Goal: Task Accomplishment & Management: Use online tool/utility

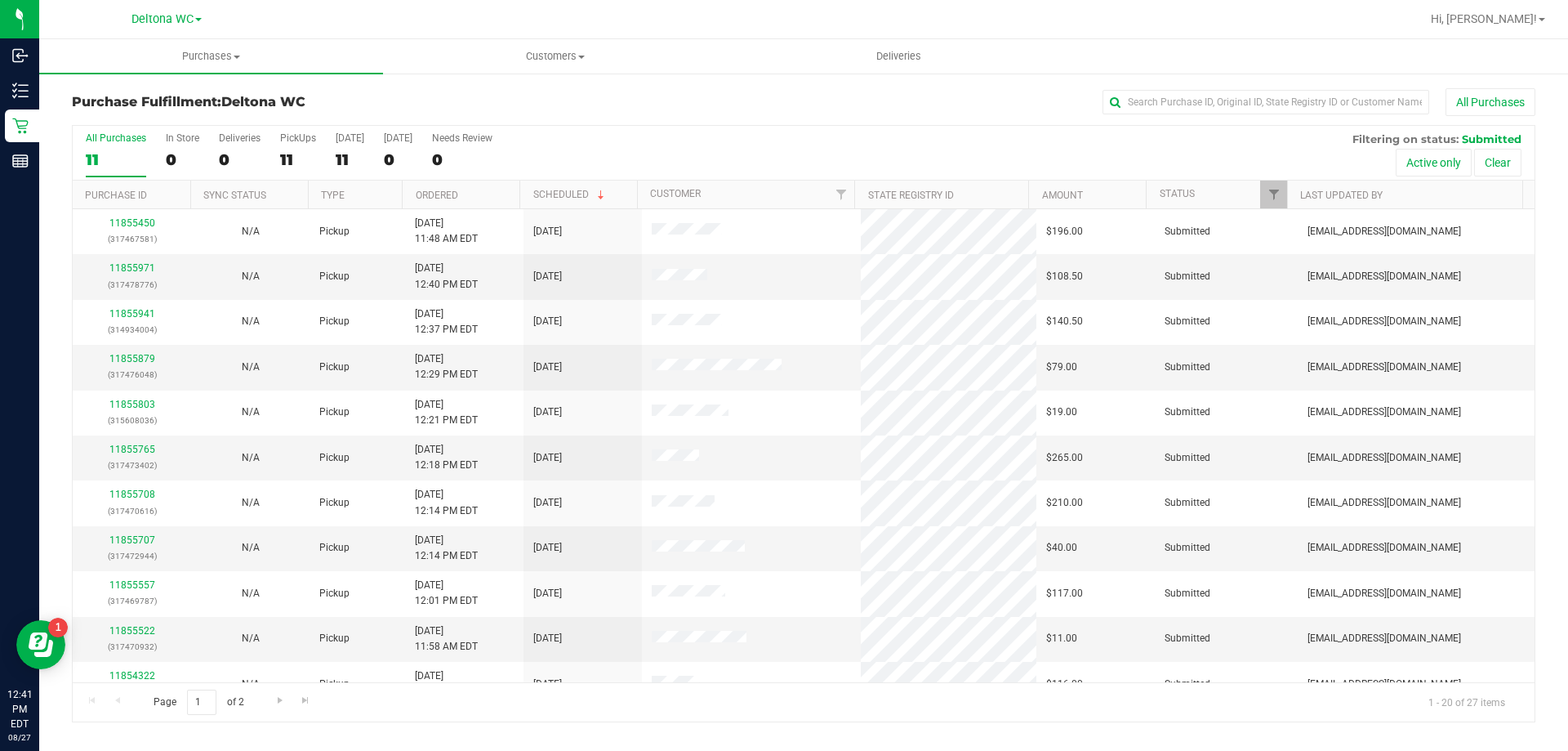
click at [485, 193] on th "Ordered" at bounding box center [460, 195] width 117 height 28
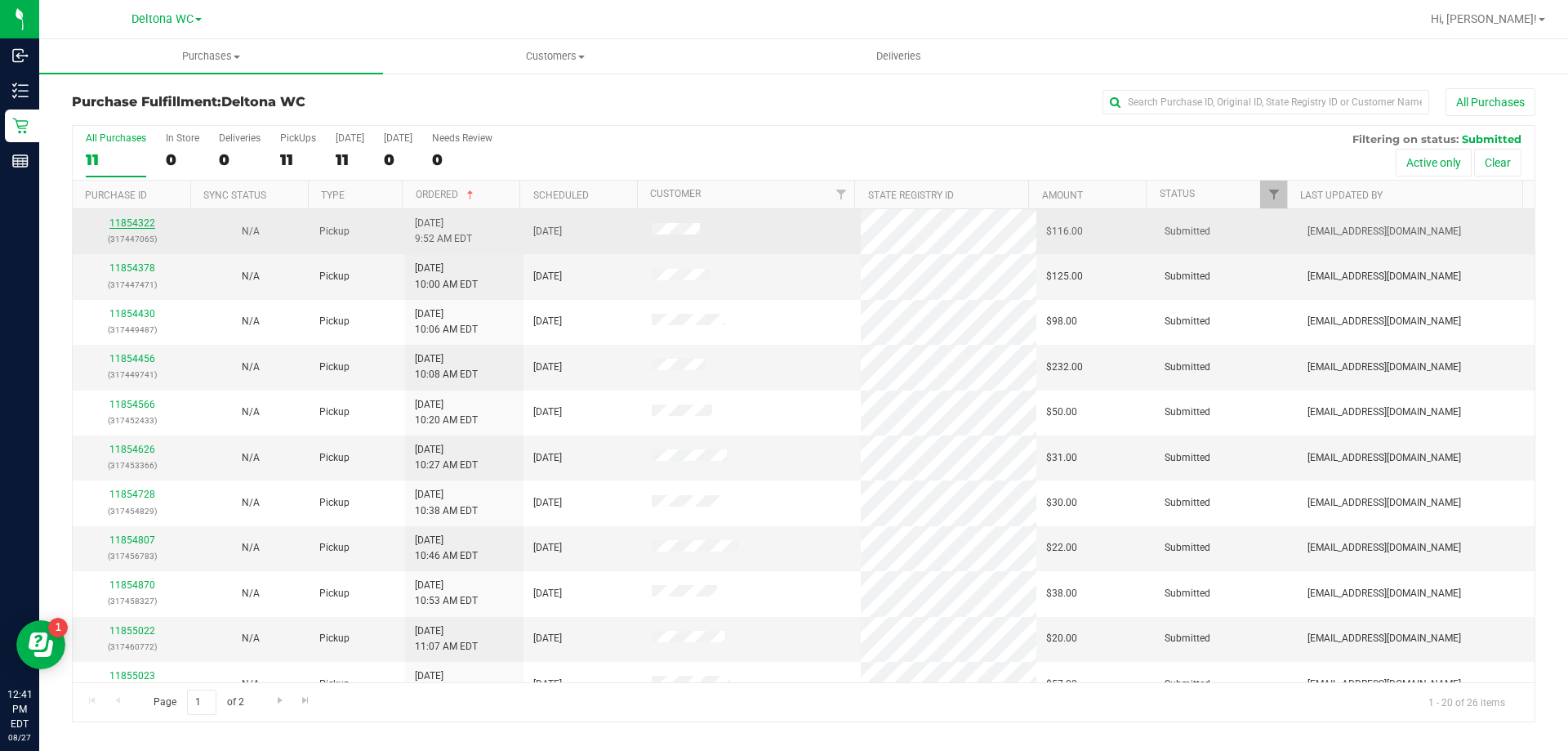
click at [126, 225] on link "11854322" at bounding box center [132, 223] width 46 height 12
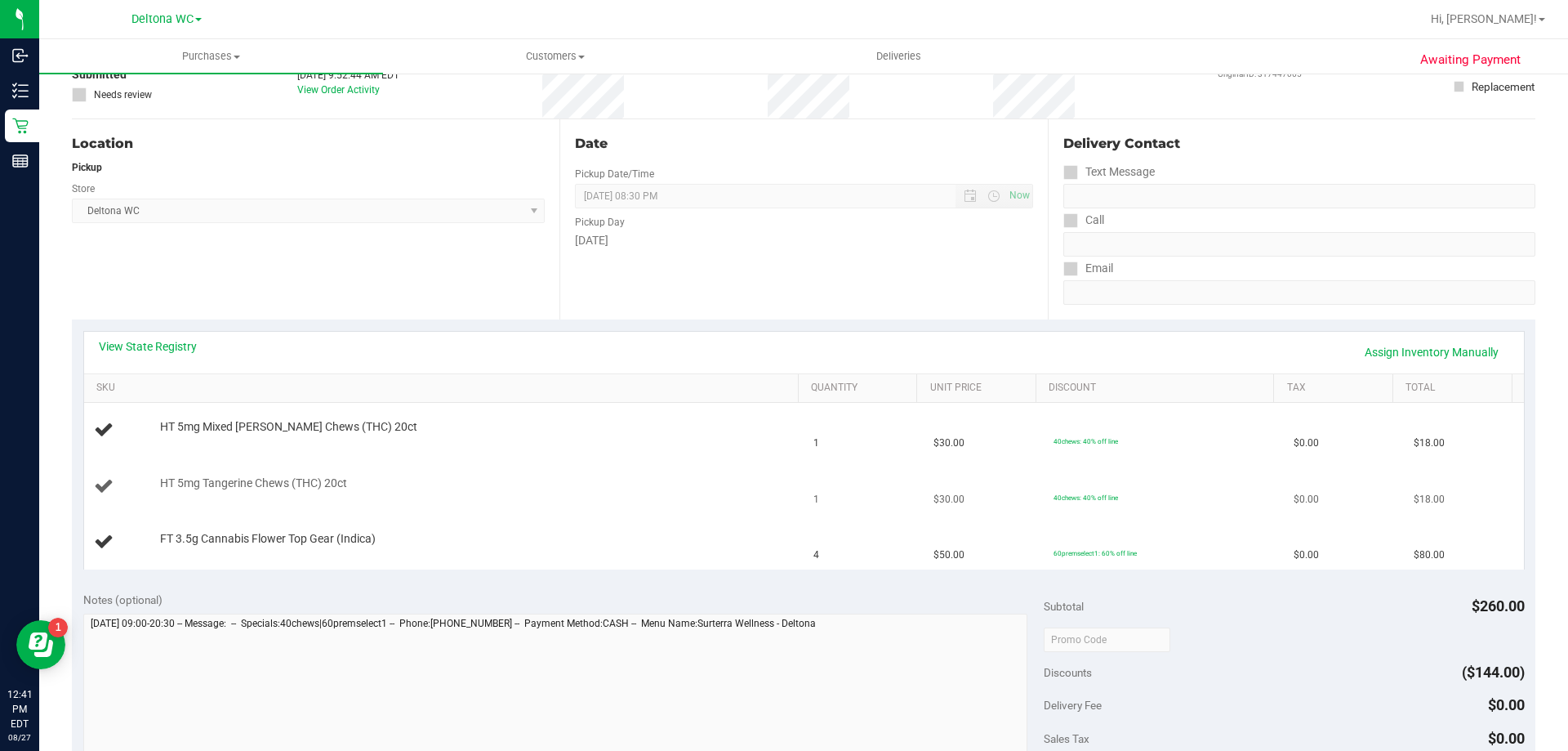
scroll to position [163, 0]
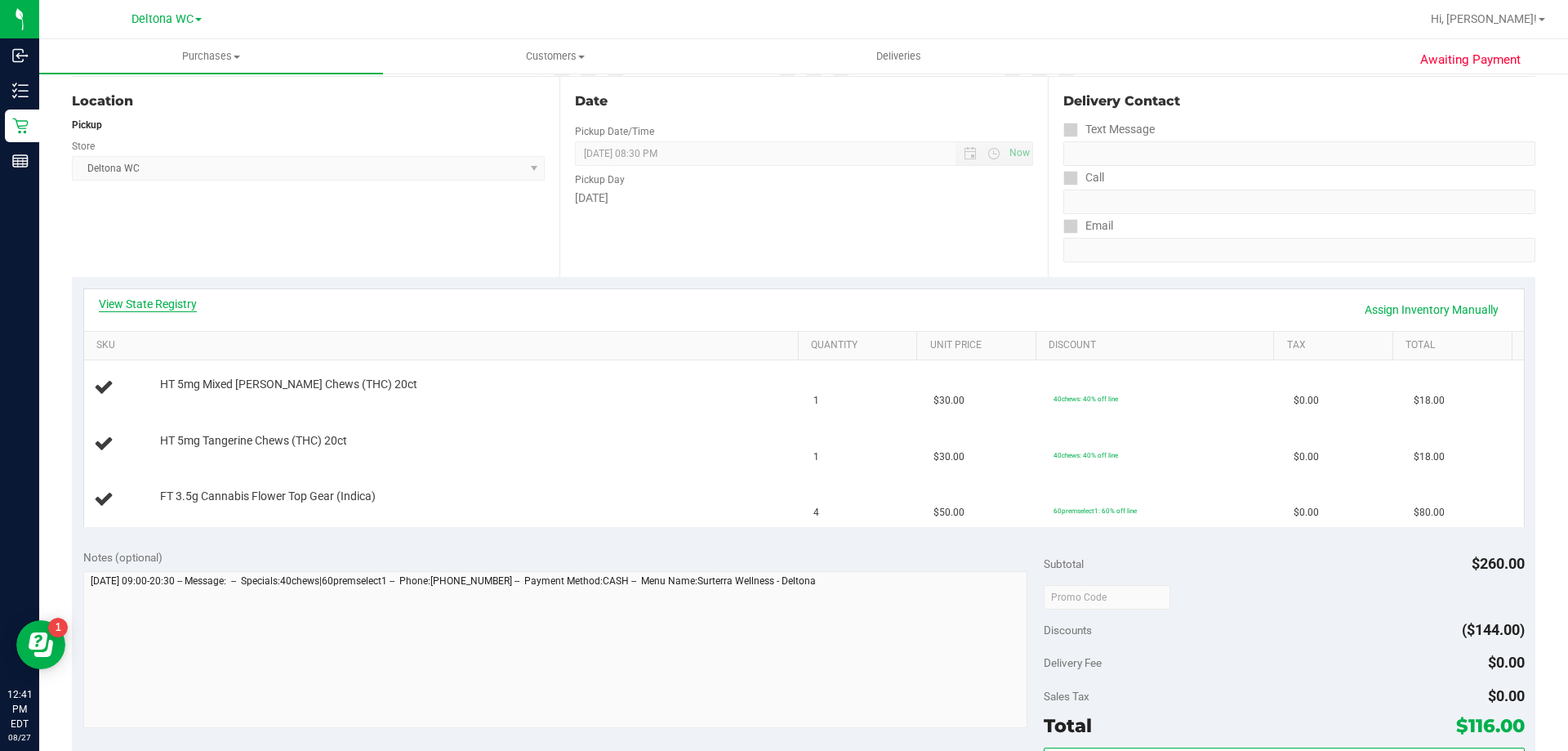
click at [187, 304] on link "View State Registry" at bounding box center [148, 304] width 98 height 17
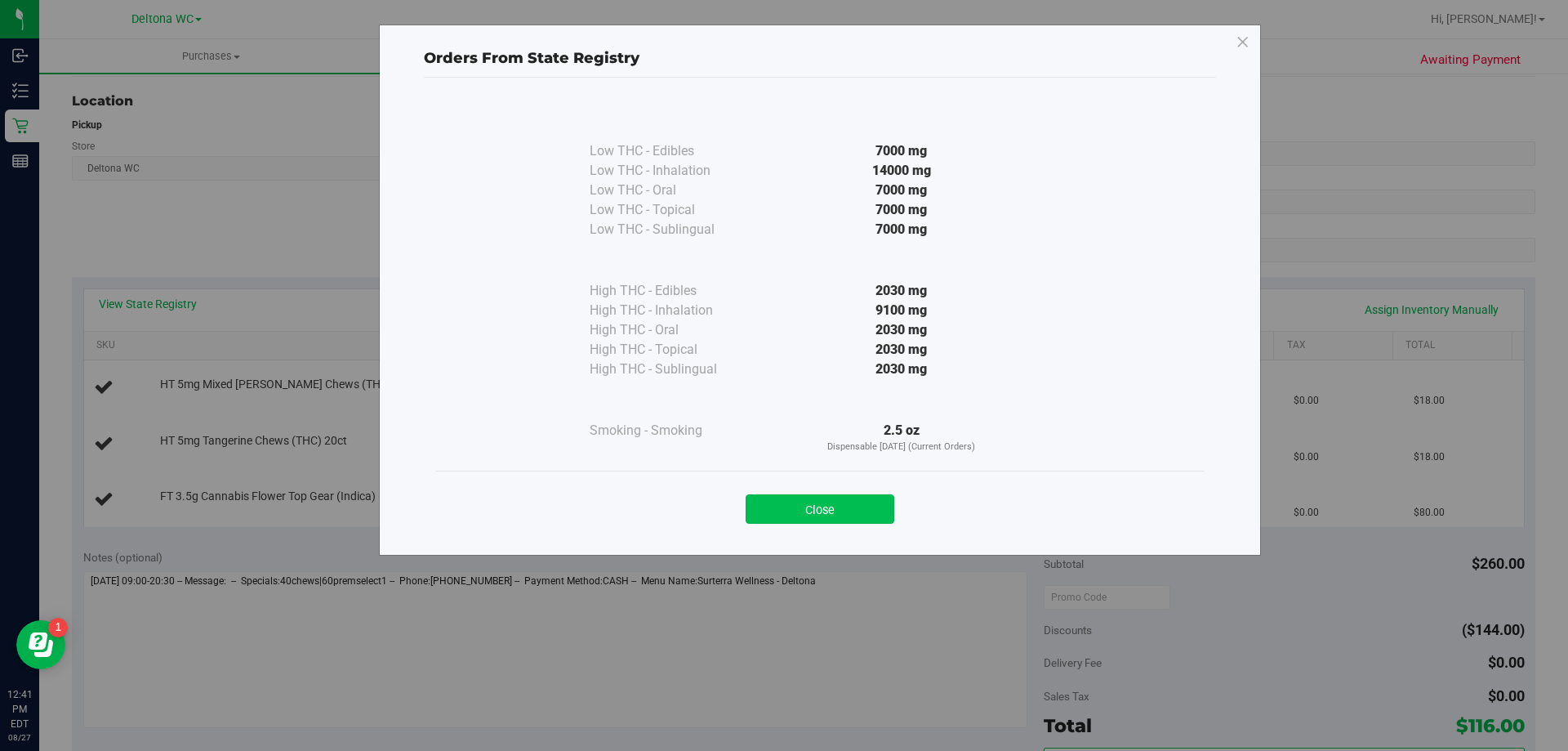
click at [810, 516] on button "Close" at bounding box center [820, 508] width 148 height 29
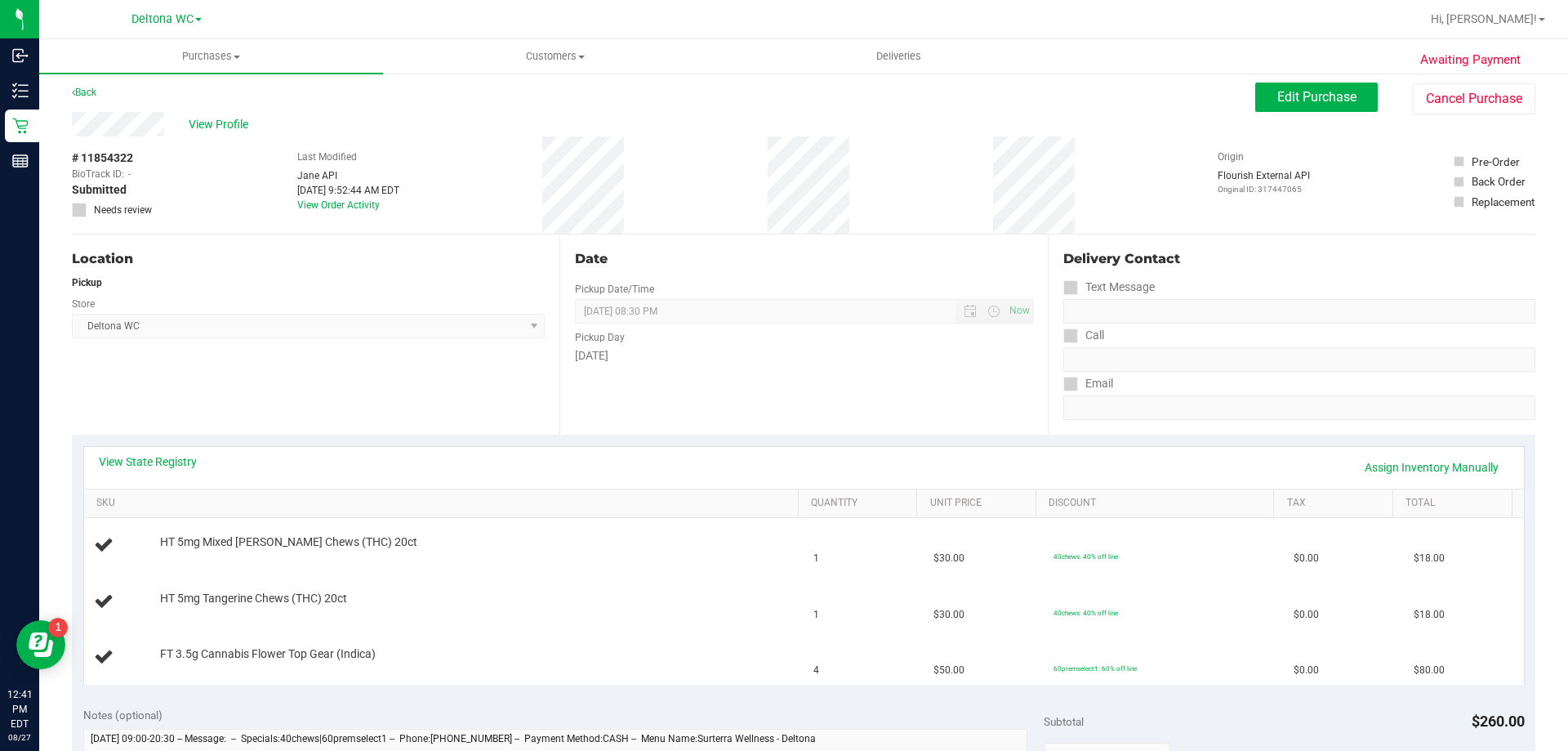
scroll to position [0, 0]
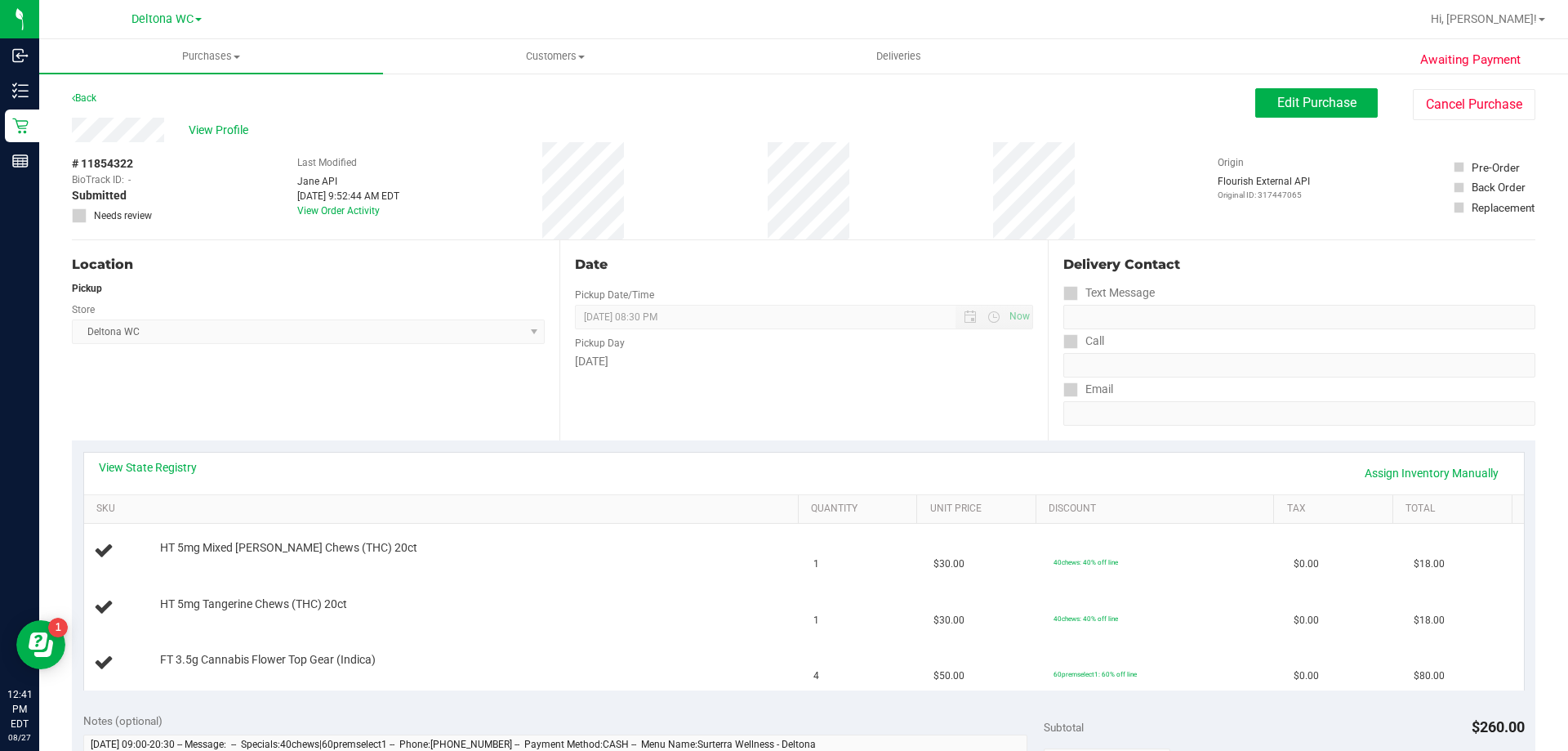
click at [336, 403] on div "Location Pickup Store Deltona WC Select Store Bonita Springs WC Boynton Beach W…" at bounding box center [315, 340] width 487 height 200
click at [335, 404] on div "Location Pickup Store Deltona WC Select Store Bonita Springs WC Boynton Beach W…" at bounding box center [315, 340] width 487 height 200
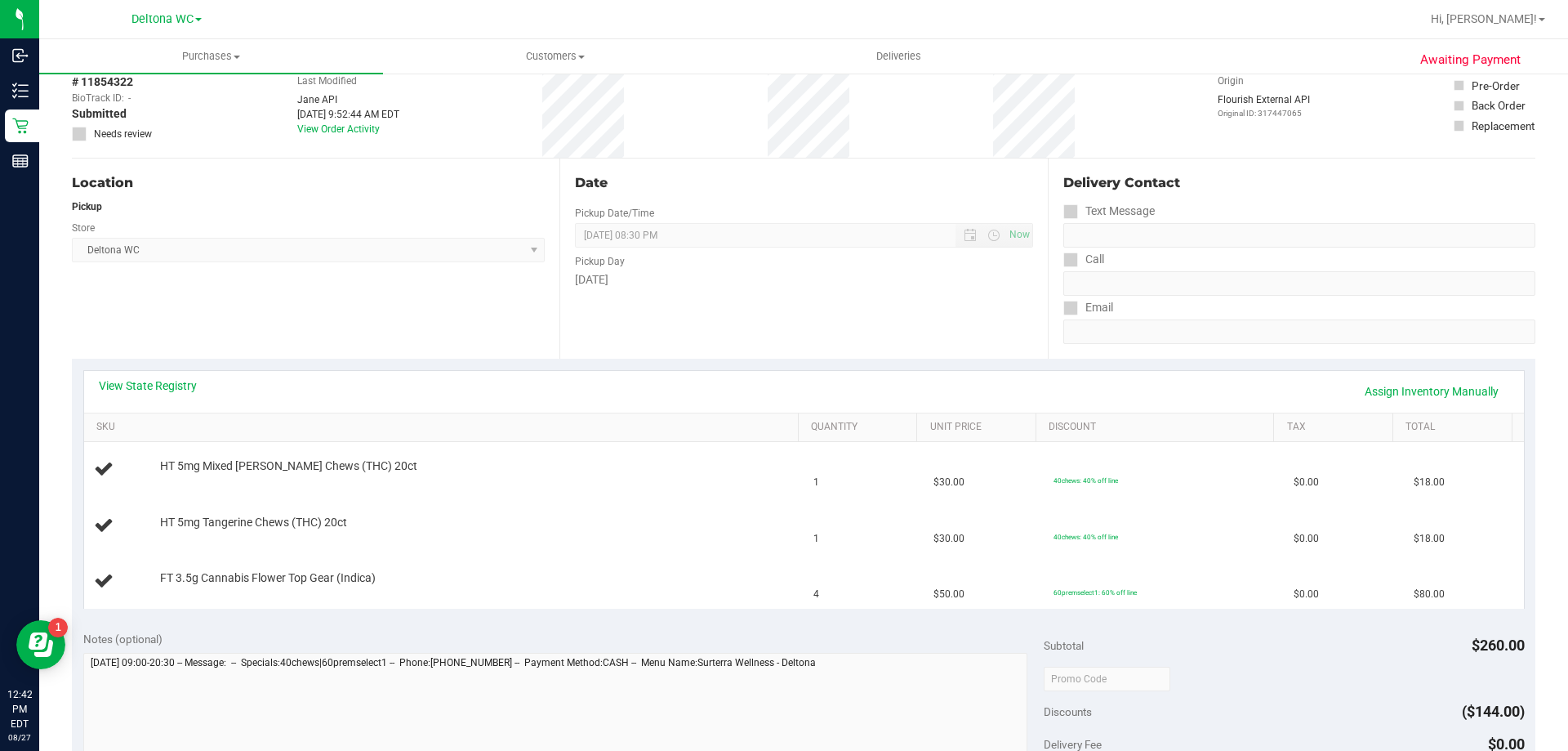
click at [327, 357] on div "Location Pickup Store Deltona WC Select Store Bonita Springs WC Boynton Beach W…" at bounding box center [315, 258] width 487 height 200
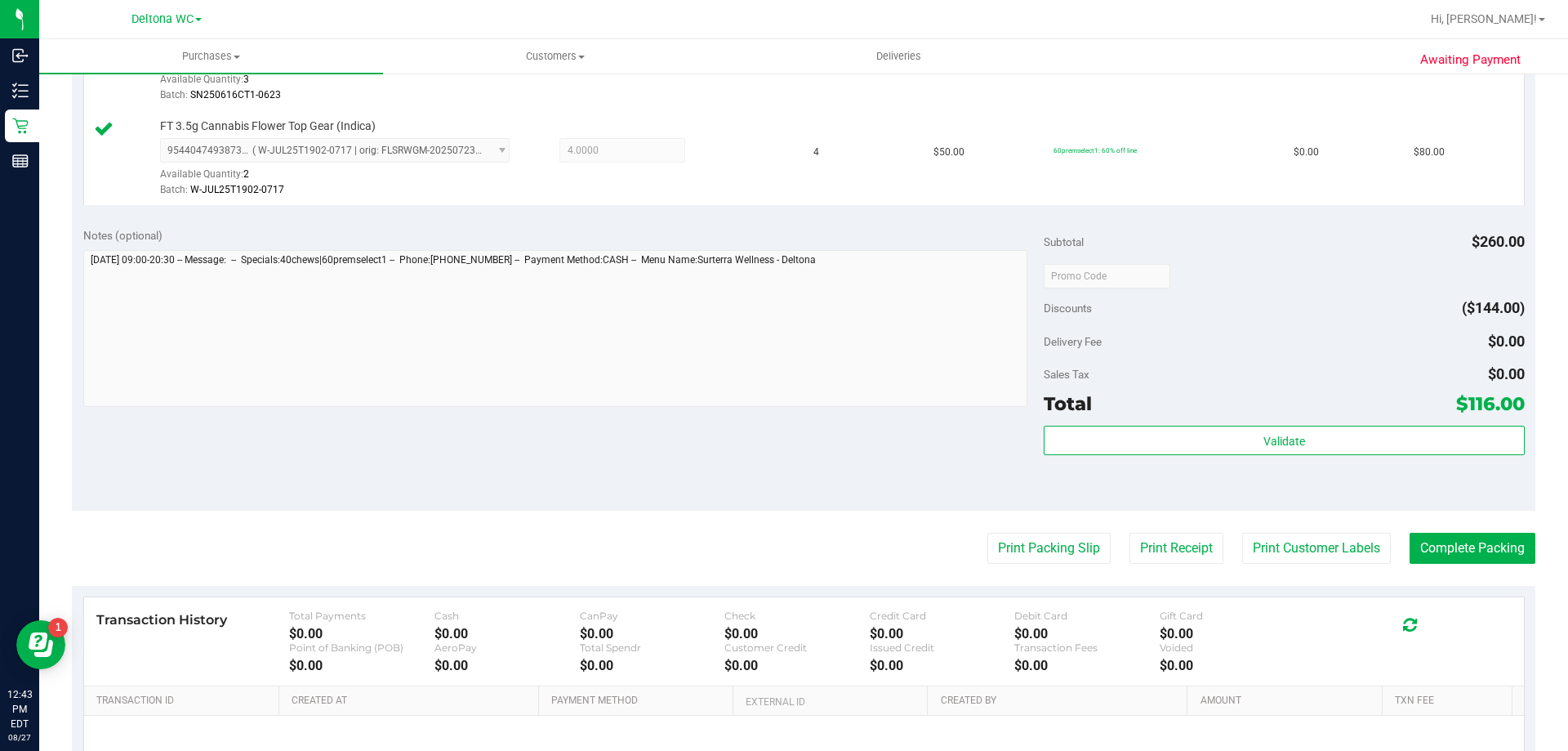
scroll to position [774, 0]
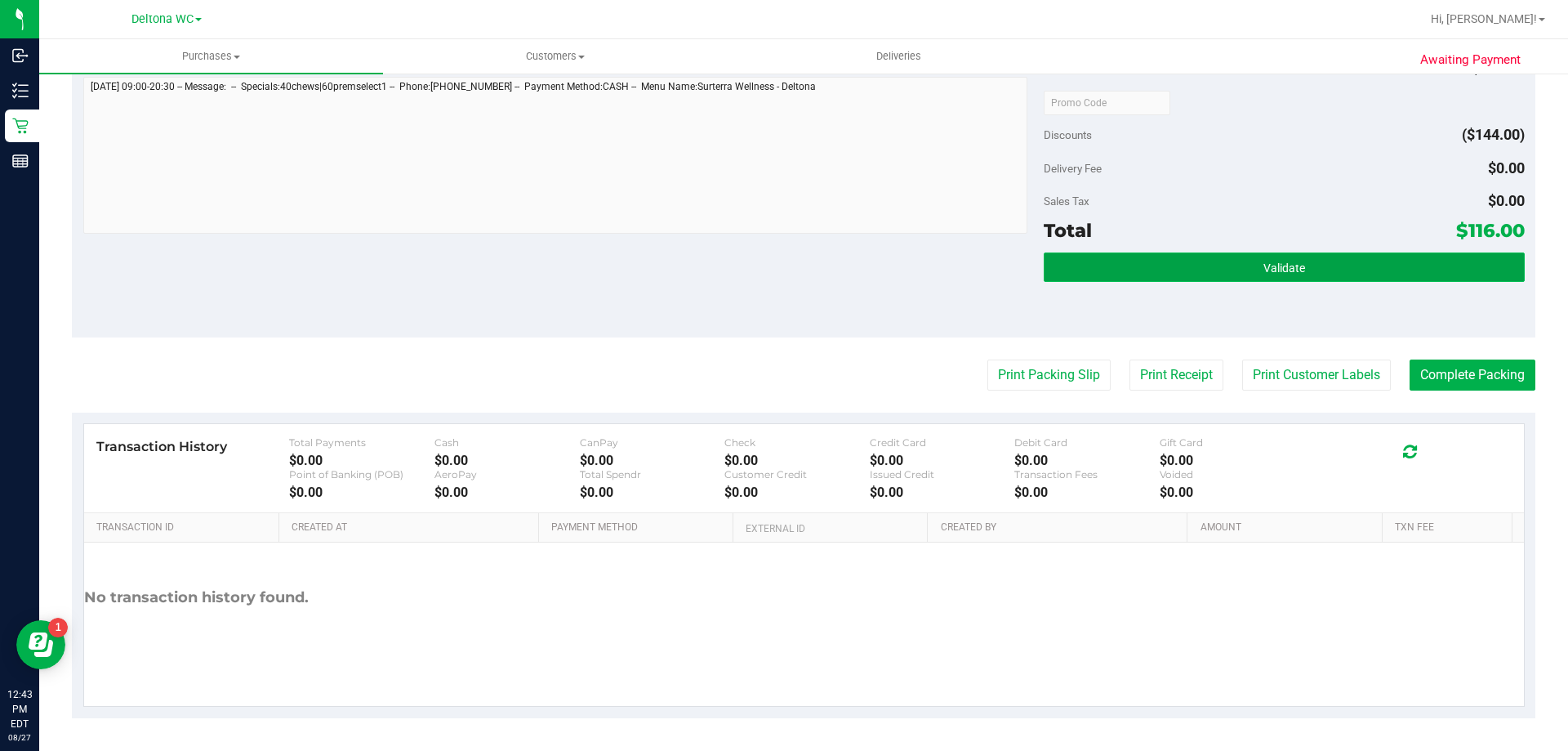
click at [1158, 265] on button "Validate" at bounding box center [1284, 267] width 481 height 29
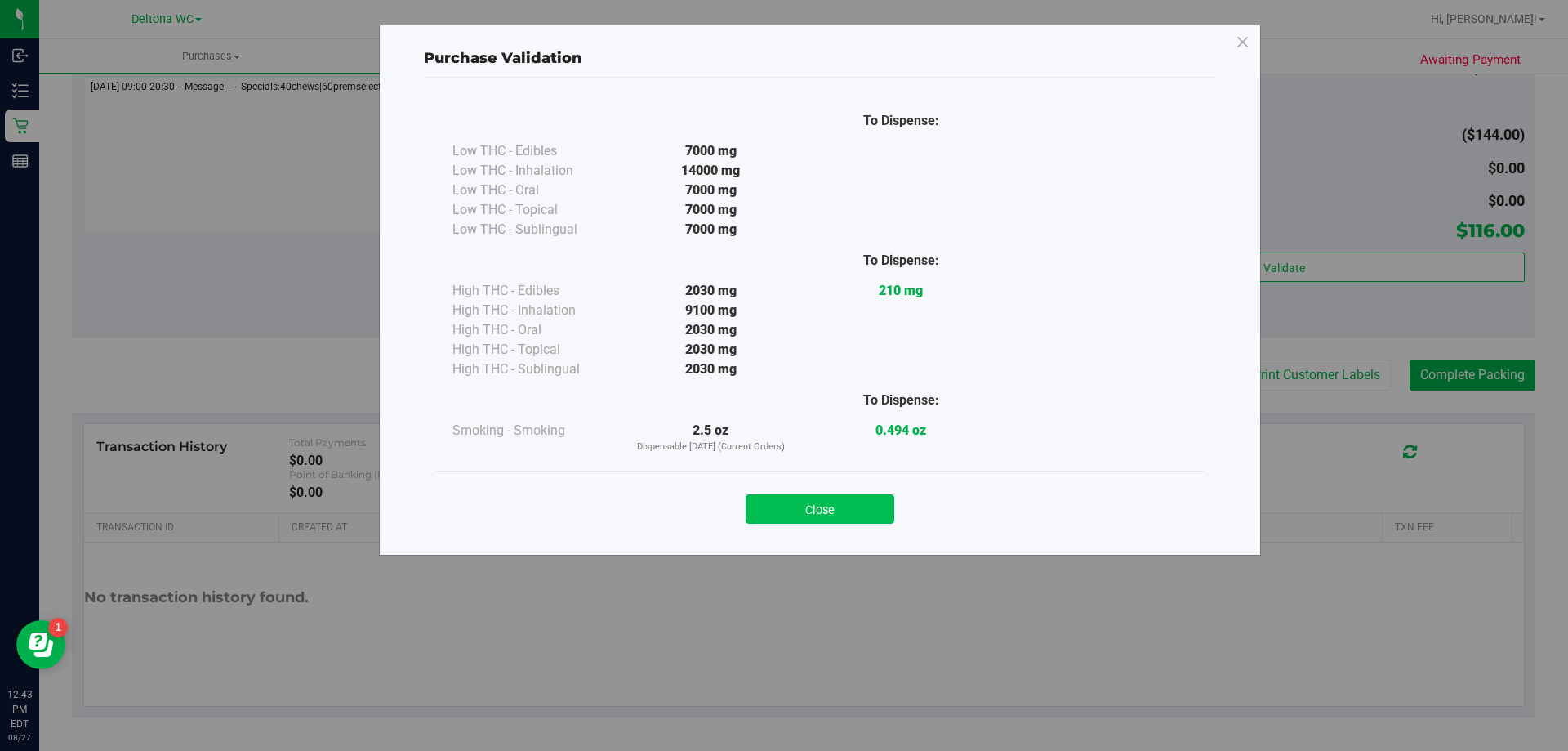
click at [837, 508] on button "Close" at bounding box center [820, 508] width 148 height 29
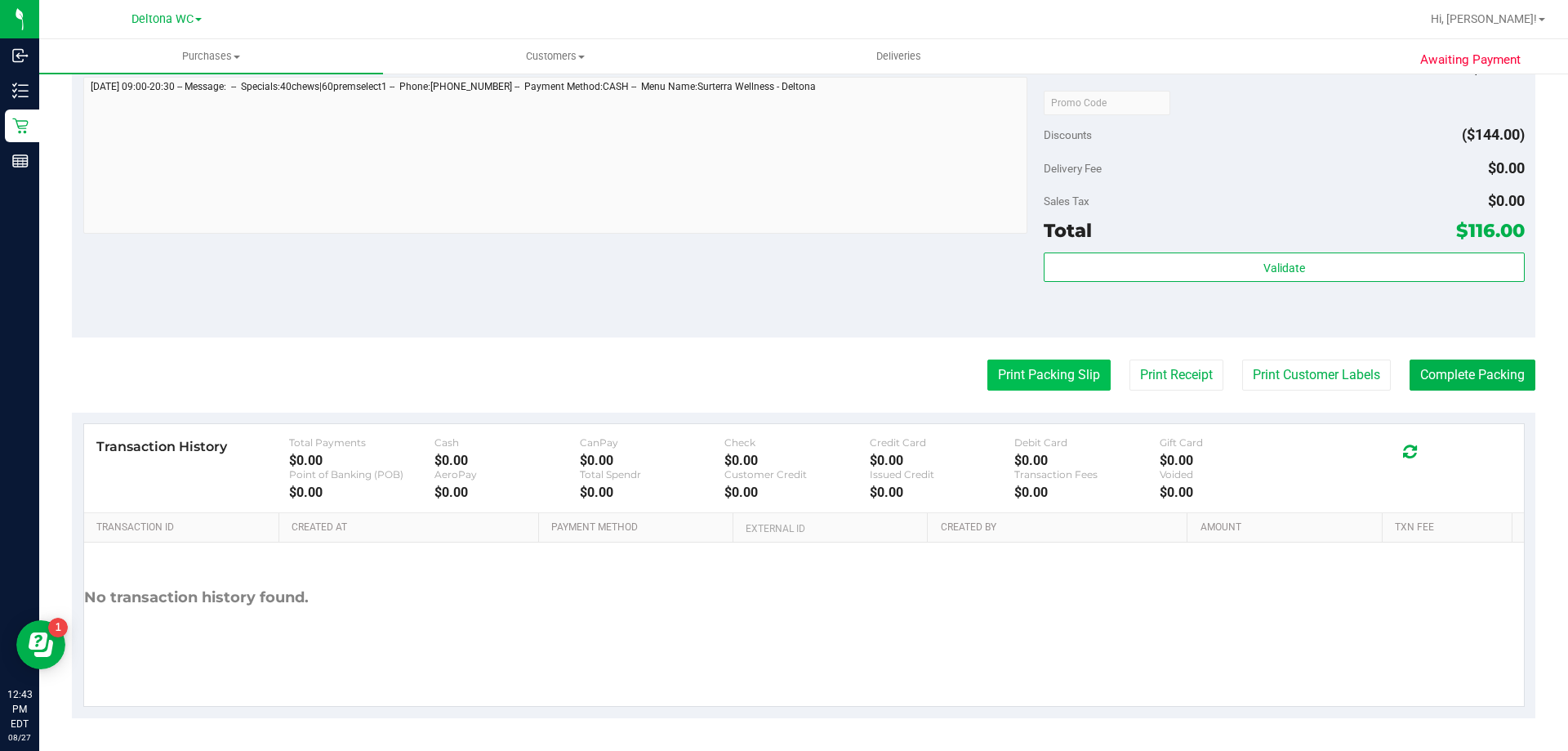
click at [1024, 371] on button "Print Packing Slip" at bounding box center [1049, 374] width 123 height 31
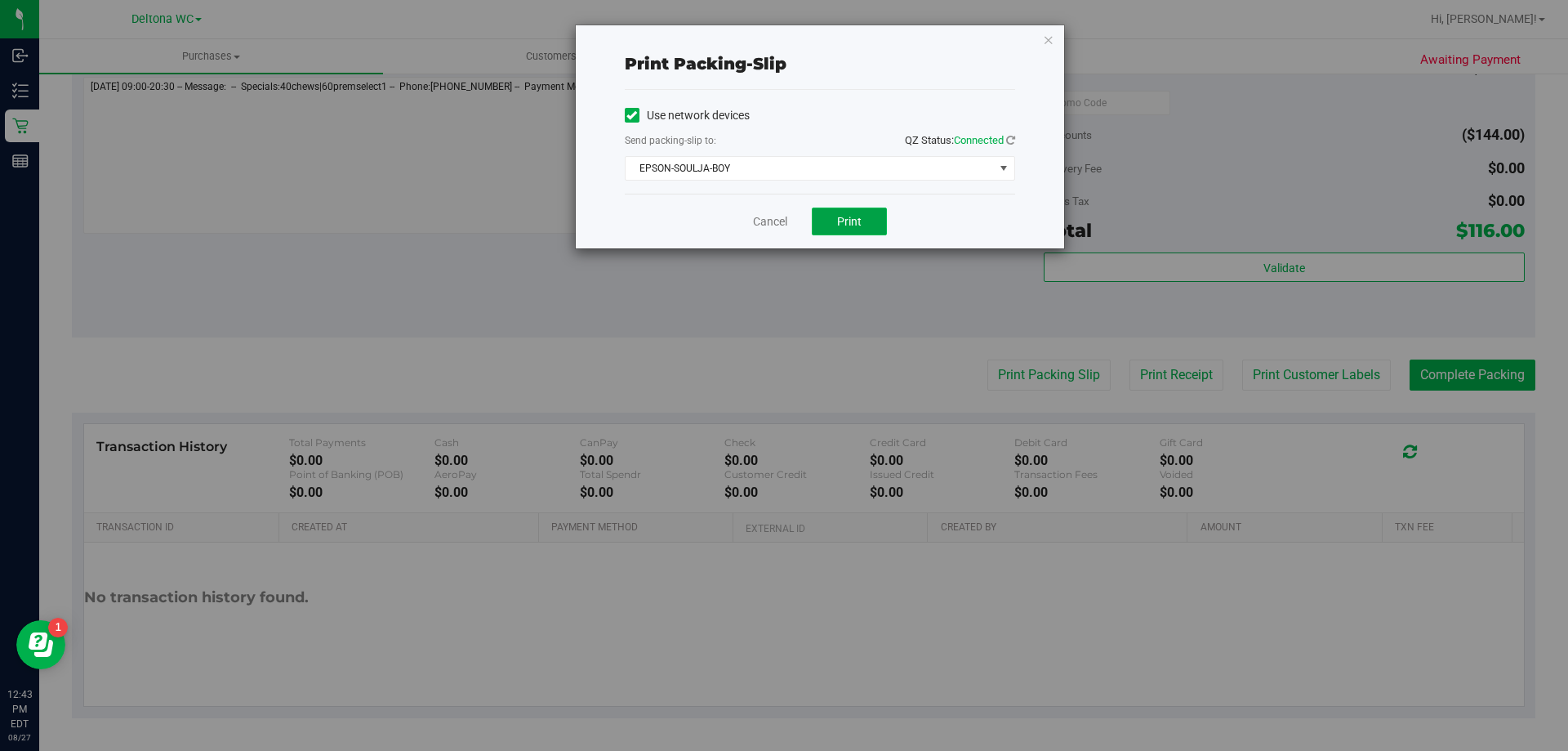
click at [829, 218] on button "Print" at bounding box center [850, 221] width 75 height 28
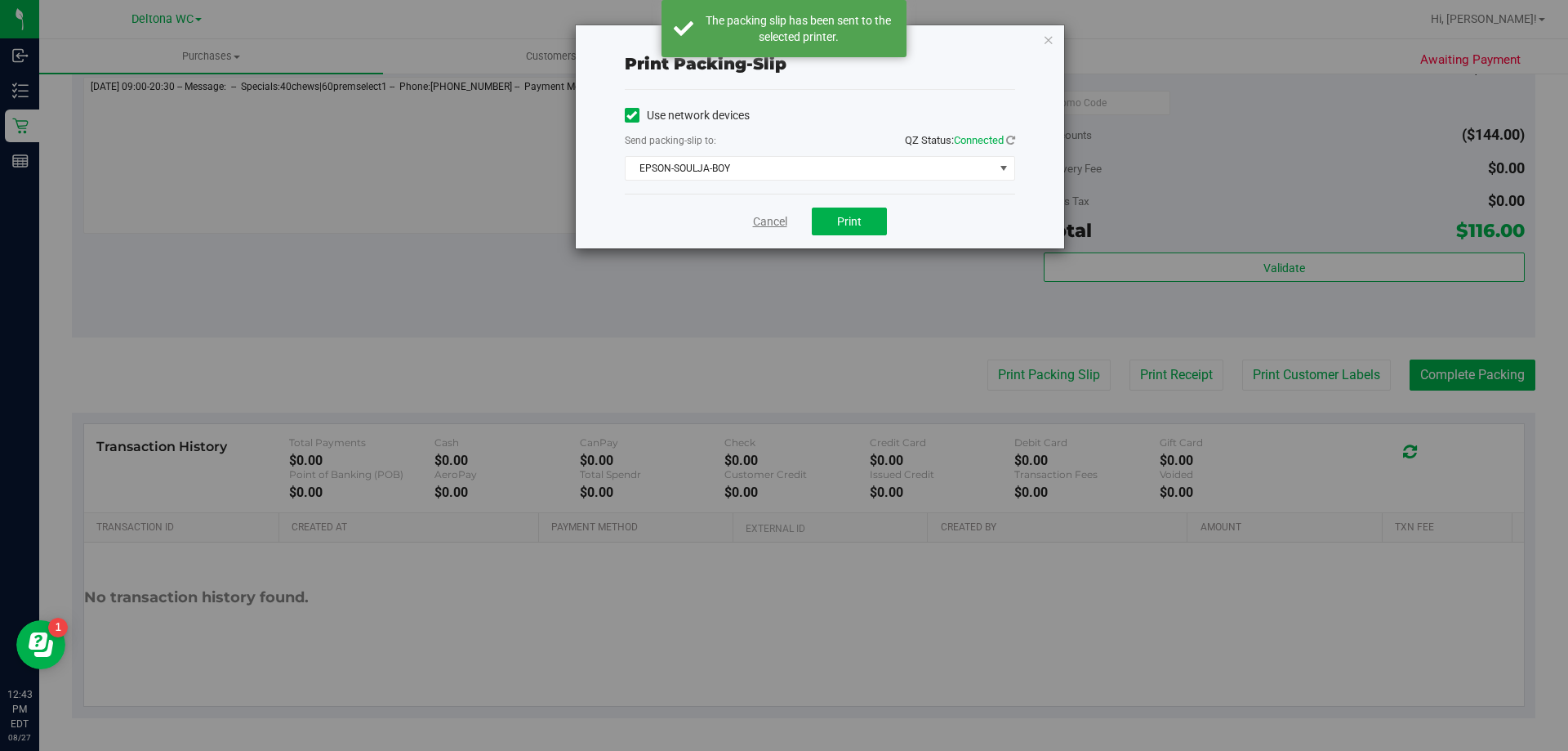
click at [772, 219] on link "Cancel" at bounding box center [770, 222] width 34 height 18
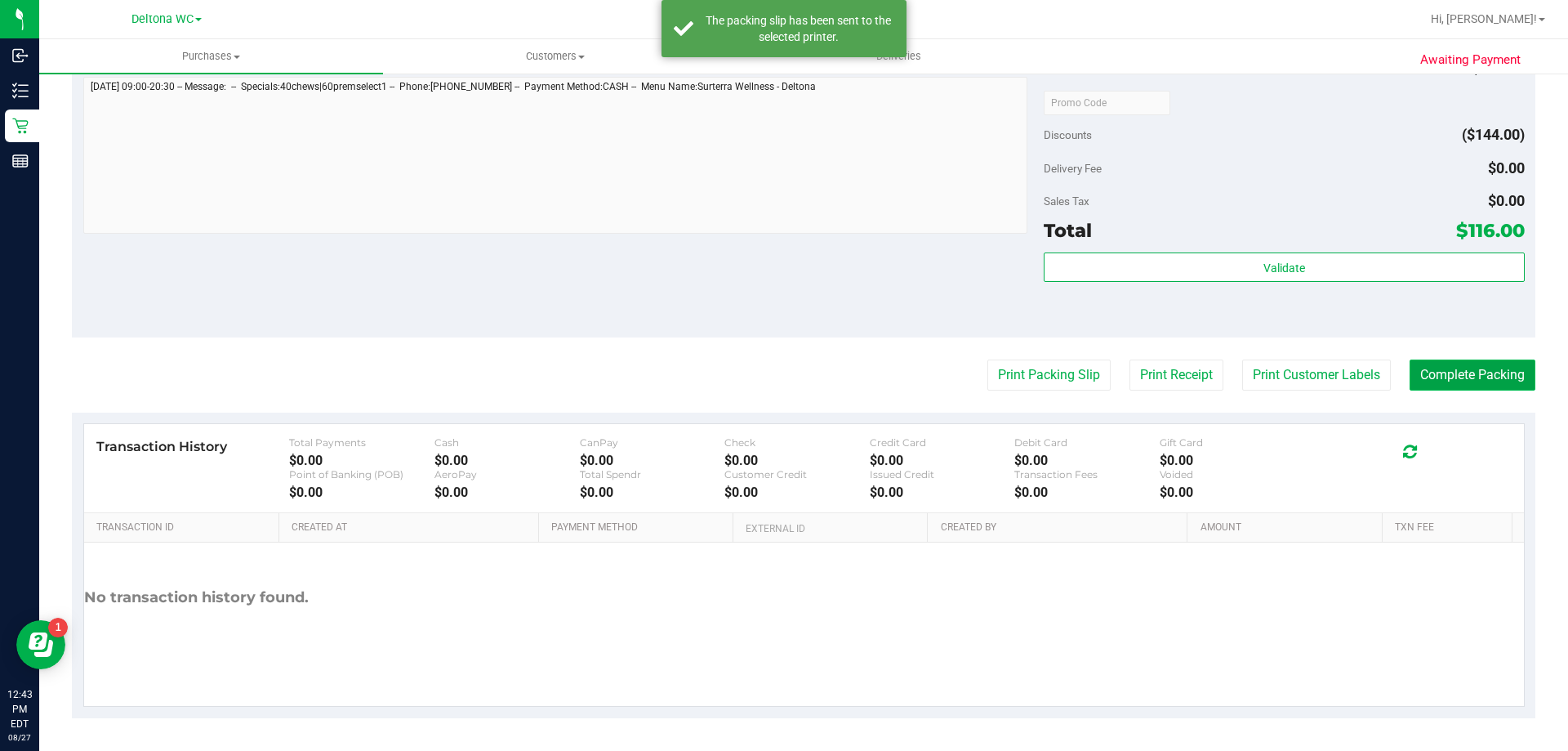
click at [1491, 379] on button "Complete Packing" at bounding box center [1472, 374] width 126 height 31
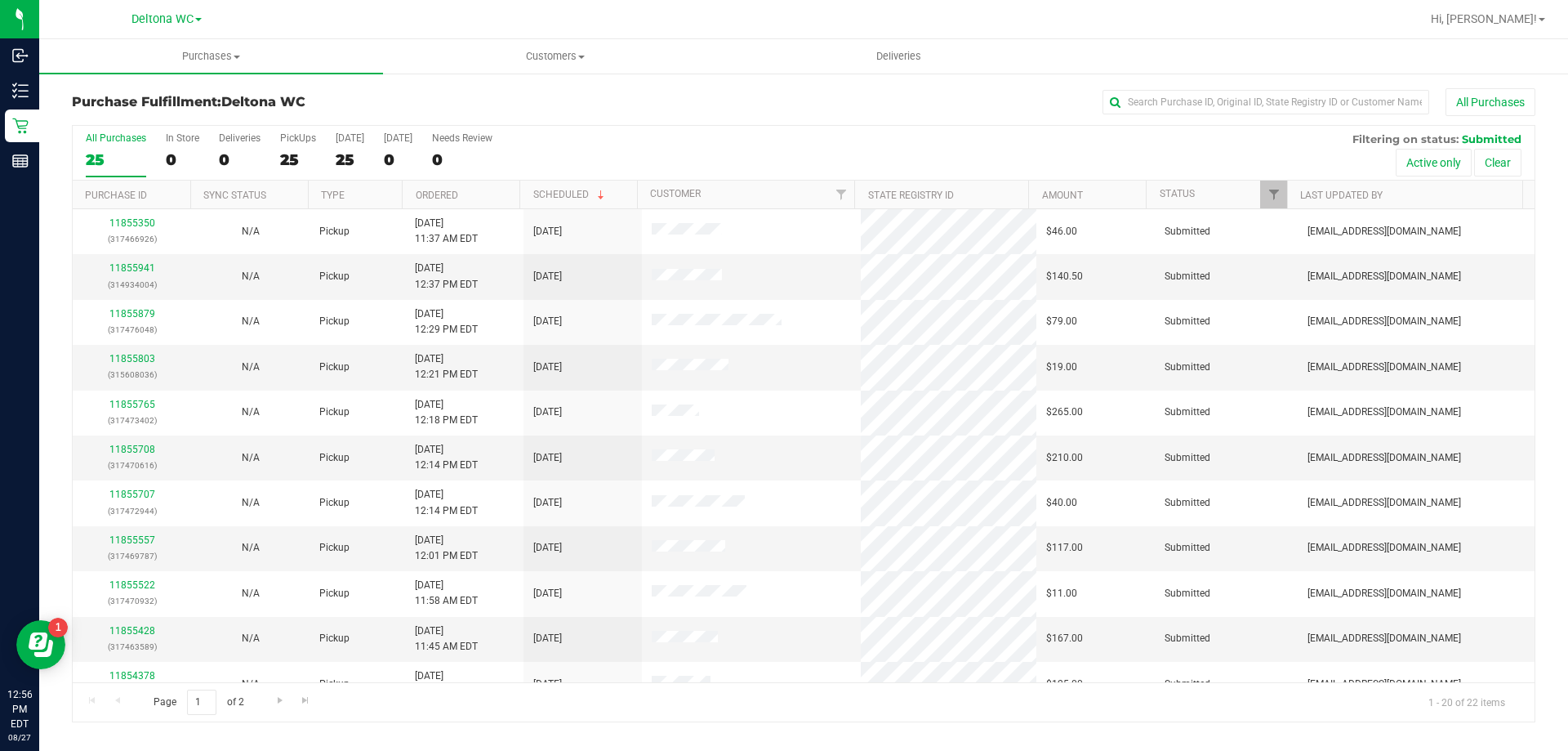
click at [631, 141] on div "All Purchases 25 In Store 0 Deliveries 0 PickUps 25 Today 25 Tomorrow 0 Needs R…" at bounding box center [803, 153] width 1462 height 55
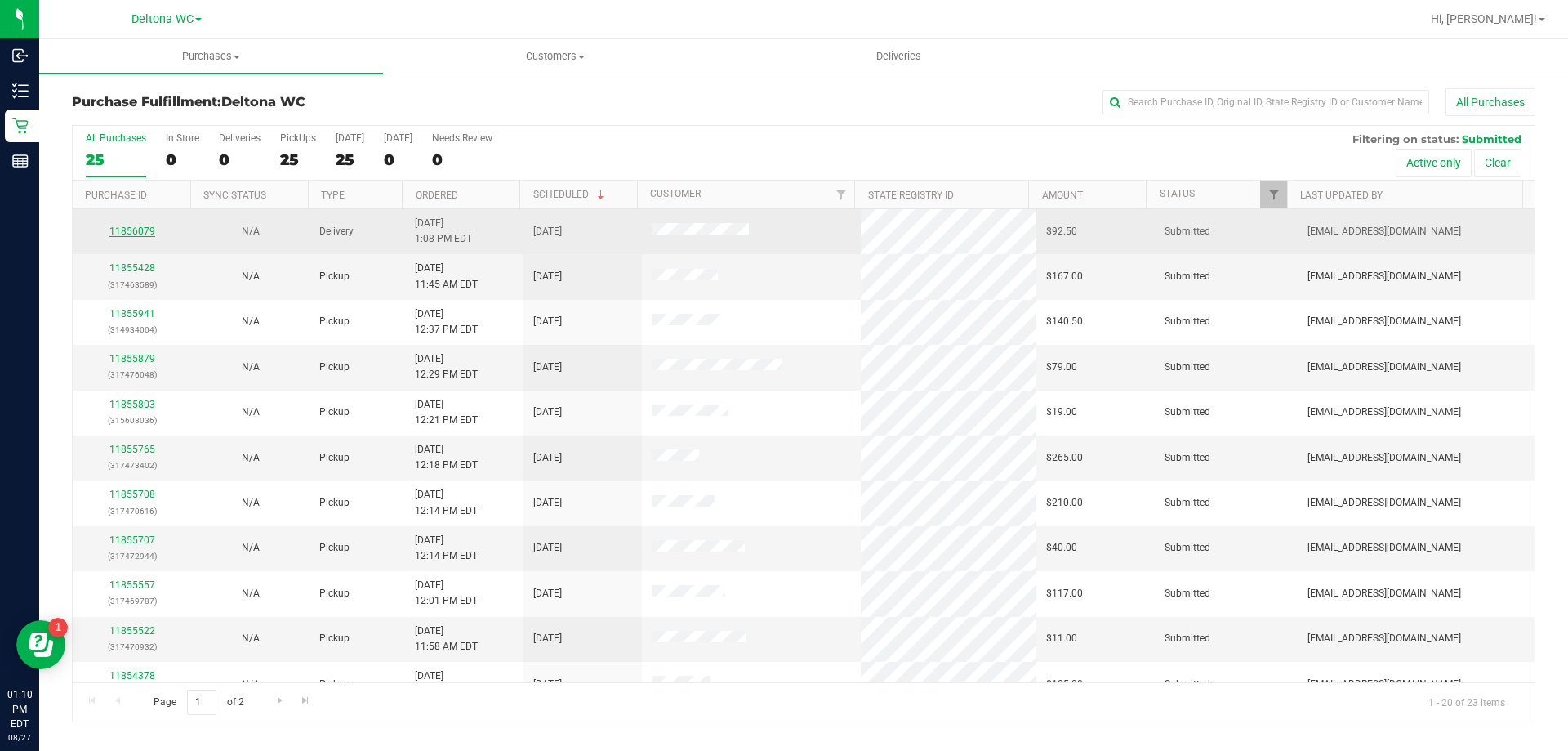
click at [151, 227] on link "11856079" at bounding box center [132, 232] width 46 height 12
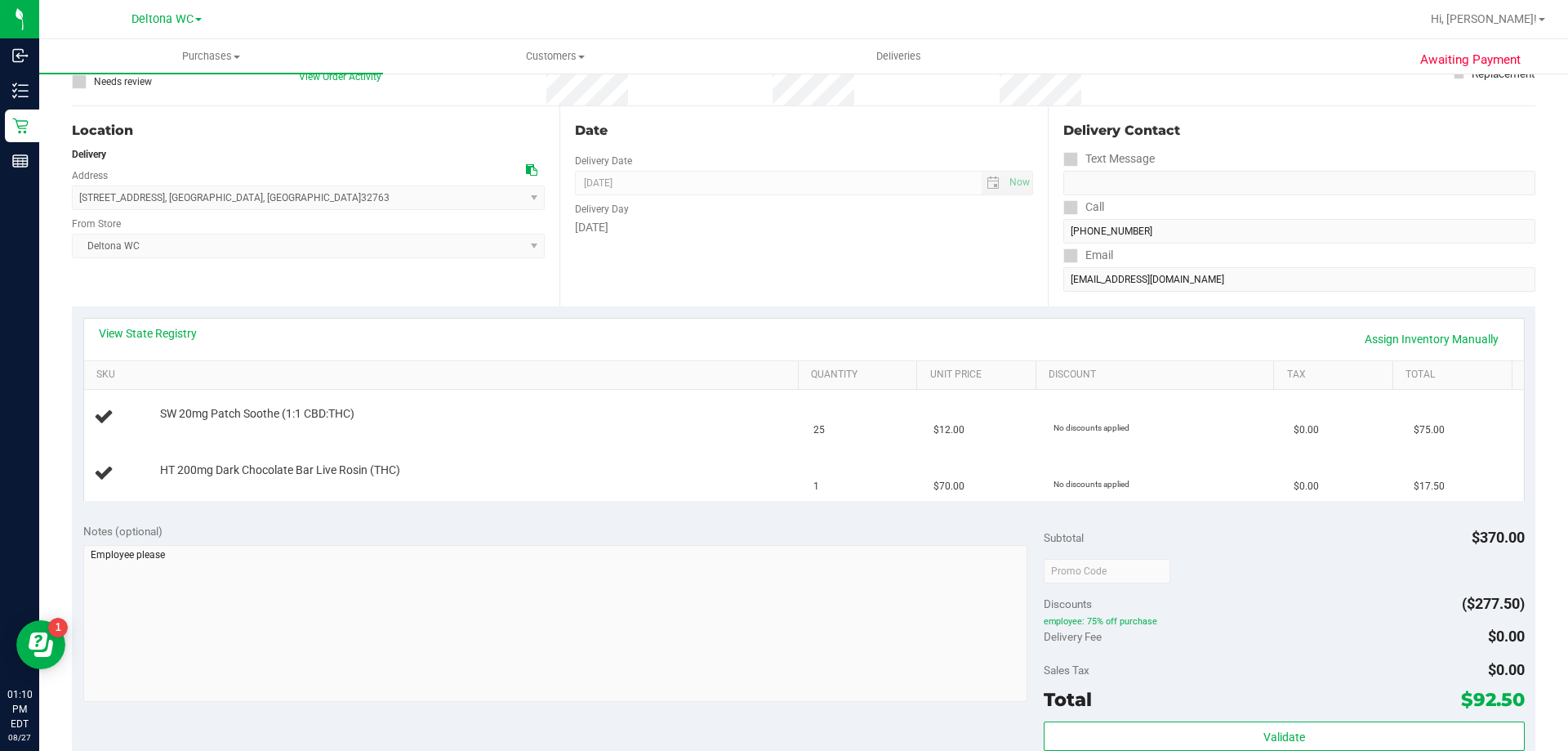
scroll to position [163, 0]
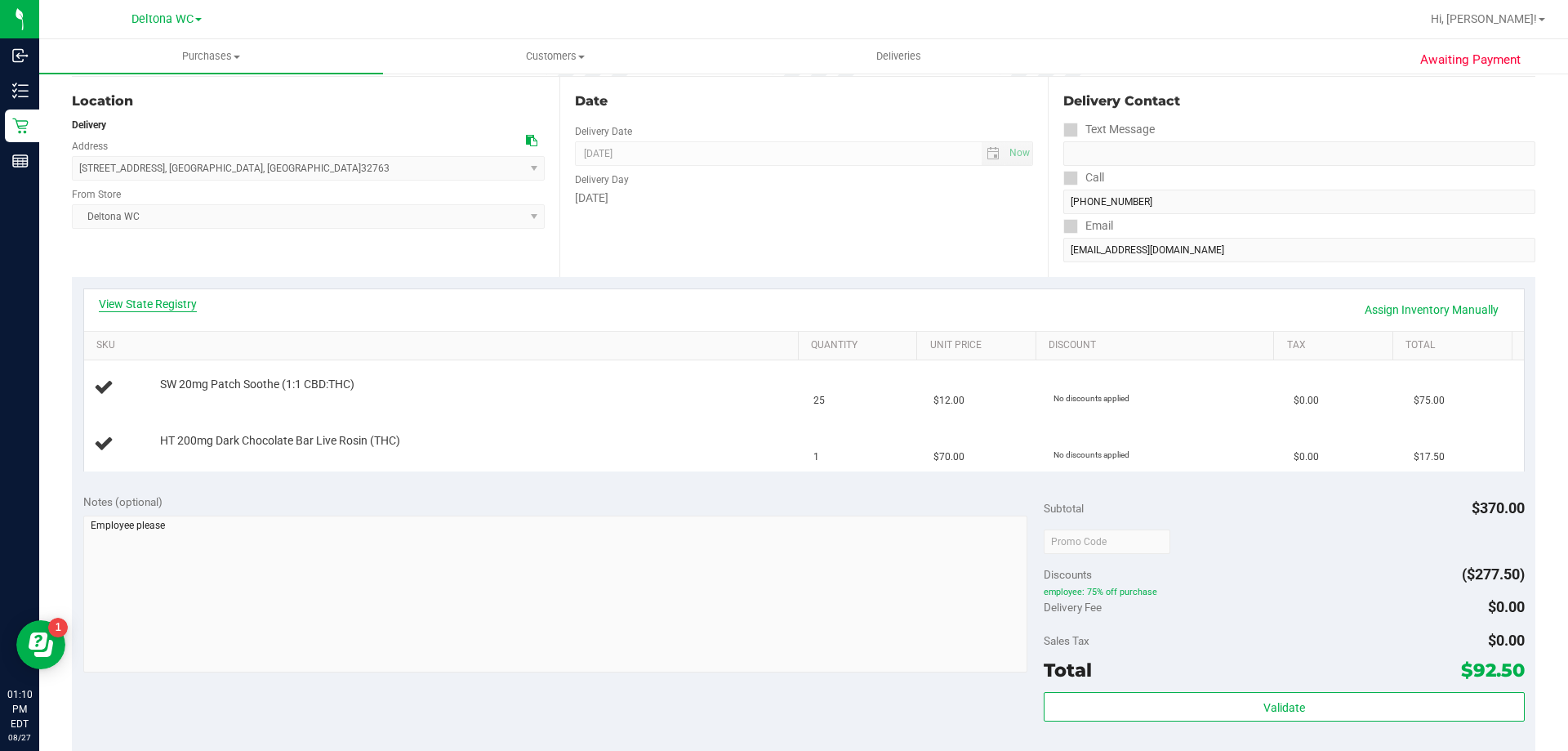
click at [162, 303] on link "View State Registry" at bounding box center [148, 304] width 98 height 17
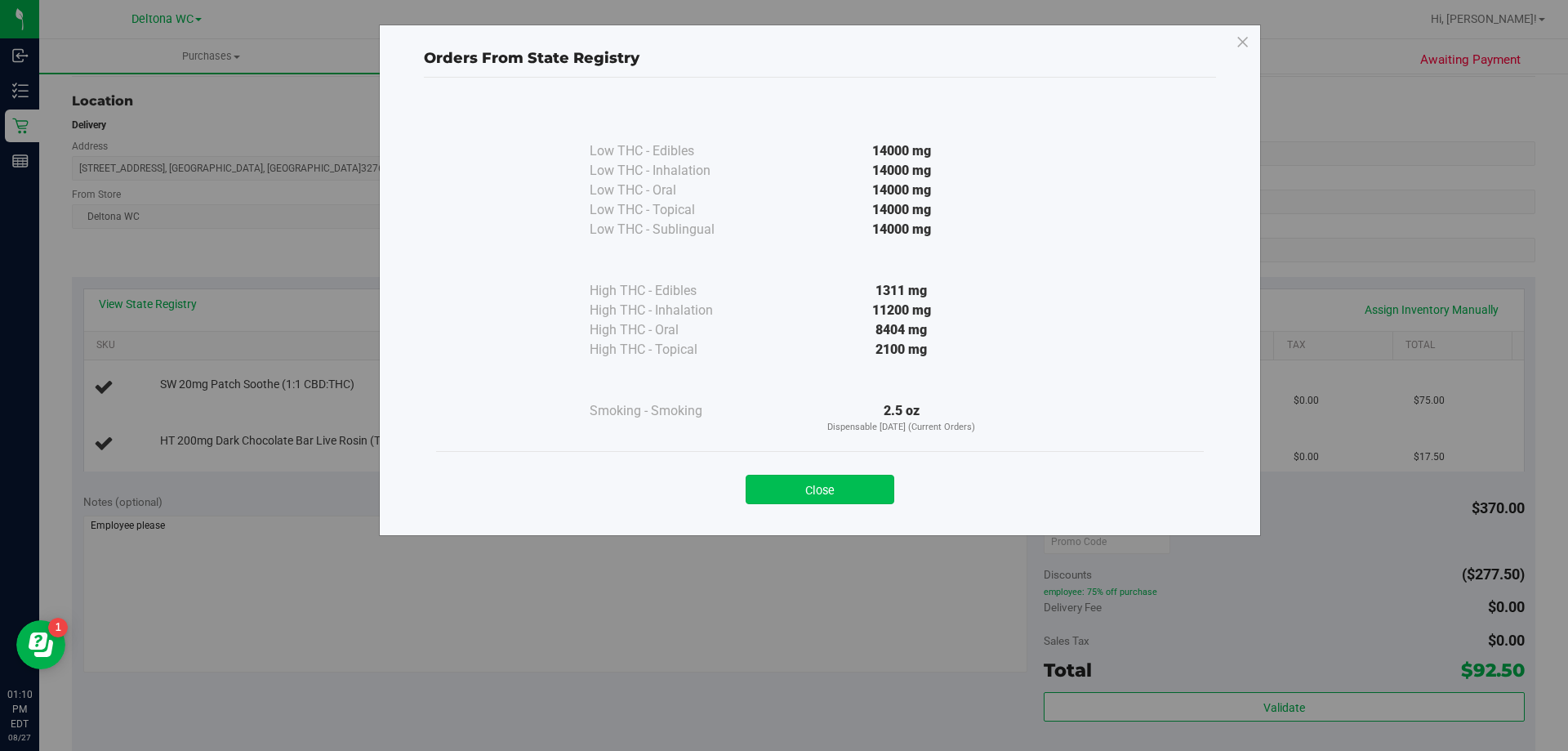
click at [851, 486] on button "Close" at bounding box center [820, 489] width 148 height 29
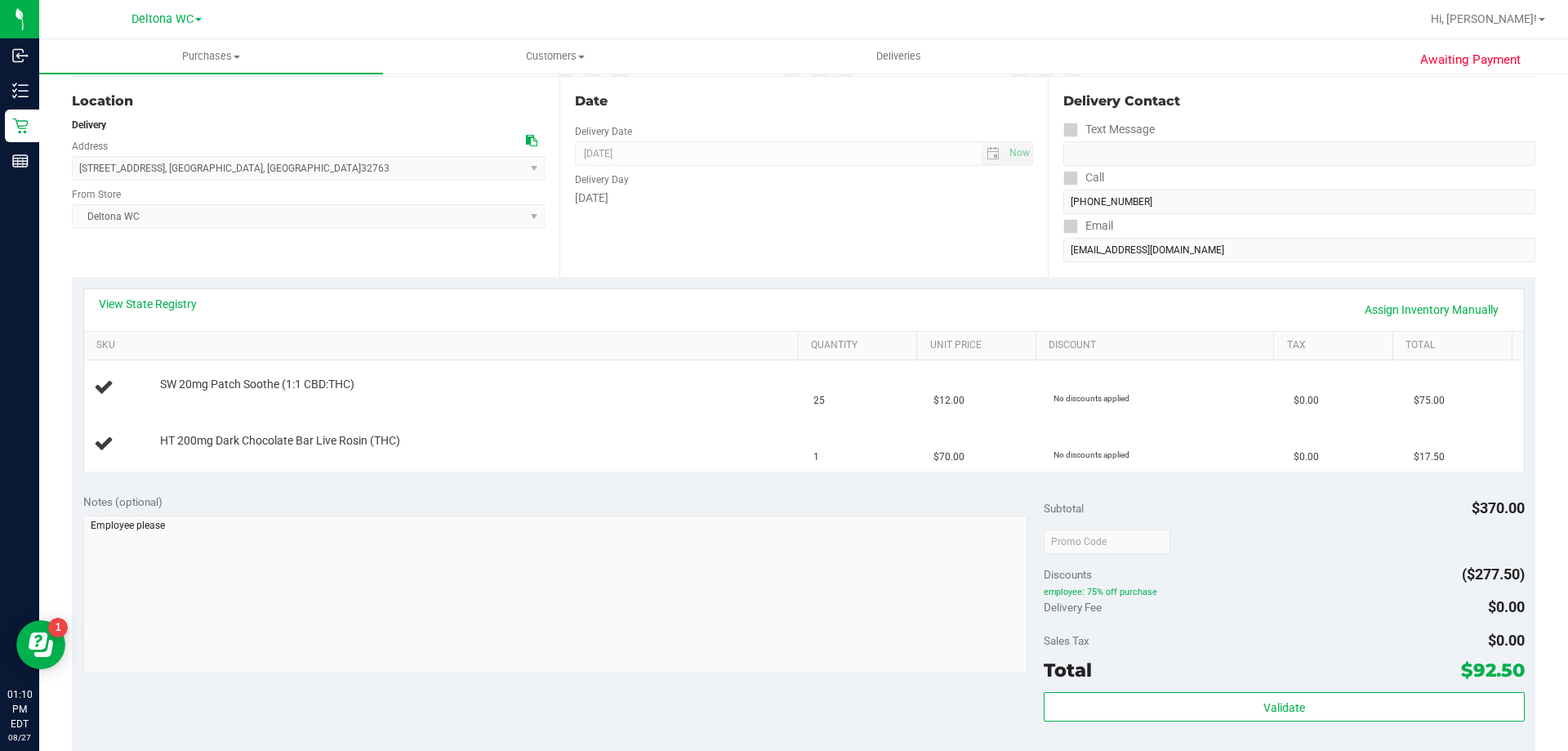
click at [747, 289] on div "View State Registry Assign Inventory Manually" at bounding box center [804, 310] width 1441 height 42
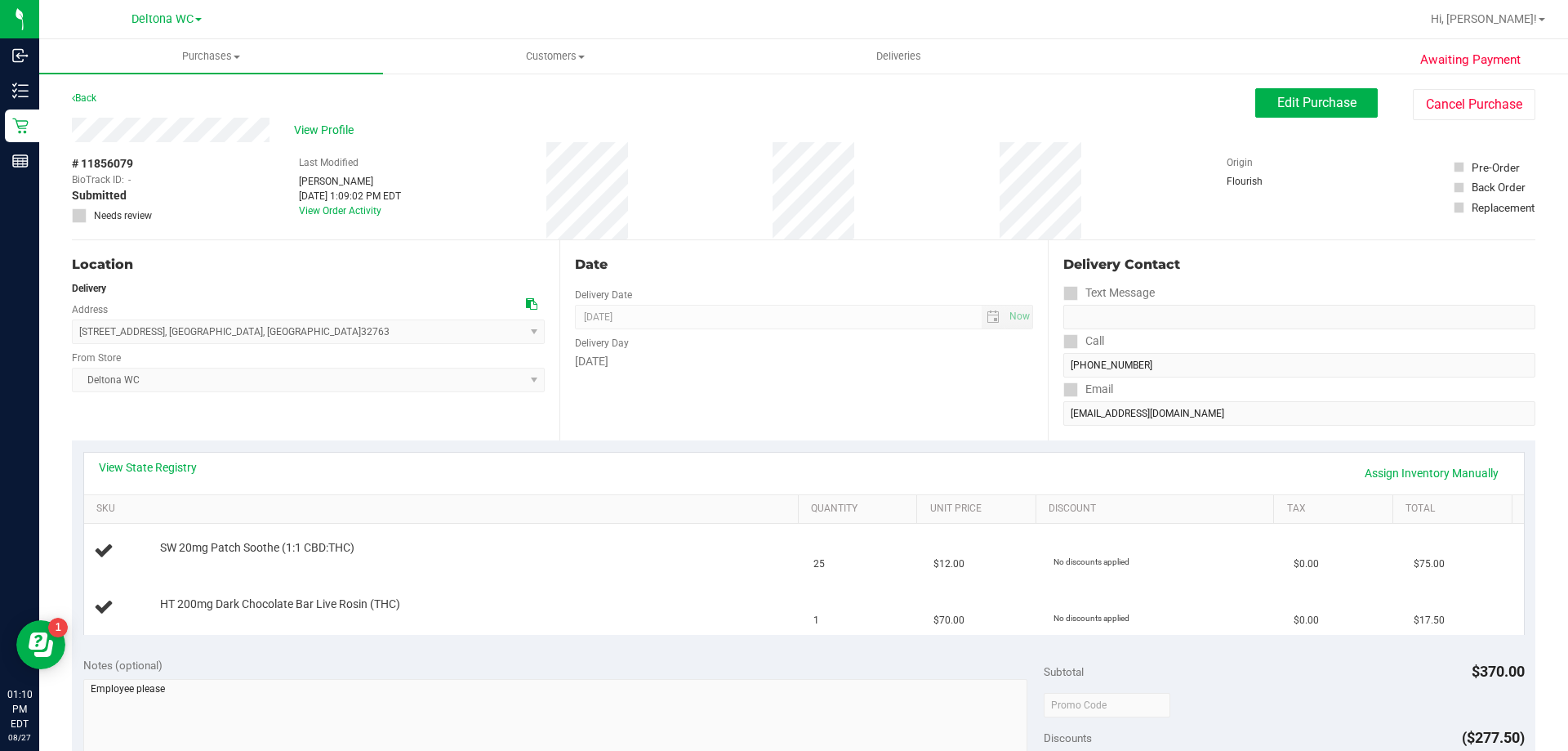
click at [93, 104] on div "Back" at bounding box center [83, 98] width 24 height 20
click at [89, 98] on link "Back" at bounding box center [83, 98] width 24 height 12
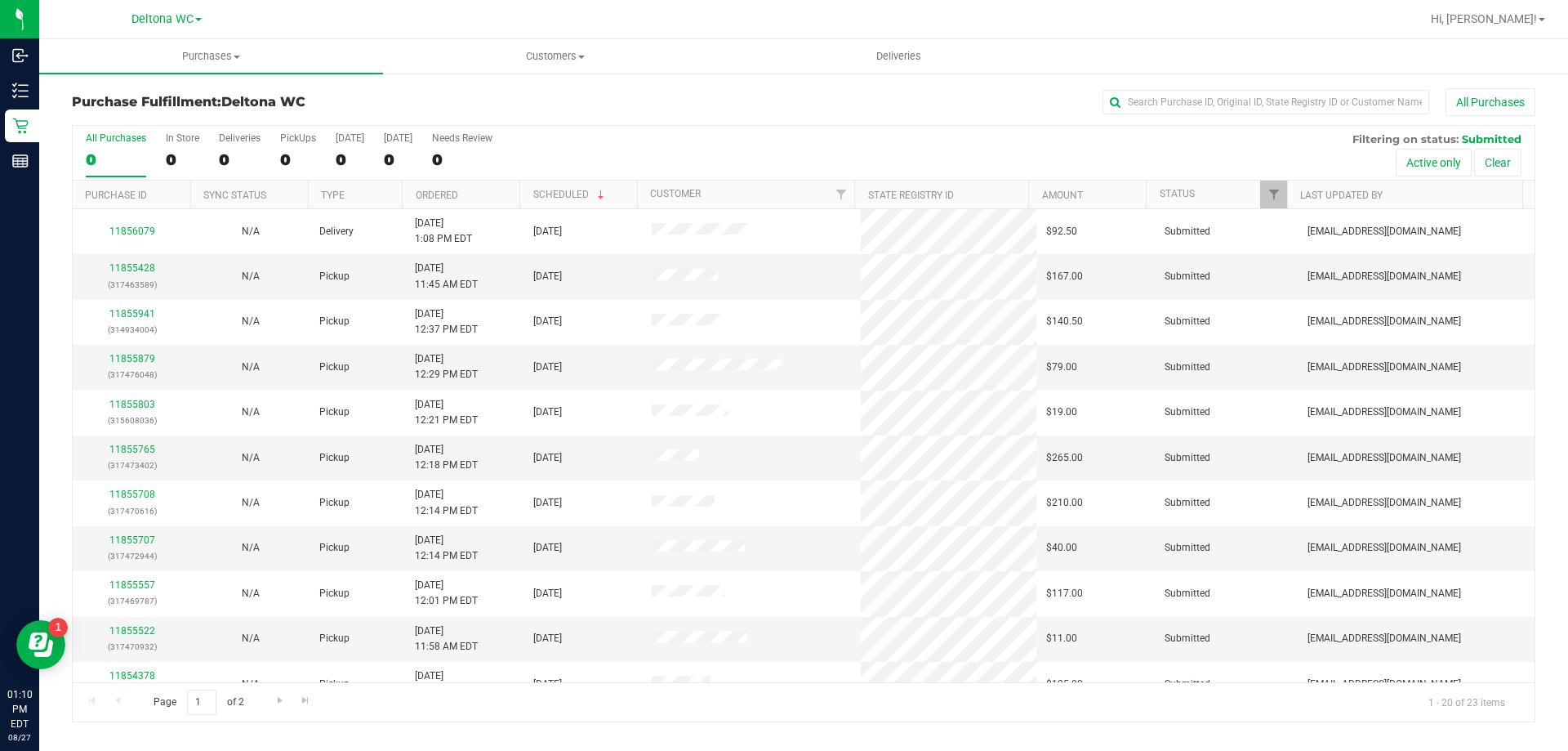
click at [490, 199] on th "Ordered" at bounding box center [460, 195] width 117 height 28
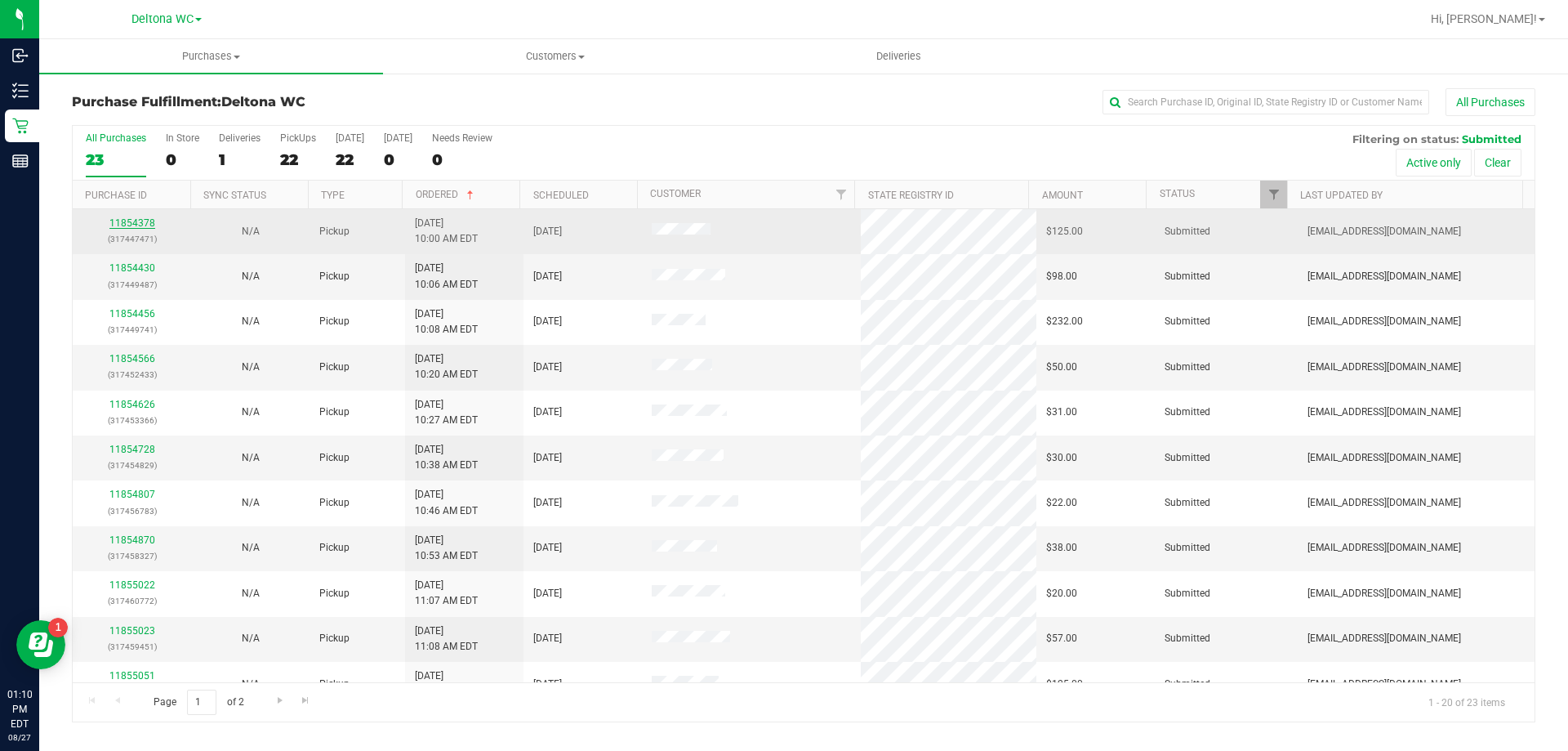
click at [125, 225] on link "11854378" at bounding box center [132, 223] width 46 height 12
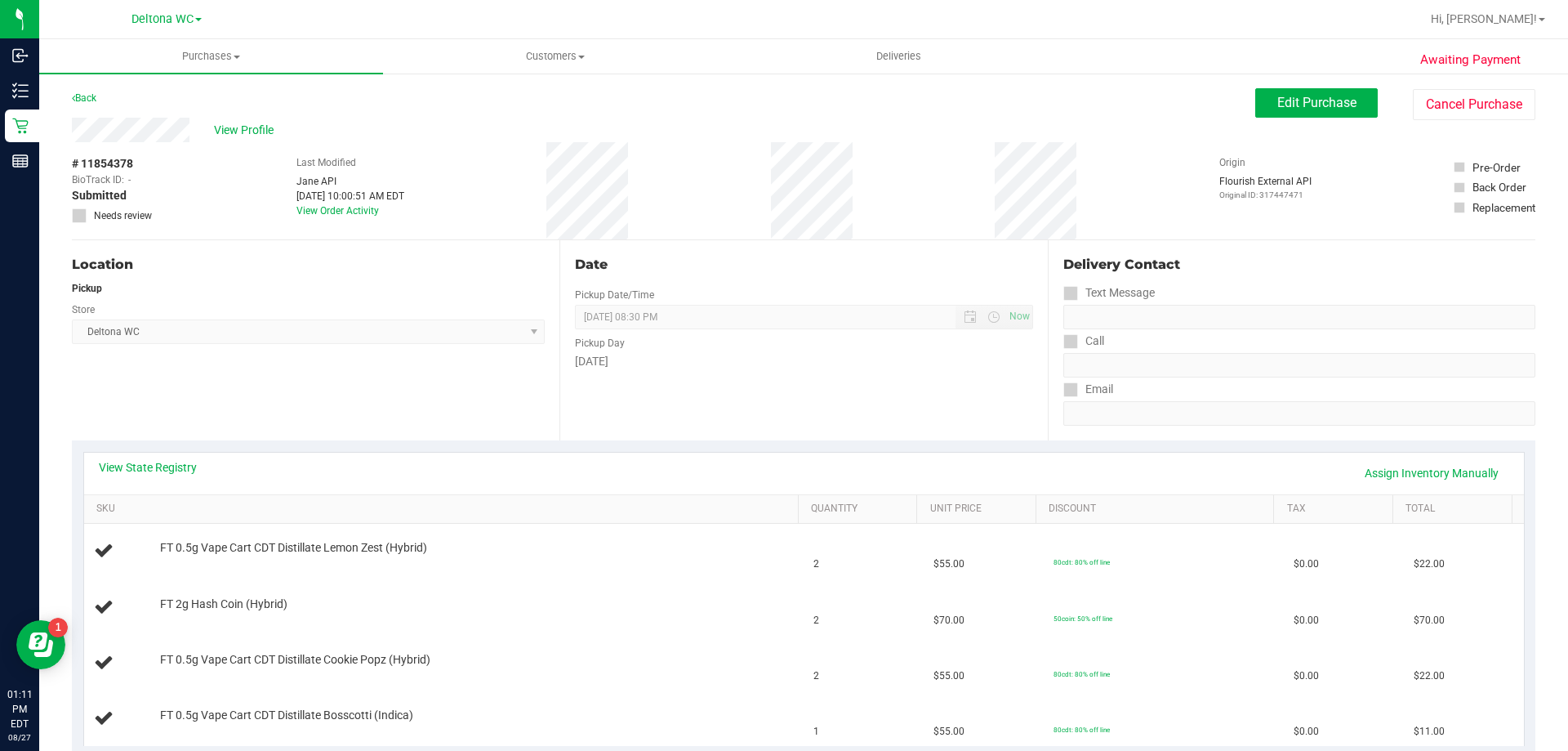
click at [381, 378] on div "Location Pickup Store Deltona WC Select Store Bonita Springs WC Boynton Beach W…" at bounding box center [315, 340] width 487 height 200
click at [240, 393] on div "Location Pickup Store Deltona WC Select Store Bonita Springs WC Boynton Beach W…" at bounding box center [315, 340] width 487 height 200
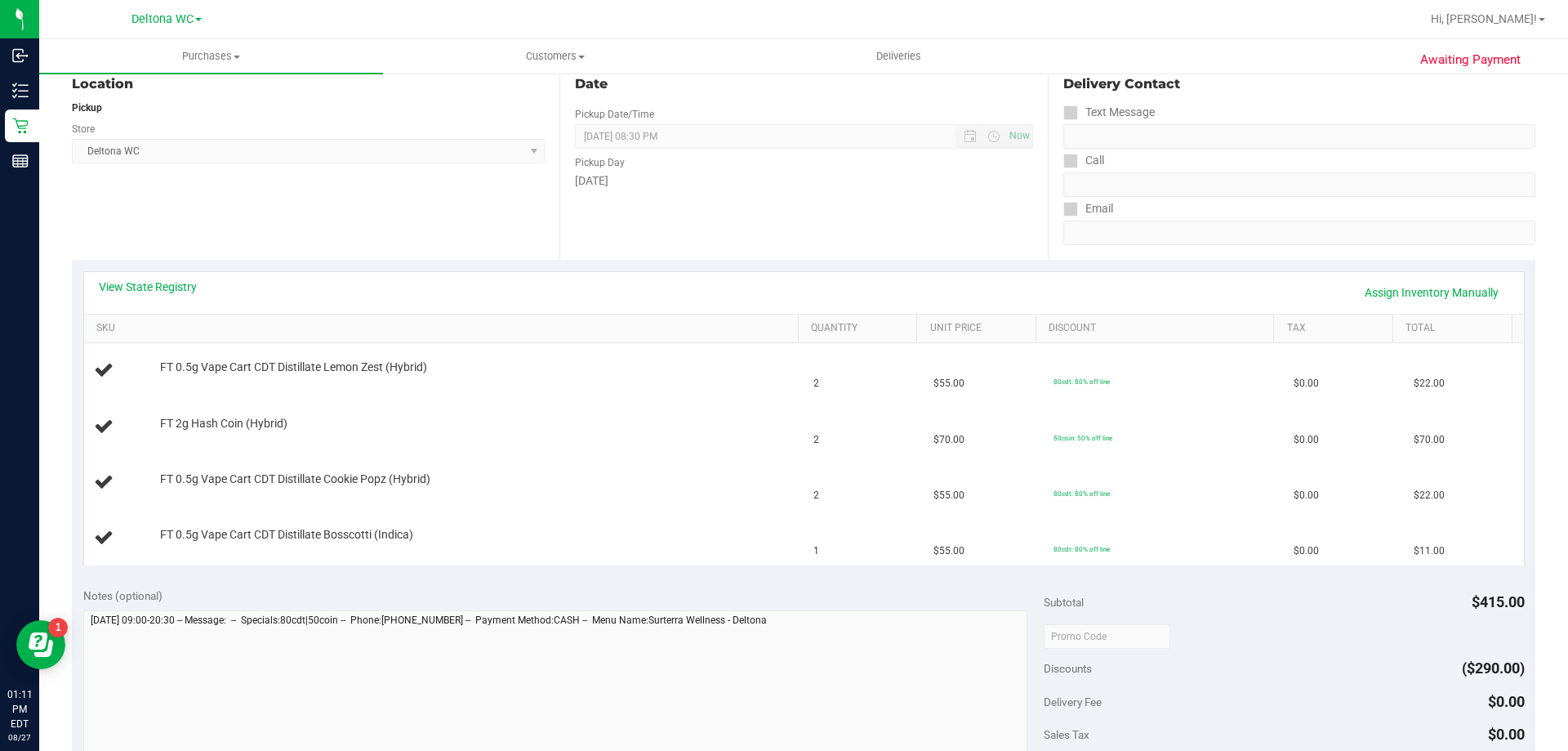
scroll to position [163, 0]
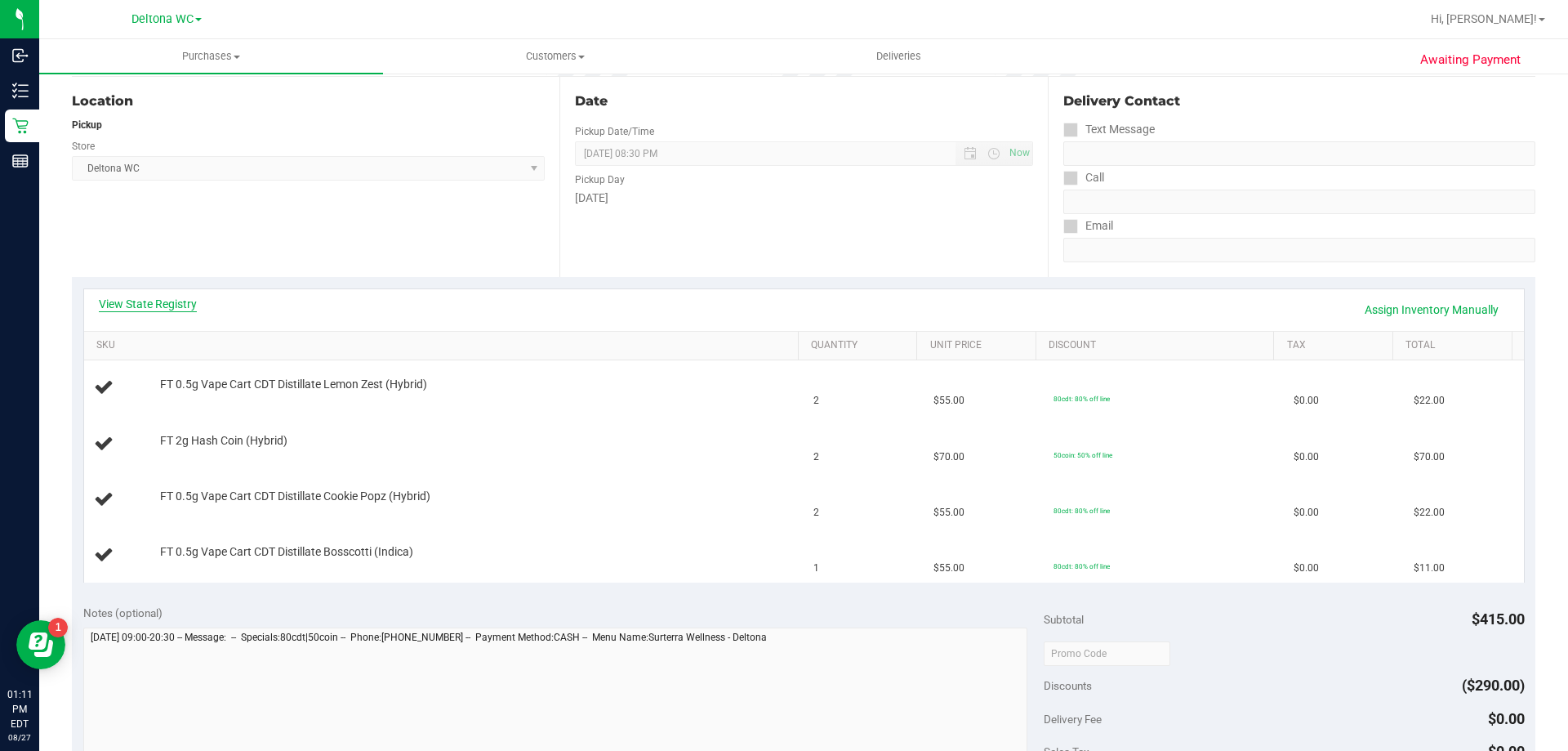
click at [188, 304] on link "View State Registry" at bounding box center [148, 304] width 98 height 17
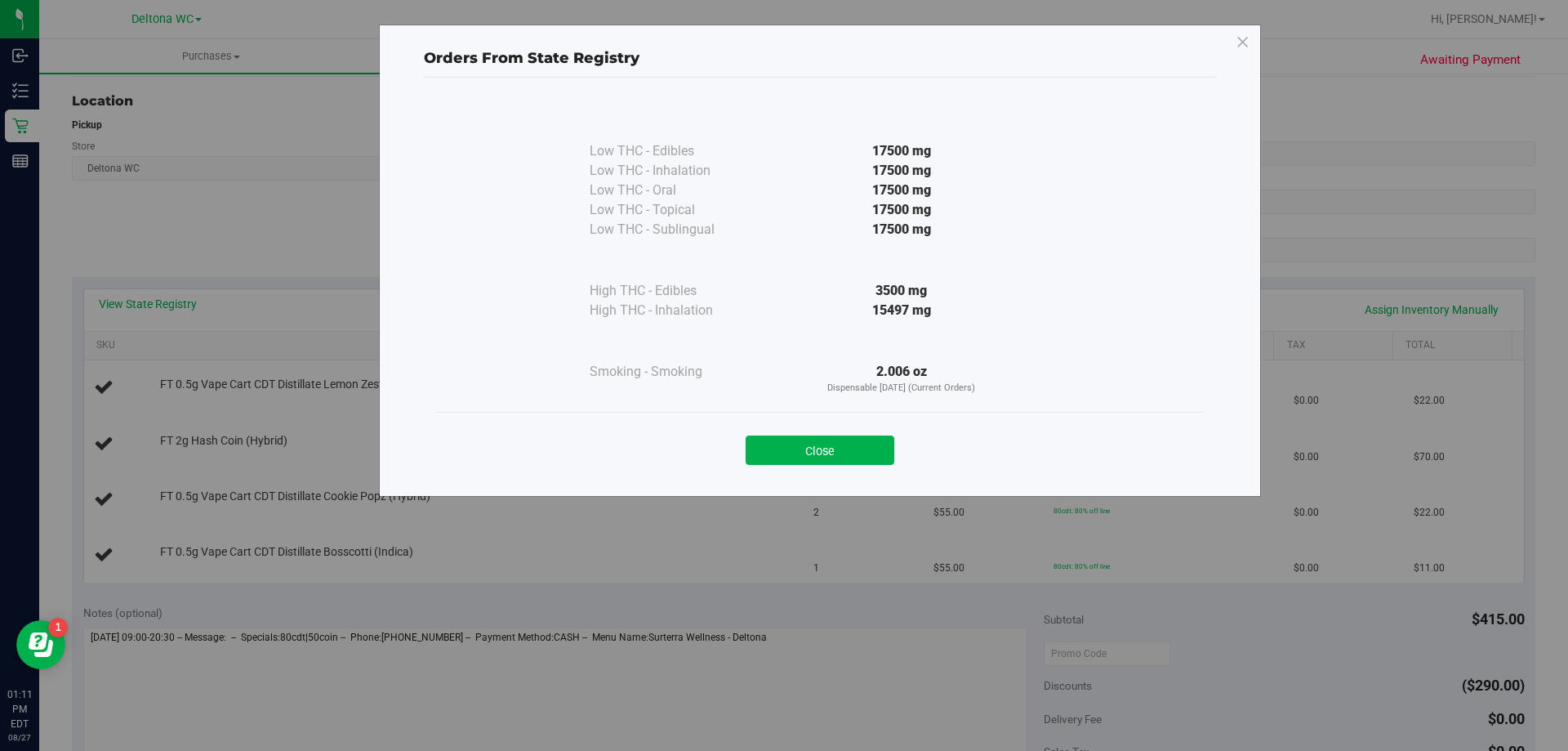
click at [853, 469] on div "Close" at bounding box center [821, 444] width 768 height 66
click at [802, 459] on button "Close" at bounding box center [820, 450] width 148 height 29
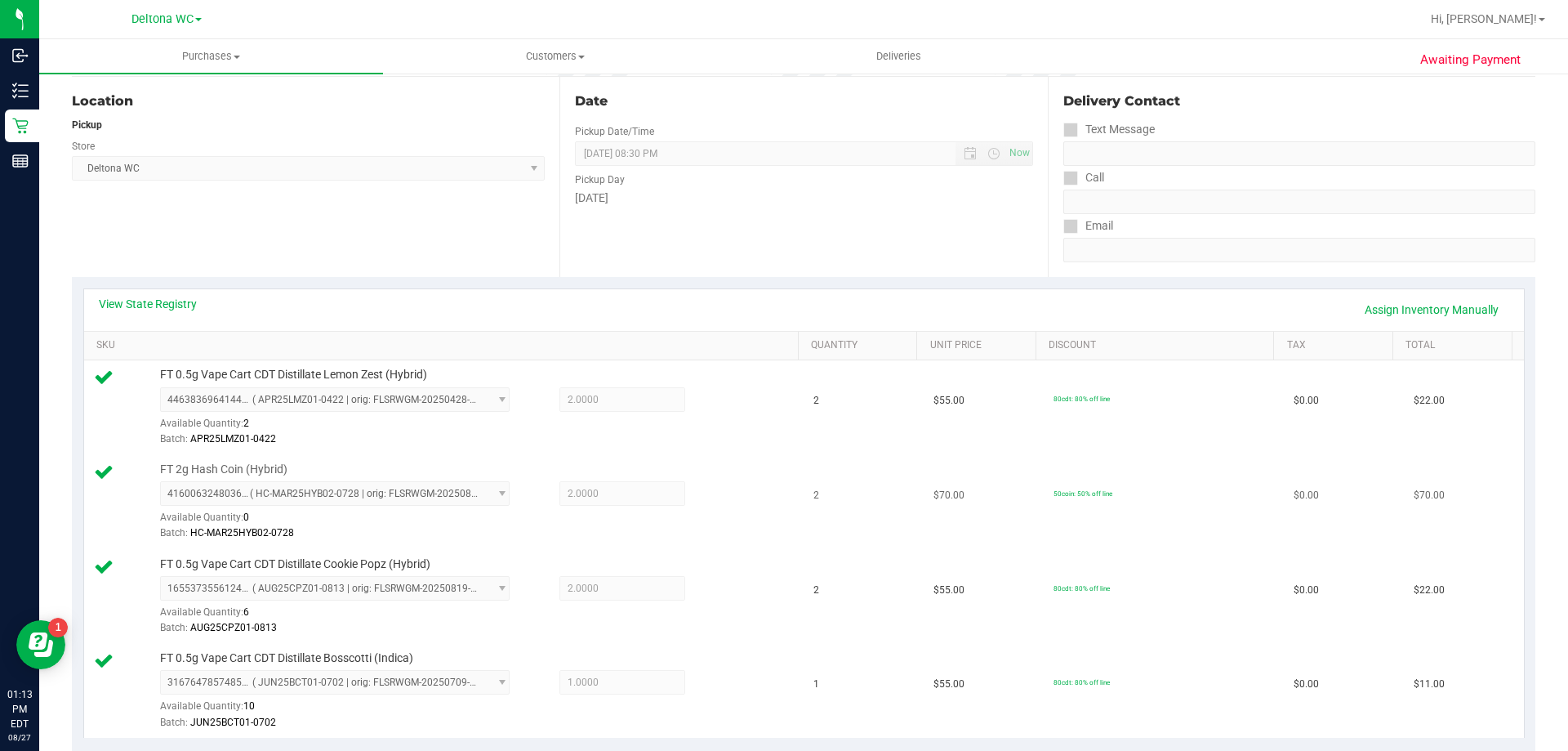
click at [268, 469] on span "FT 2g Hash Coin (Hybrid)" at bounding box center [223, 469] width 127 height 16
copy div "FT 2g Hash Coin (Hybrid)"
click at [358, 274] on div "Location Pickup Store Deltona WC Select Store Bonita Springs WC Boynton Beach W…" at bounding box center [315, 177] width 487 height 200
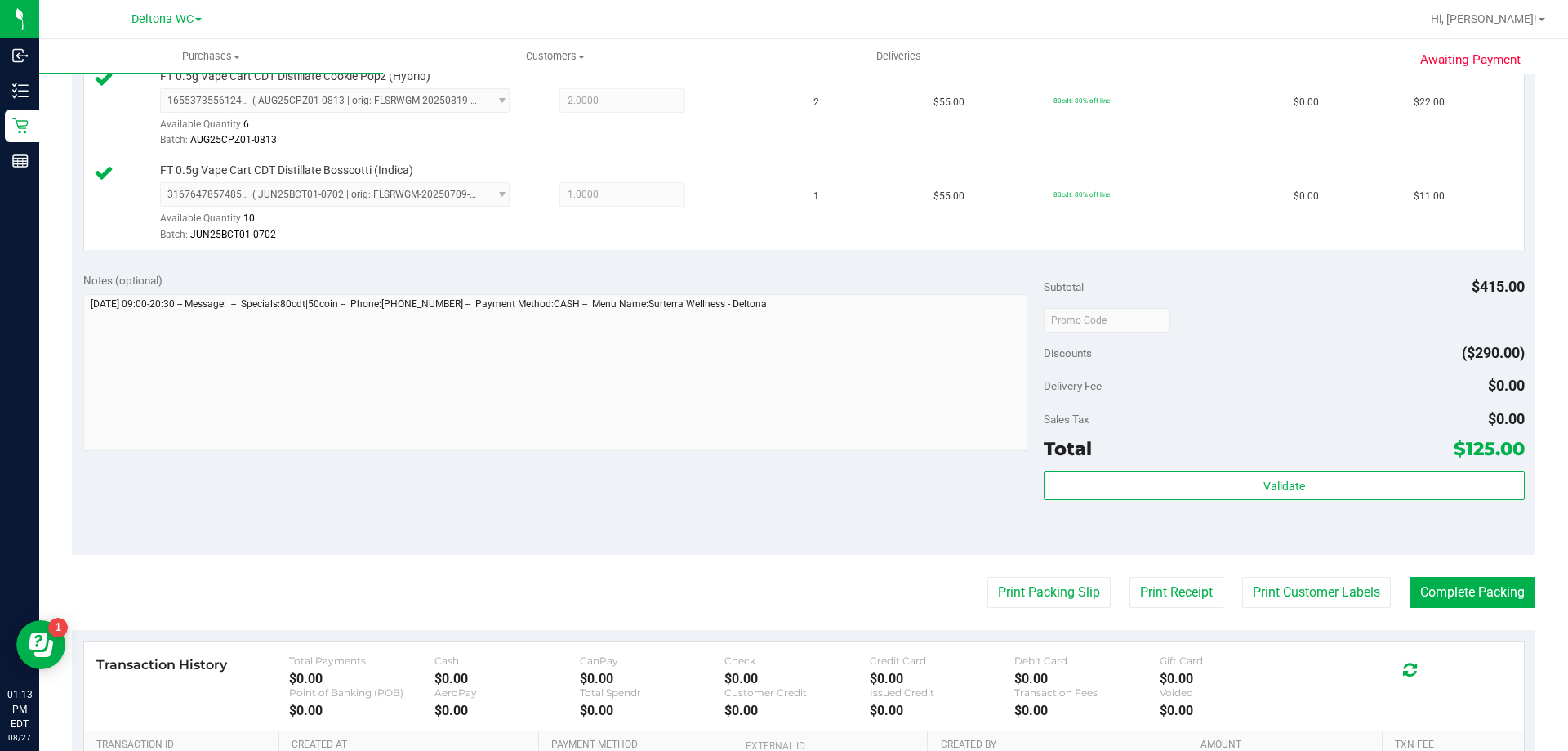
scroll to position [653, 0]
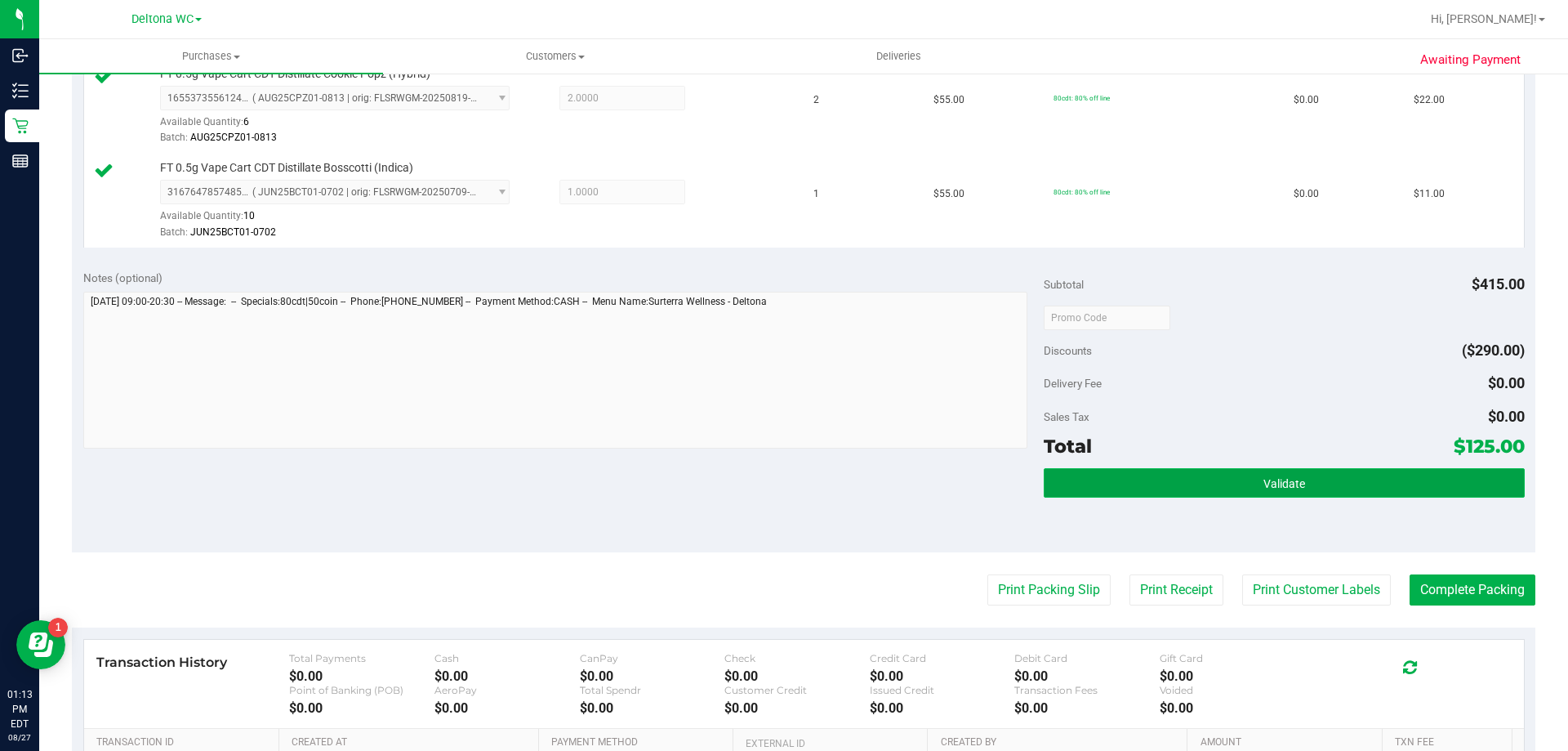
click at [1163, 485] on button "Validate" at bounding box center [1284, 483] width 481 height 29
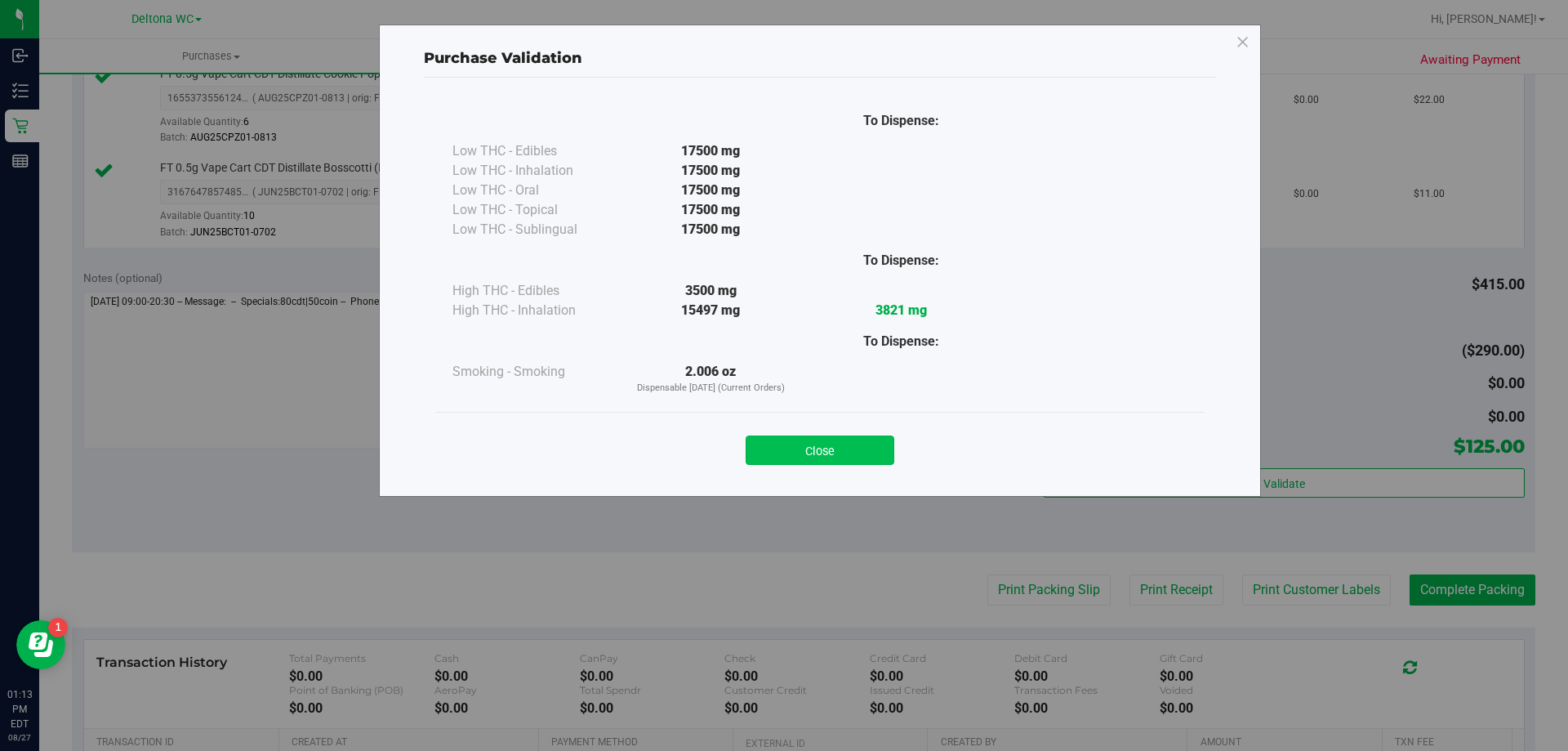
click at [848, 443] on button "Close" at bounding box center [820, 450] width 148 height 29
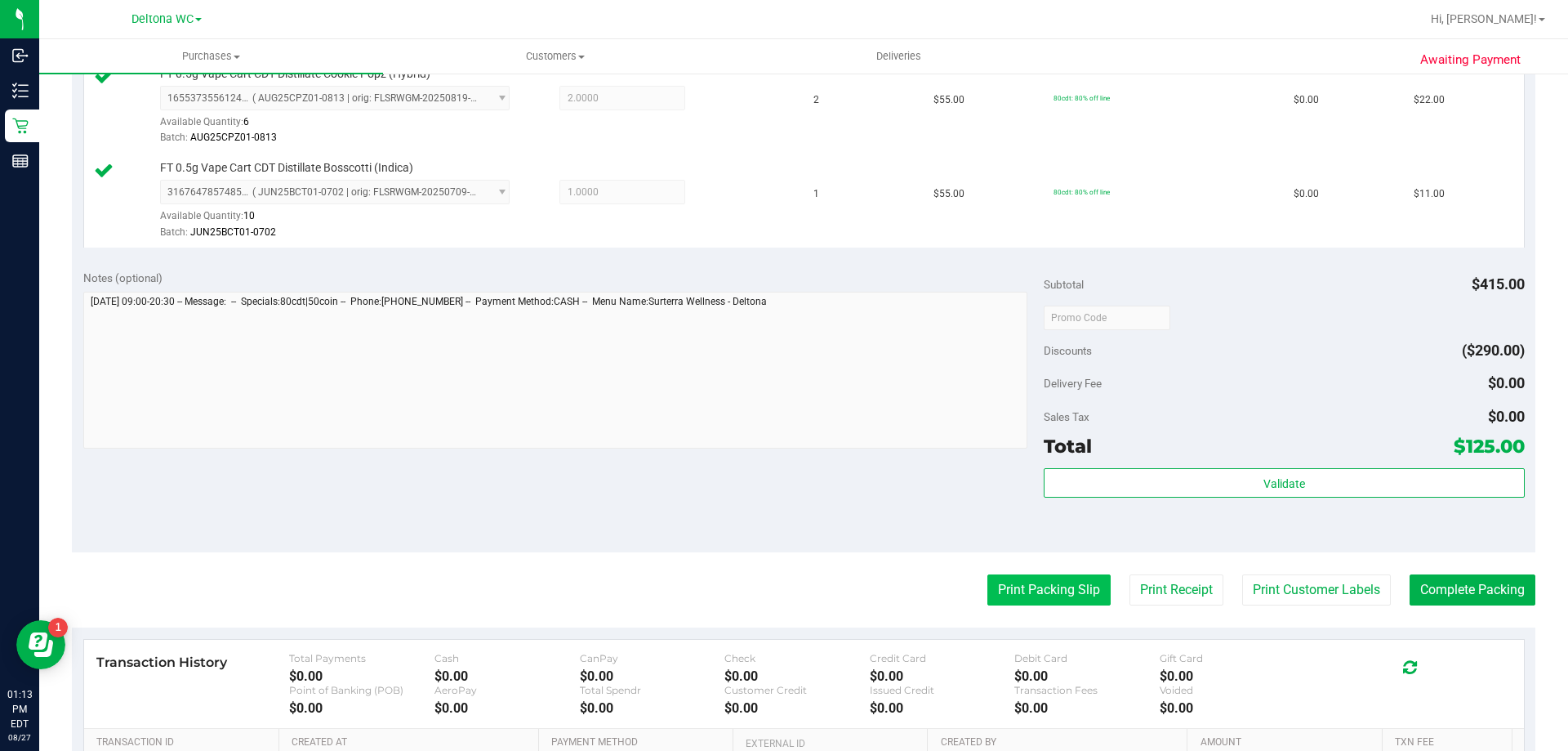
click at [1001, 587] on button "Print Packing Slip" at bounding box center [1049, 589] width 123 height 31
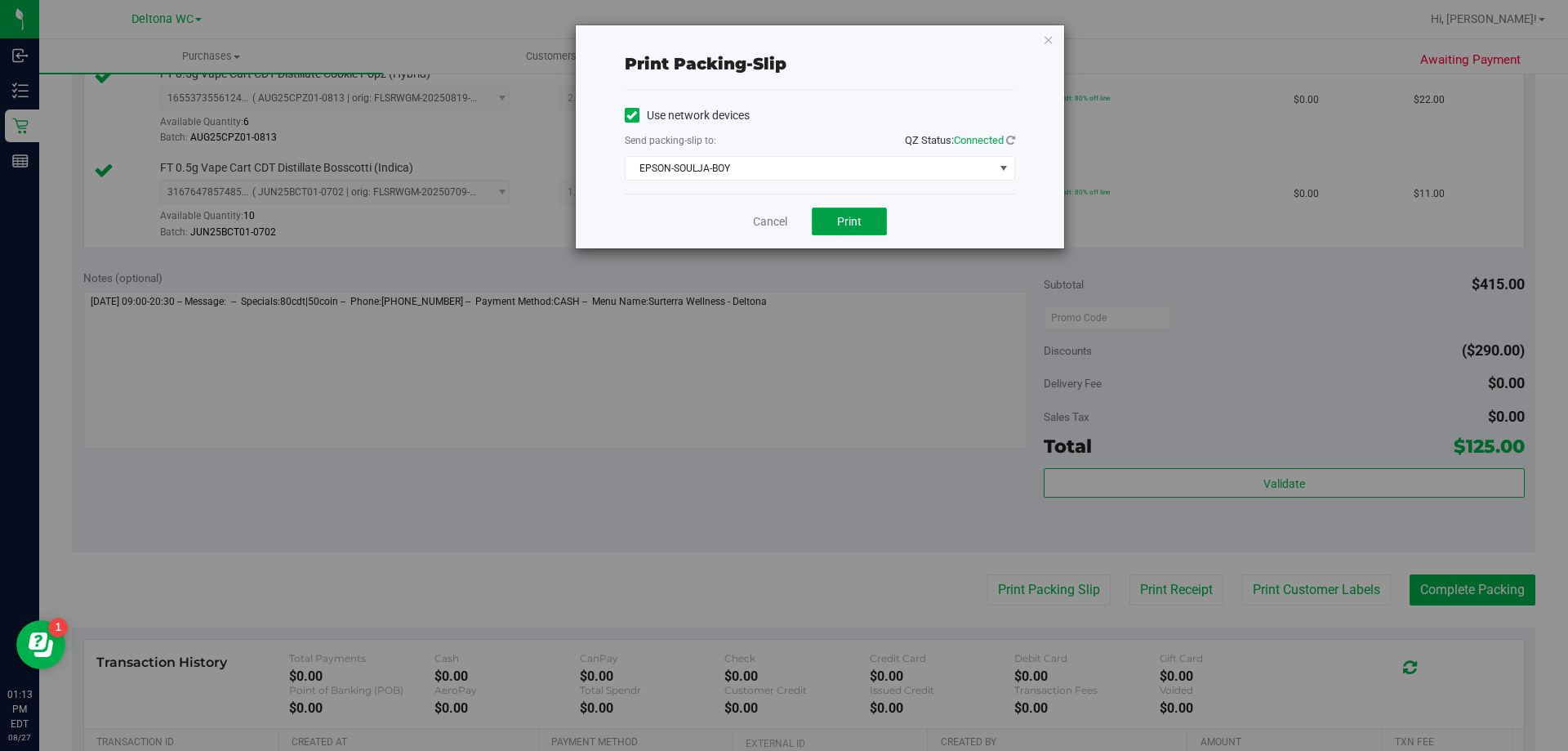
click at [861, 226] on button "Print" at bounding box center [850, 221] width 75 height 28
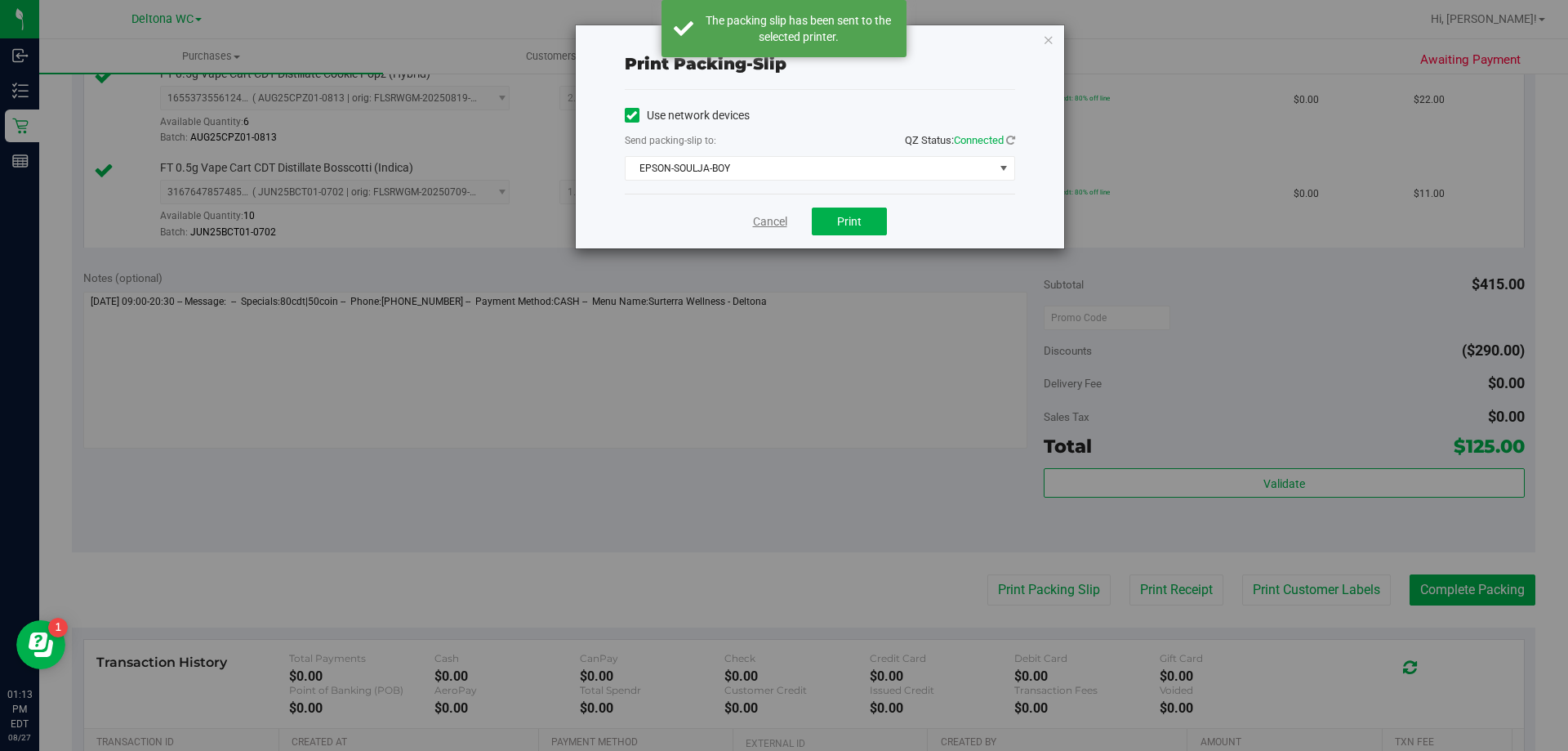
click at [769, 226] on link "Cancel" at bounding box center [770, 222] width 34 height 18
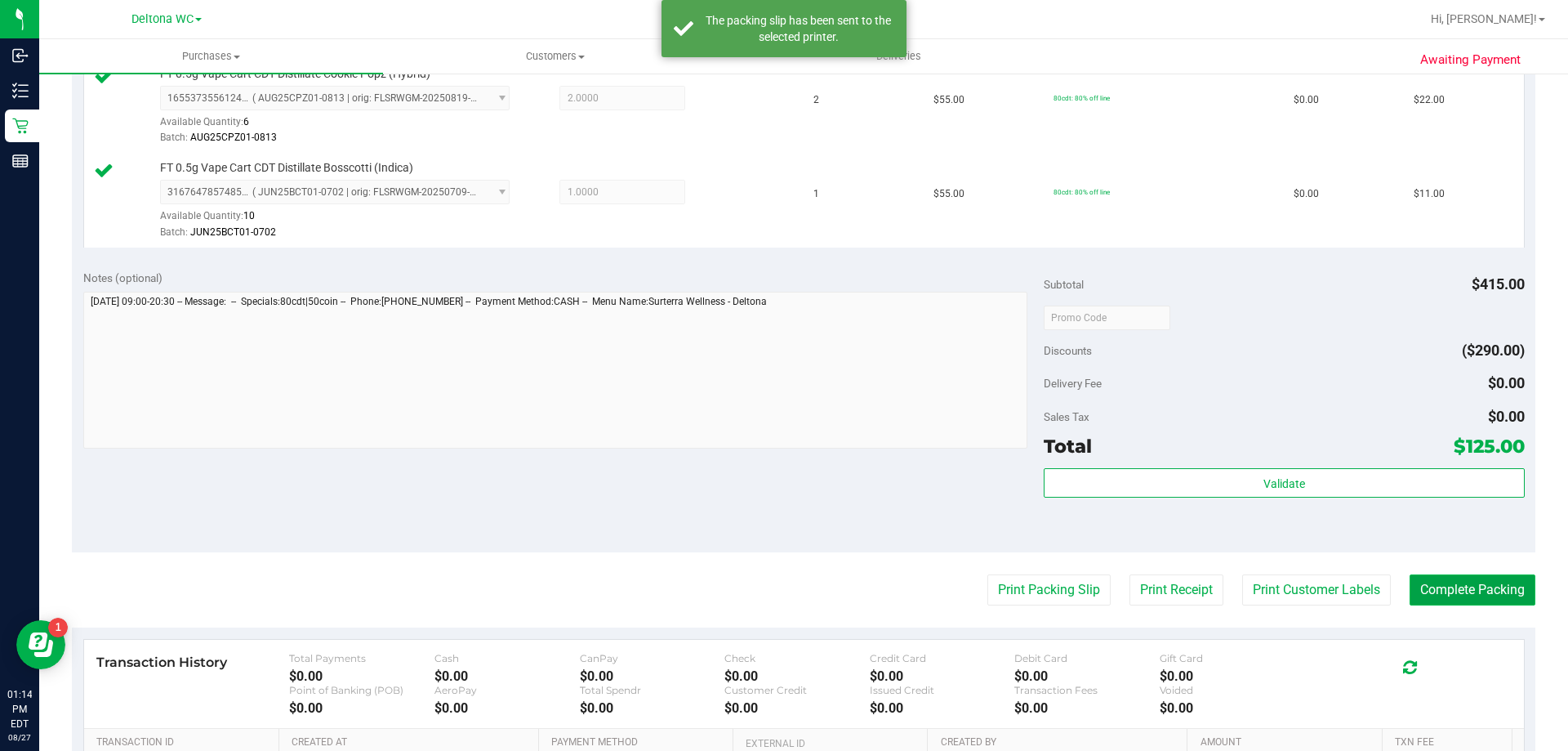
click at [1467, 593] on button "Complete Packing" at bounding box center [1472, 589] width 126 height 31
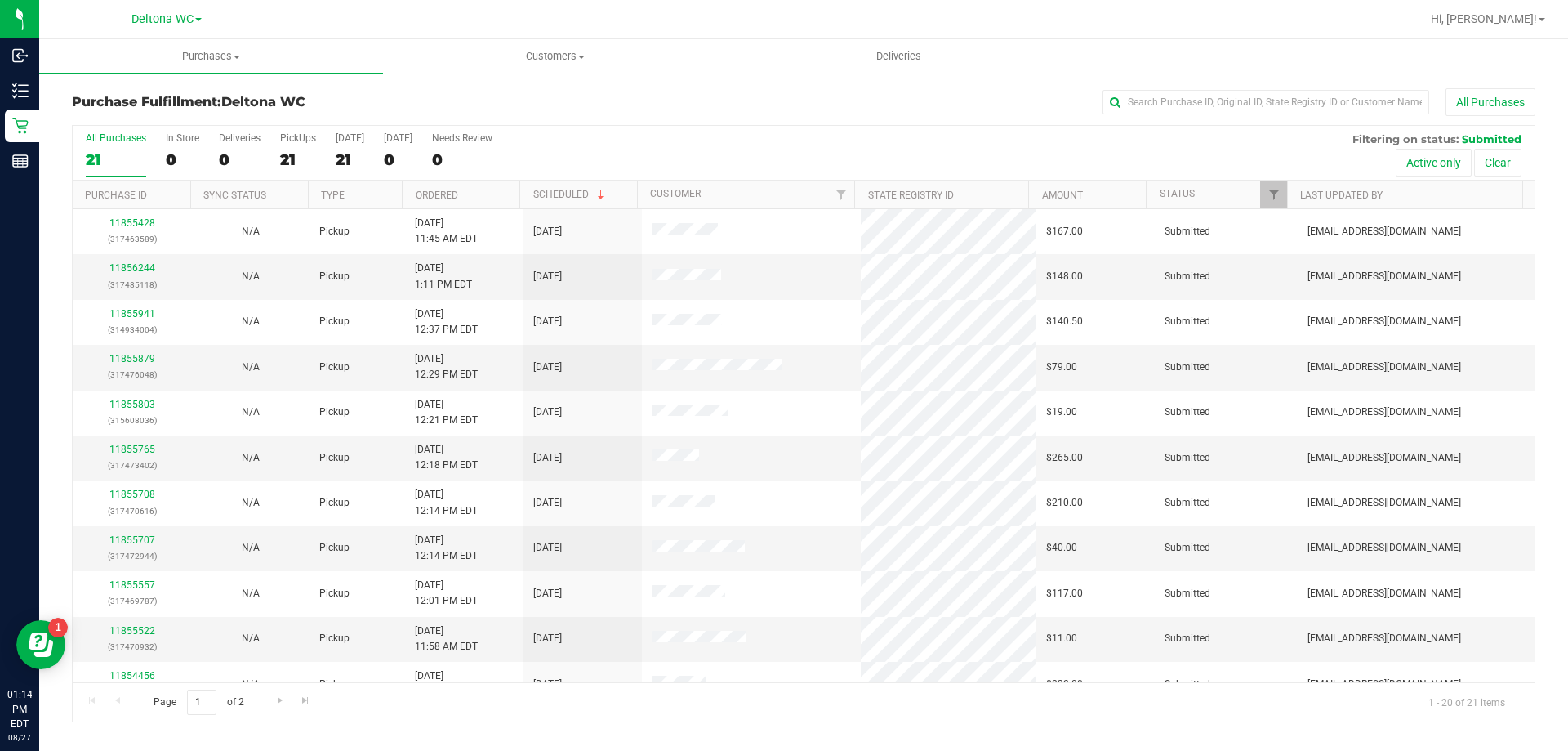
click at [488, 195] on th "Ordered" at bounding box center [460, 195] width 117 height 28
click at [152, 271] on link "11854566" at bounding box center [132, 268] width 46 height 12
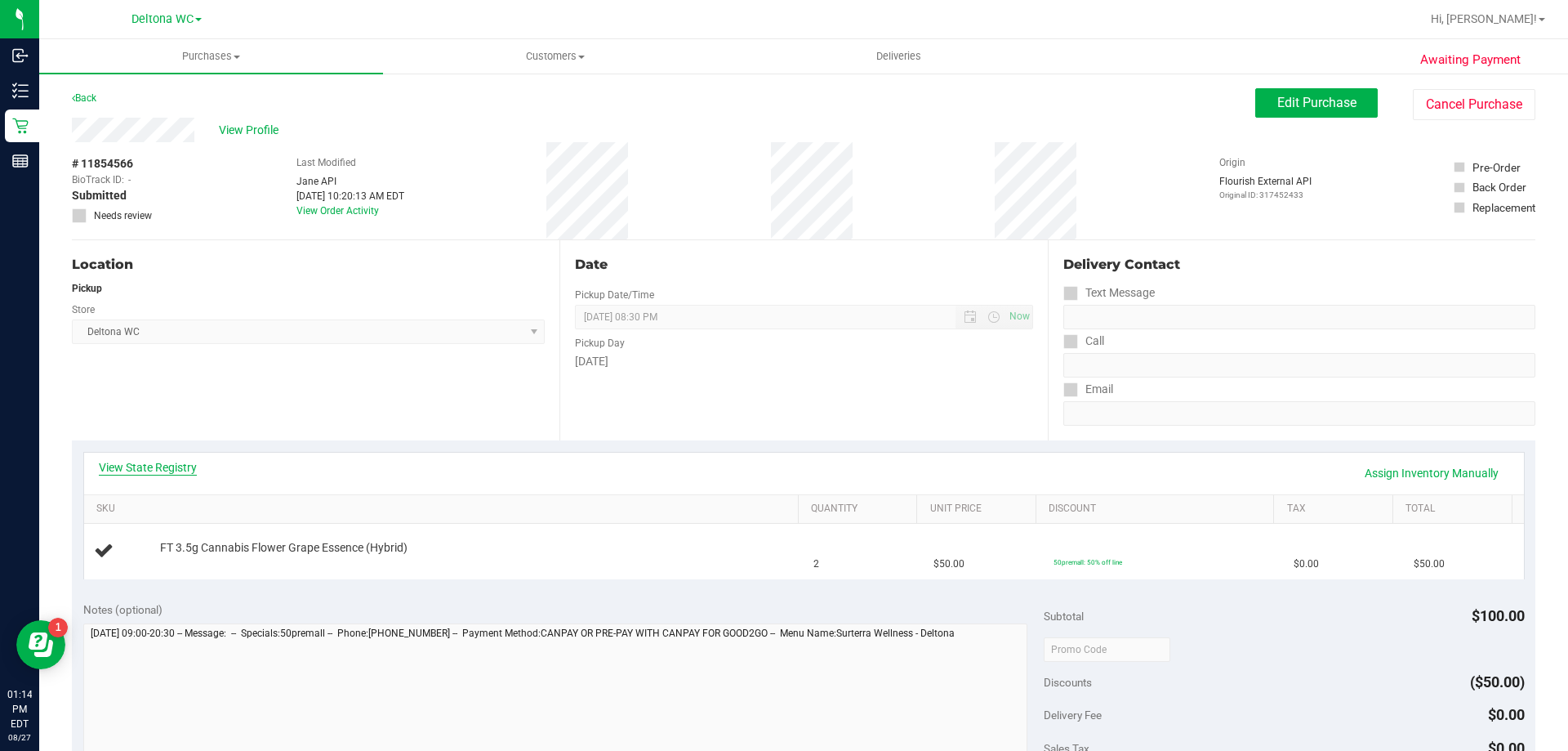
click at [169, 464] on link "View State Registry" at bounding box center [148, 468] width 98 height 17
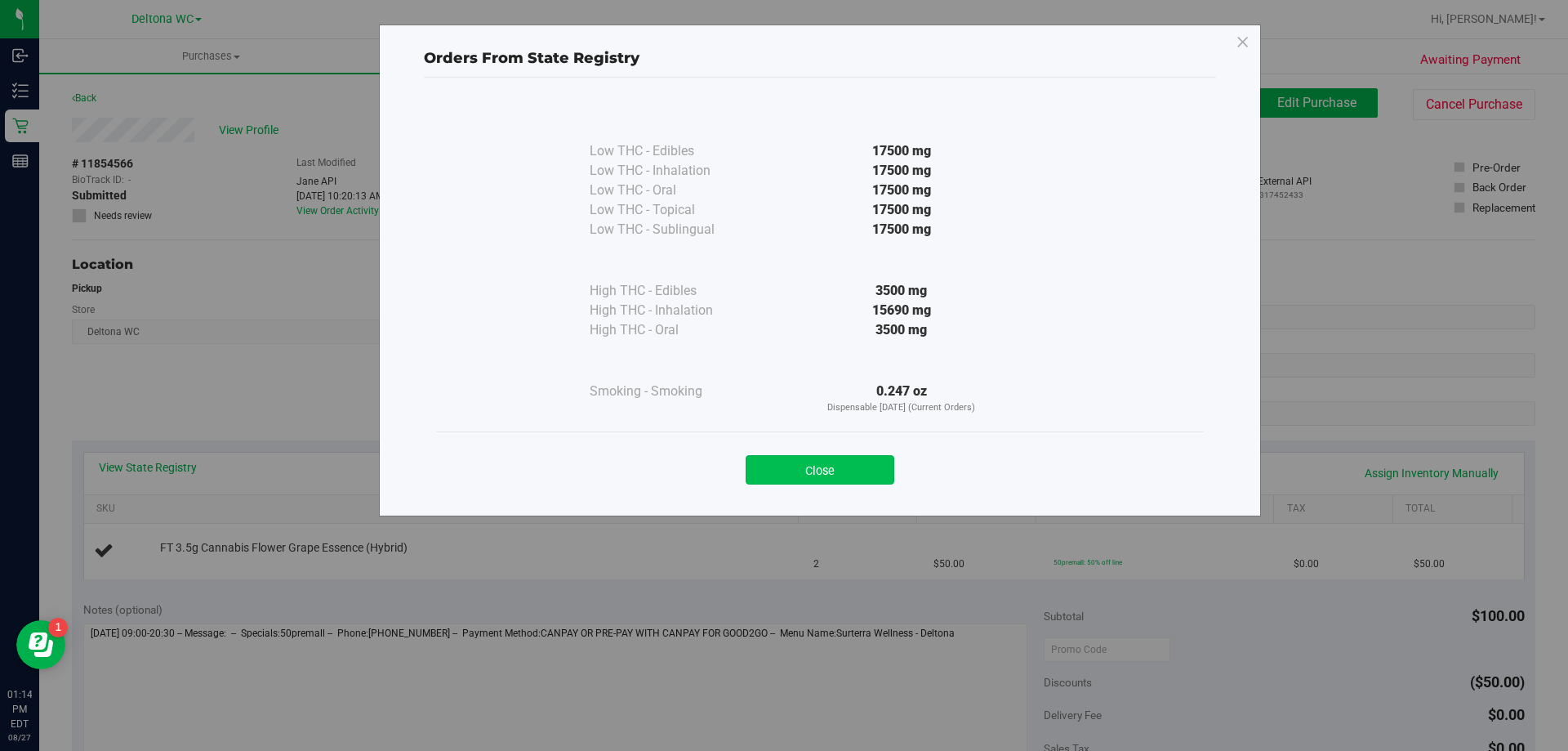
click at [805, 470] on button "Close" at bounding box center [820, 469] width 148 height 29
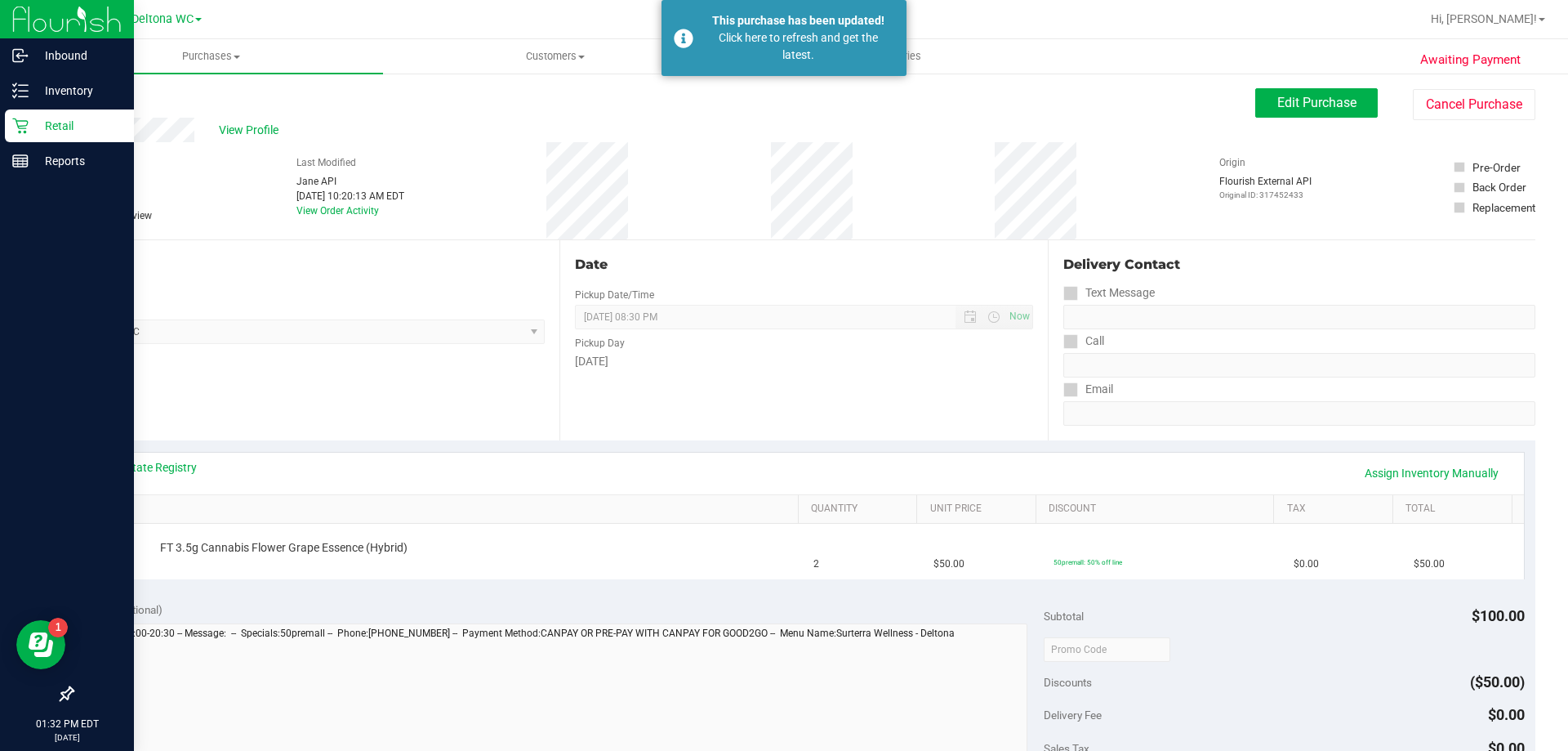
click at [27, 135] on div "Retail" at bounding box center [69, 125] width 129 height 33
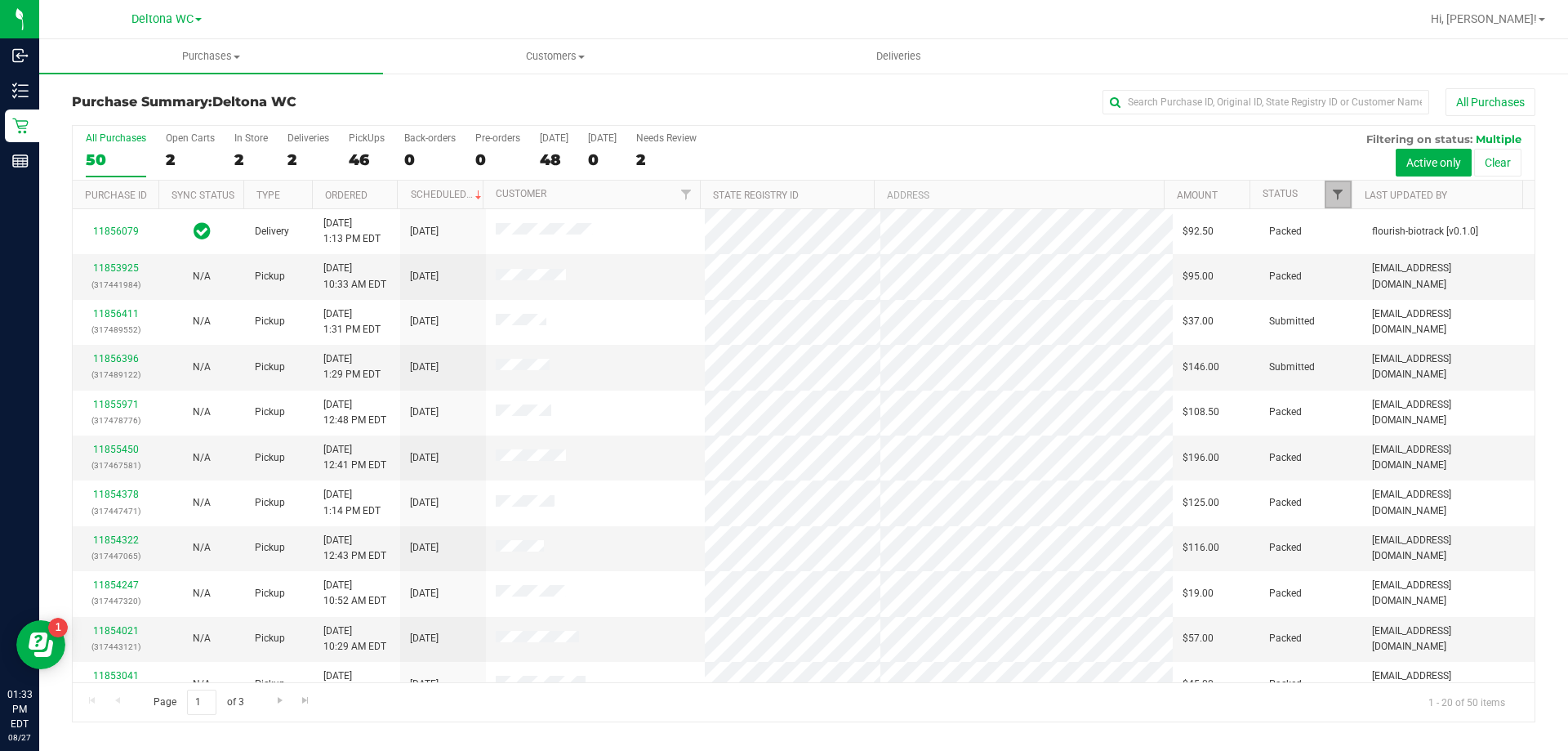
click at [1336, 196] on span "Filter" at bounding box center [1338, 195] width 13 height 13
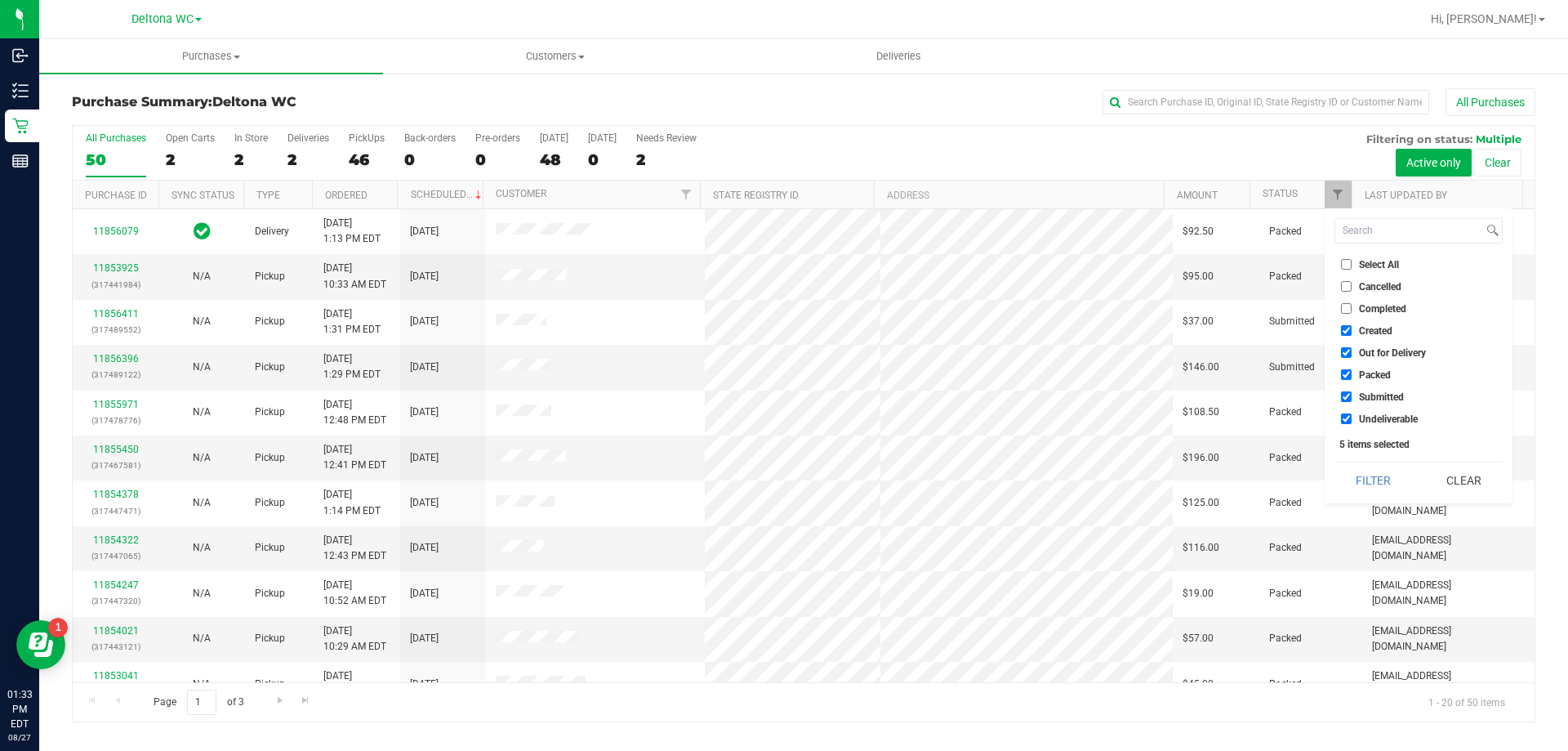
click at [1358, 267] on label "Select All" at bounding box center [1371, 264] width 58 height 11
click at [1352, 267] on input "Select All" at bounding box center [1346, 264] width 11 height 11
checkbox input "true"
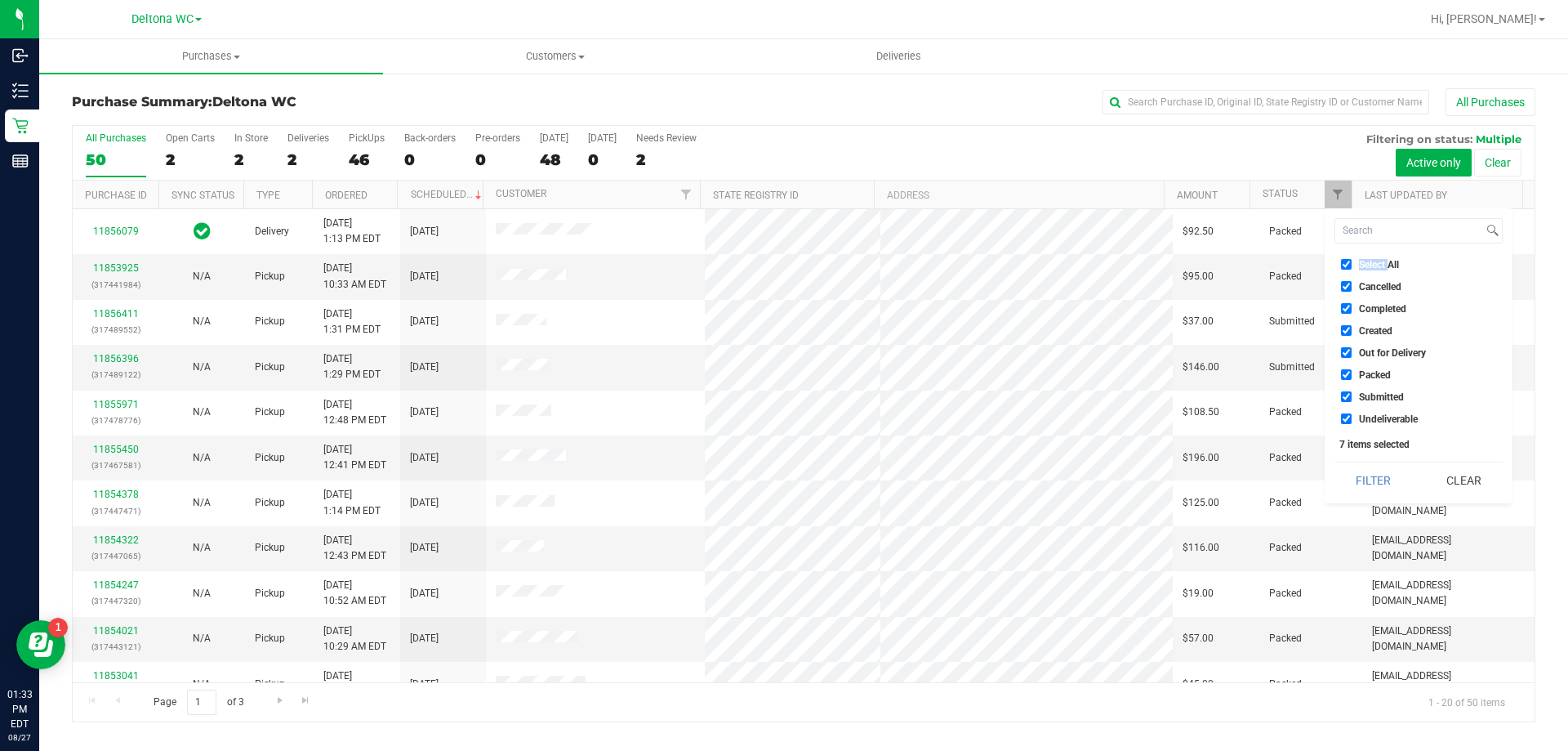
click at [1358, 267] on label "Select All" at bounding box center [1371, 264] width 58 height 11
click at [1352, 267] on input "Select All" at bounding box center [1346, 264] width 11 height 11
checkbox input "false"
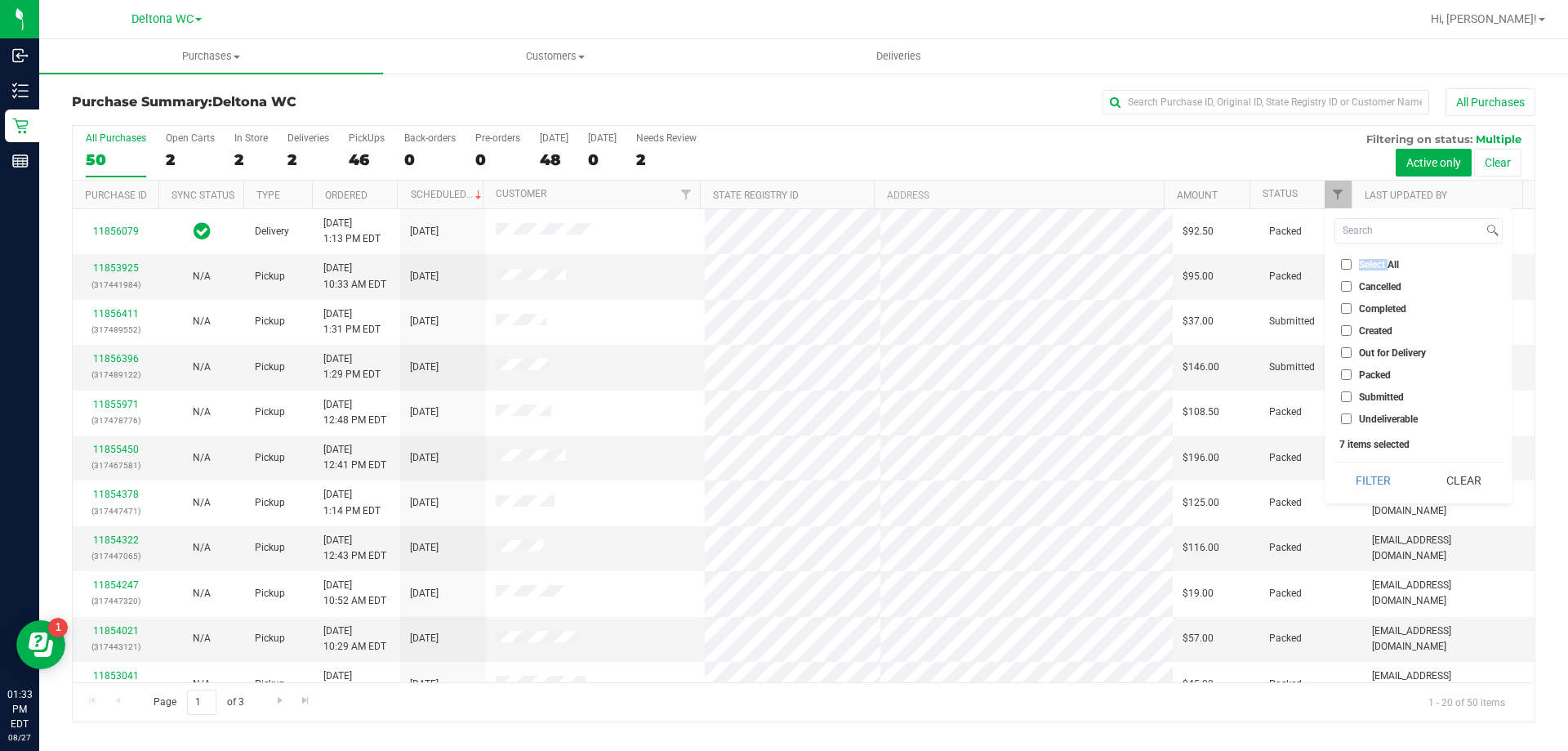
checkbox input "false"
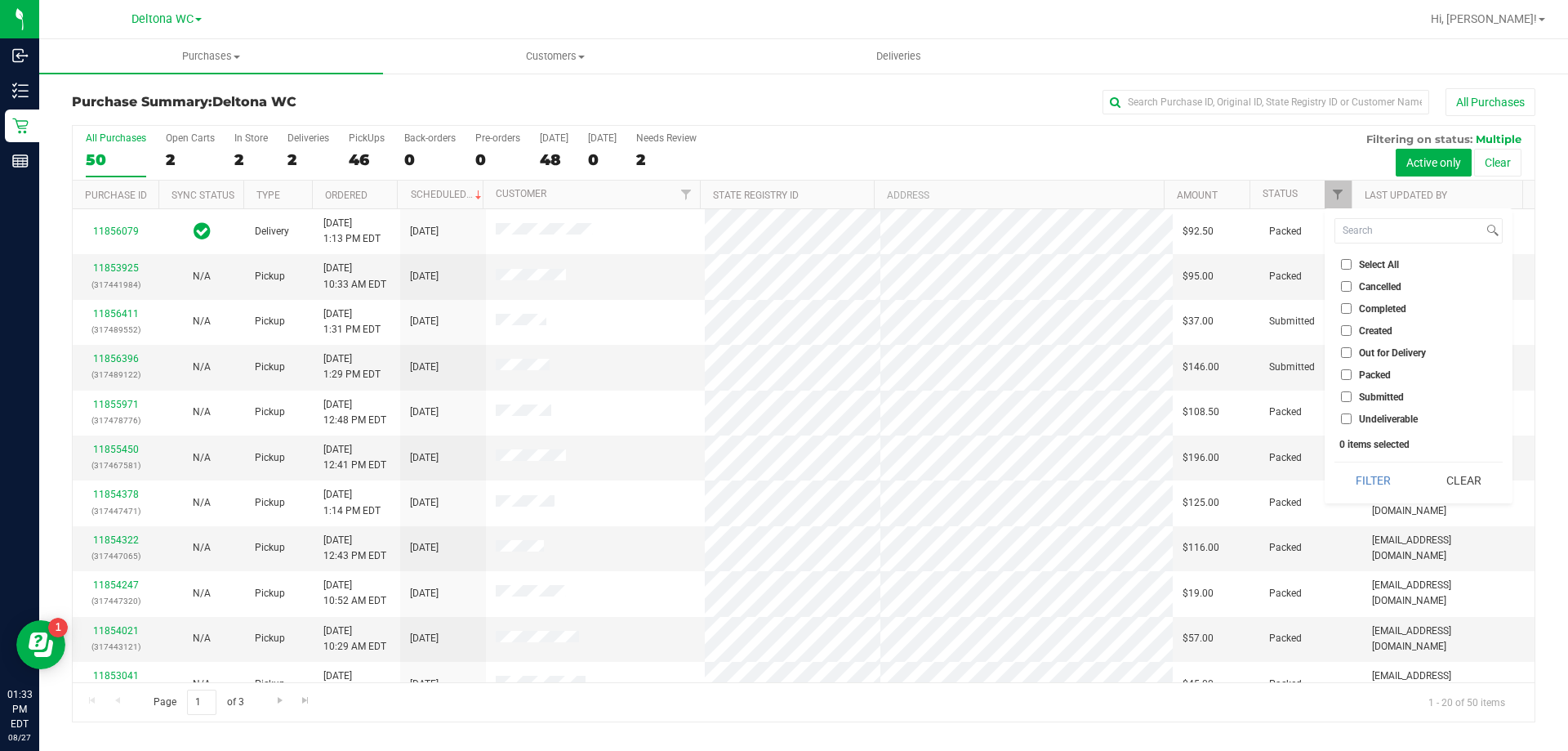
click at [1356, 394] on label "Submitted" at bounding box center [1372, 397] width 62 height 11
click at [1352, 394] on input "Submitted" at bounding box center [1346, 397] width 11 height 11
checkbox input "true"
click at [1381, 472] on button "Filter" at bounding box center [1374, 480] width 78 height 36
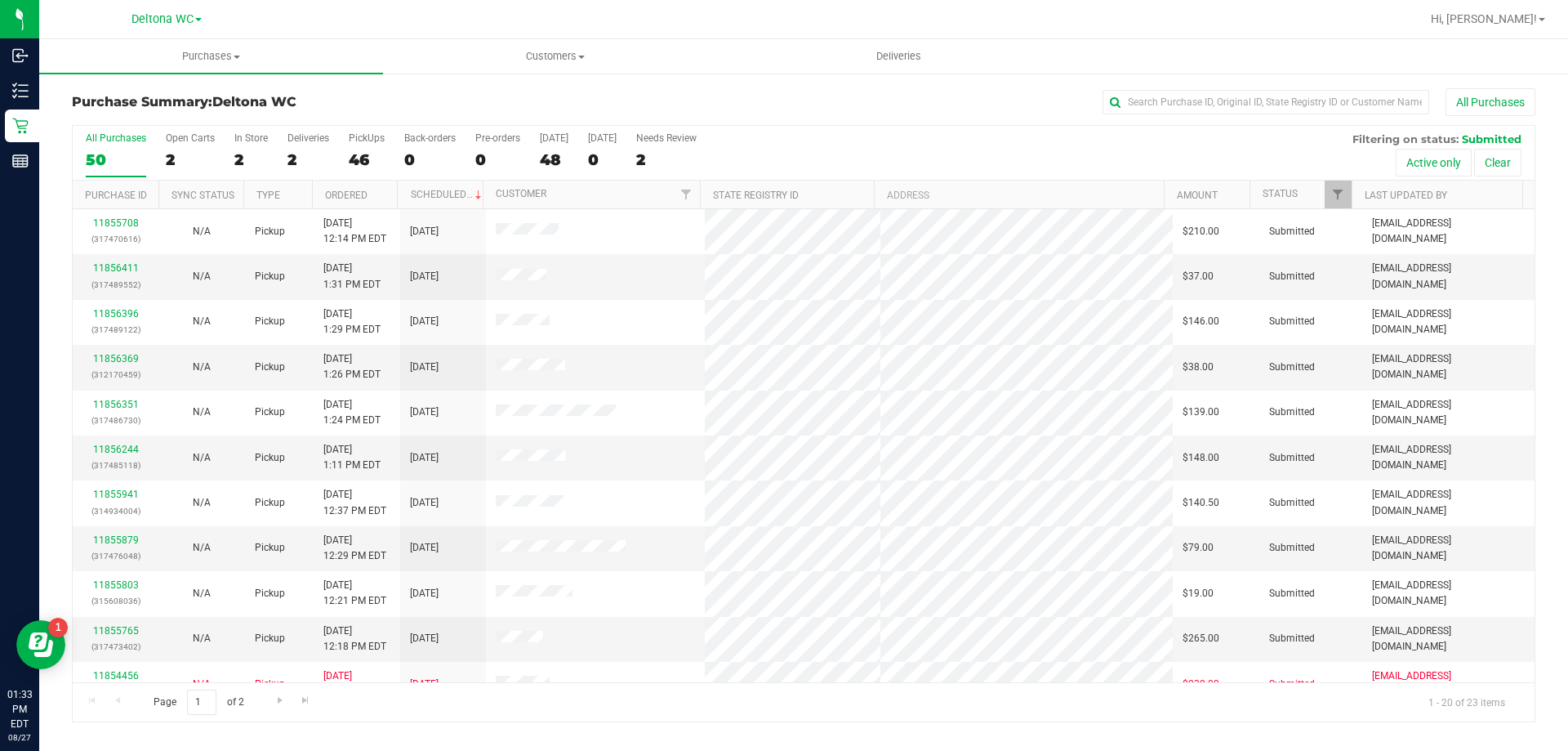
click at [373, 196] on th "Ordered" at bounding box center [355, 195] width 86 height 28
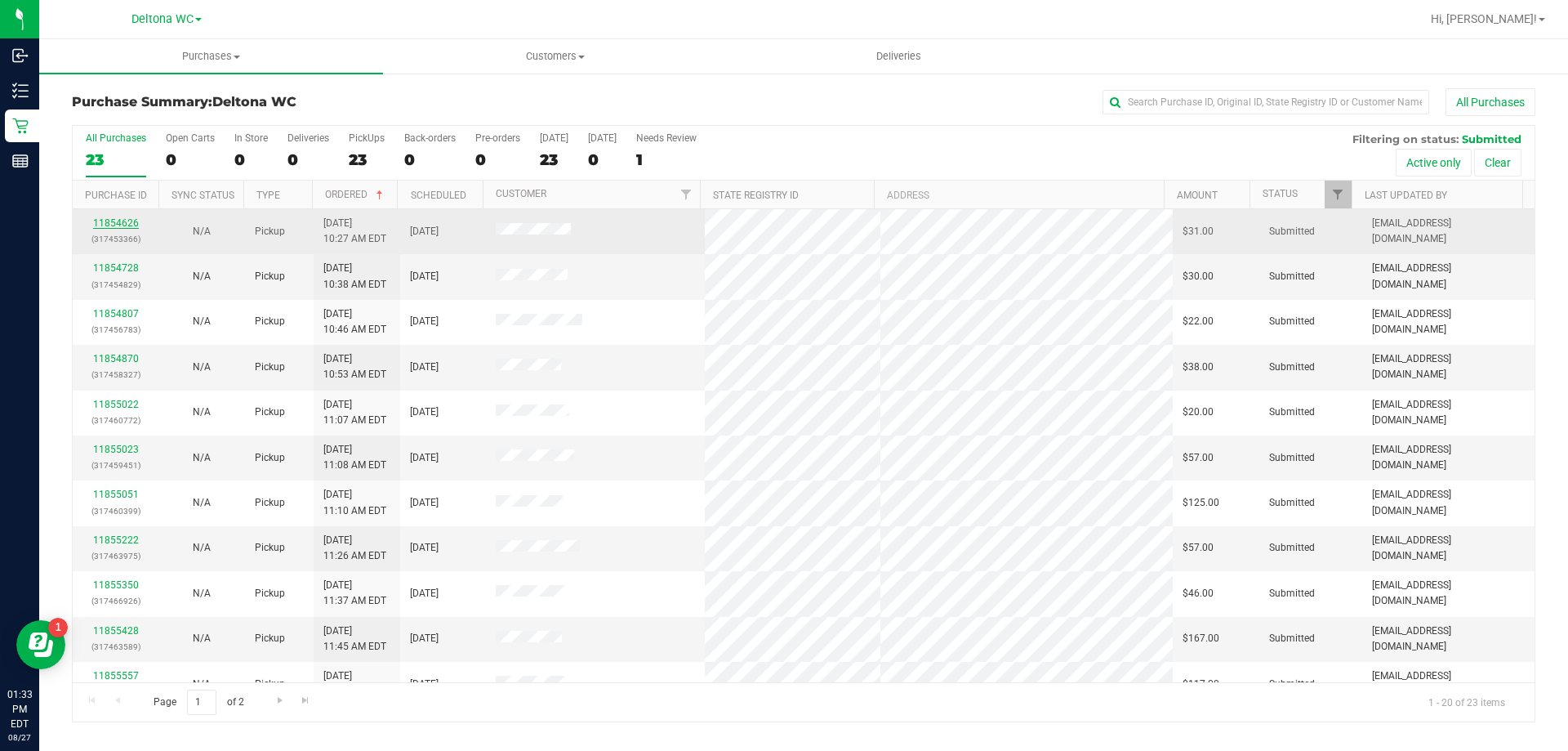
click at [115, 220] on link "11854626" at bounding box center [116, 223] width 46 height 12
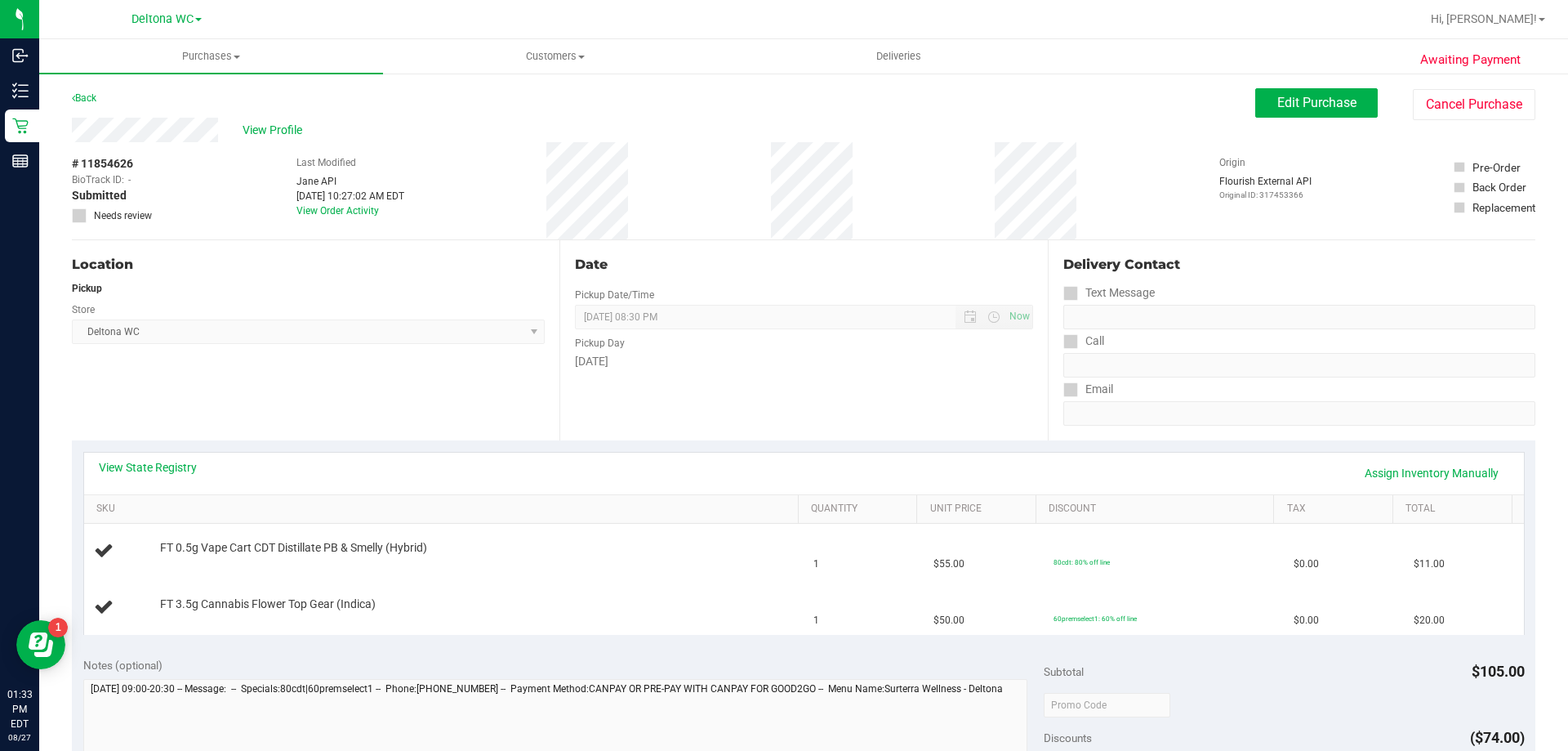
click at [360, 380] on div "Location Pickup Store Deltona WC Select Store Bonita Springs WC Boynton Beach W…" at bounding box center [315, 340] width 487 height 200
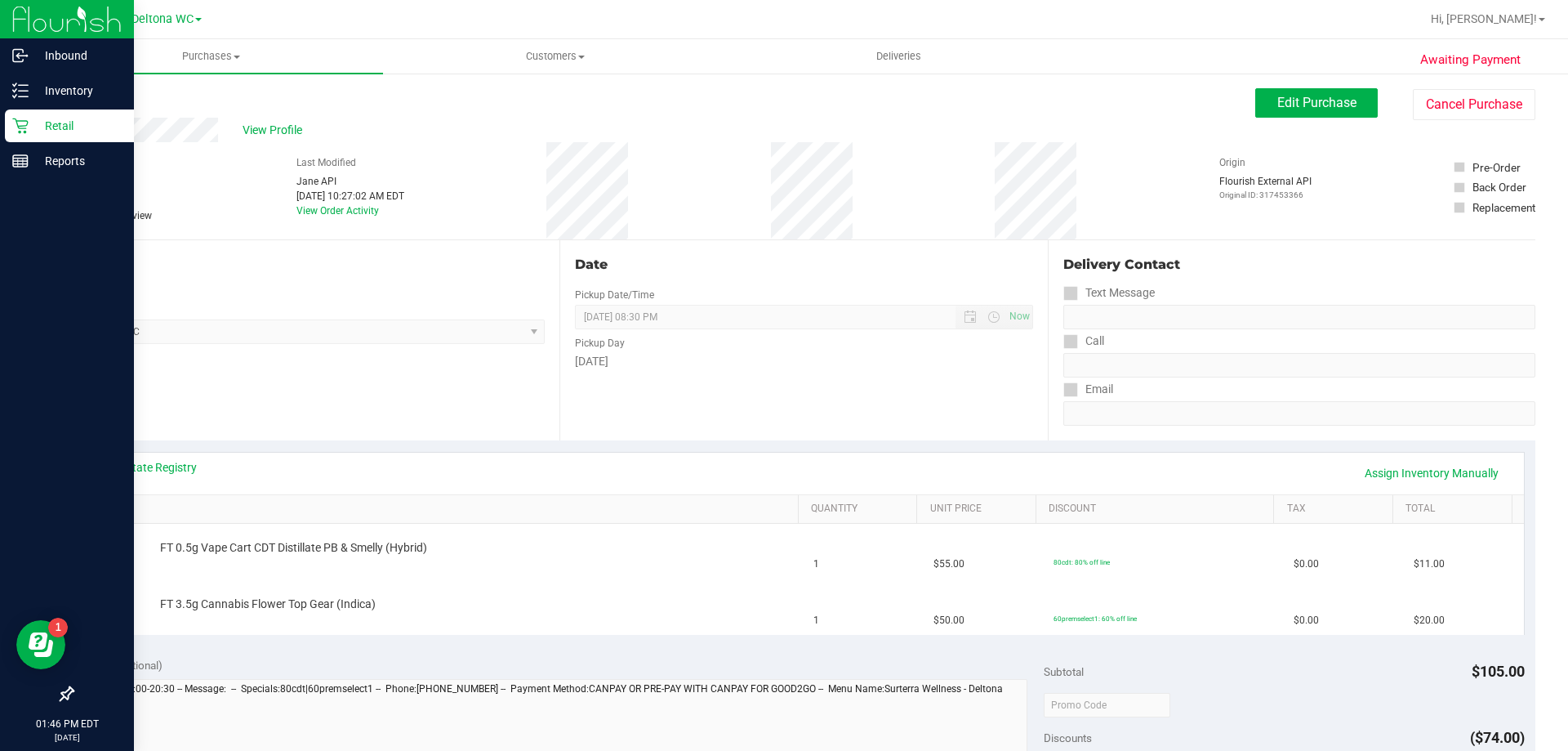
click at [37, 126] on p "Retail" at bounding box center [77, 126] width 98 height 20
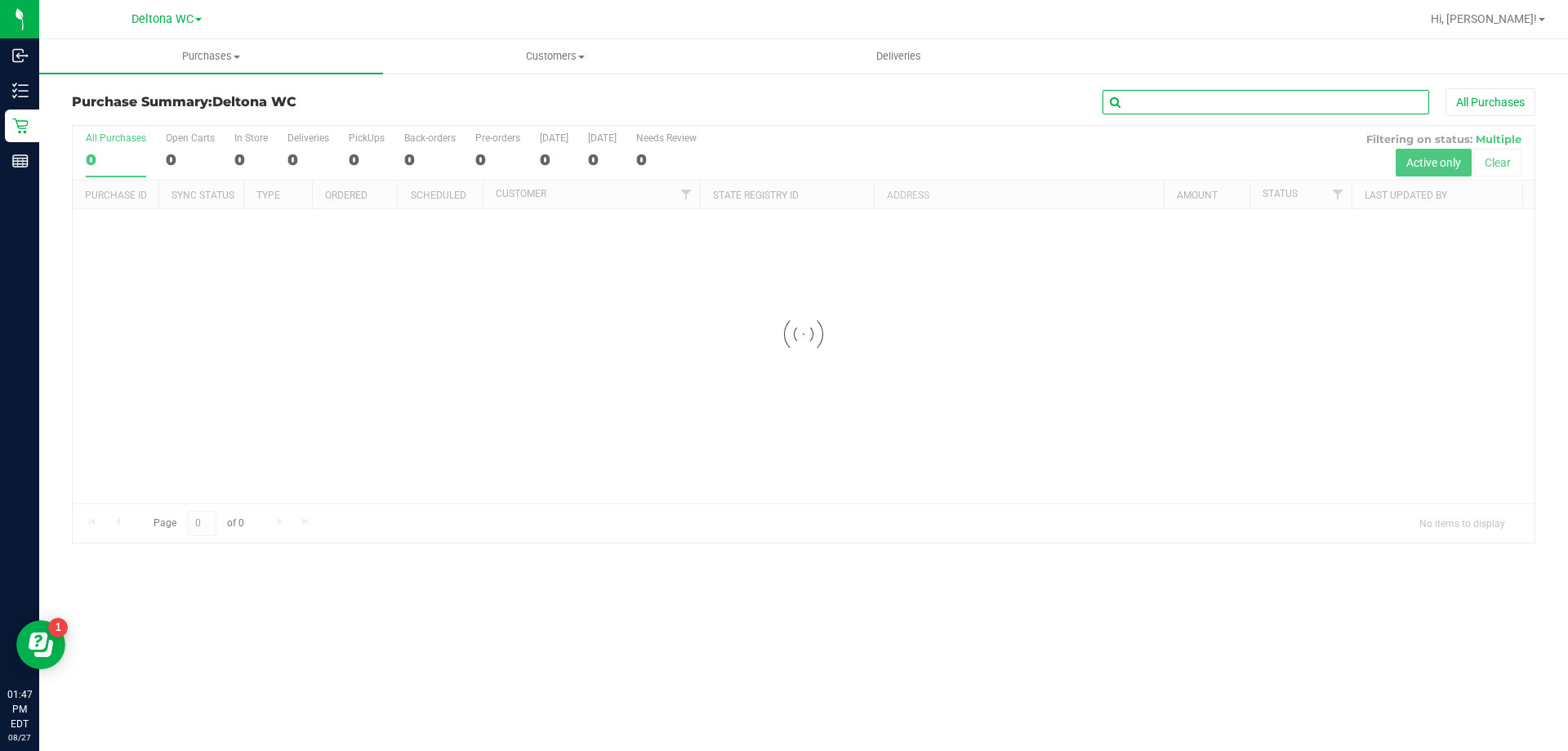
click at [1224, 105] on input "text" at bounding box center [1266, 102] width 327 height 24
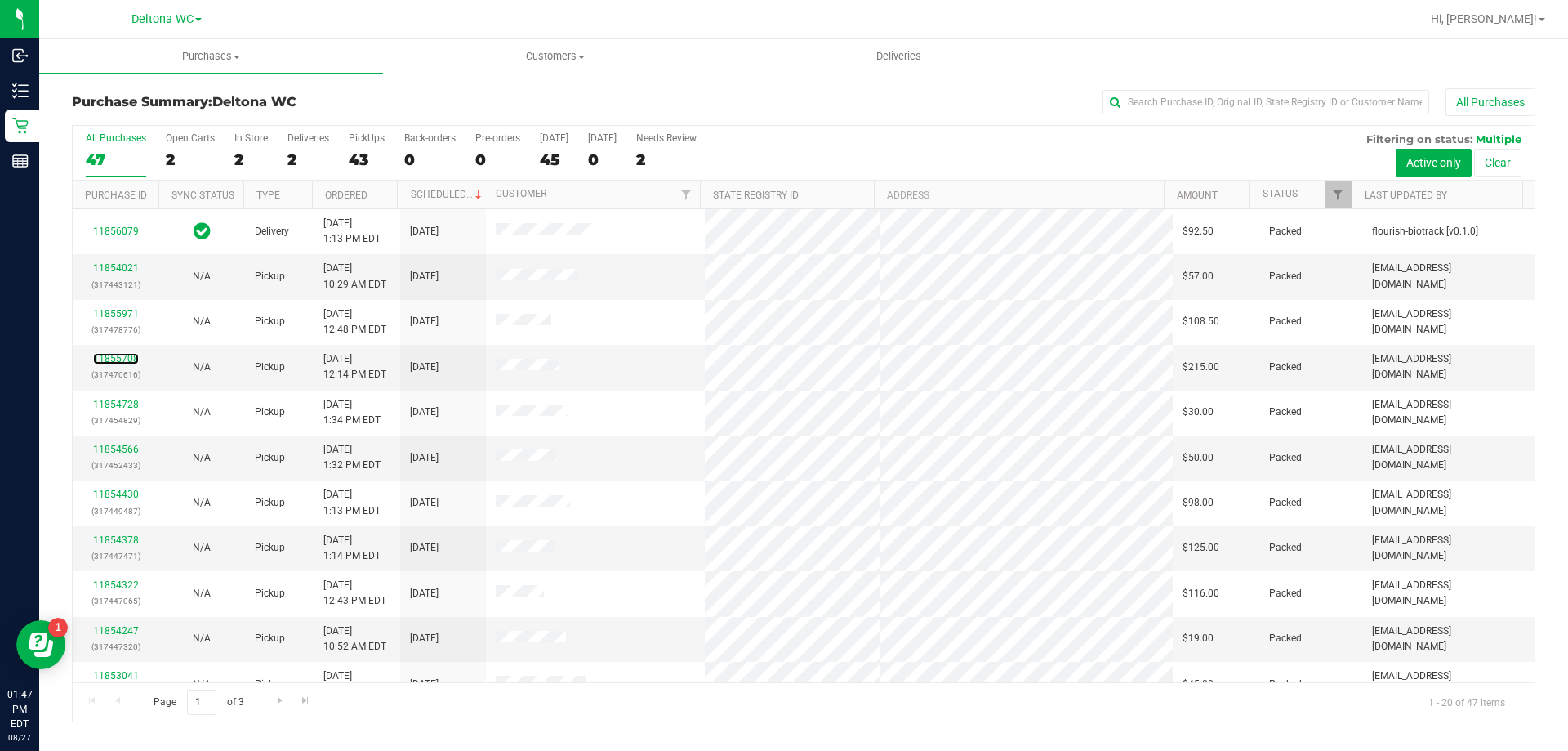
click at [132, 363] on link "11855708" at bounding box center [116, 359] width 46 height 12
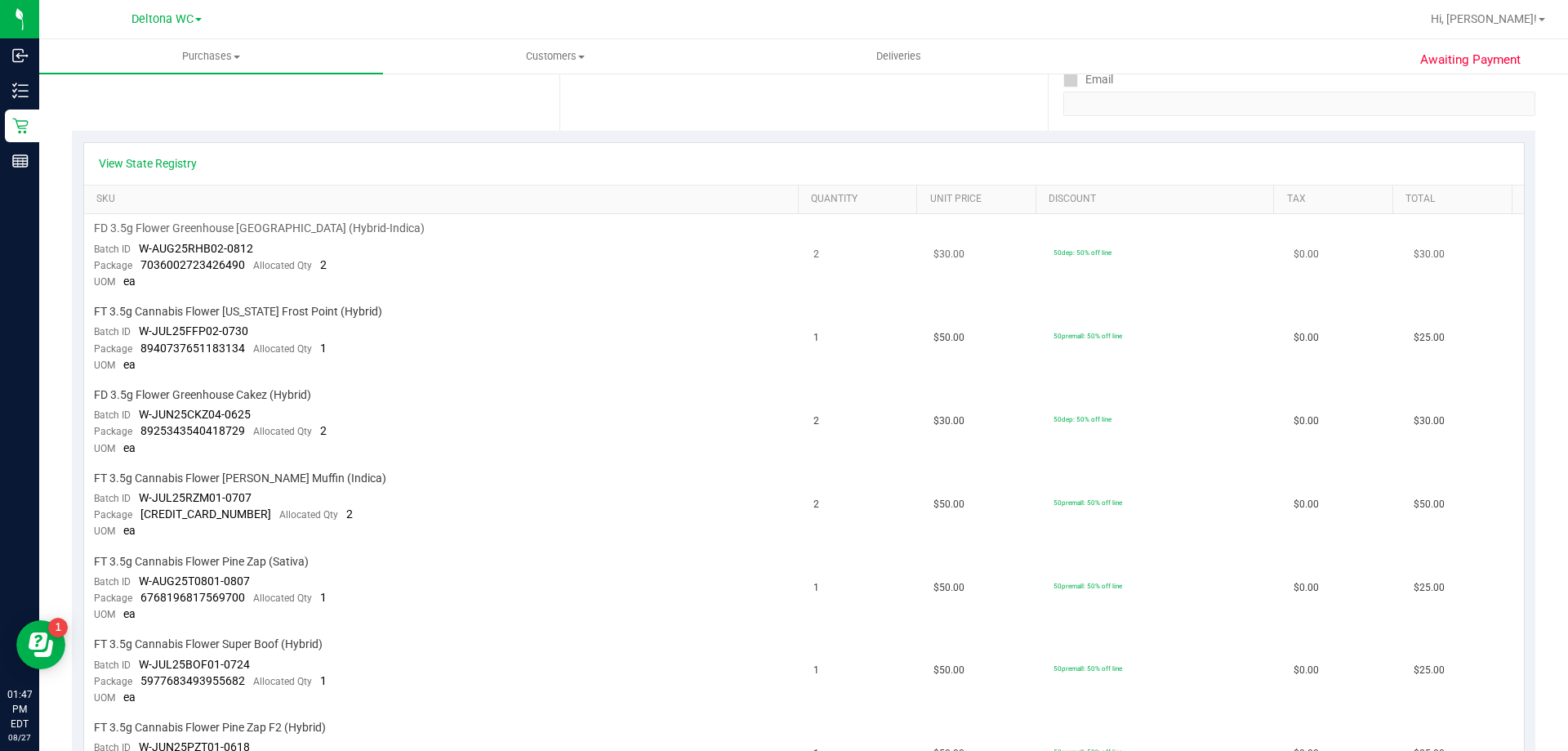
scroll to position [817, 0]
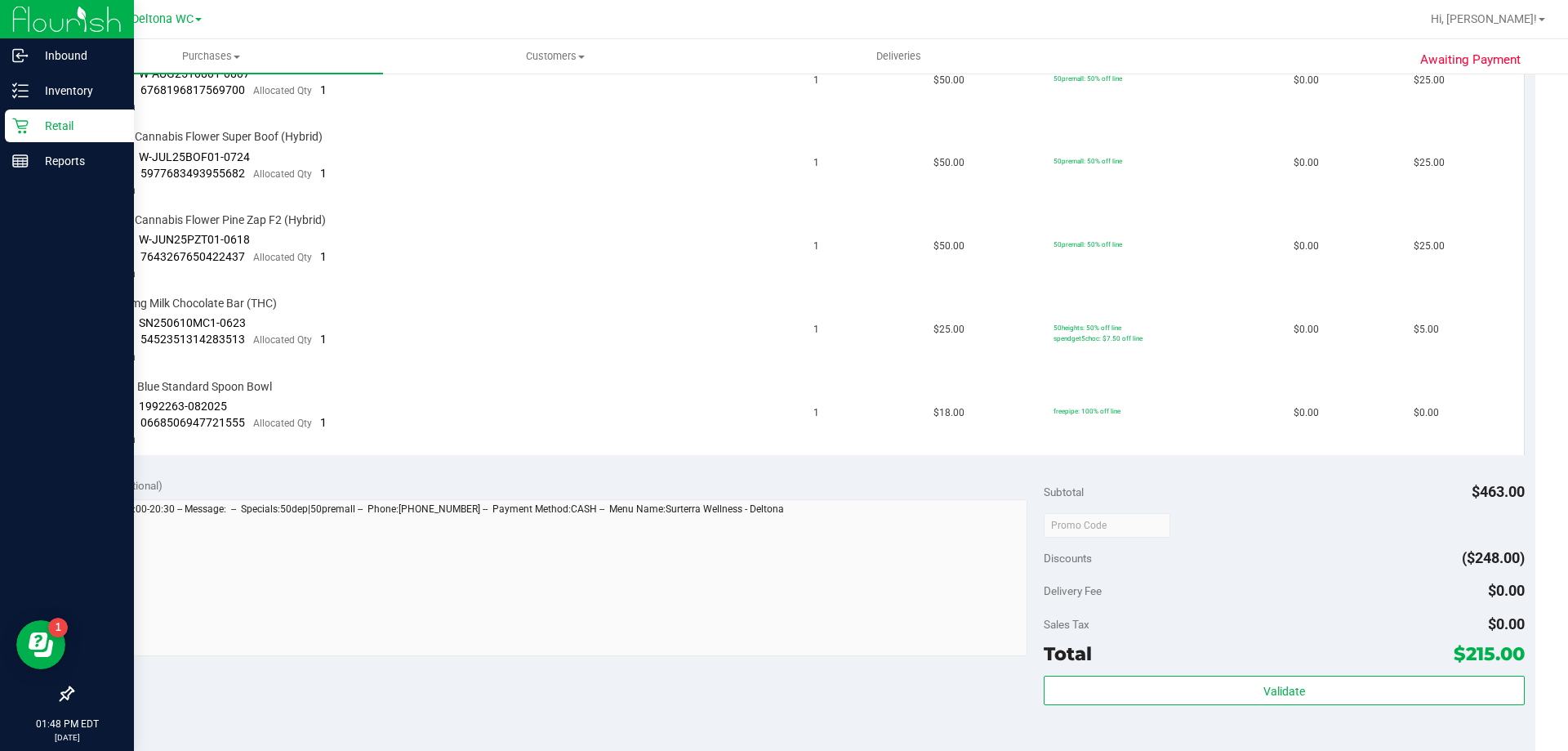
click at [31, 125] on p "Retail" at bounding box center [77, 126] width 98 height 20
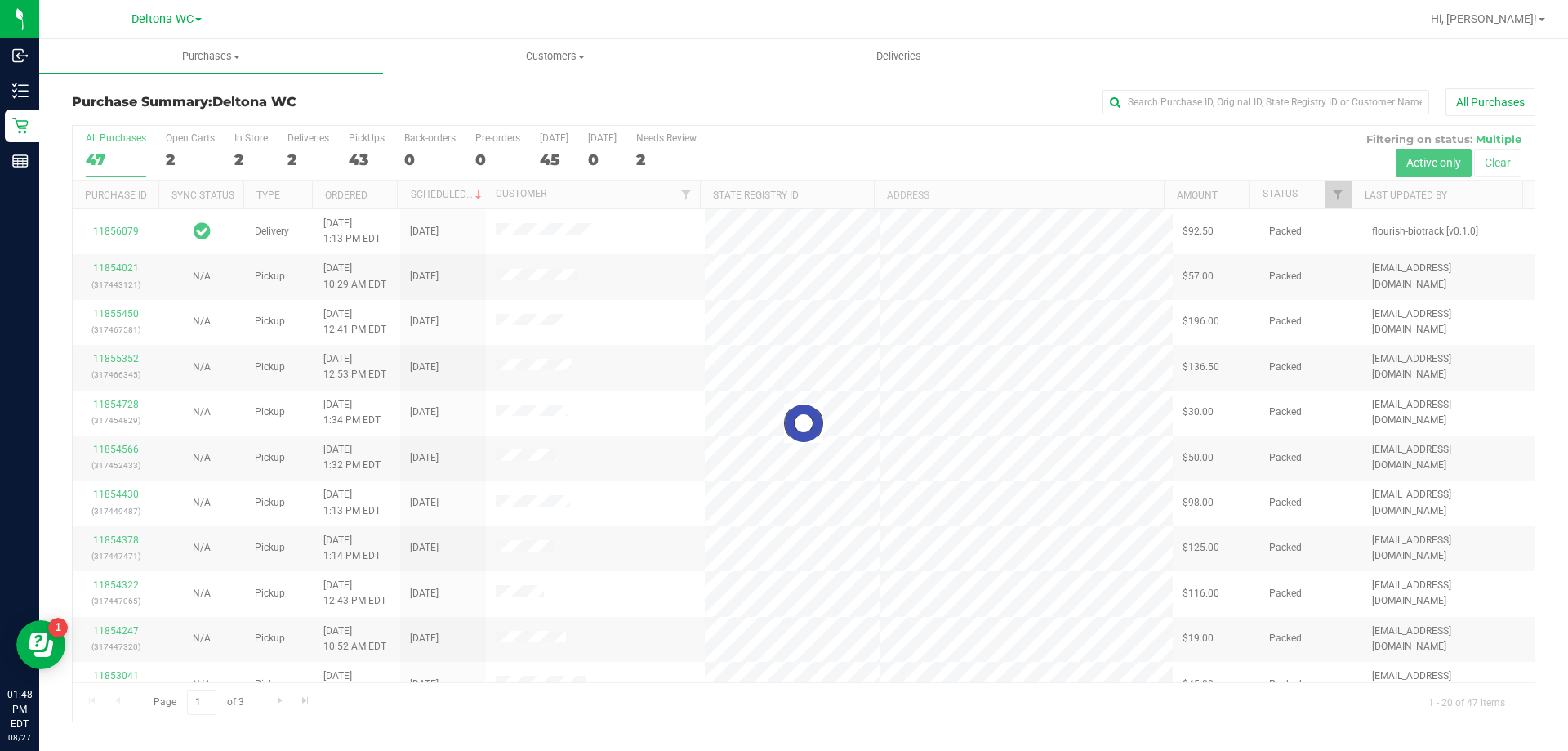
click at [1336, 193] on div at bounding box center [803, 423] width 1462 height 596
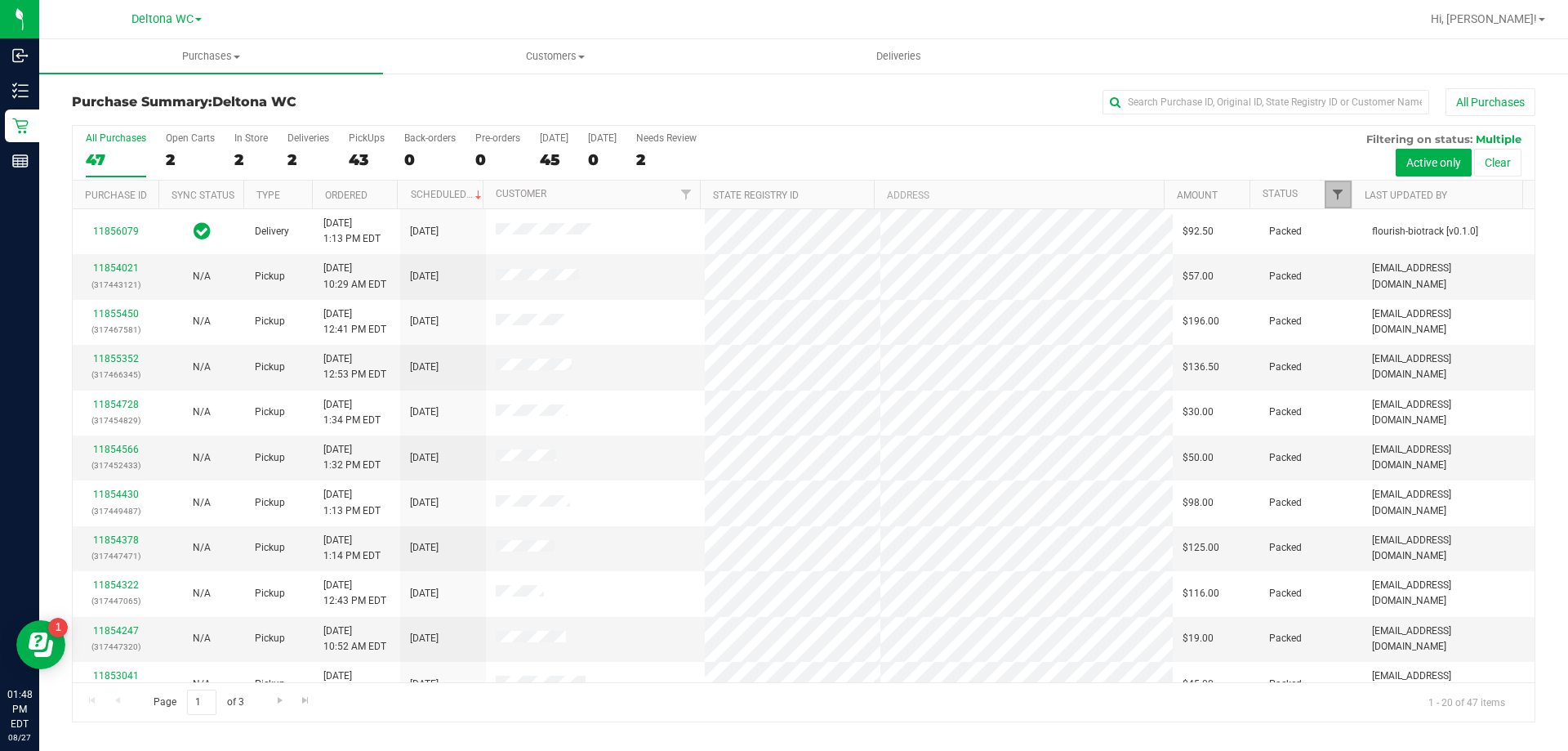
click at [1345, 195] on span "Filter" at bounding box center [1338, 195] width 13 height 13
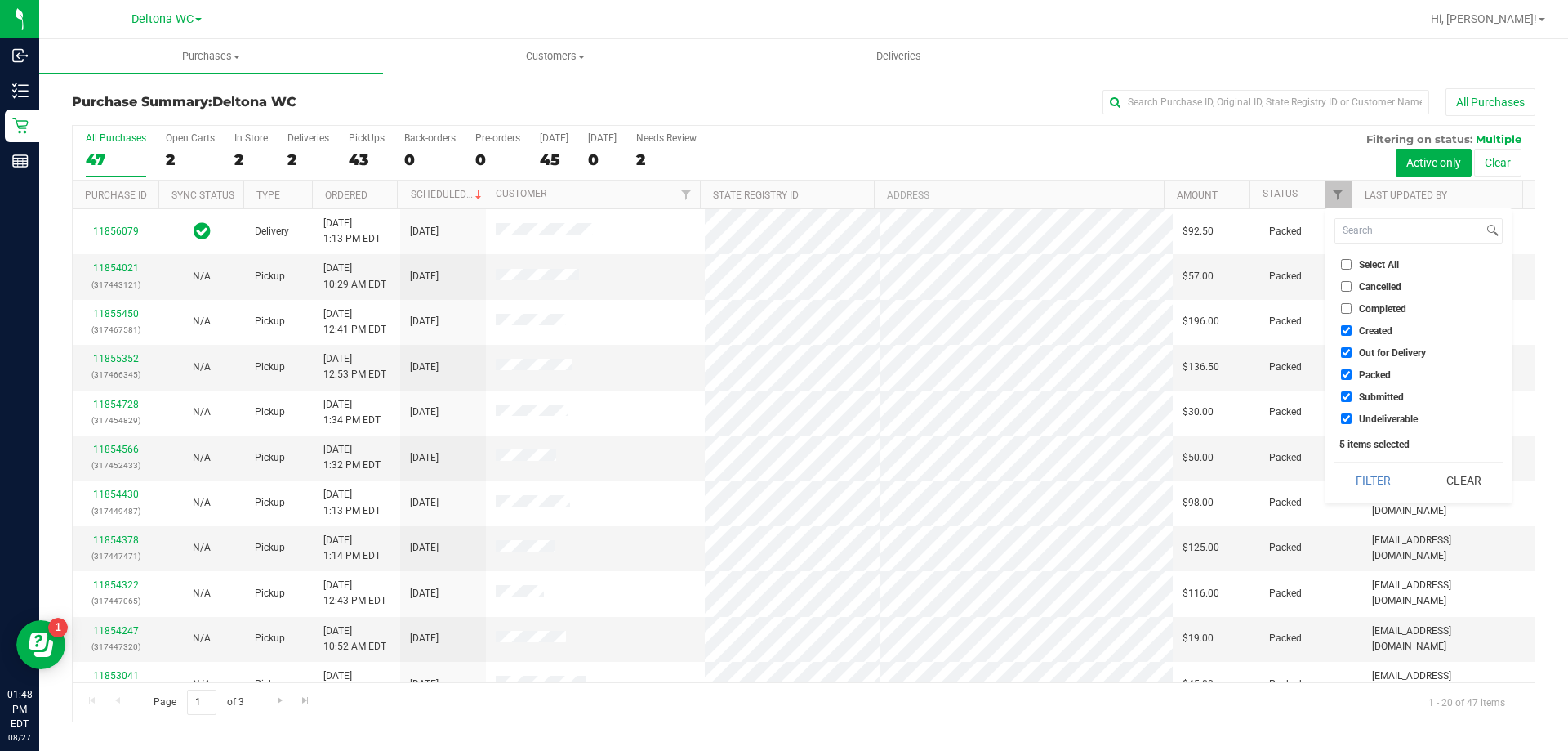
click at [1351, 263] on input "Select All" at bounding box center [1346, 264] width 11 height 11
checkbox input "true"
click at [1351, 263] on input "Select All" at bounding box center [1346, 264] width 11 height 11
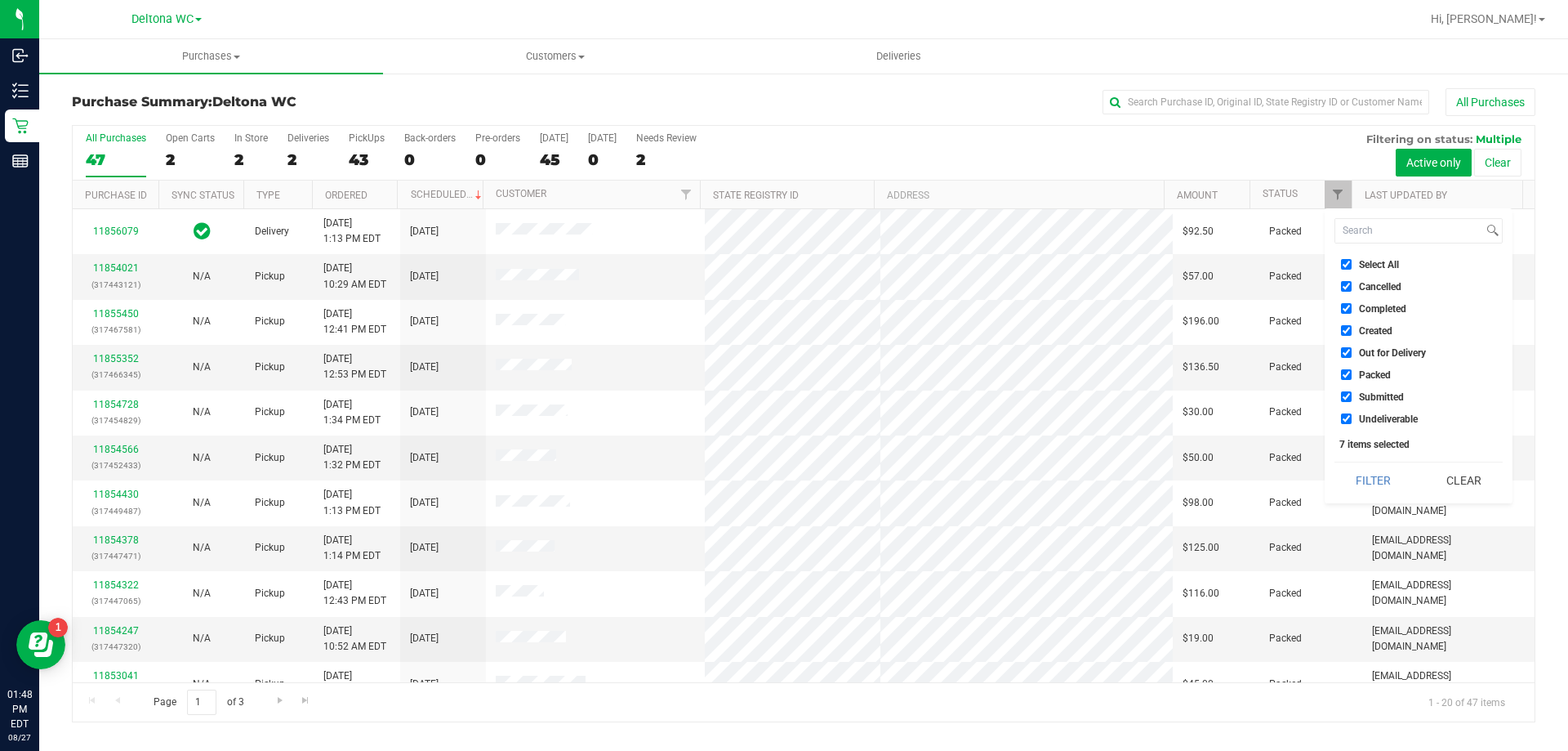
checkbox input "false"
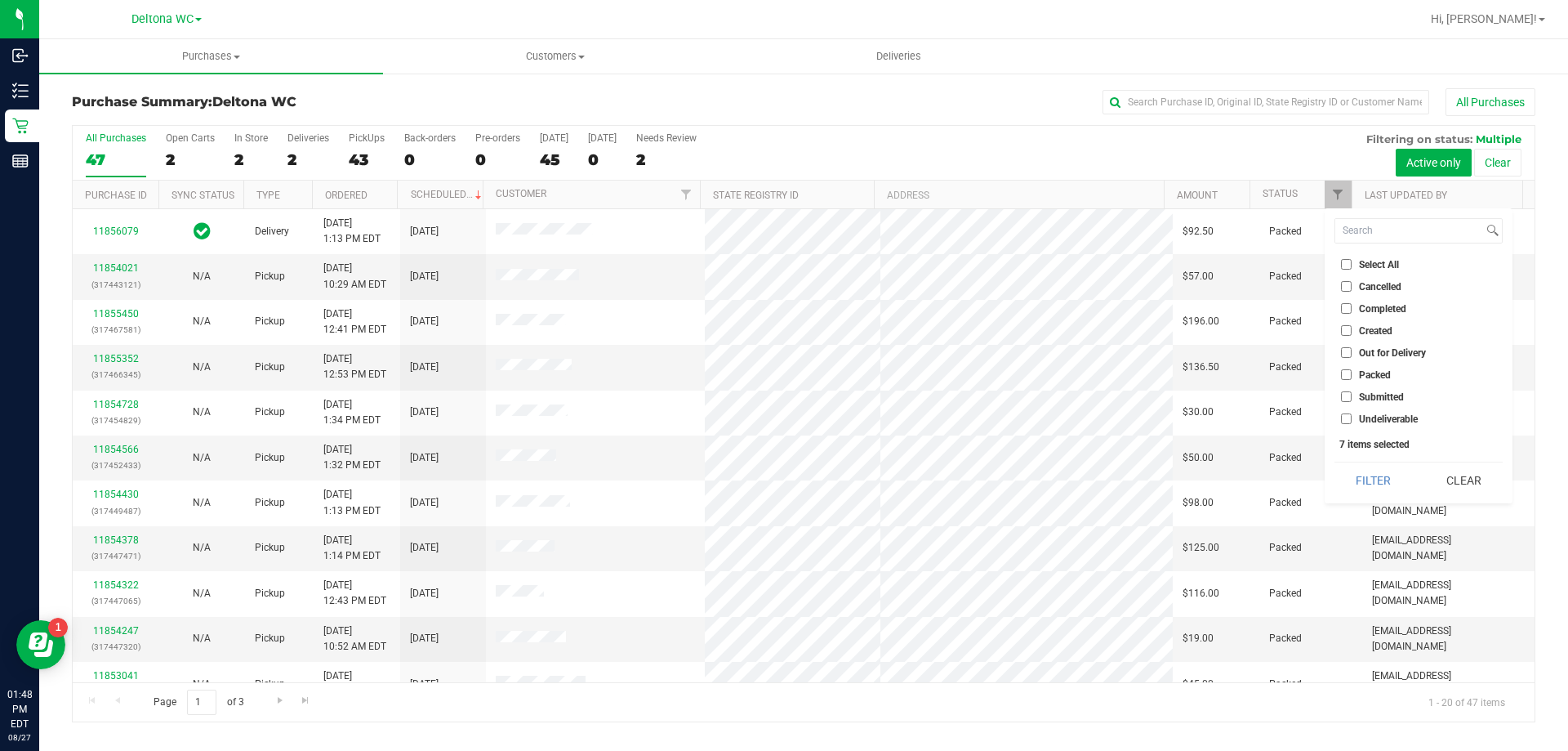
checkbox input "false"
click at [1365, 399] on span "Submitted" at bounding box center [1381, 398] width 45 height 10
click at [1352, 399] on input "Submitted" at bounding box center [1346, 397] width 11 height 11
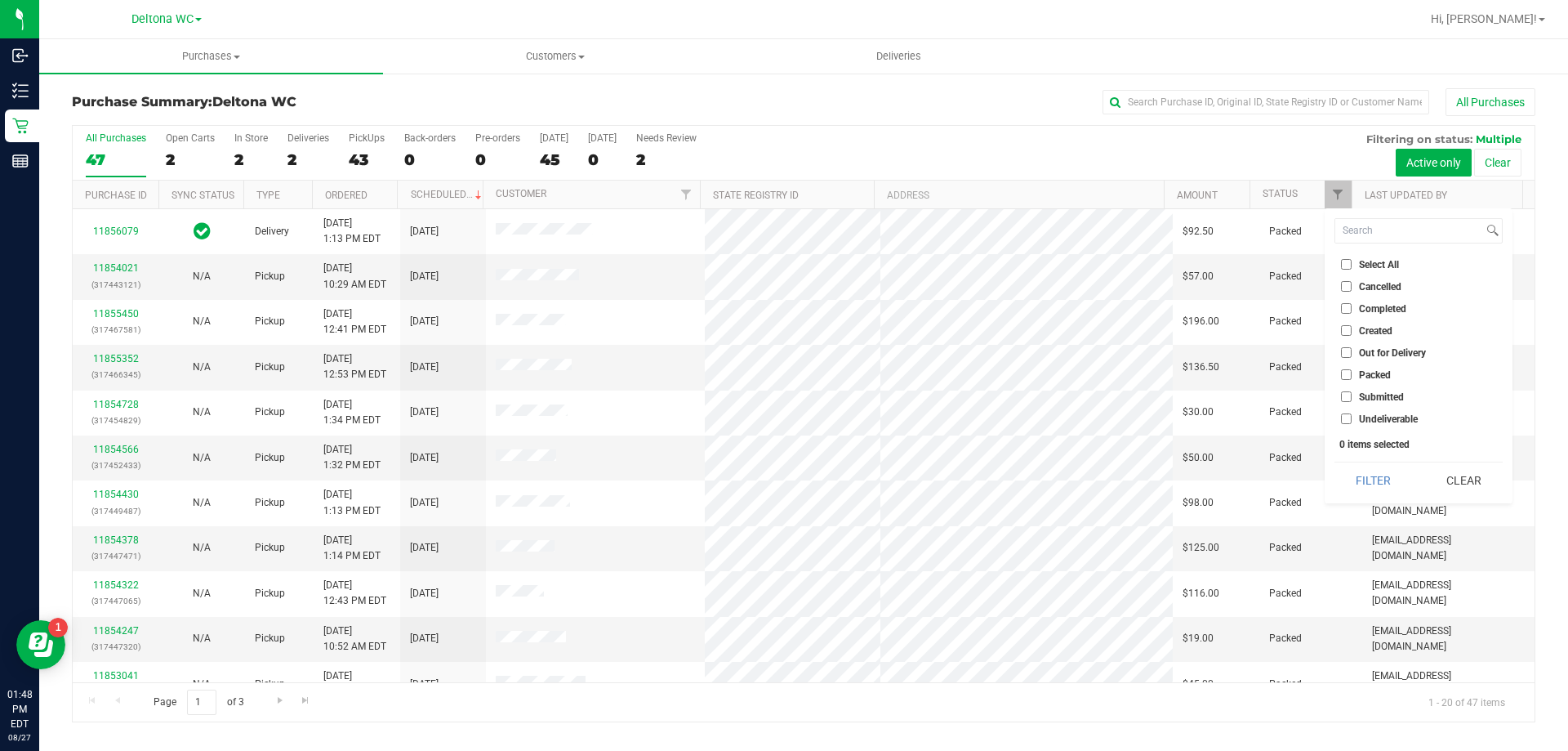
checkbox input "true"
click at [1366, 468] on button "Filter" at bounding box center [1374, 480] width 78 height 36
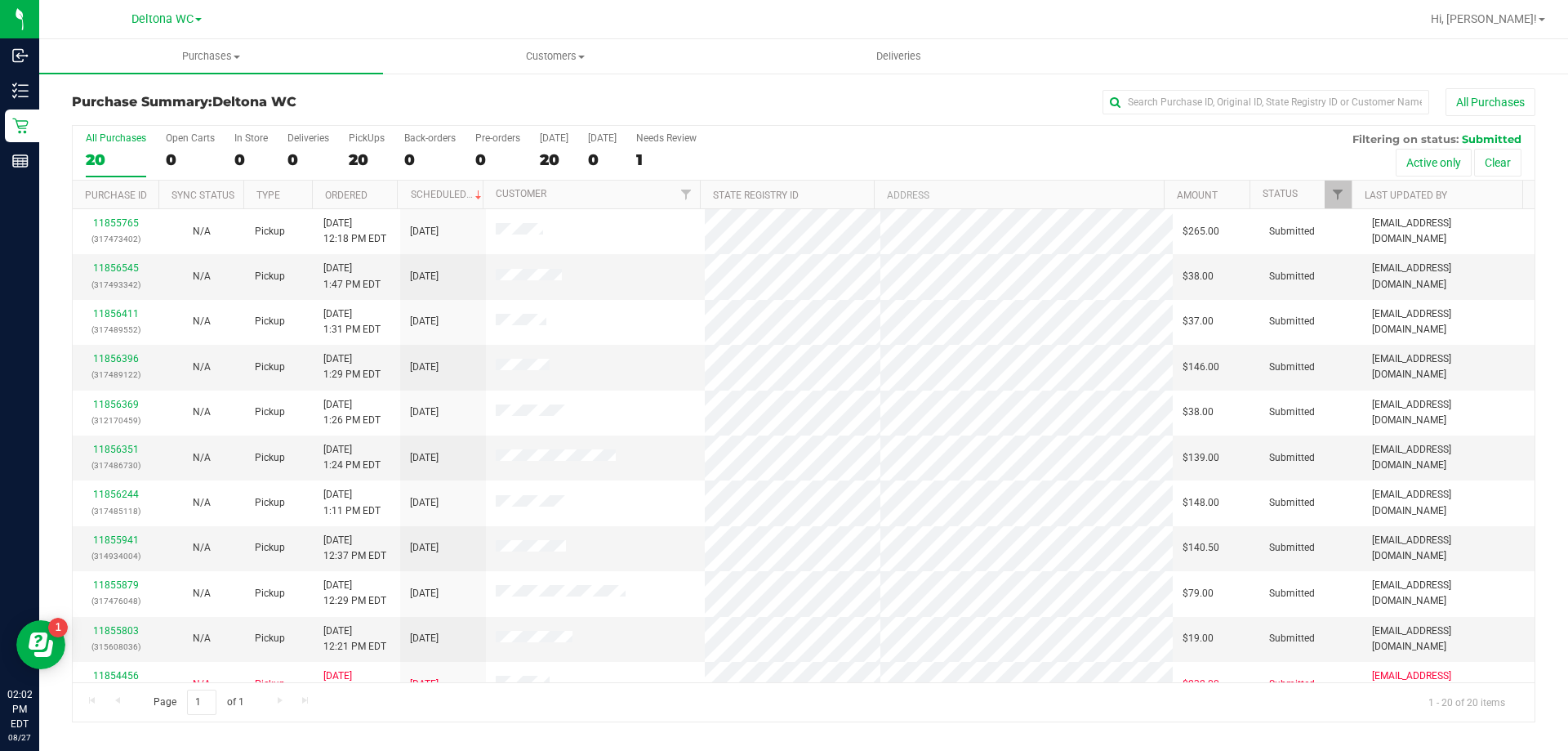
click at [376, 188] on th "Ordered" at bounding box center [355, 195] width 86 height 28
click at [821, 108] on div "All Purchases" at bounding box center [1048, 102] width 976 height 28
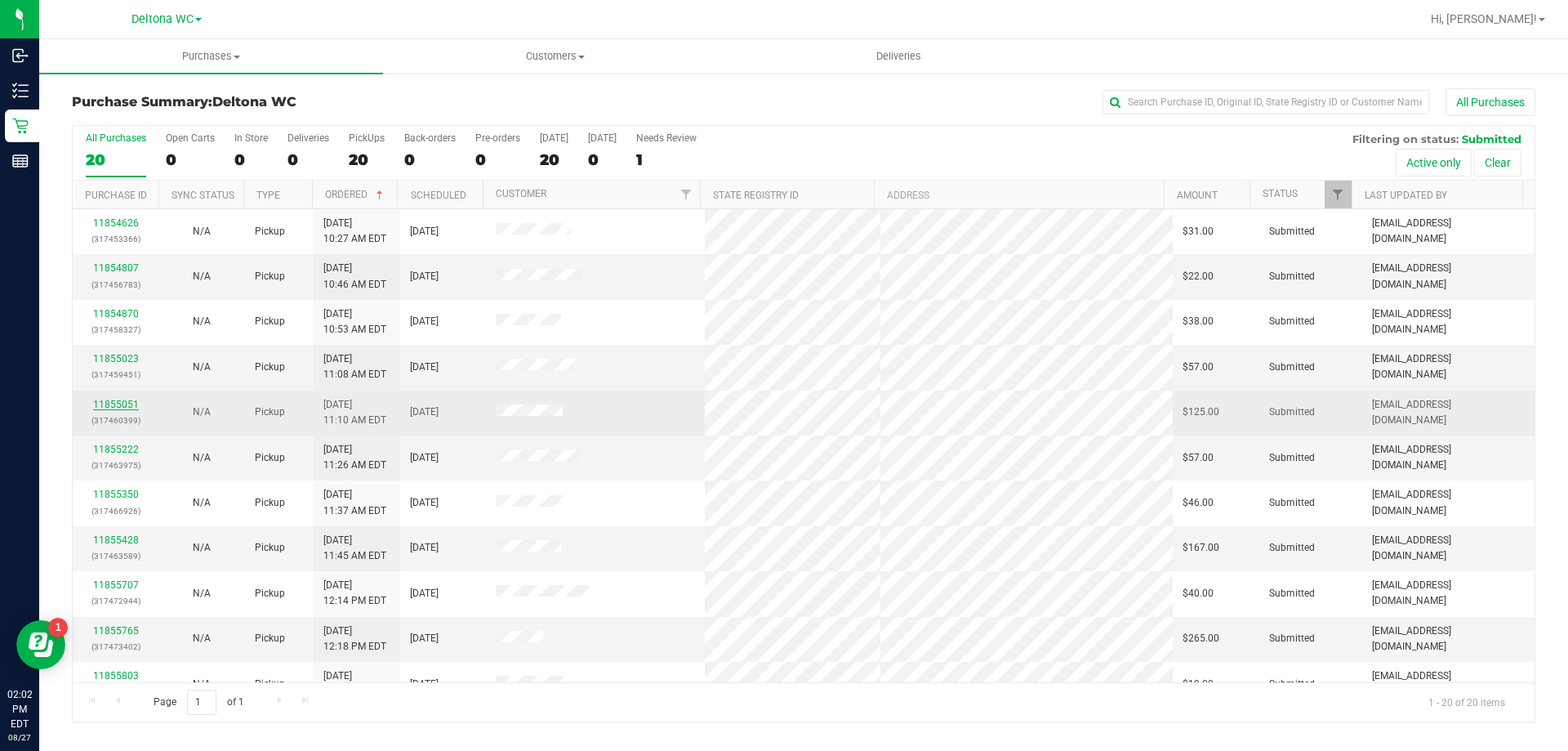
click at [132, 403] on link "11855051" at bounding box center [116, 404] width 46 height 12
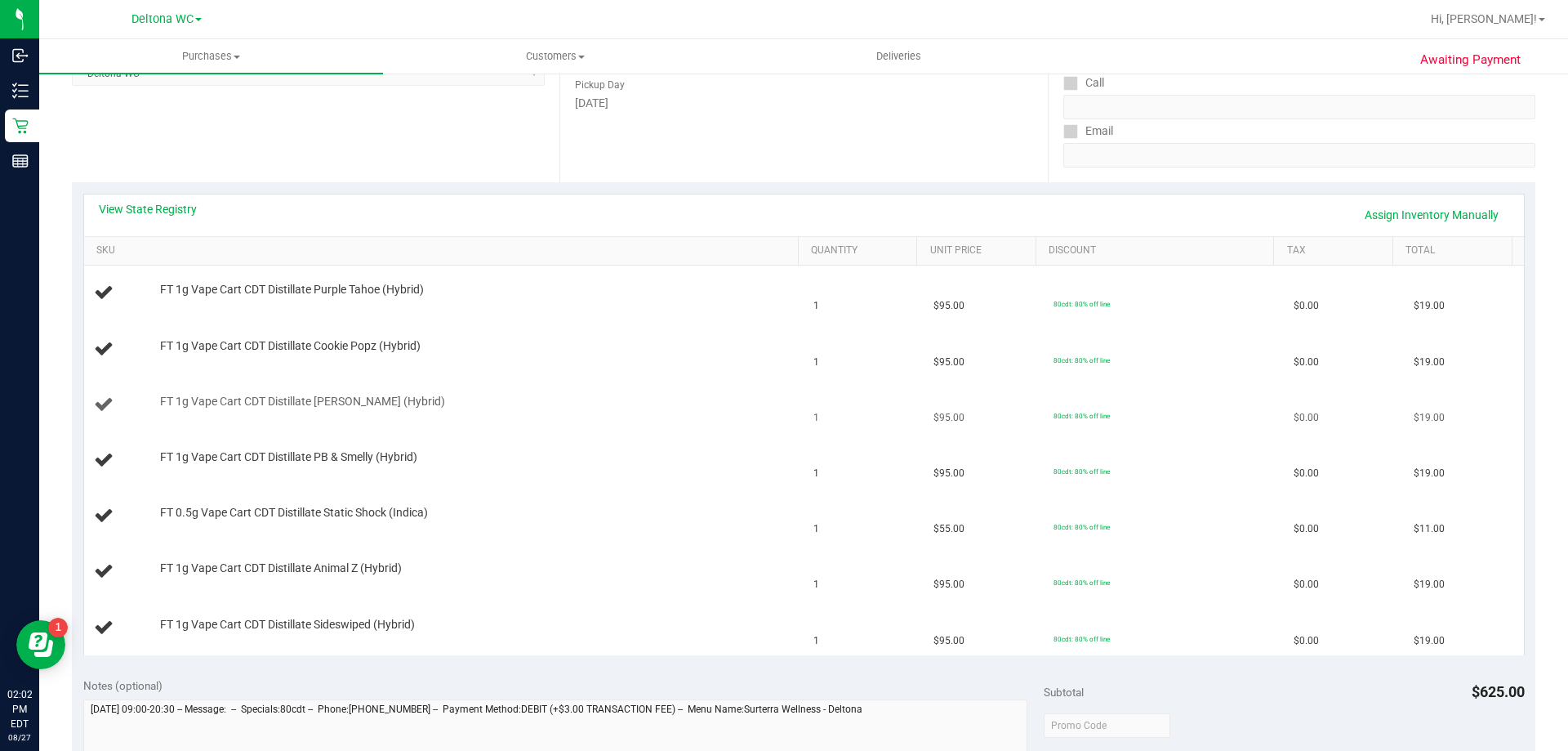
scroll to position [327, 0]
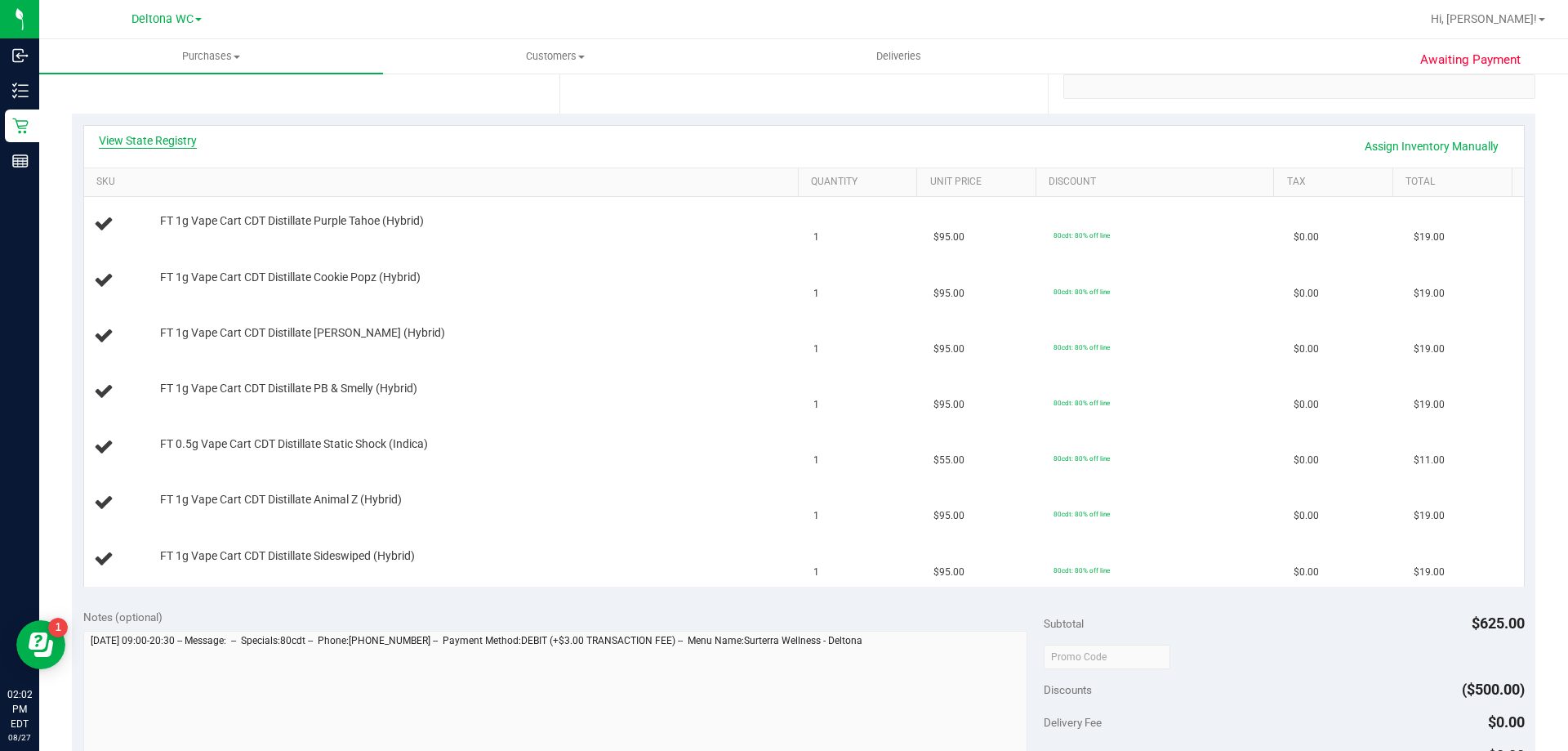
click at [183, 134] on link "View State Registry" at bounding box center [148, 141] width 98 height 17
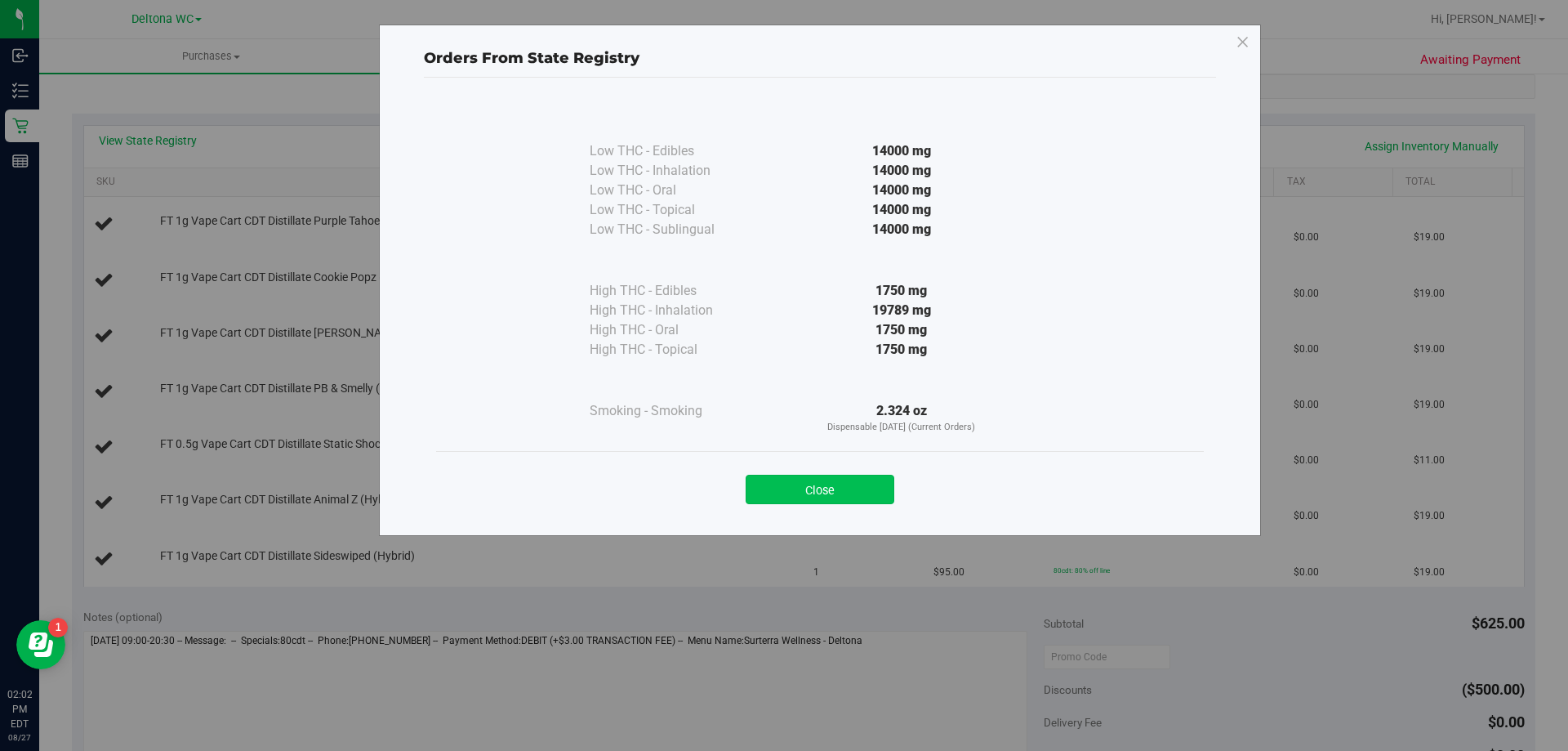
click at [867, 493] on button "Close" at bounding box center [820, 489] width 148 height 29
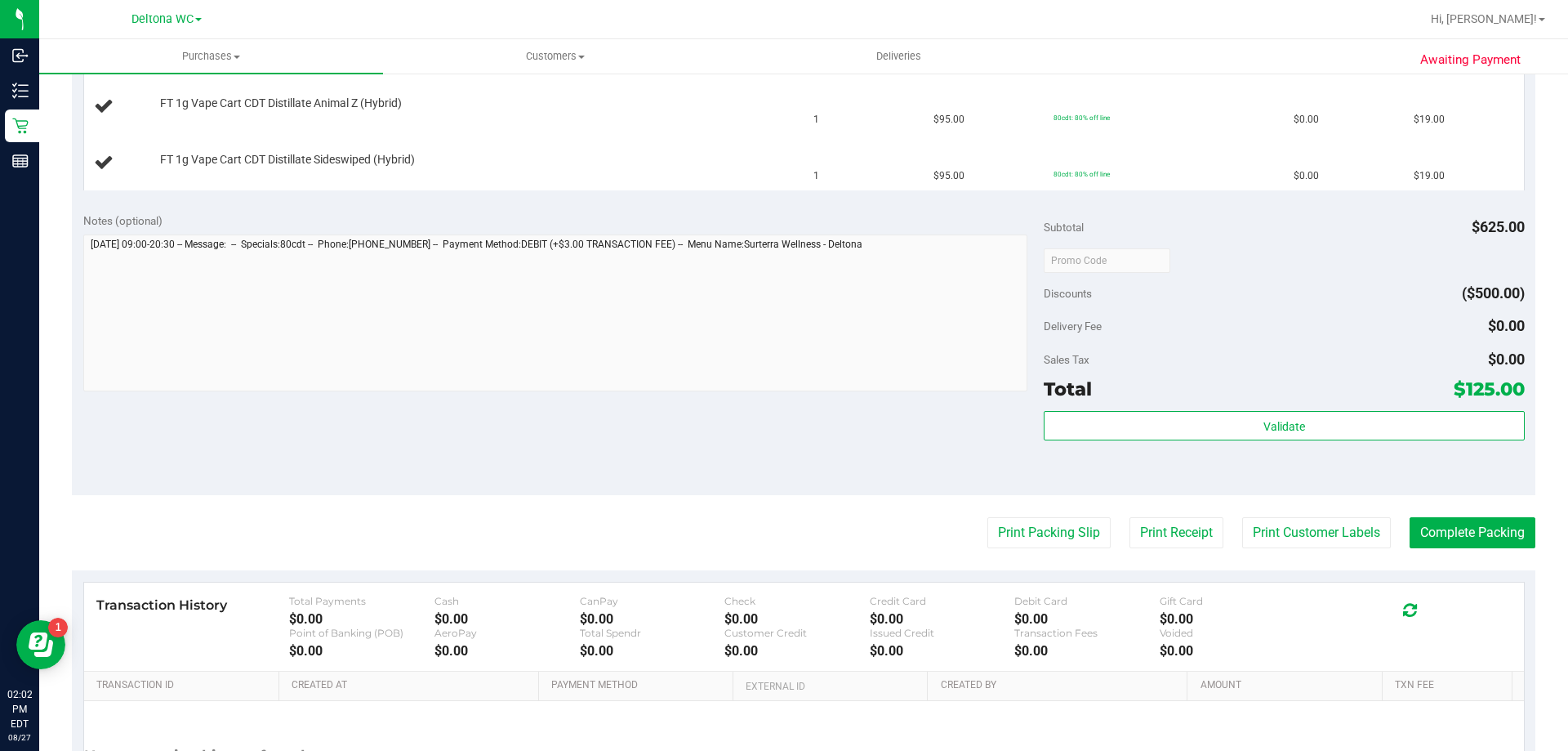
scroll to position [735, 0]
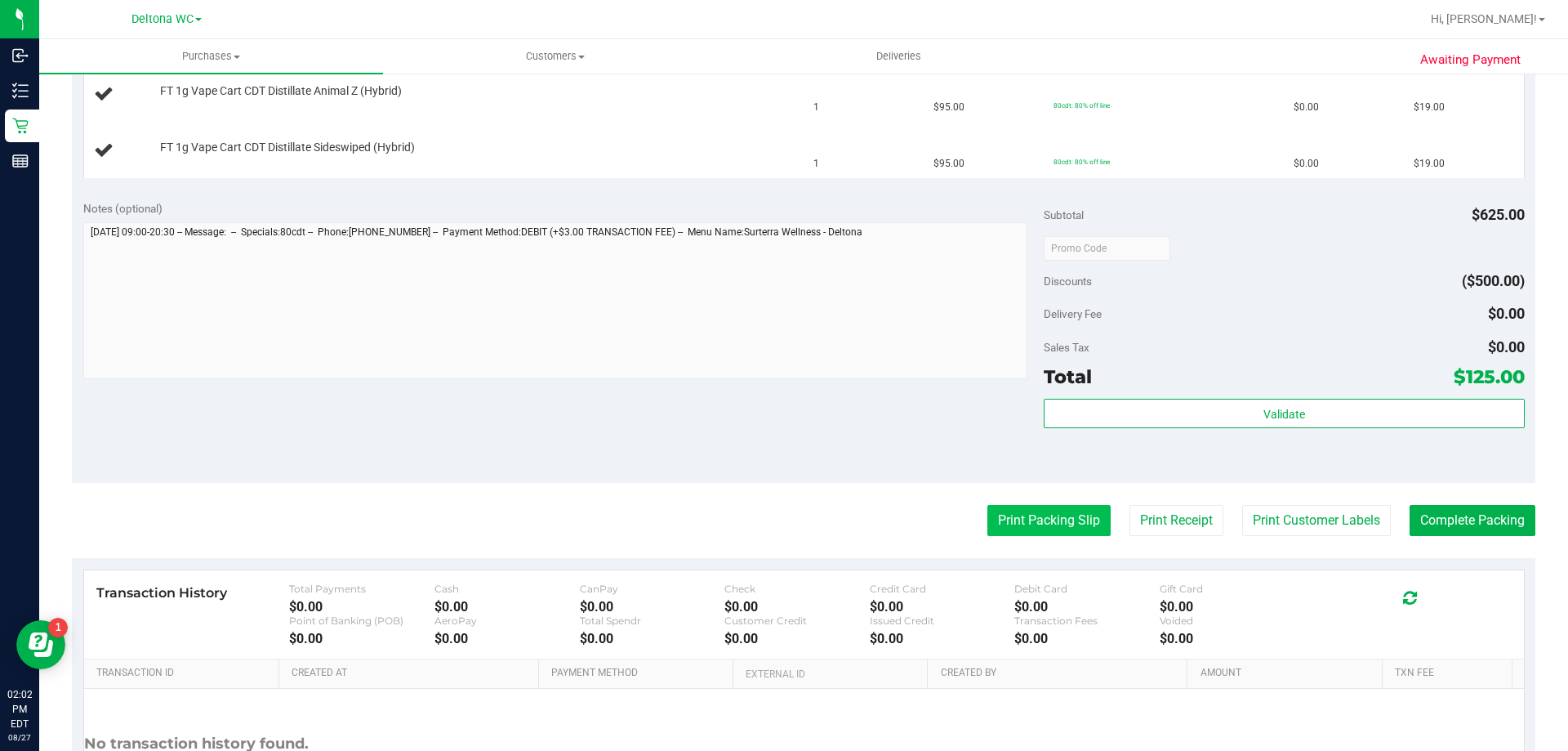
click at [1062, 523] on button "Print Packing Slip" at bounding box center [1049, 520] width 123 height 31
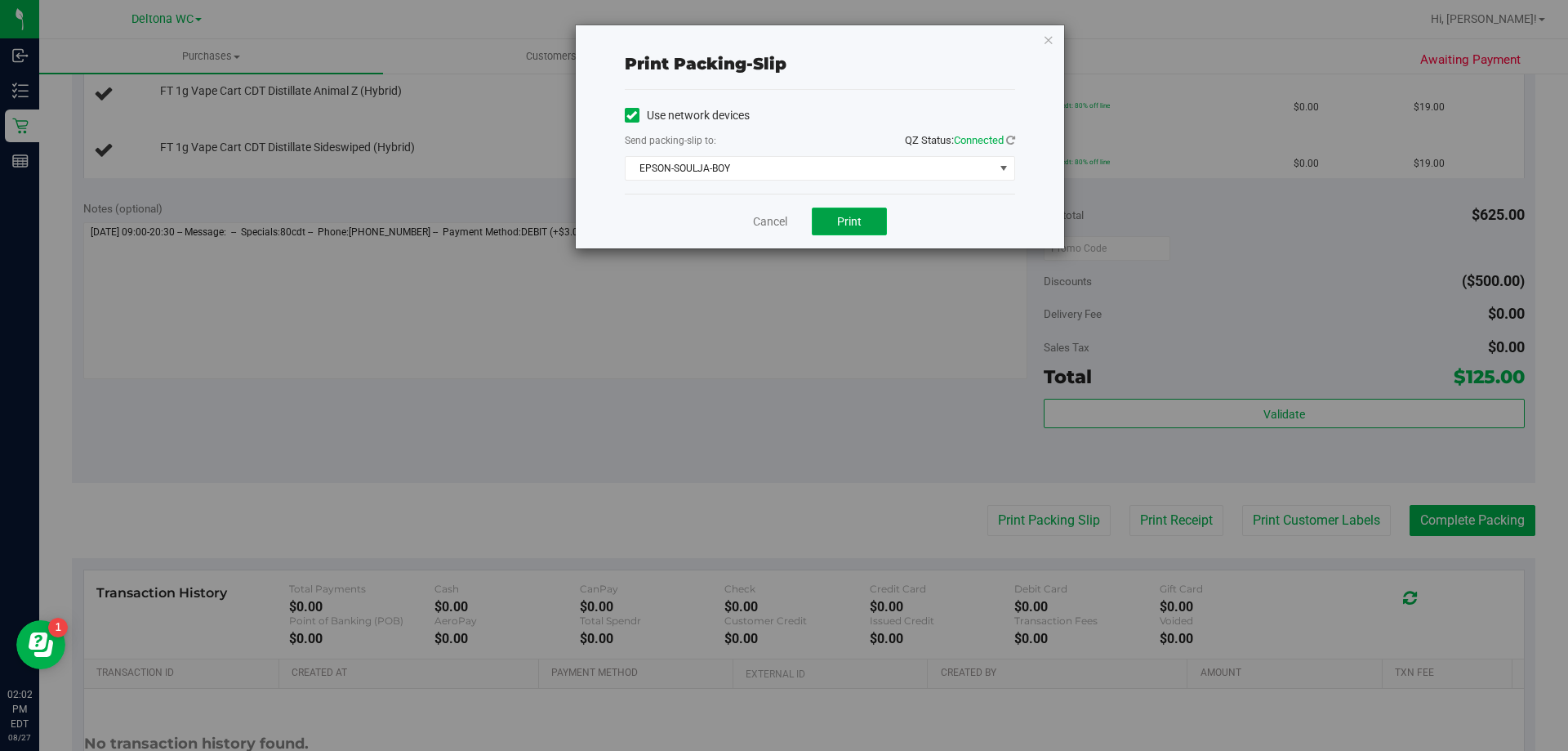
click at [845, 230] on button "Print" at bounding box center [850, 221] width 75 height 28
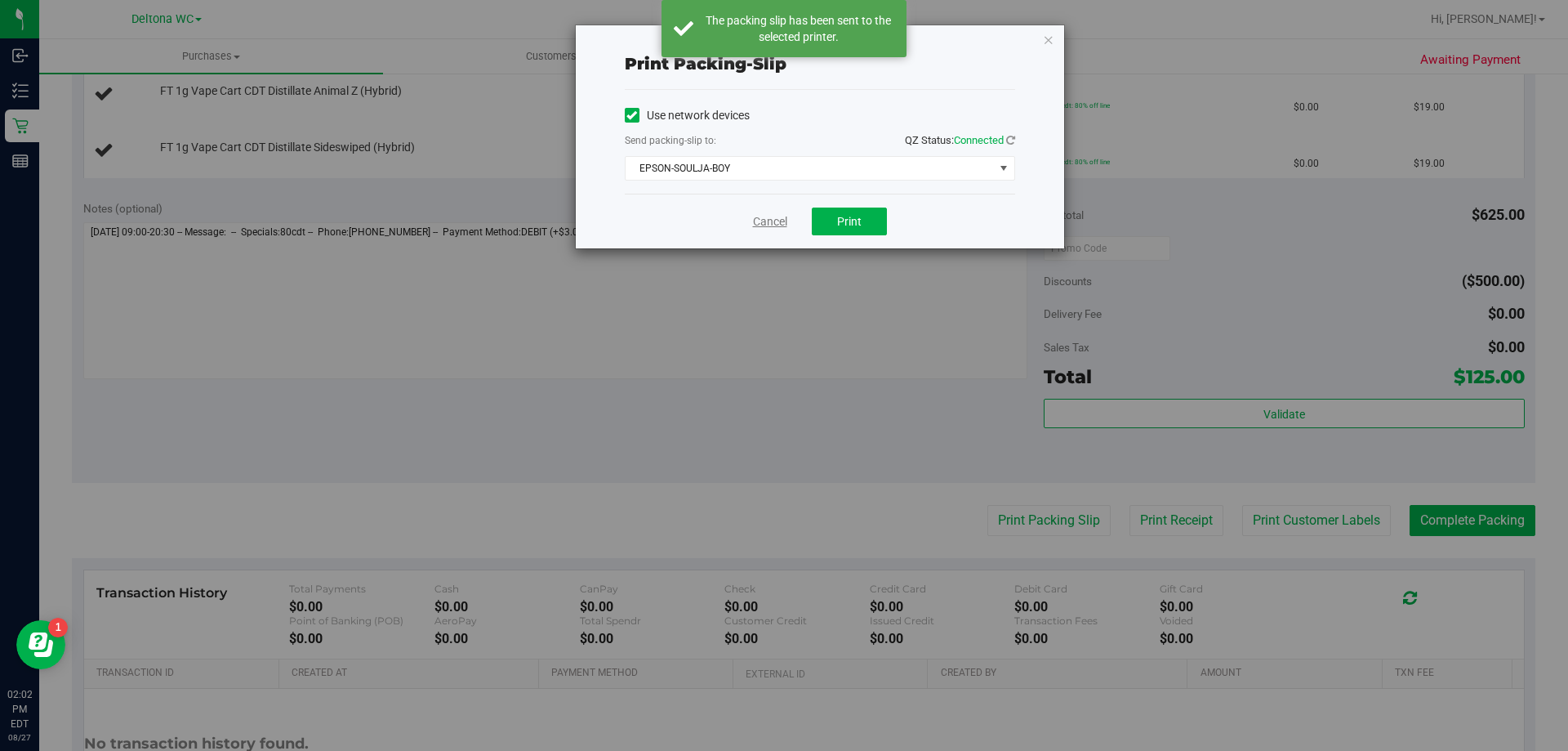
click at [753, 228] on link "Cancel" at bounding box center [770, 222] width 34 height 18
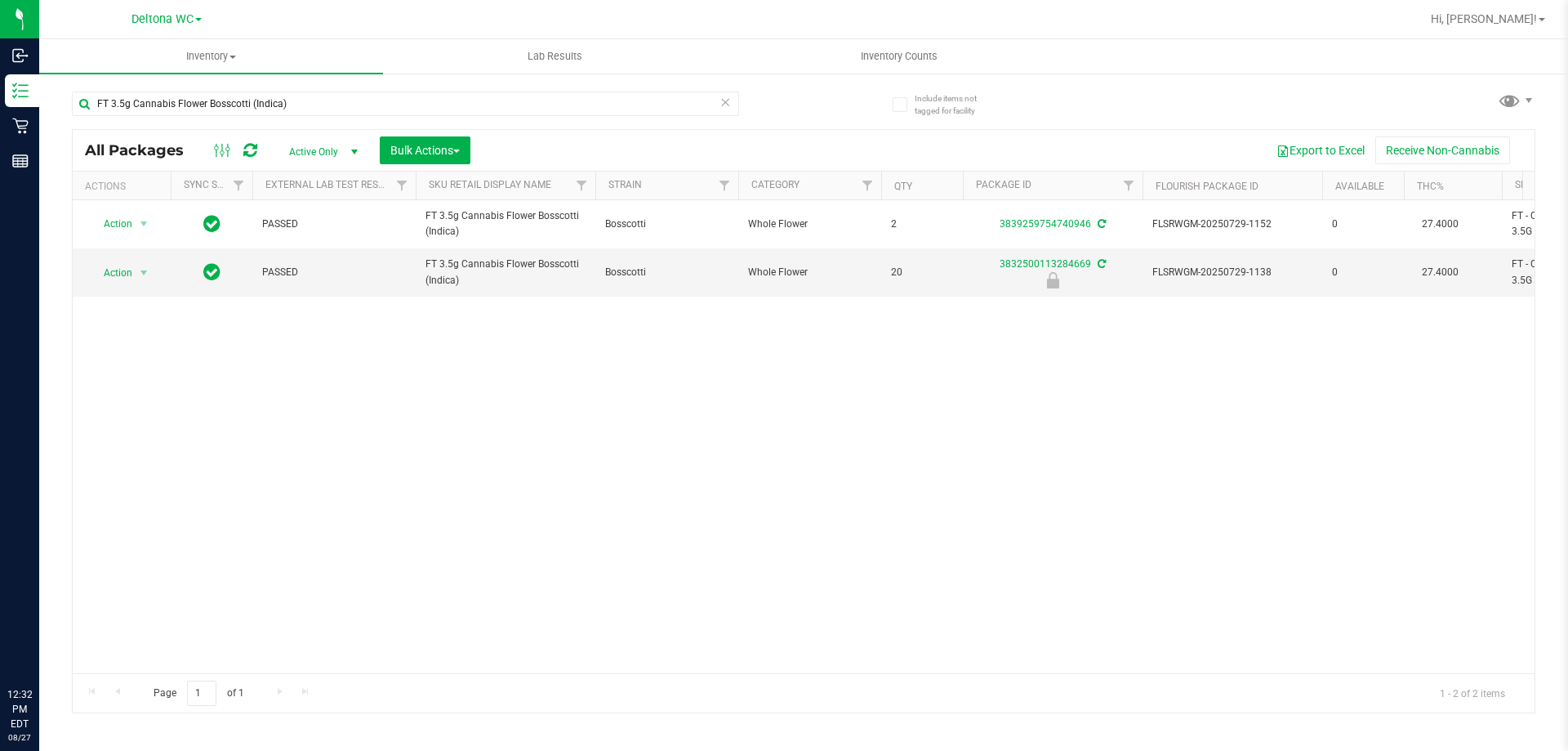
click at [204, 106] on input "FT 3.5g Cannabis Flower Bosscotti (Indica)" at bounding box center [405, 103] width 667 height 24
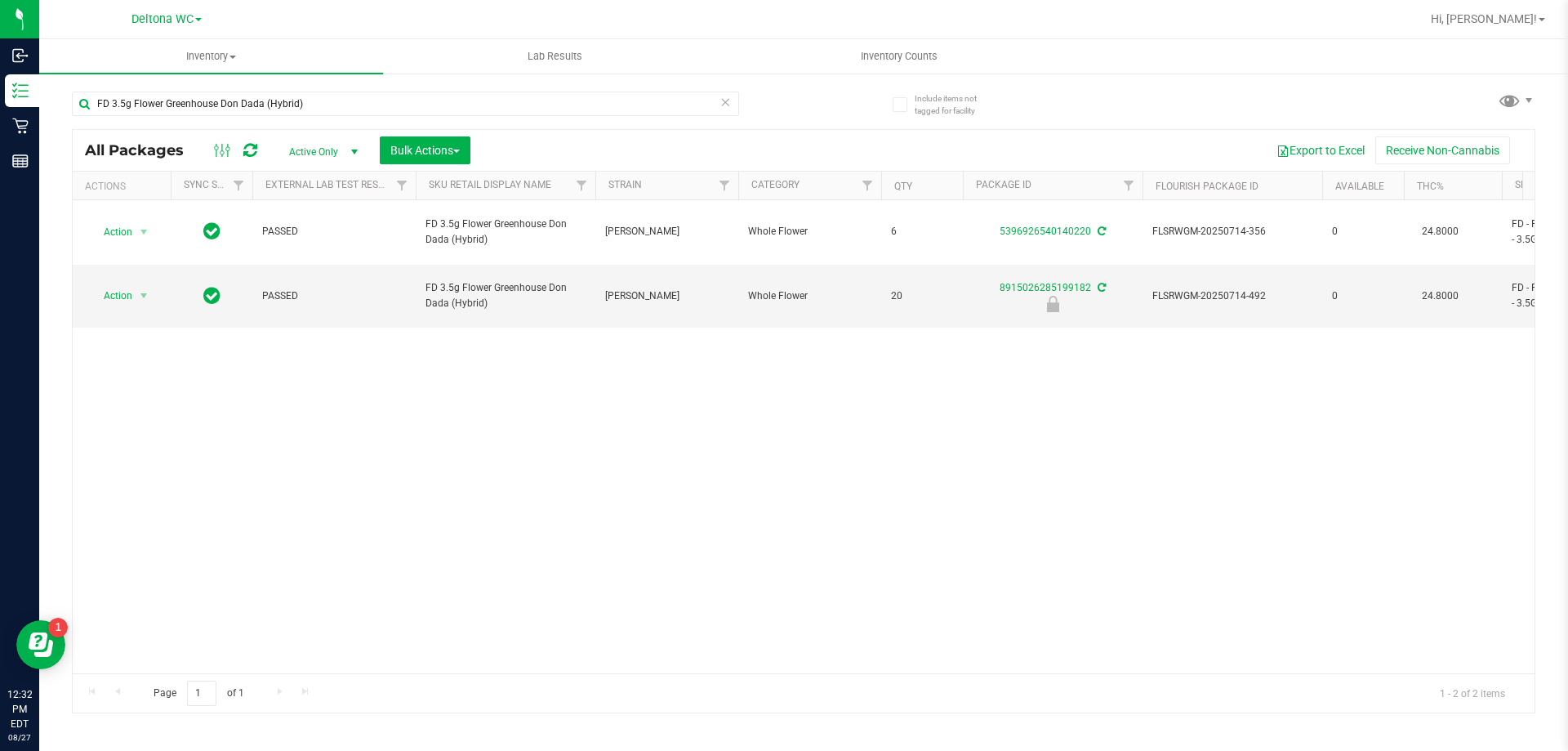
type input "FD 3.5g Flower Greenhouse Don Dada (Hybrid)"
click at [139, 289] on span "select" at bounding box center [144, 296] width 13 height 13
click at [138, 454] on li "Unlock package" at bounding box center [142, 466] width 104 height 24
click at [254, 99] on input "FD 3.5g Flower Greenhouse Don Dada (Hybrid)" at bounding box center [405, 103] width 667 height 24
click at [286, 104] on input "FD 3.5g Flower Greenhouse Don Dada (Hybrid)" at bounding box center [405, 103] width 667 height 24
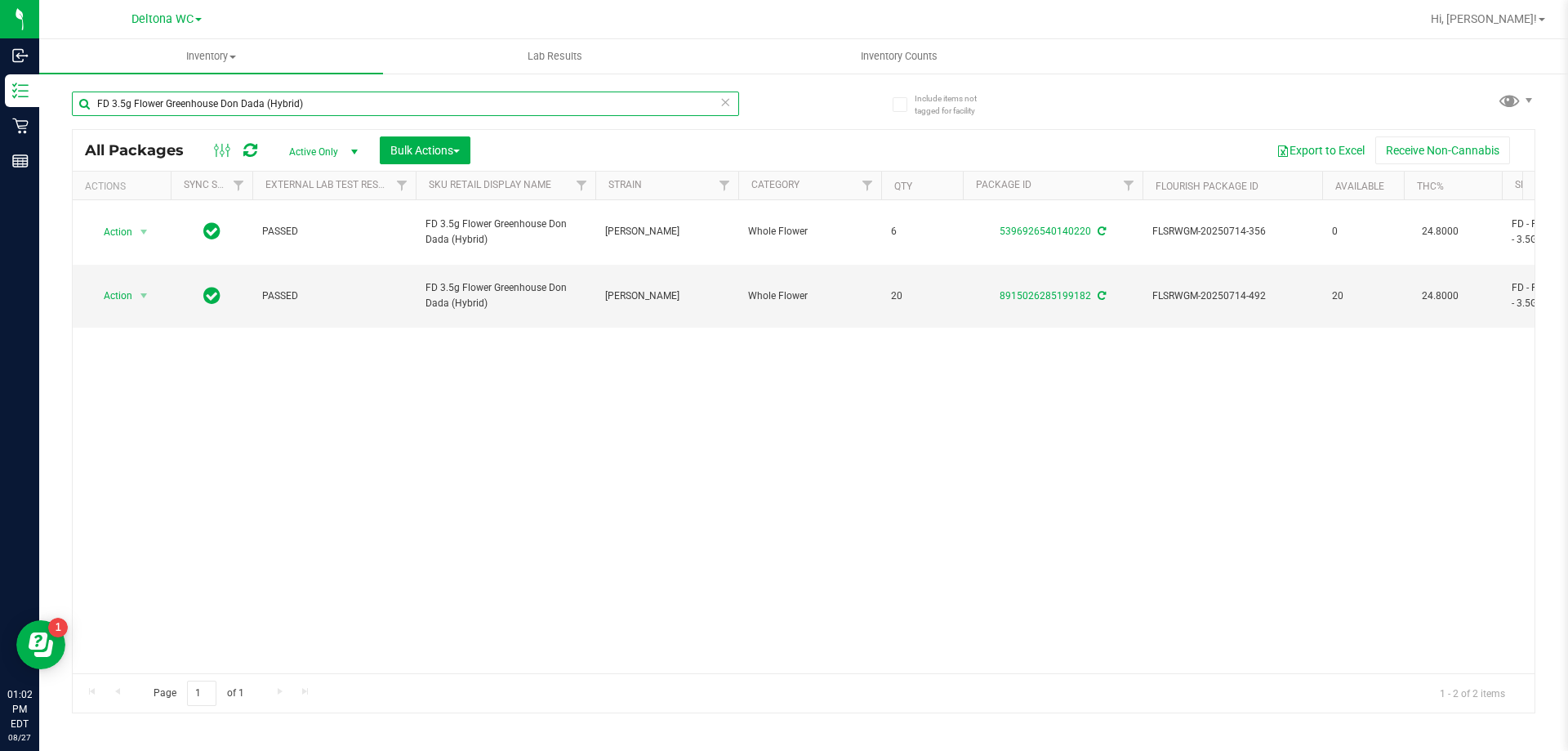
click at [286, 104] on input "FD 3.5g Flower Greenhouse Don Dada (Hybrid)" at bounding box center [405, 103] width 667 height 24
type input "pap"
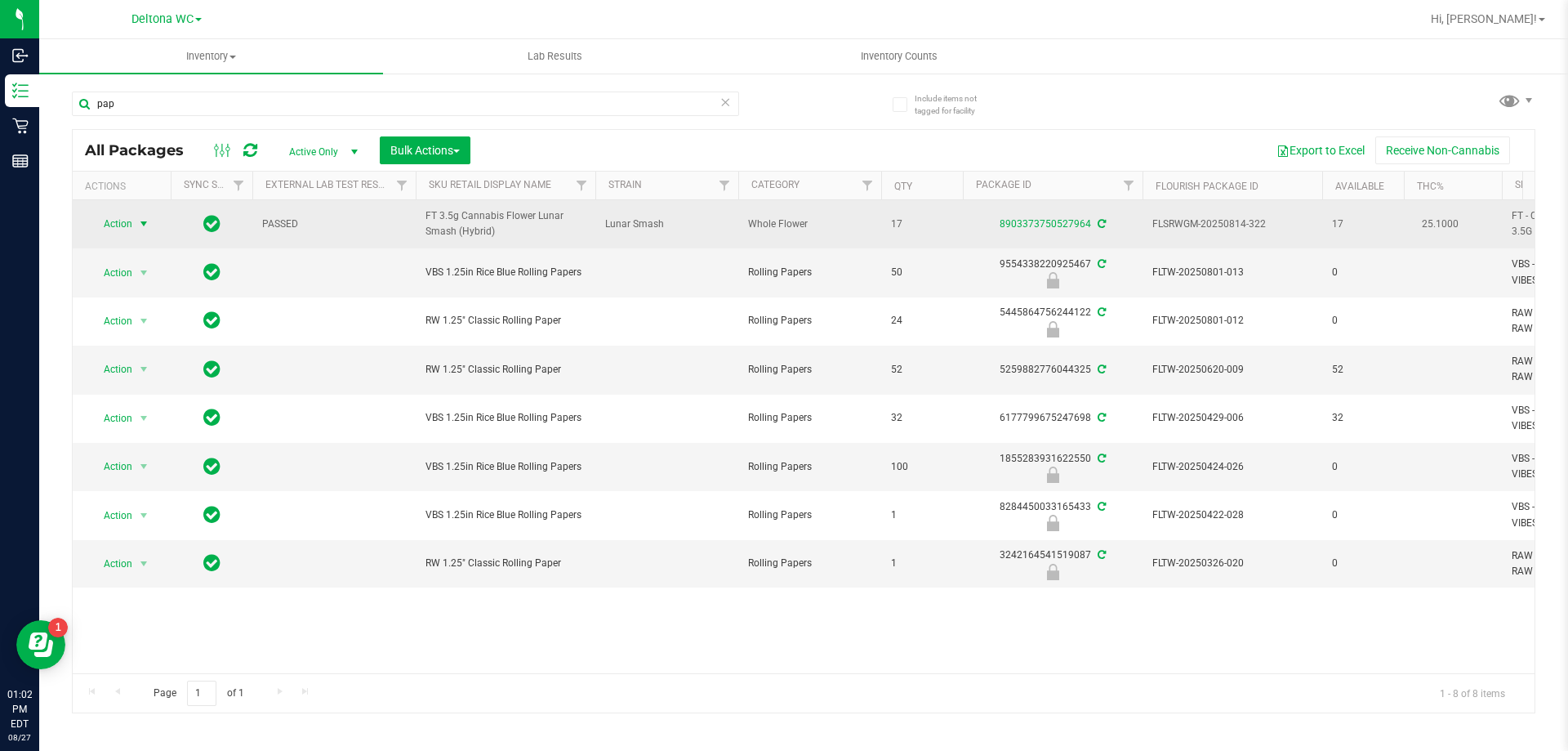
click at [117, 223] on span "Action" at bounding box center [111, 223] width 44 height 23
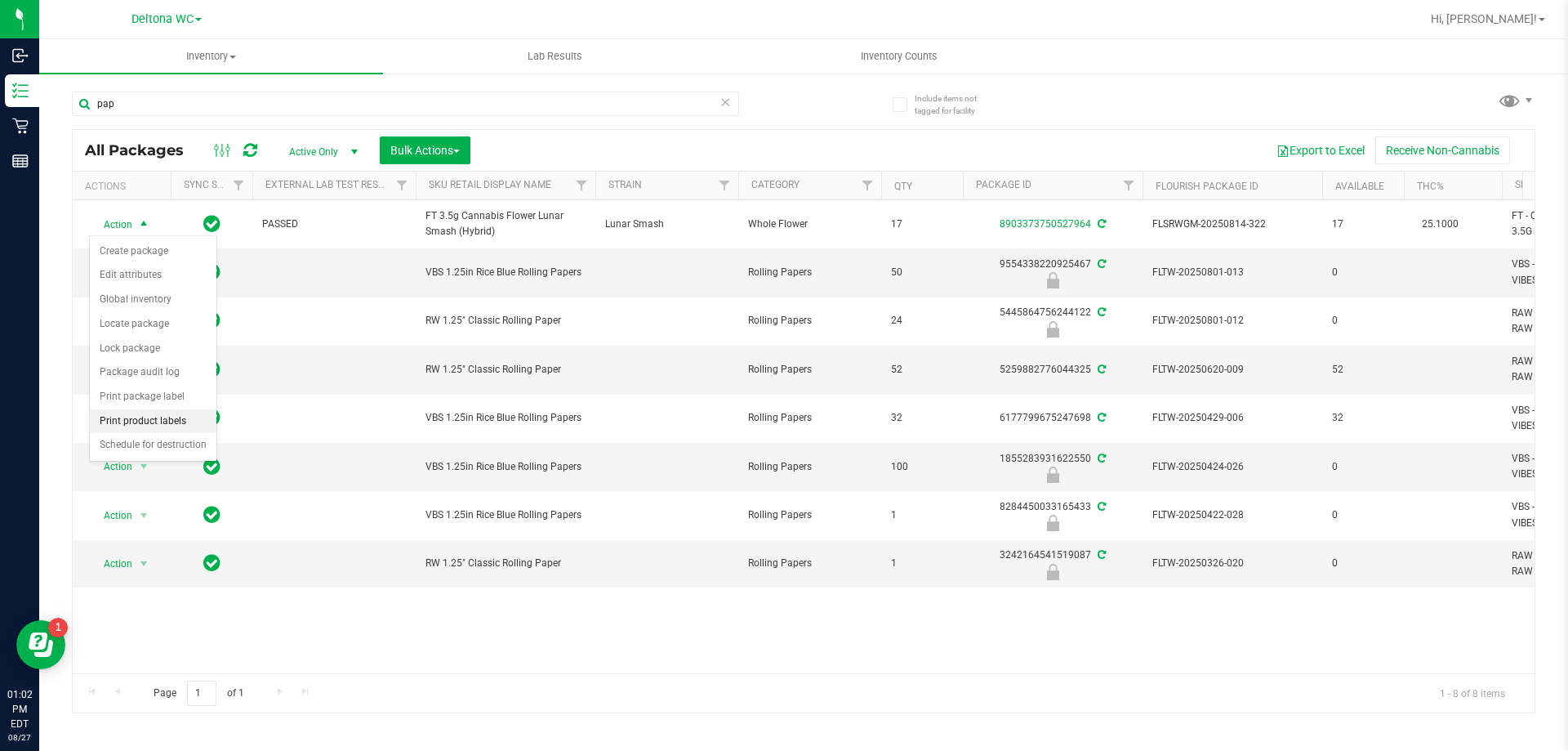
click at [168, 418] on li "Print product labels" at bounding box center [153, 421] width 127 height 24
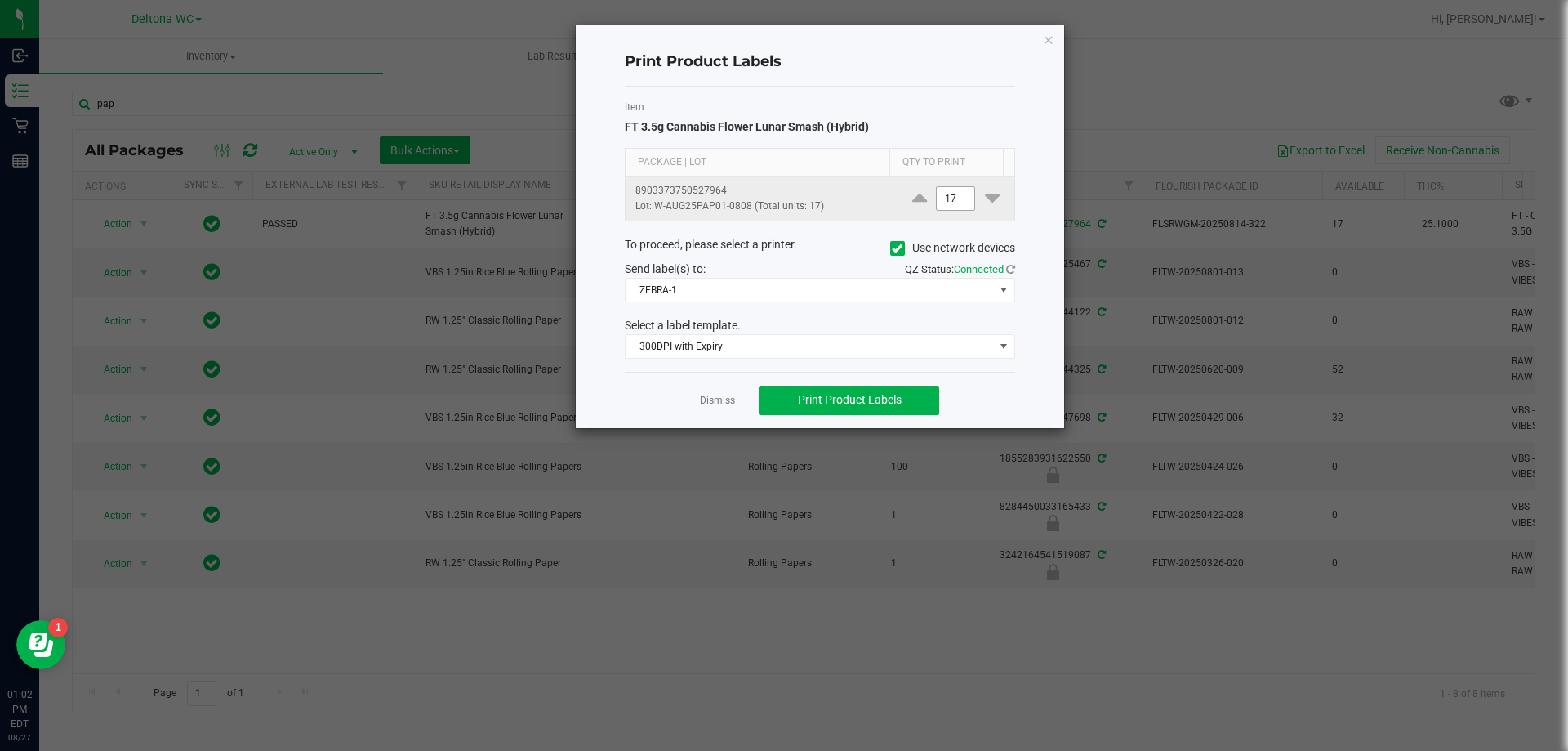
click at [951, 201] on input "17" at bounding box center [956, 198] width 37 height 23
type input "1"
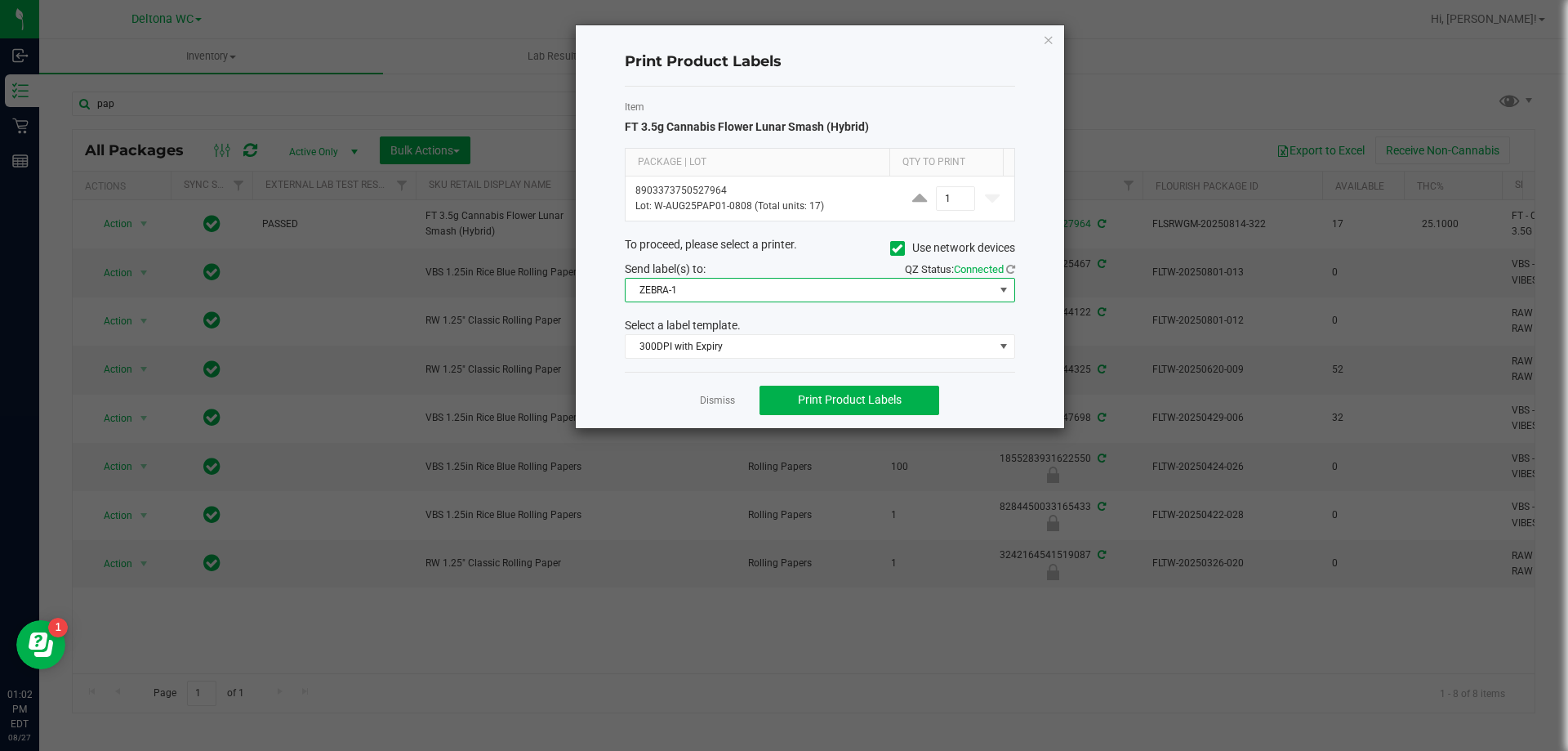
click at [781, 292] on span "ZEBRA-1" at bounding box center [810, 289] width 368 height 23
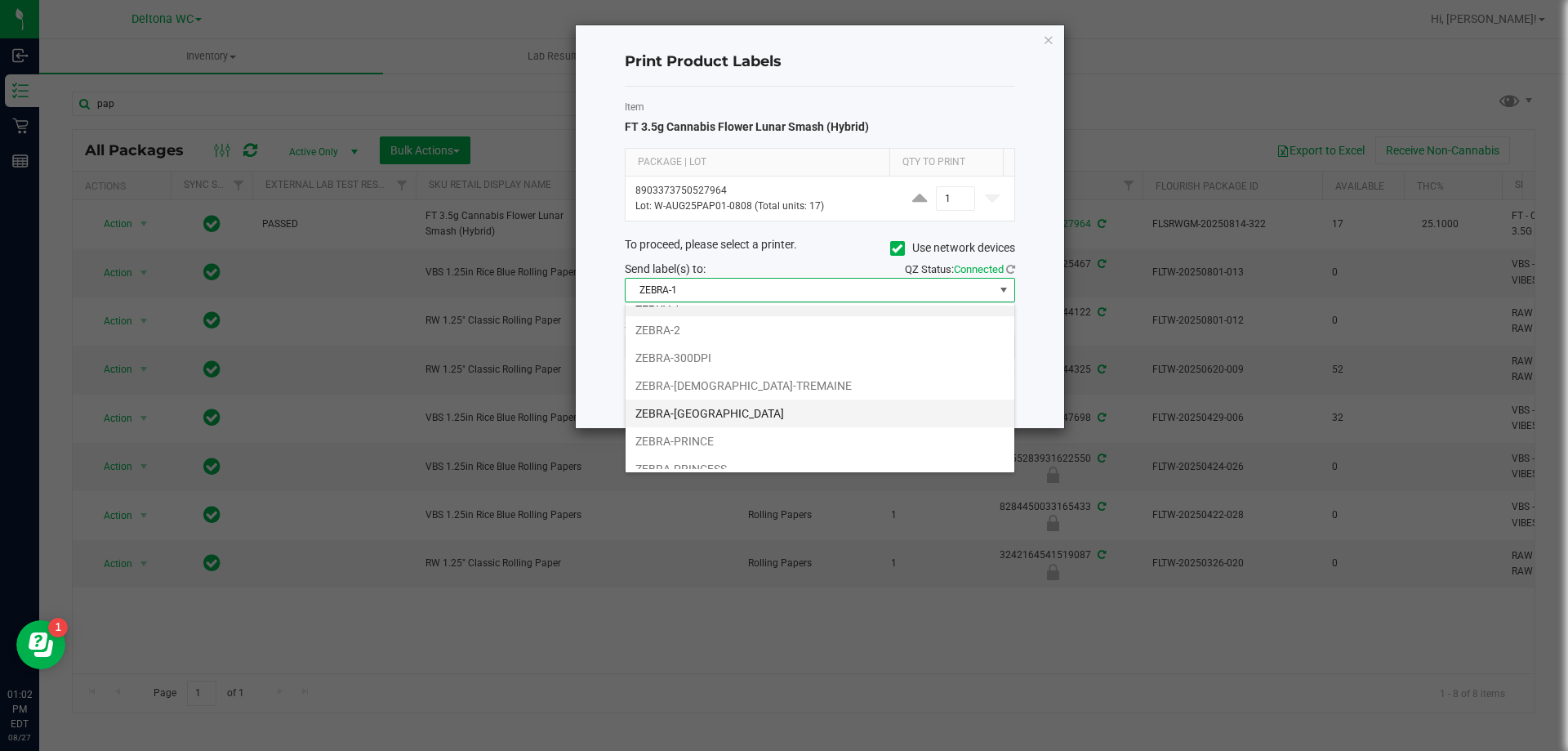
scroll to position [31, 0]
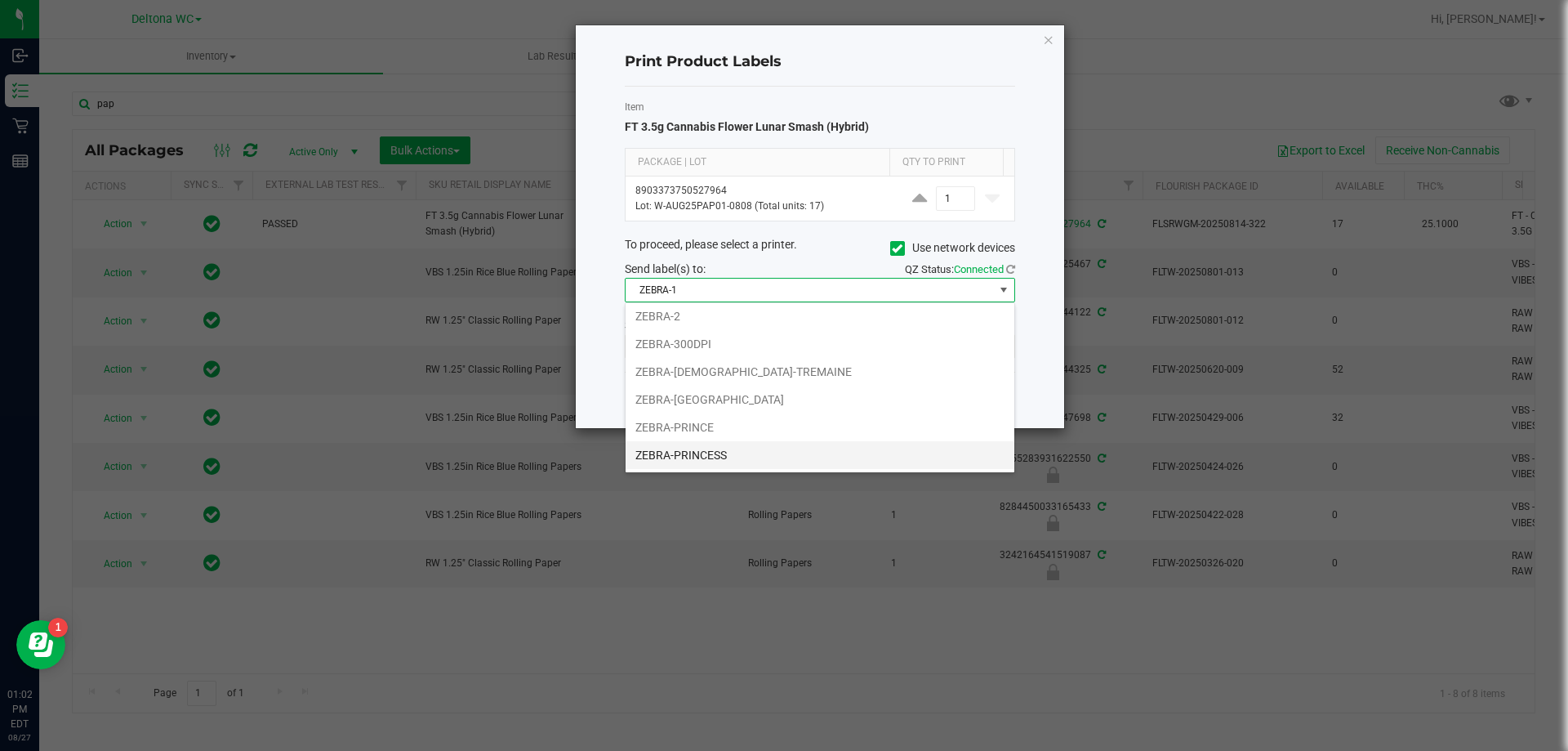
click at [717, 454] on li "ZEBRA-PRINCESS" at bounding box center [820, 454] width 389 height 28
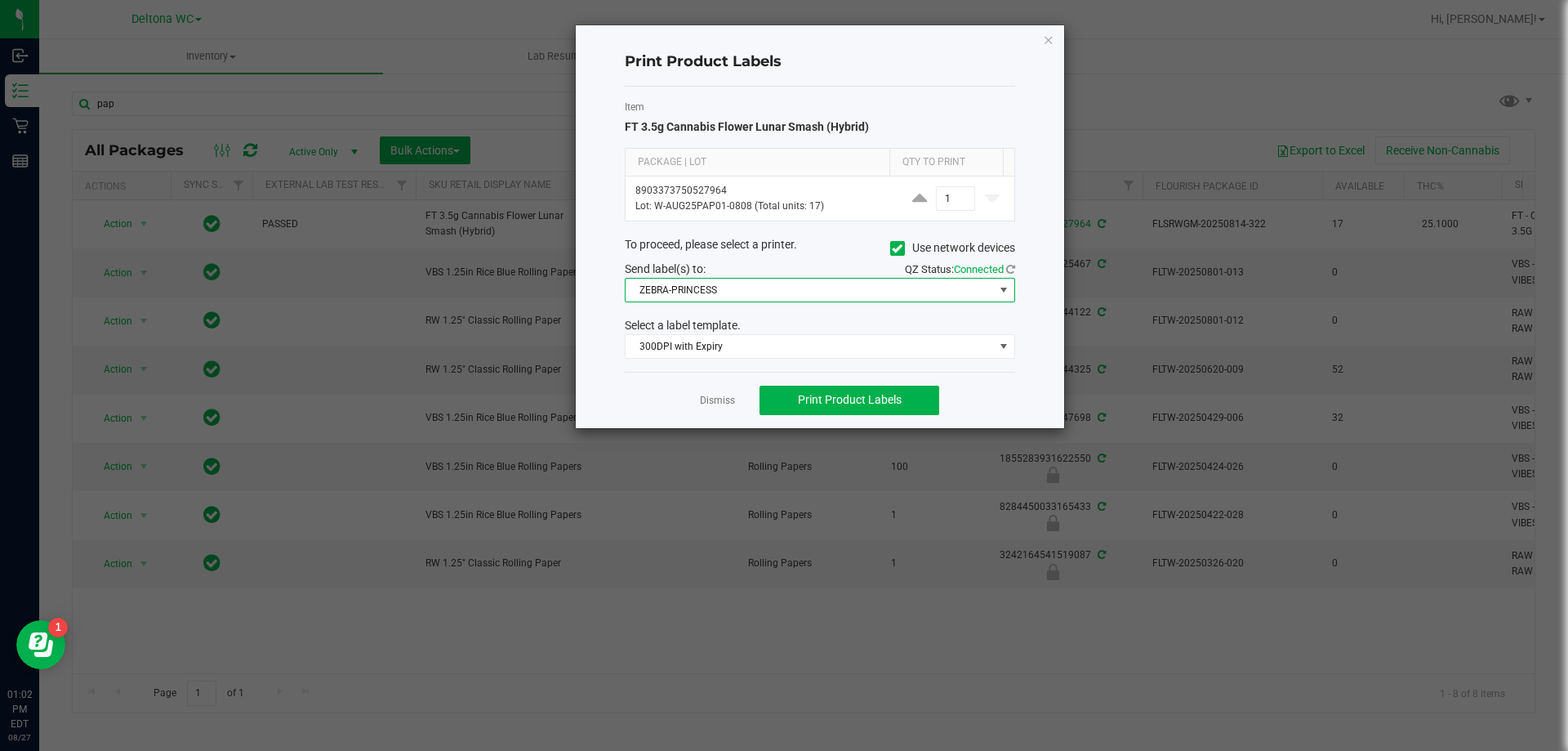
click at [775, 298] on span "ZEBRA-PRINCESS" at bounding box center [810, 289] width 368 height 23
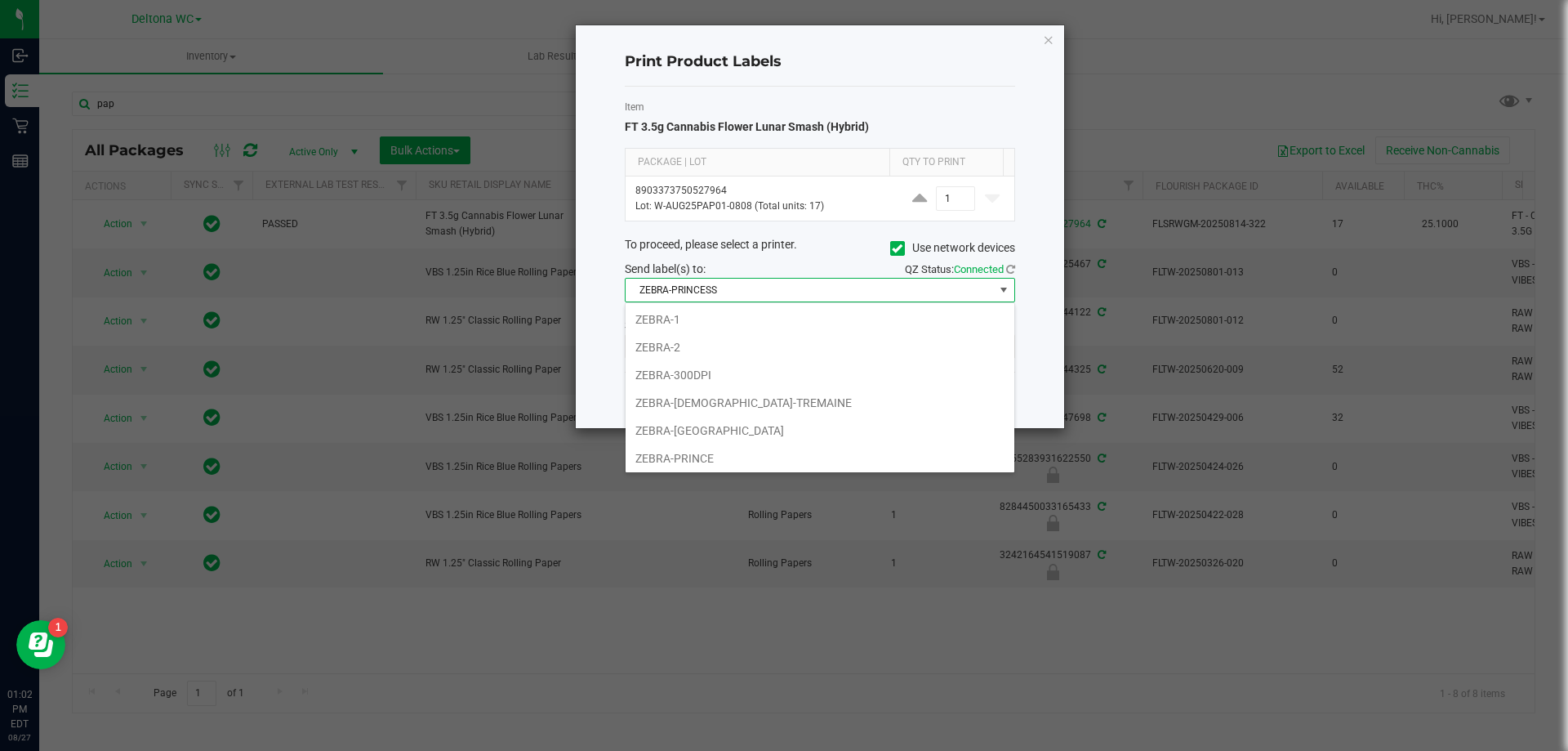
scroll to position [24, 391]
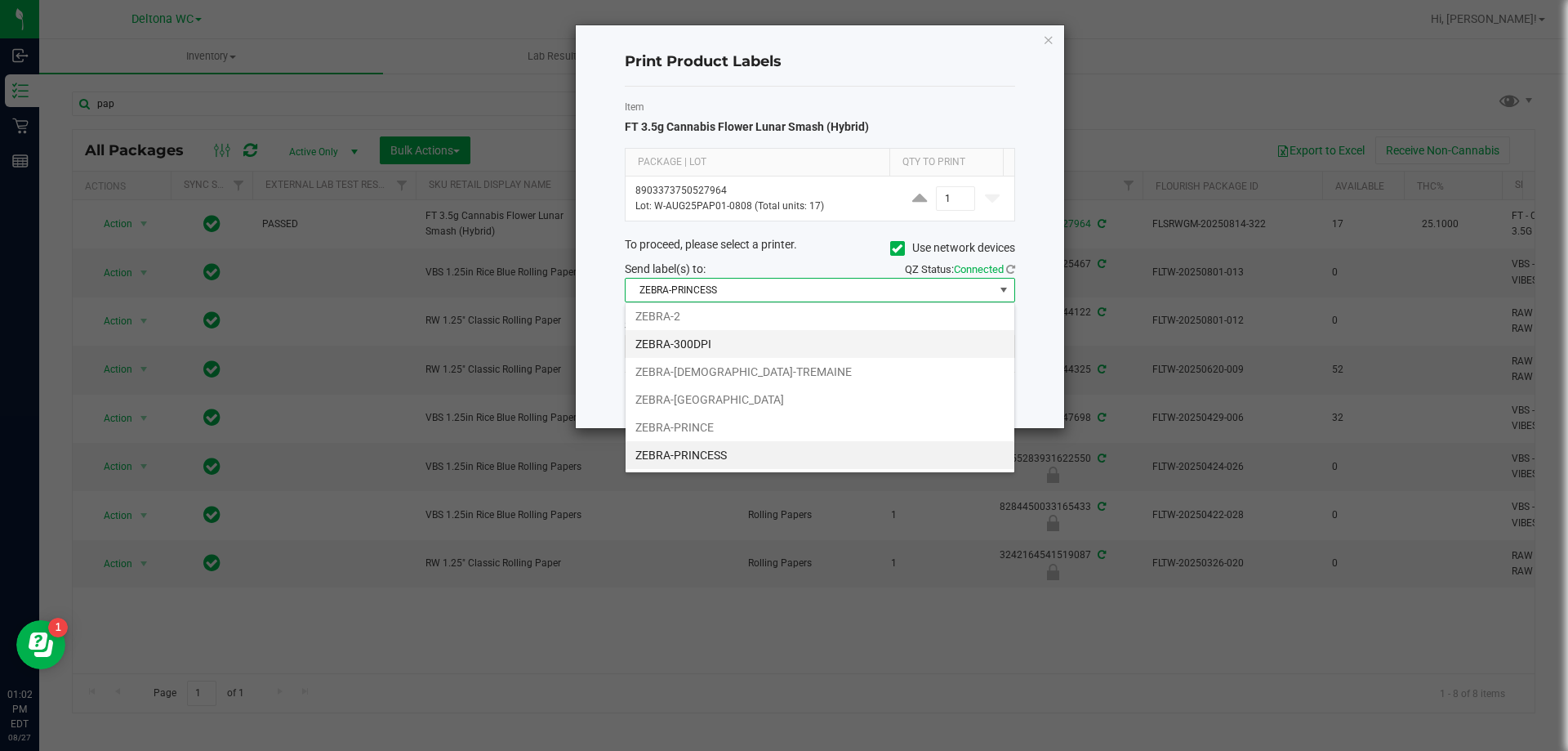
click at [717, 345] on li "ZEBRA-300DPI" at bounding box center [820, 343] width 389 height 28
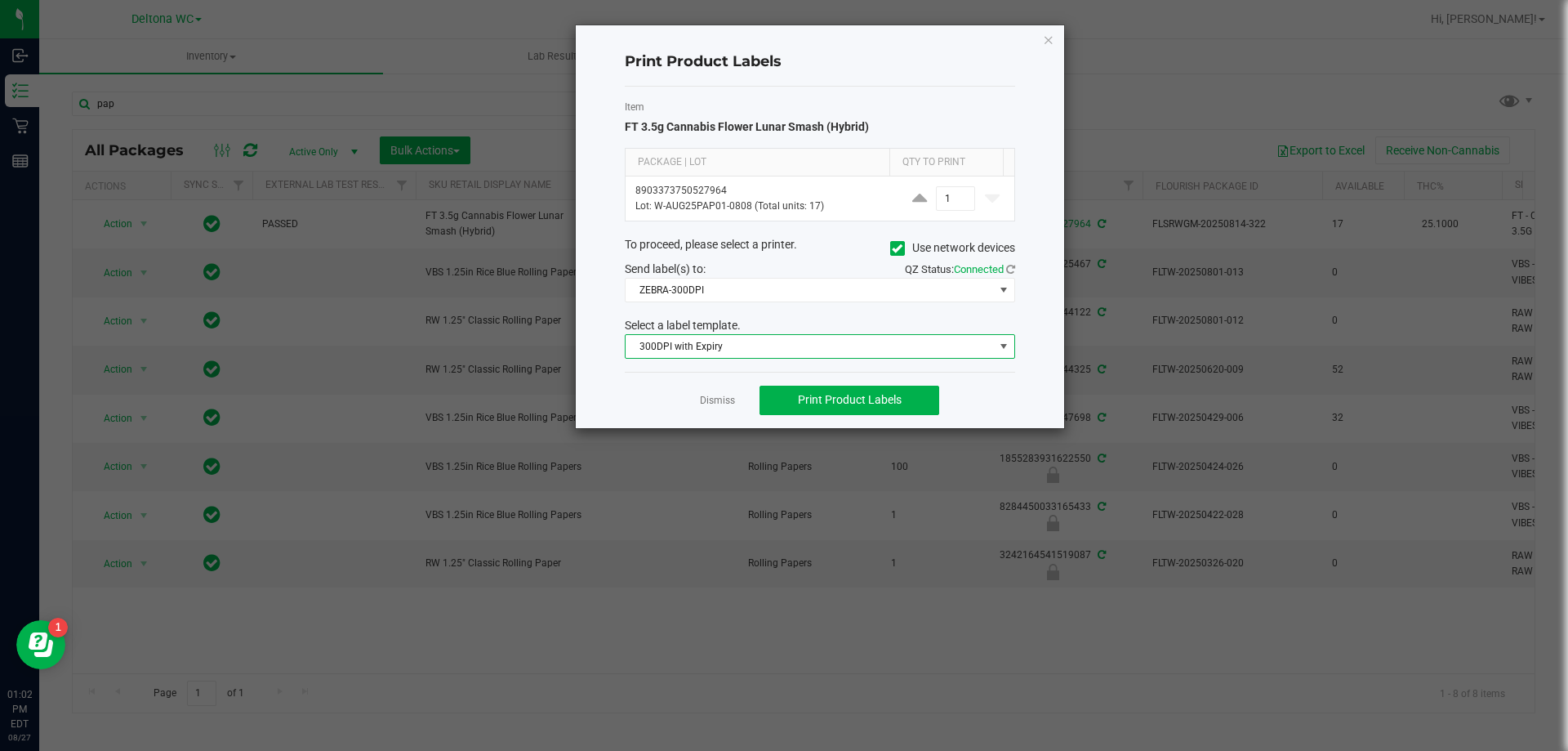
click at [717, 345] on span "300DPI with Expiry" at bounding box center [810, 346] width 368 height 23
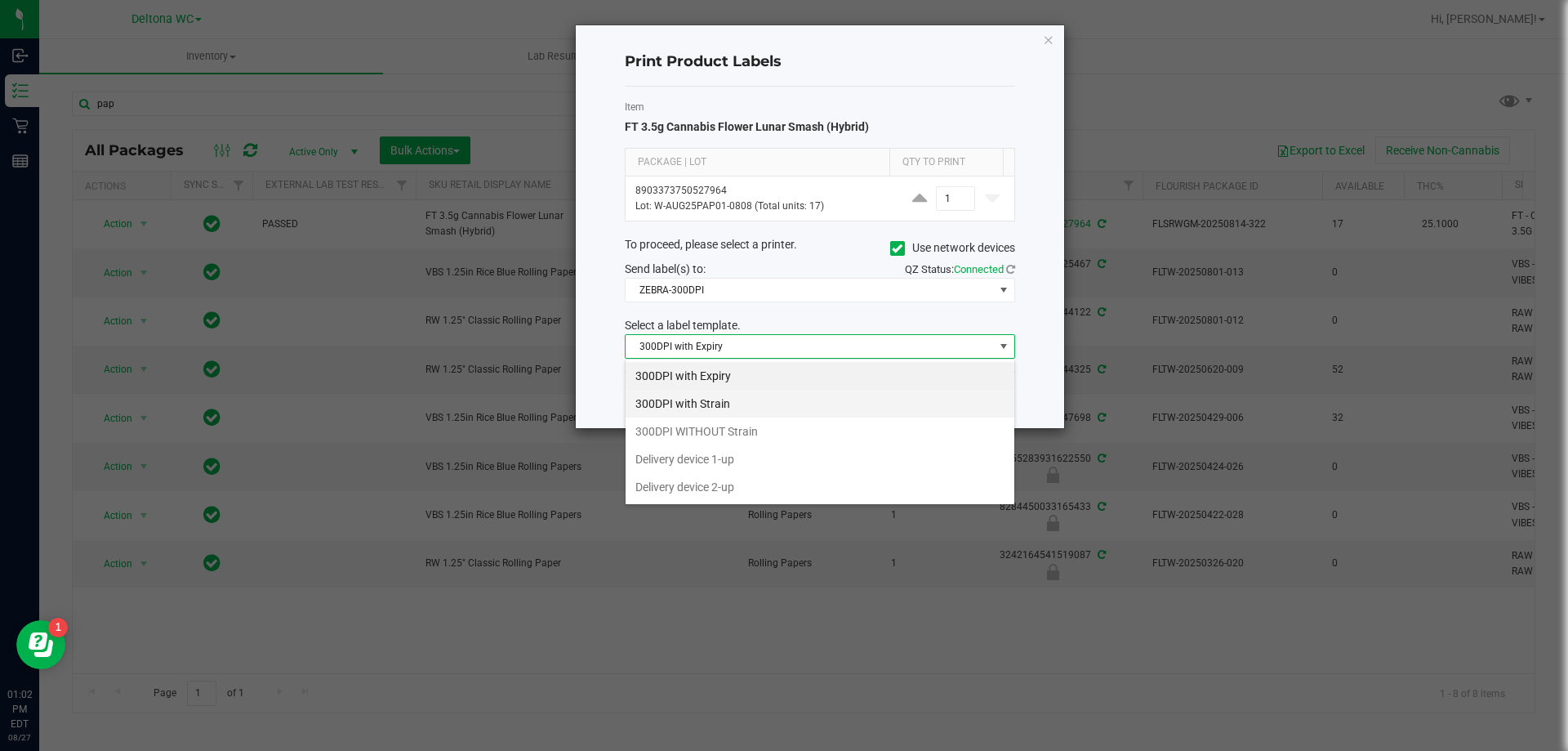
click at [737, 400] on li "300DPI with Strain" at bounding box center [820, 403] width 389 height 28
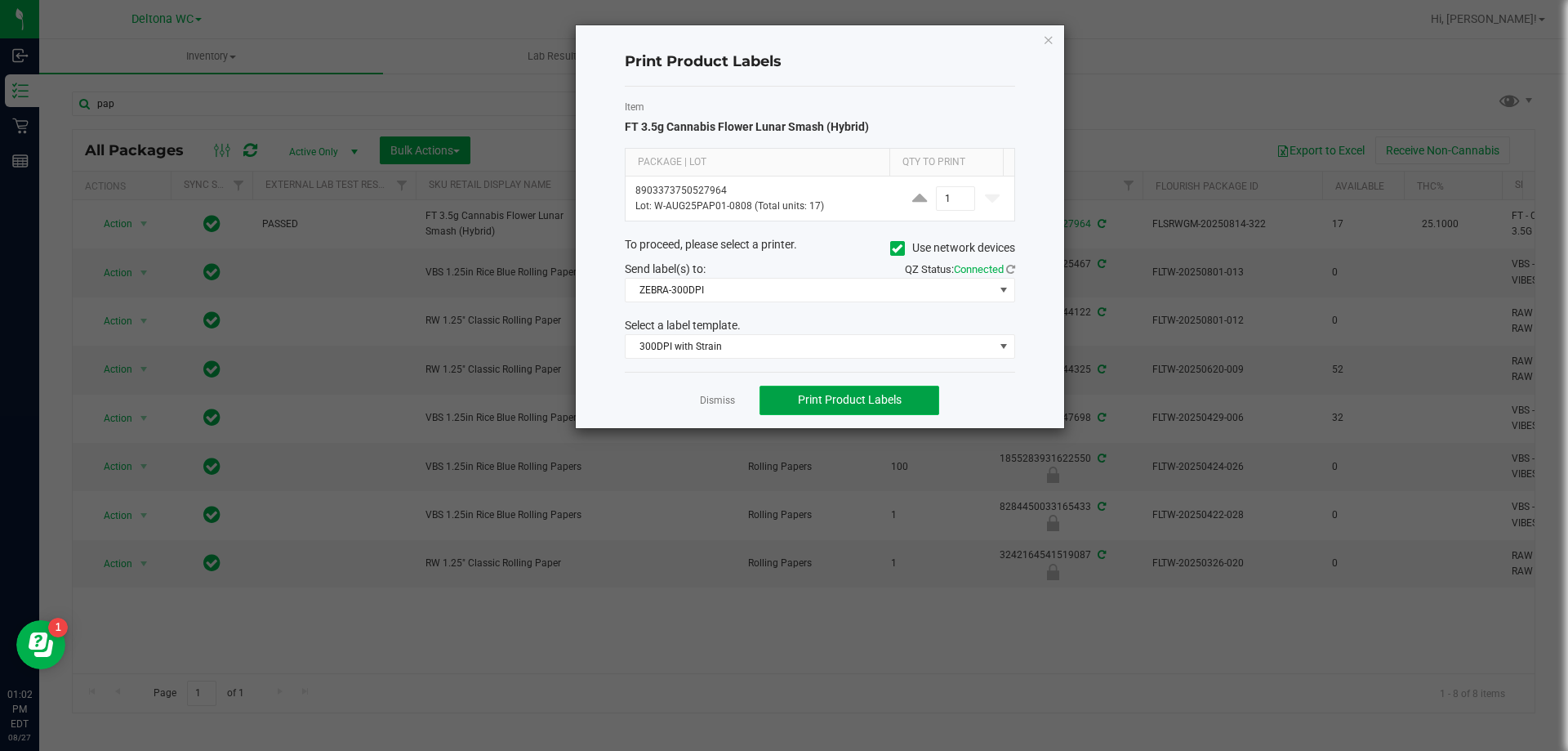
click at [853, 404] on span "Print Product Labels" at bounding box center [850, 400] width 104 height 13
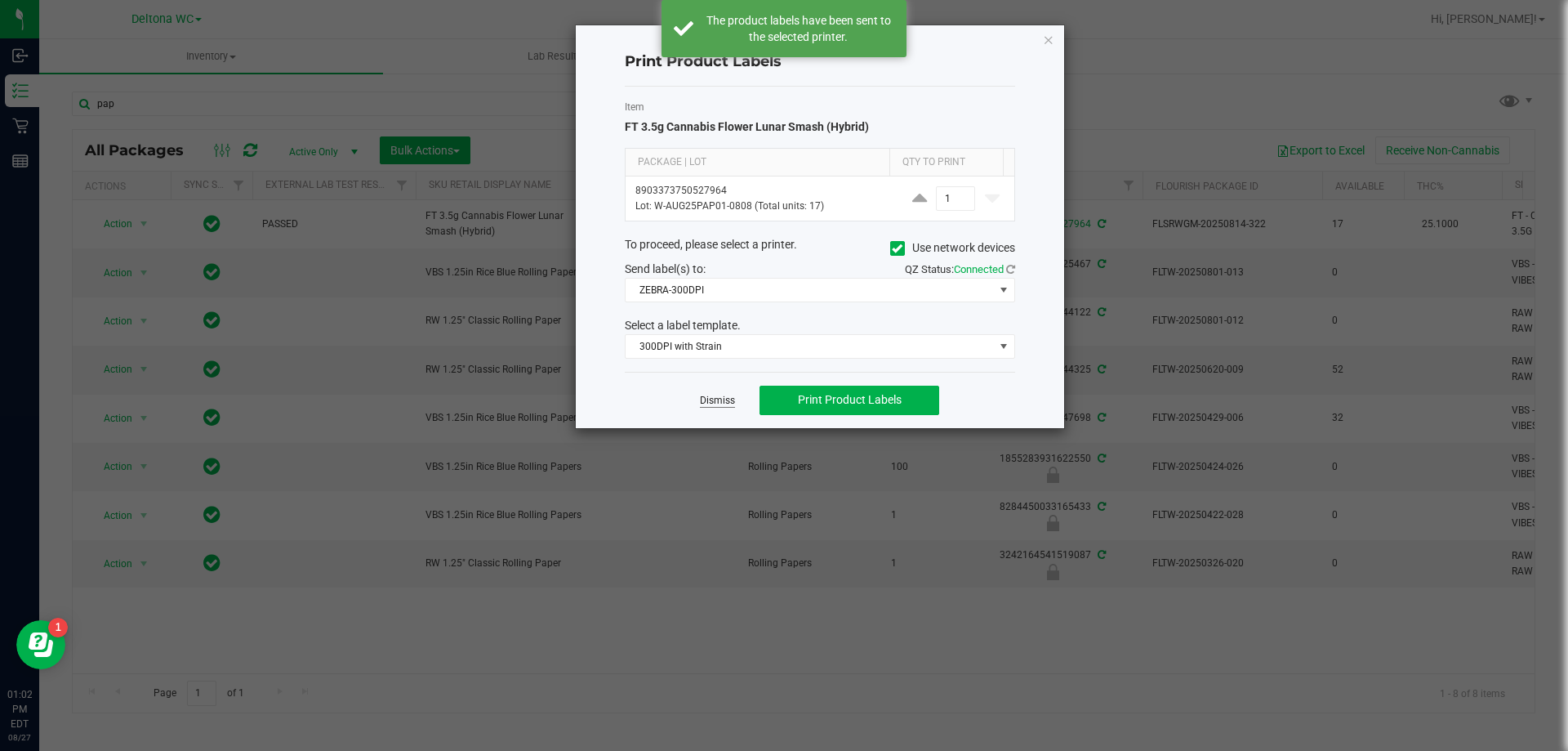
click at [727, 401] on link "Dismiss" at bounding box center [717, 401] width 35 height 14
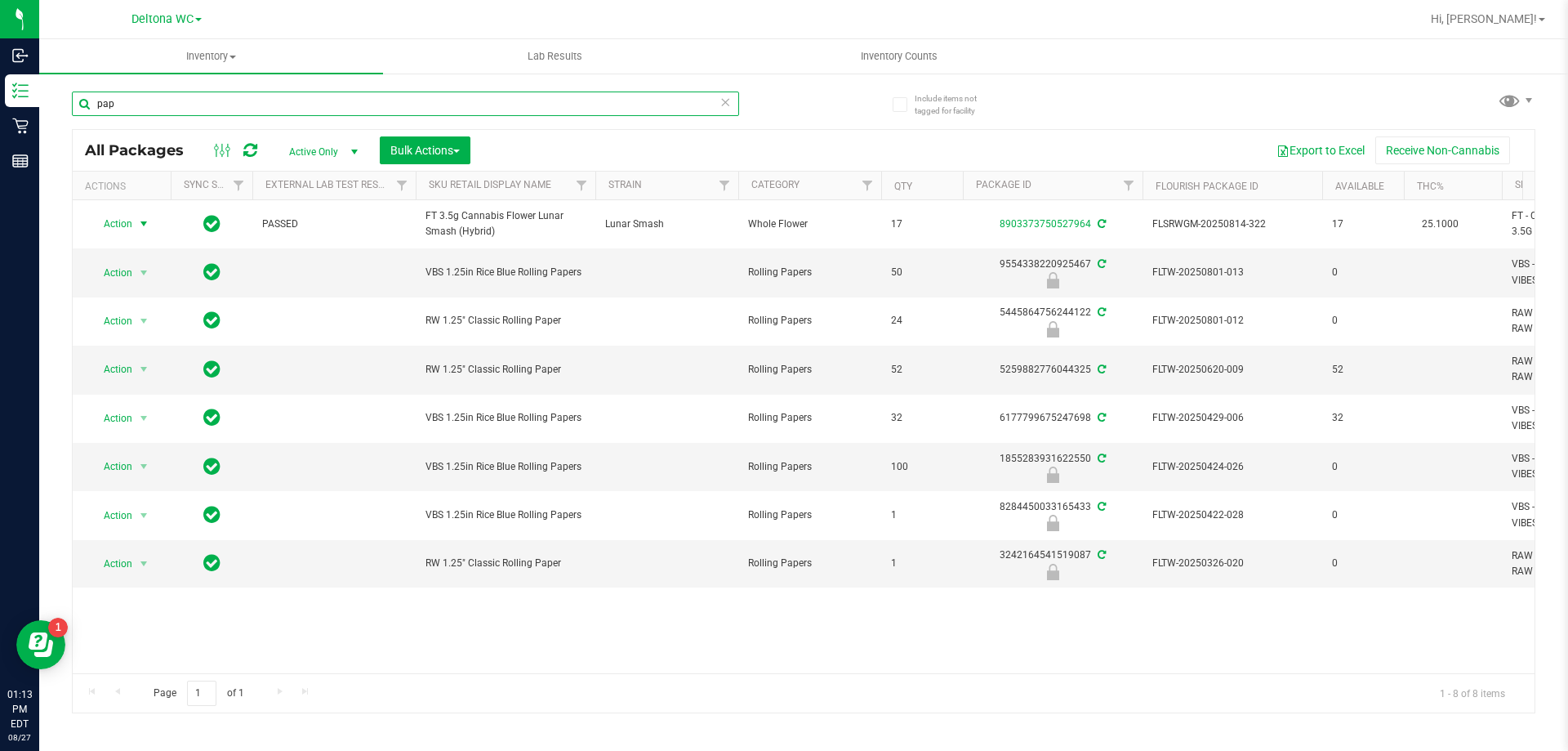
click at [166, 103] on input "pap" at bounding box center [405, 103] width 667 height 24
paste input "FT 2g Hash Coin (Hybrid)"
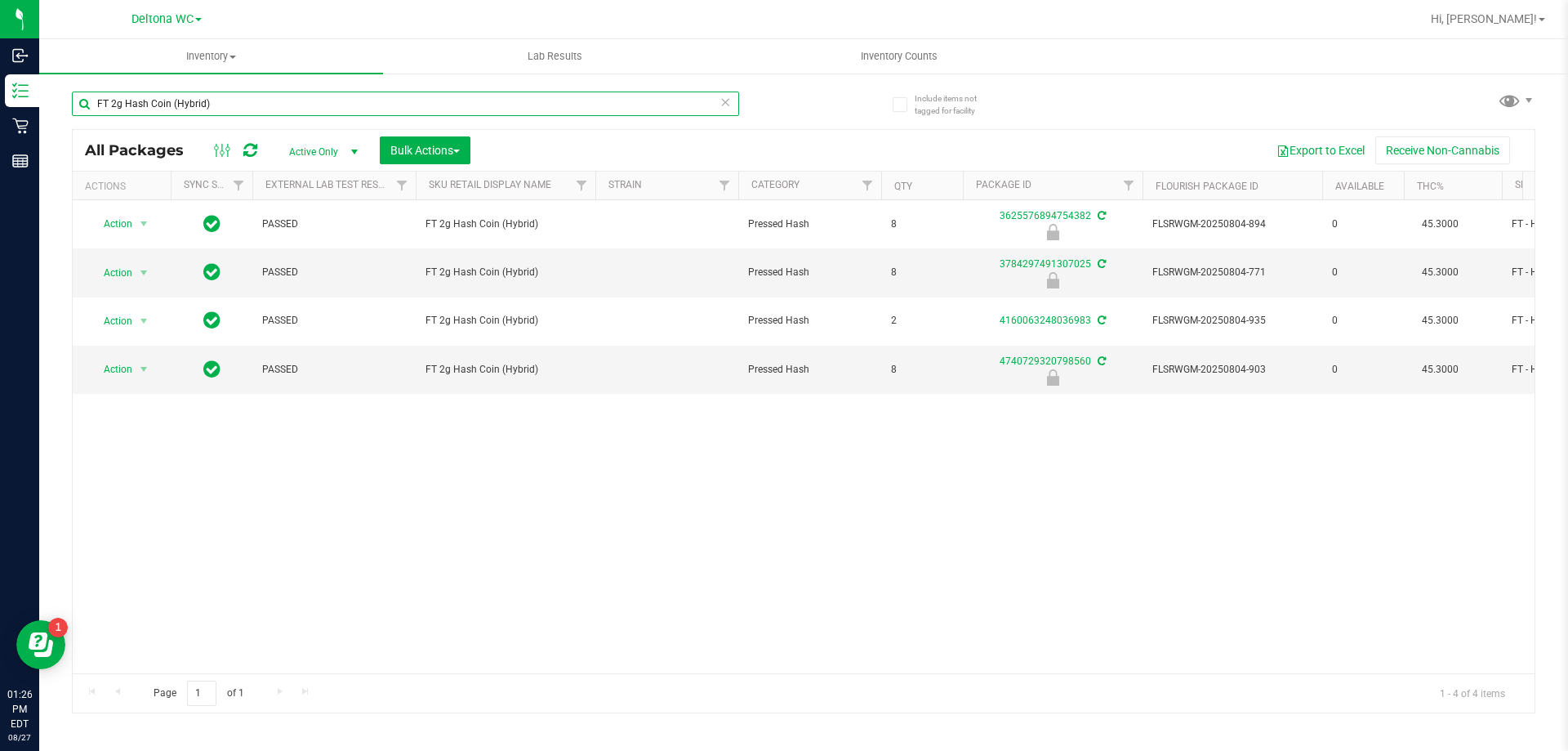
click at [109, 112] on input "FT 2g Hash Coin (Hybrid)" at bounding box center [405, 103] width 667 height 24
paste input "3.5g Cannabis Flower Top Gear (Indica"
type input "FT 3.5g Cannabis Flower Top Gear (Indica)"
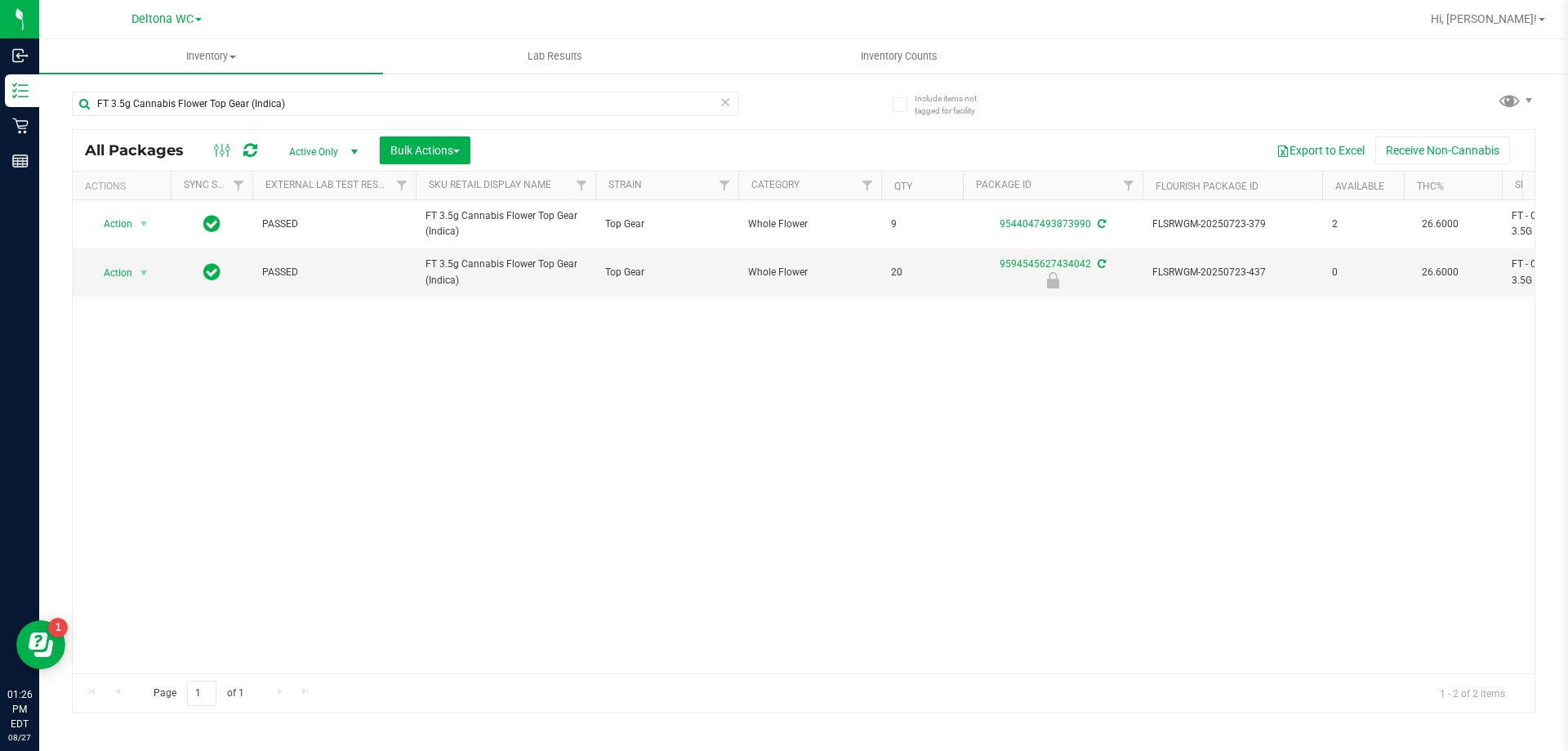
click at [397, 408] on div "Action Action Create package Edit attributes Global inventory Locate package Lo…" at bounding box center [803, 437] width 1462 height 473
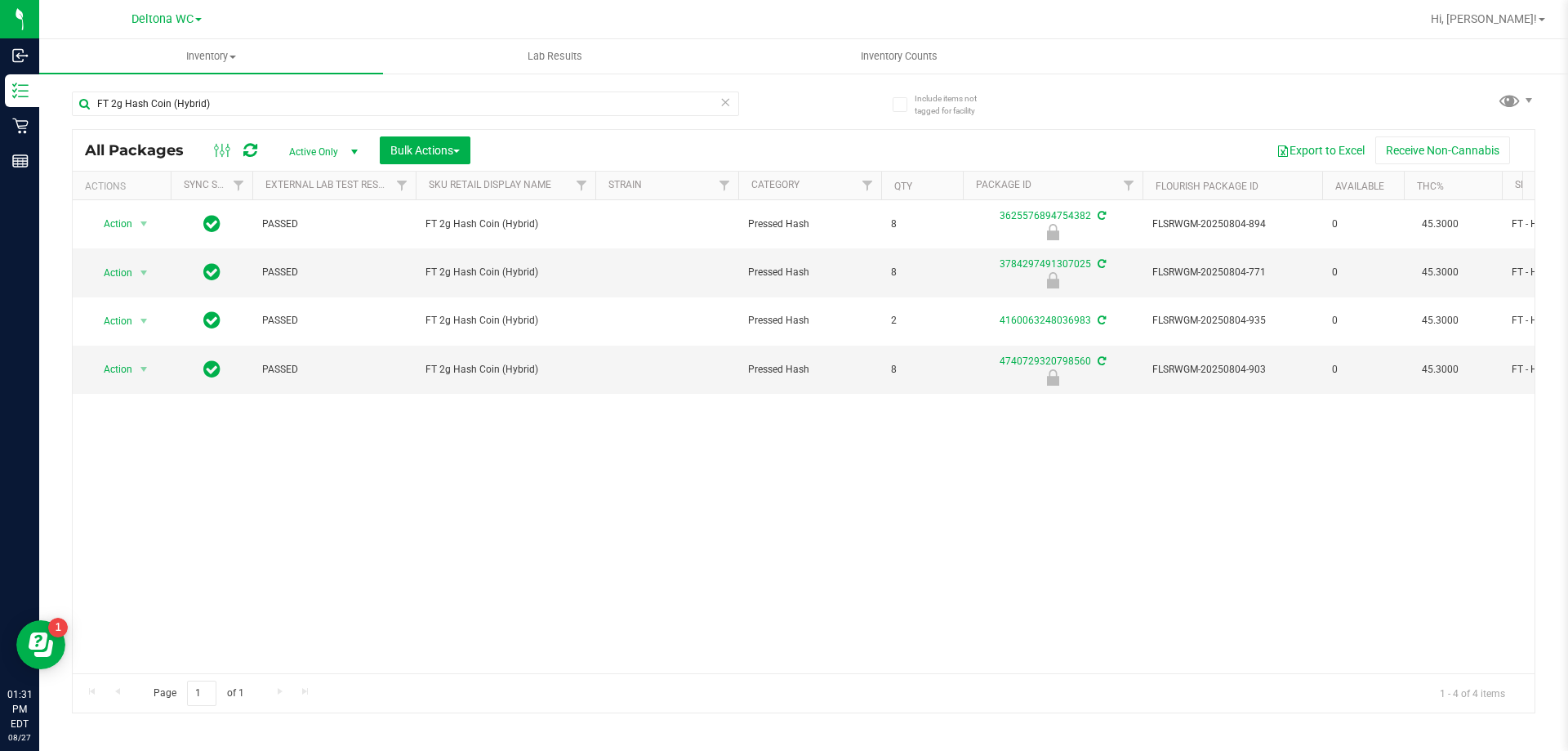
click at [597, 143] on div "Export to Excel Receive Non-Cannabis" at bounding box center [1002, 150] width 1040 height 28
click at [143, 277] on span "select" at bounding box center [144, 273] width 13 height 13
click at [151, 454] on li "Unlock package" at bounding box center [142, 466] width 104 height 24
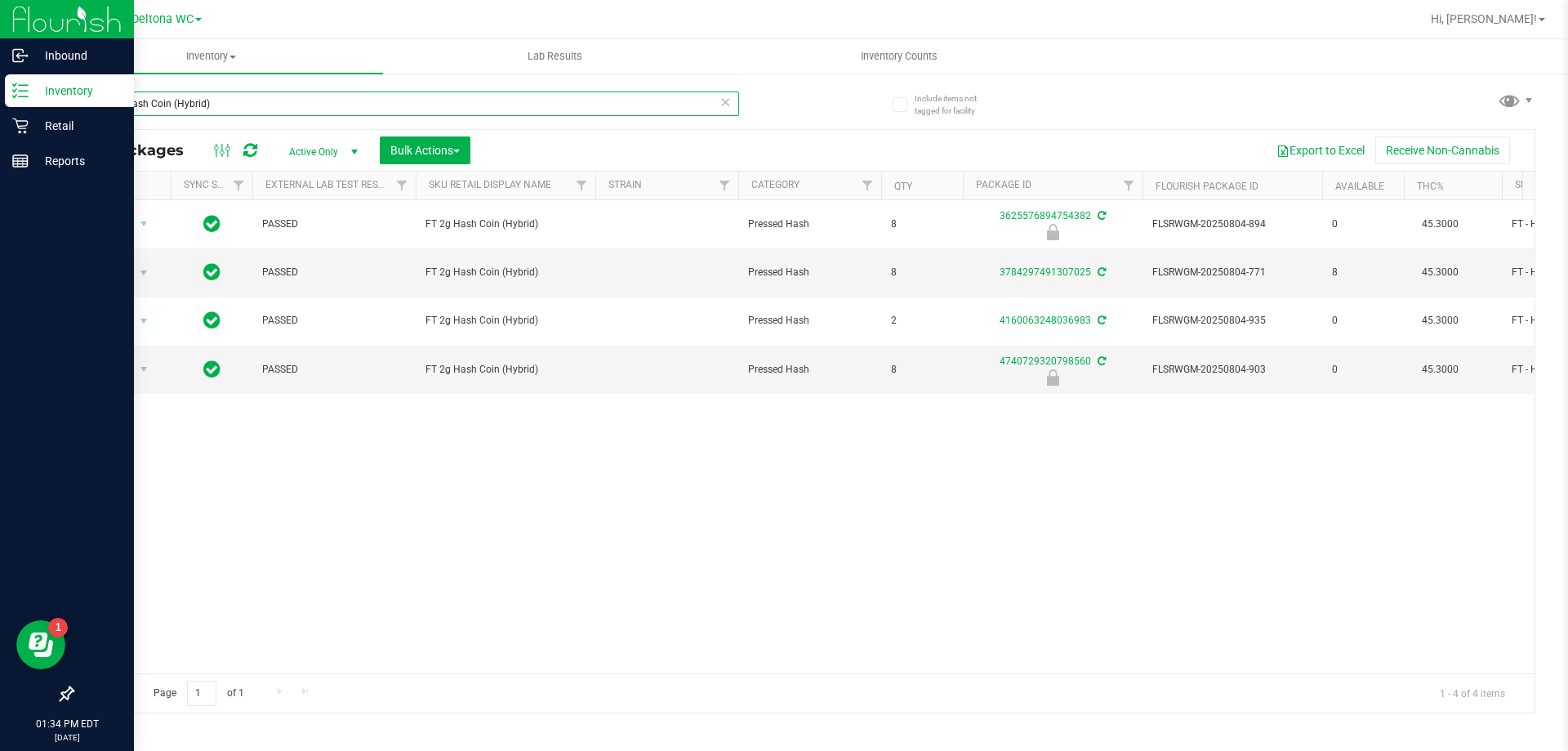
drag, startPoint x: 237, startPoint y: 107, endPoint x: 0, endPoint y: 88, distance: 237.8
click at [0, 92] on div "Inbound Inventory Retail Reports 01:34 PM EDT [DATE] 08/27 Deltona WC Hi, Allie…" at bounding box center [784, 375] width 1568 height 751
type input "t19"
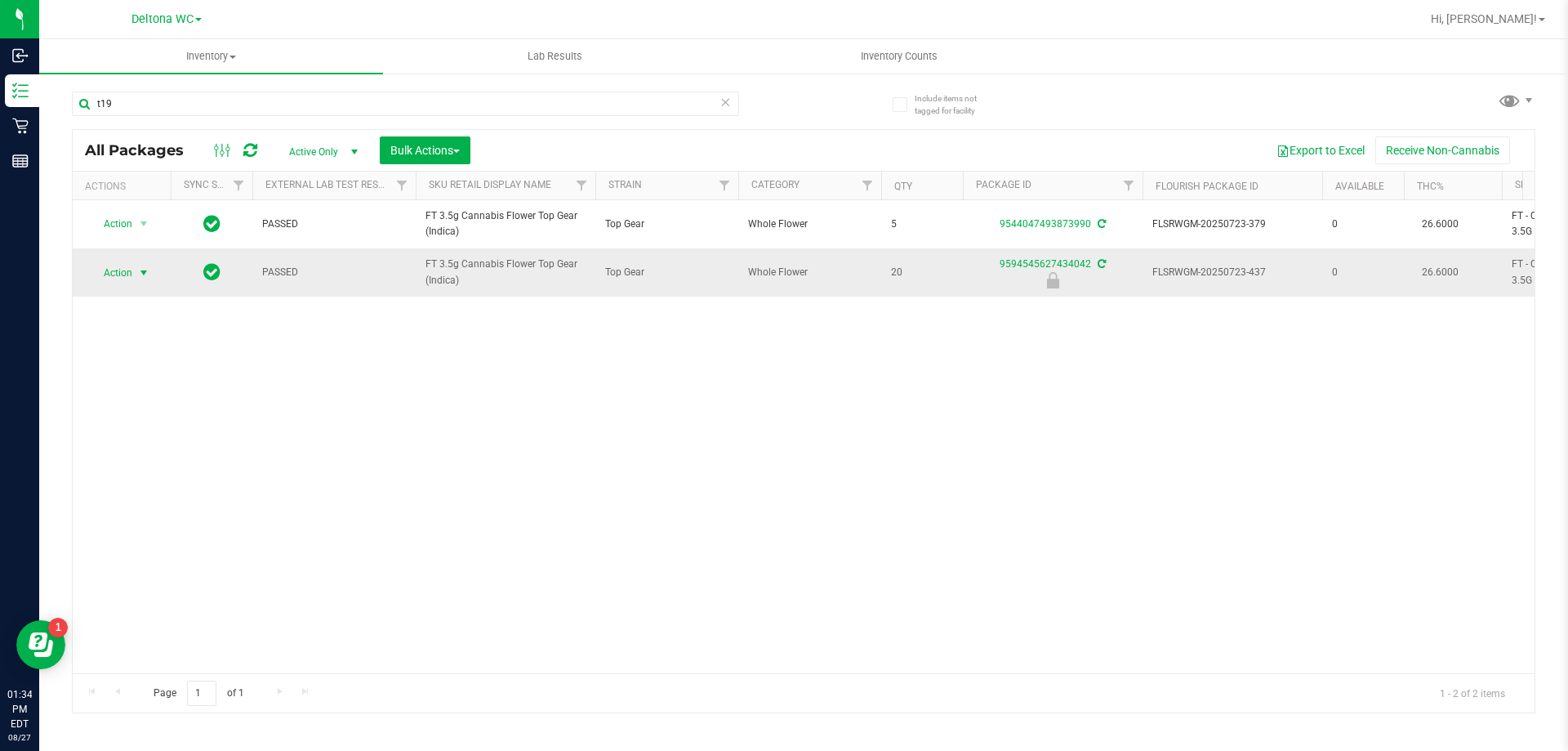
click at [121, 273] on span "Action" at bounding box center [111, 273] width 44 height 23
click at [147, 454] on li "Unlock package" at bounding box center [142, 466] width 104 height 24
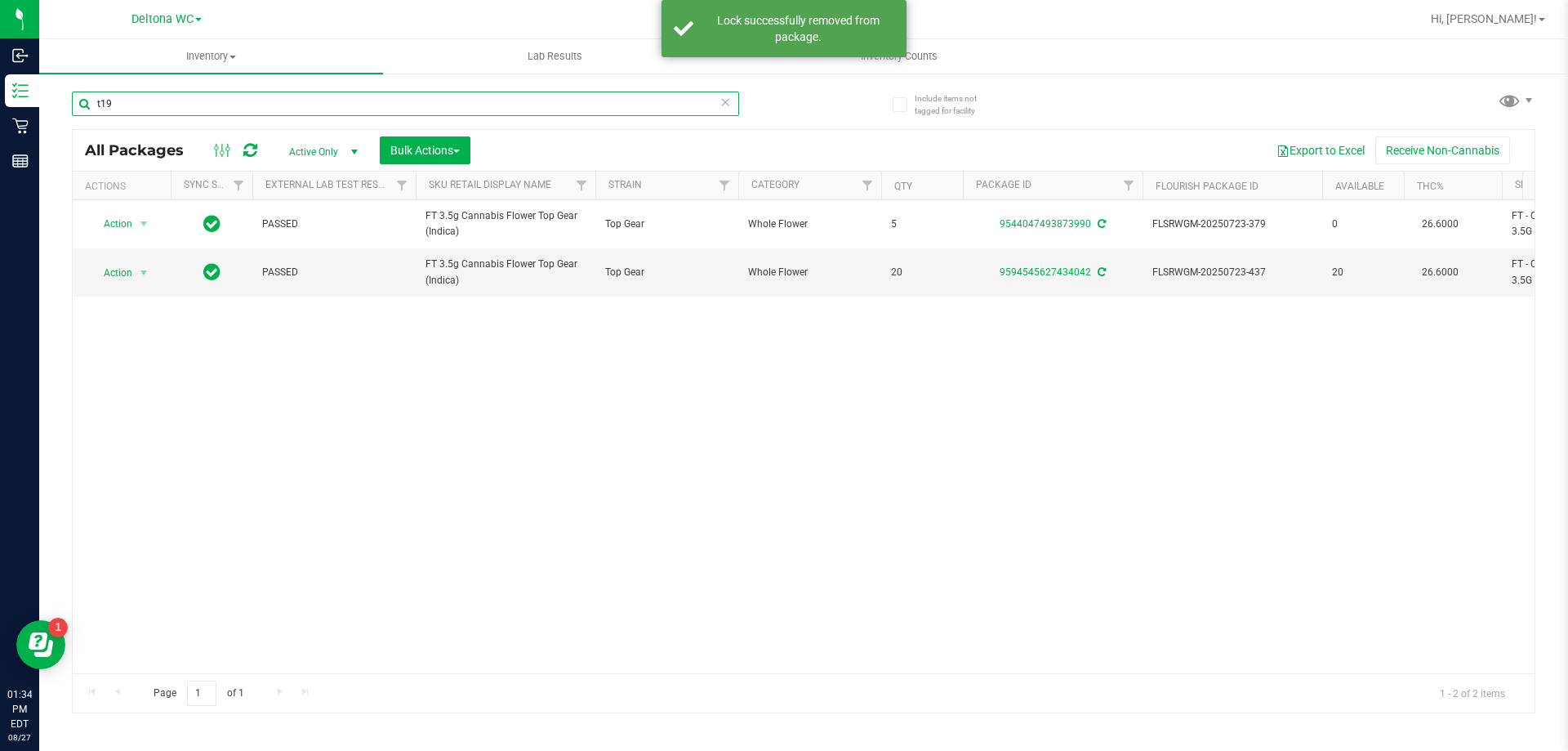
drag, startPoint x: 79, startPoint y: 103, endPoint x: 64, endPoint y: 101, distance: 15.1
click at [64, 101] on div "Include items not tagged for facility t19 All Packages Active Only Active Only …" at bounding box center [803, 321] width 1529 height 498
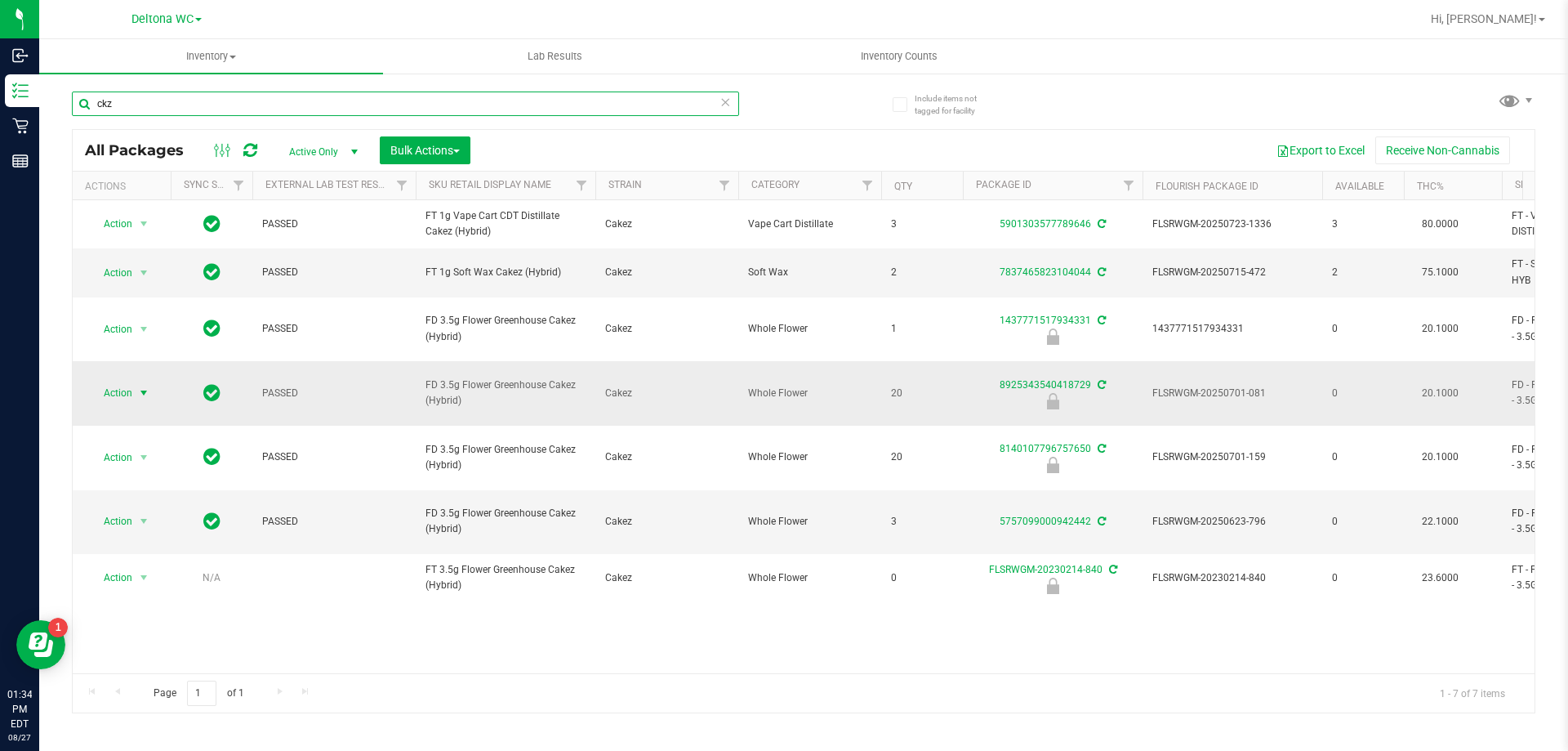
type input "ckz"
click at [129, 382] on span "Action" at bounding box center [111, 393] width 44 height 23
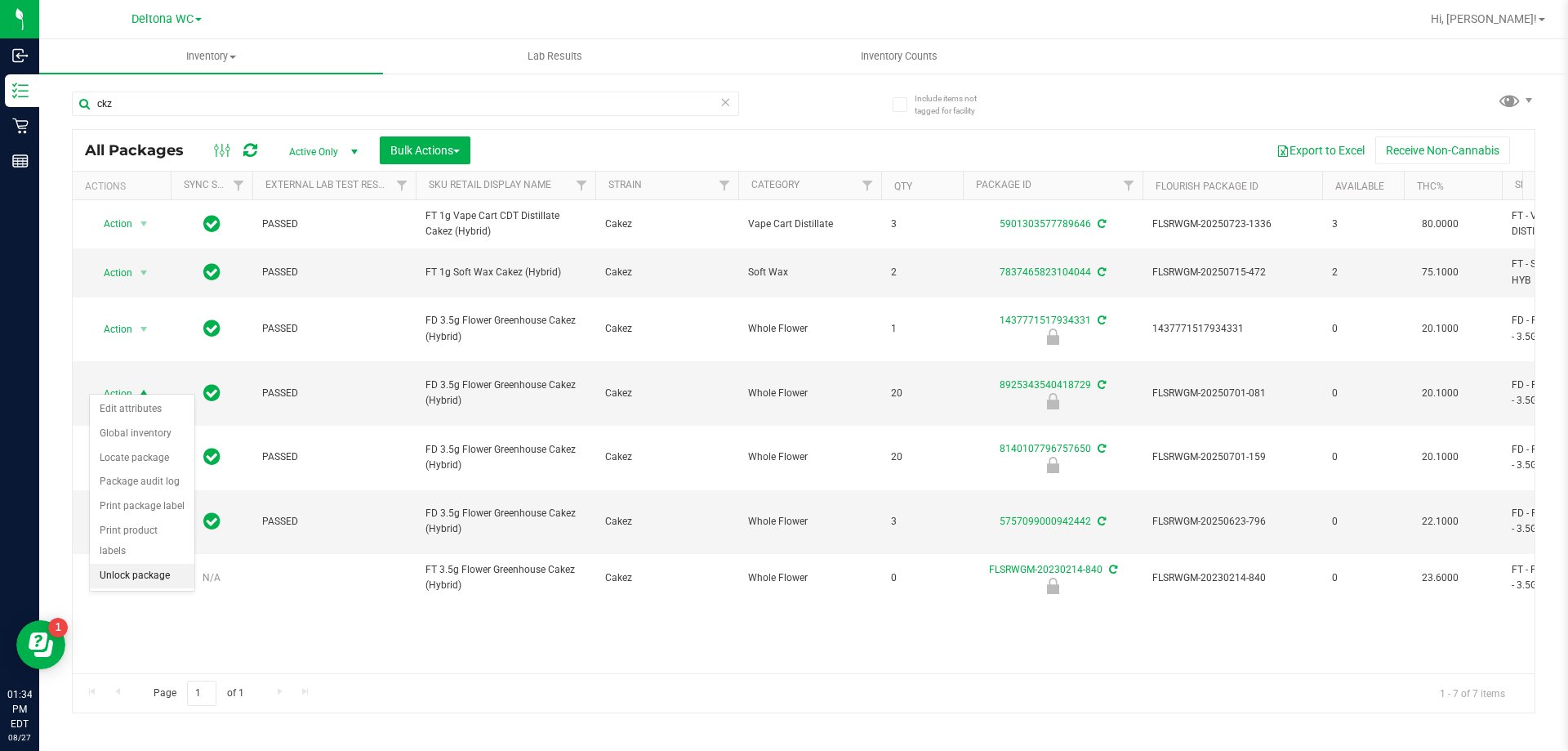
click at [143, 564] on li "Unlock package" at bounding box center [142, 576] width 104 height 24
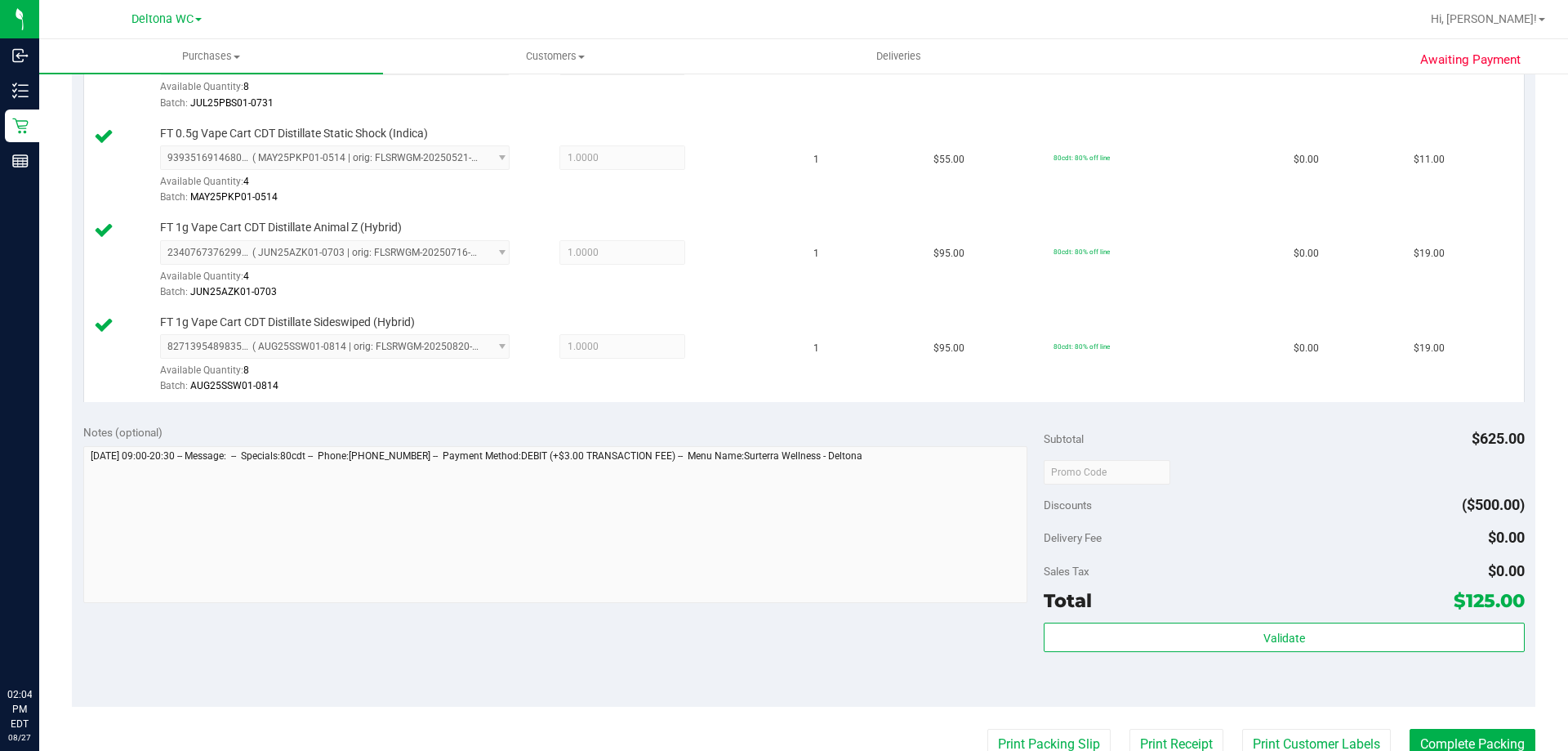
scroll to position [817, 0]
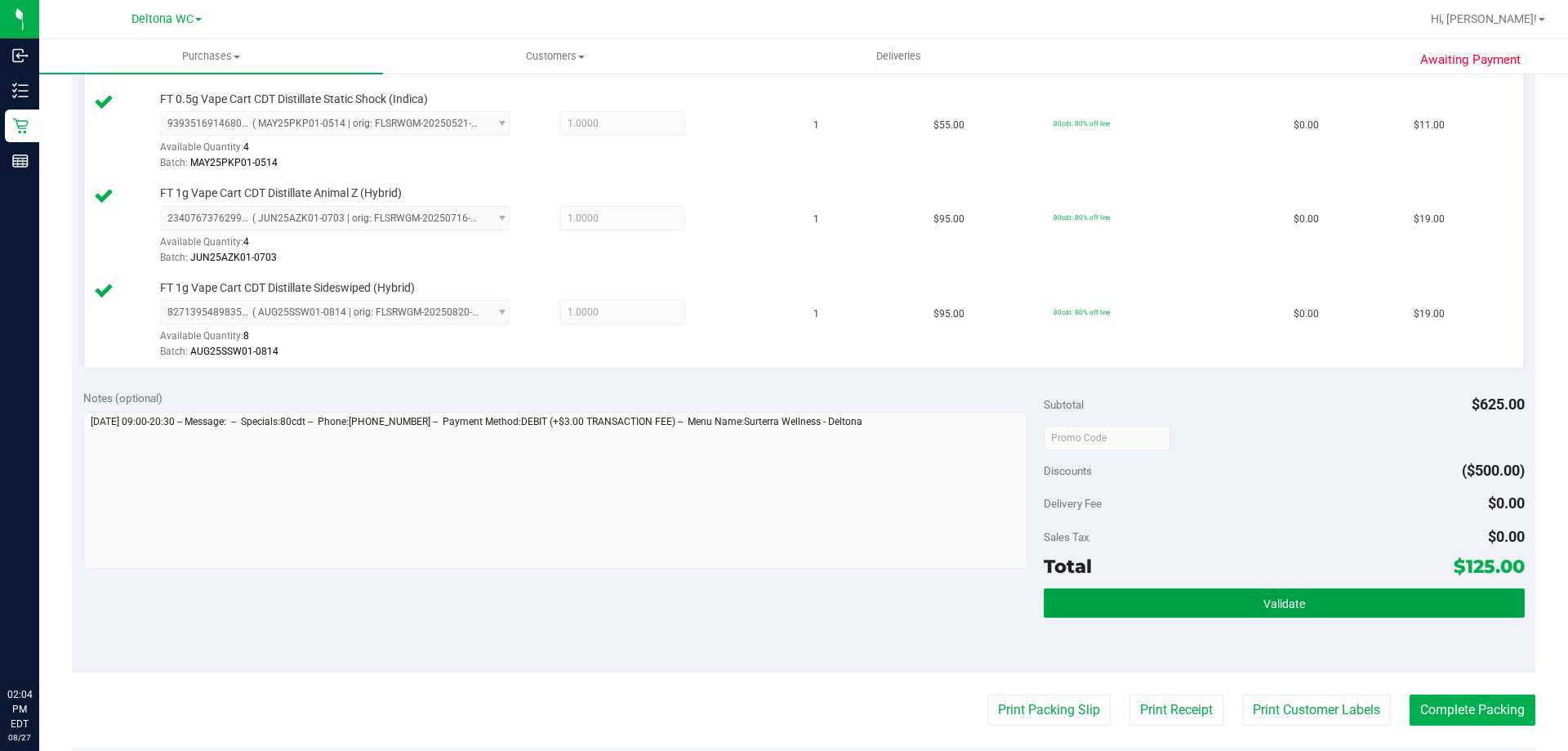
click at [1282, 598] on span "Validate" at bounding box center [1285, 604] width 42 height 13
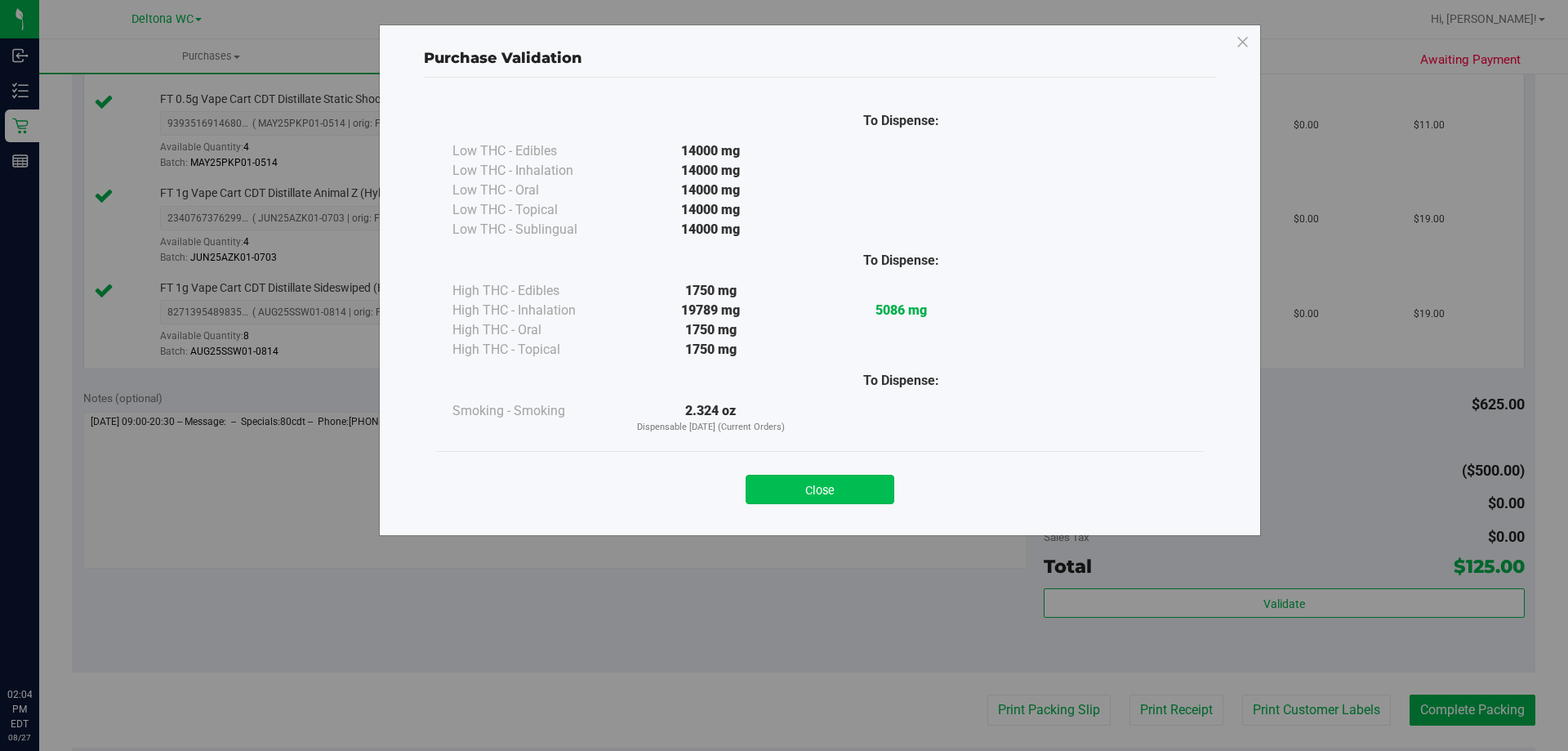
click at [830, 486] on button "Close" at bounding box center [820, 489] width 148 height 29
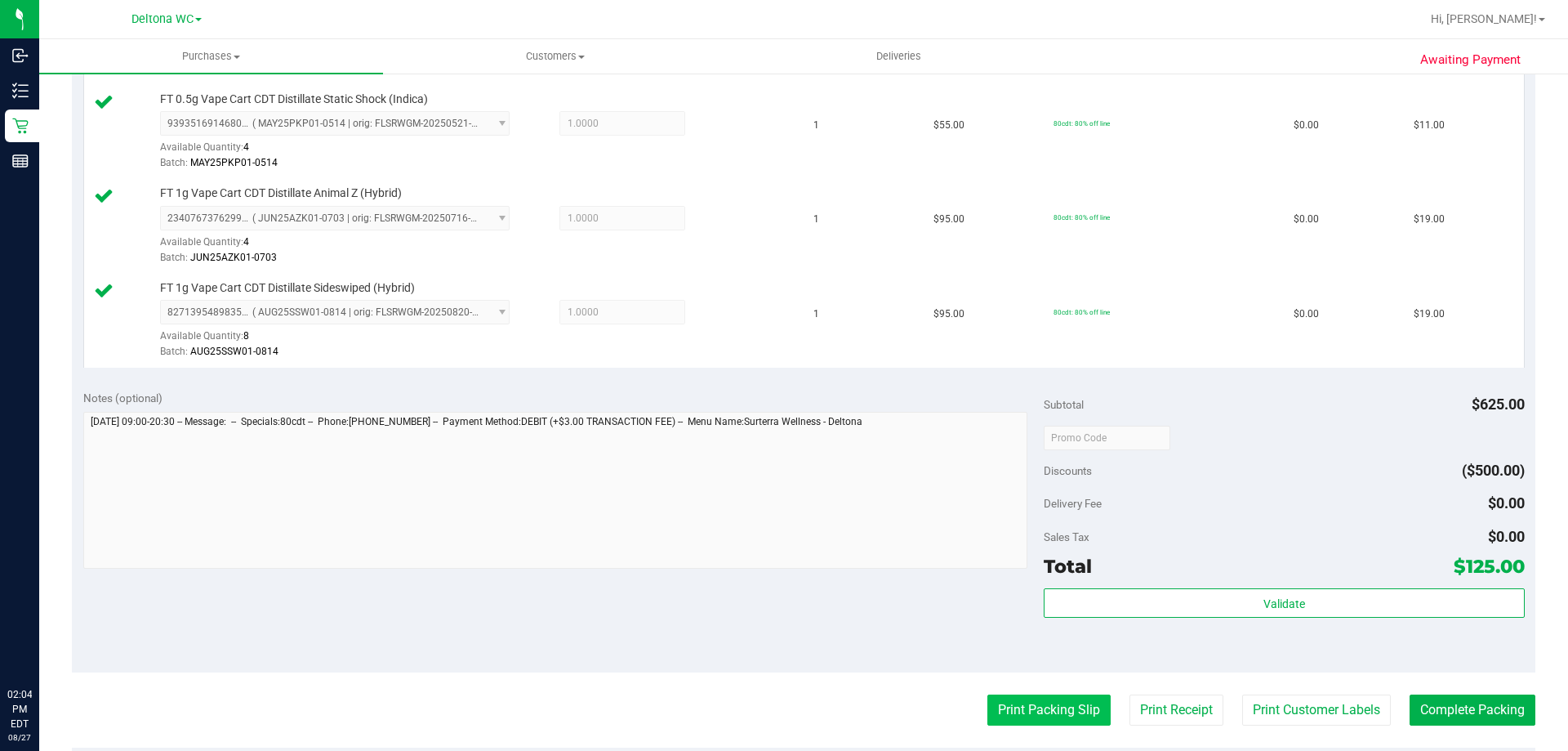
click at [1028, 725] on button "Print Packing Slip" at bounding box center [1049, 709] width 123 height 31
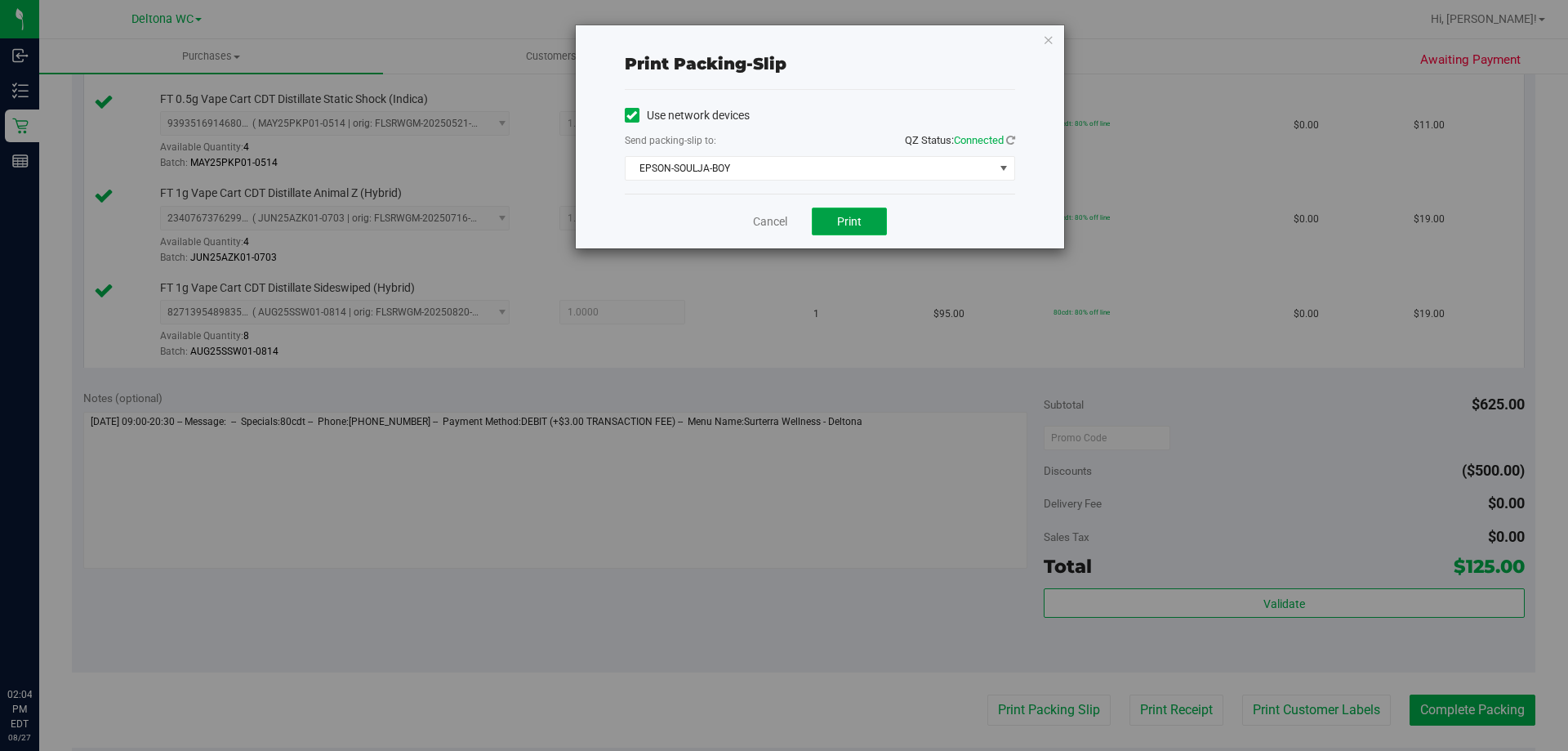
click at [870, 233] on button "Print" at bounding box center [850, 221] width 75 height 28
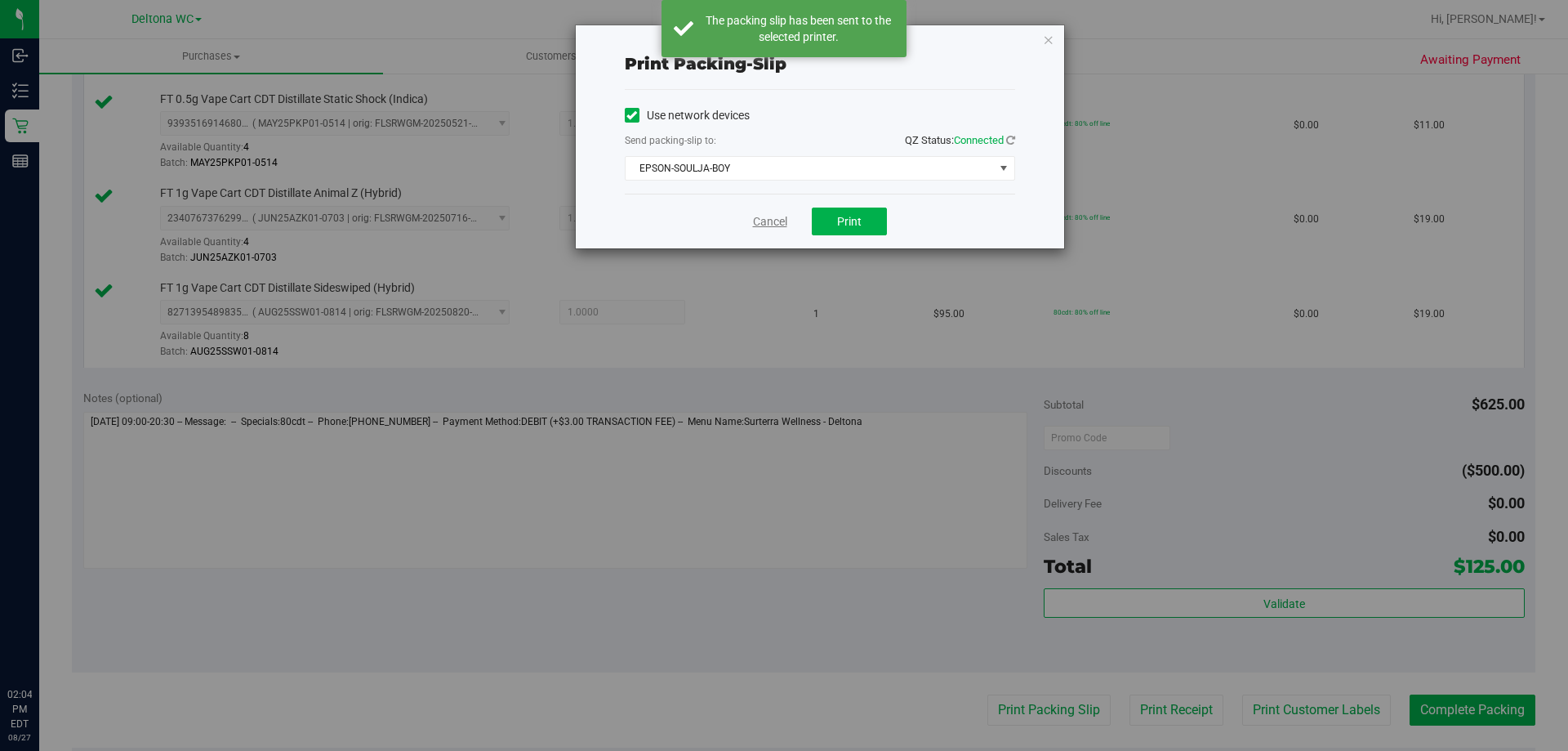
click at [766, 224] on link "Cancel" at bounding box center [770, 222] width 34 height 18
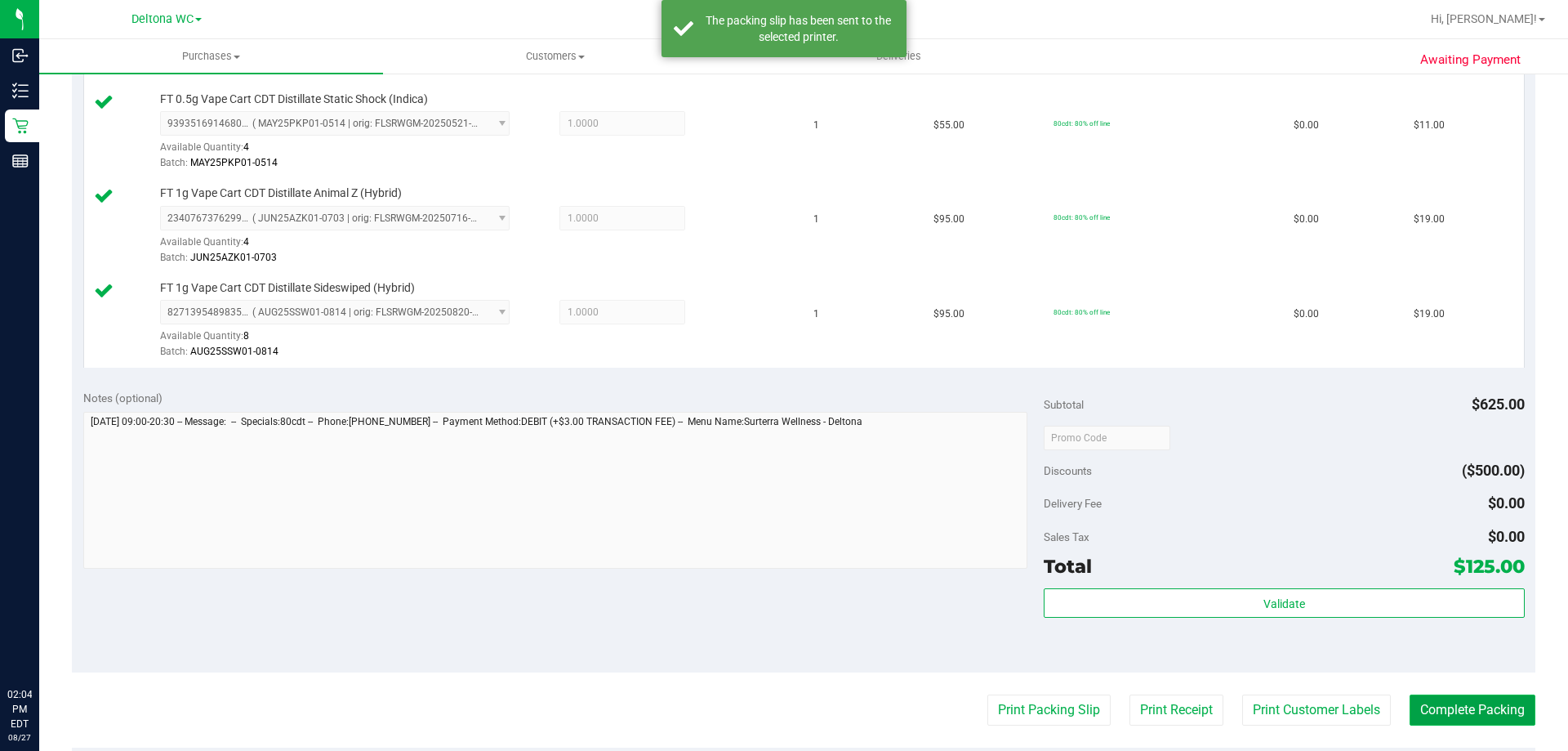
click at [1466, 702] on button "Complete Packing" at bounding box center [1472, 709] width 126 height 31
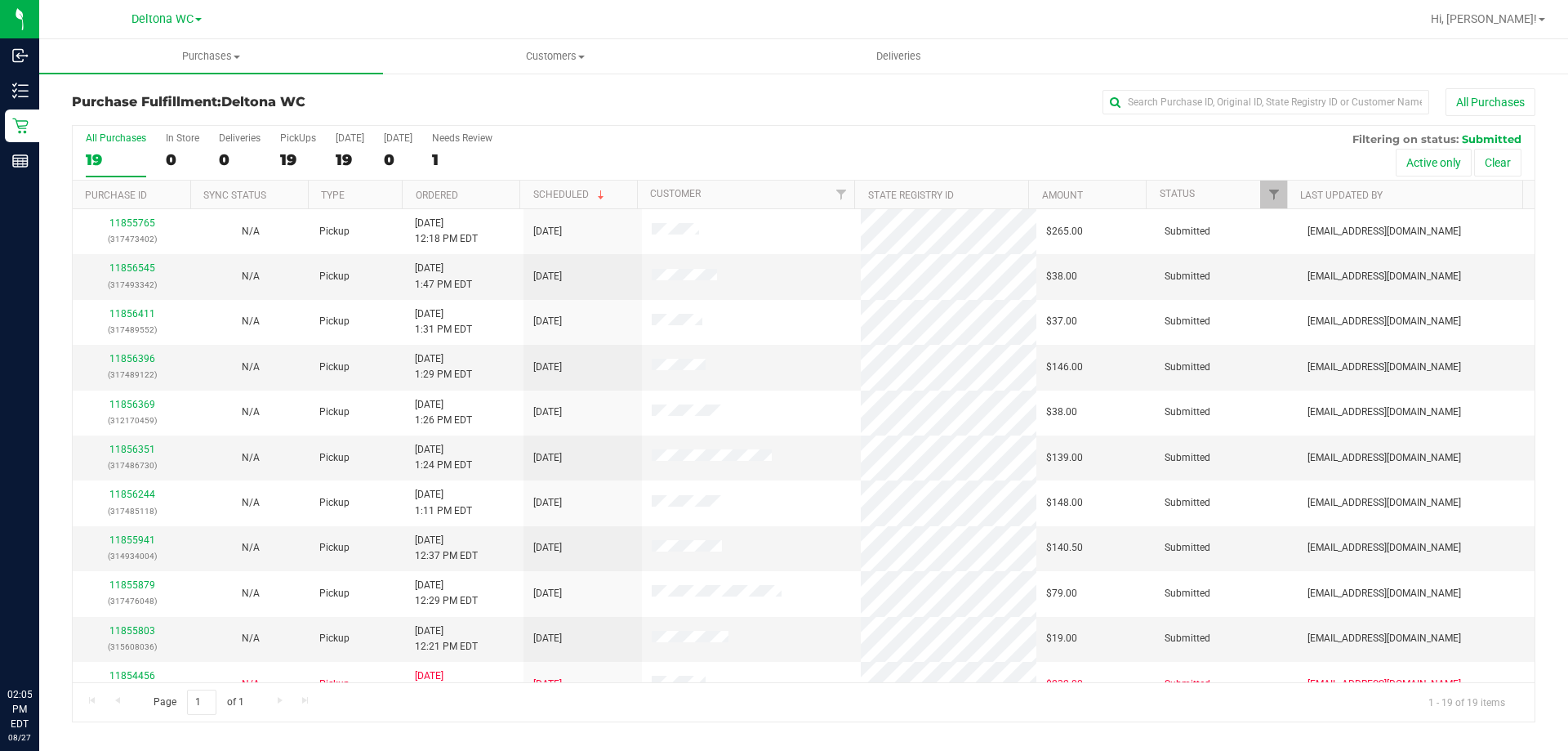
click at [486, 196] on th "Ordered" at bounding box center [460, 195] width 117 height 28
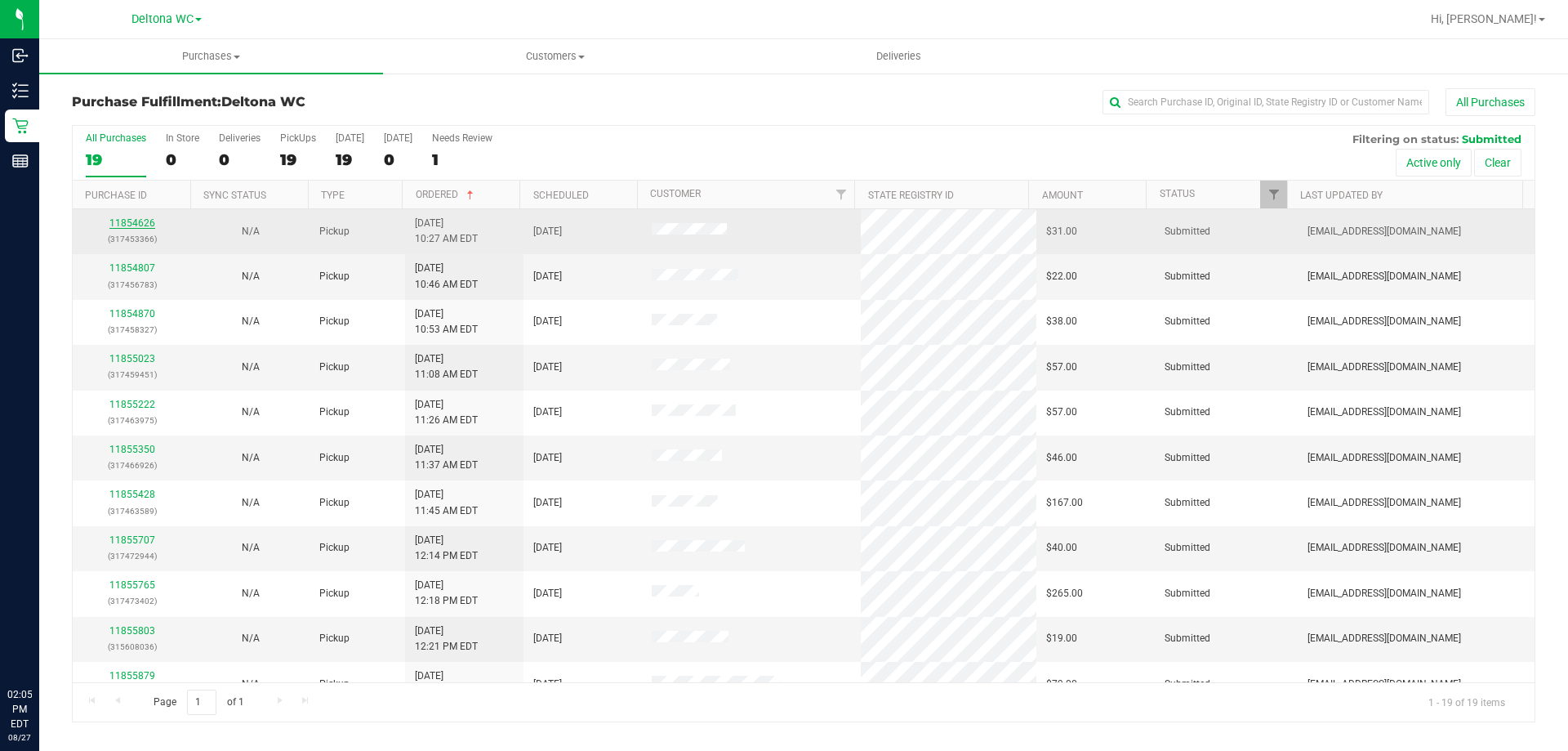
click at [147, 222] on link "11854626" at bounding box center [132, 223] width 46 height 12
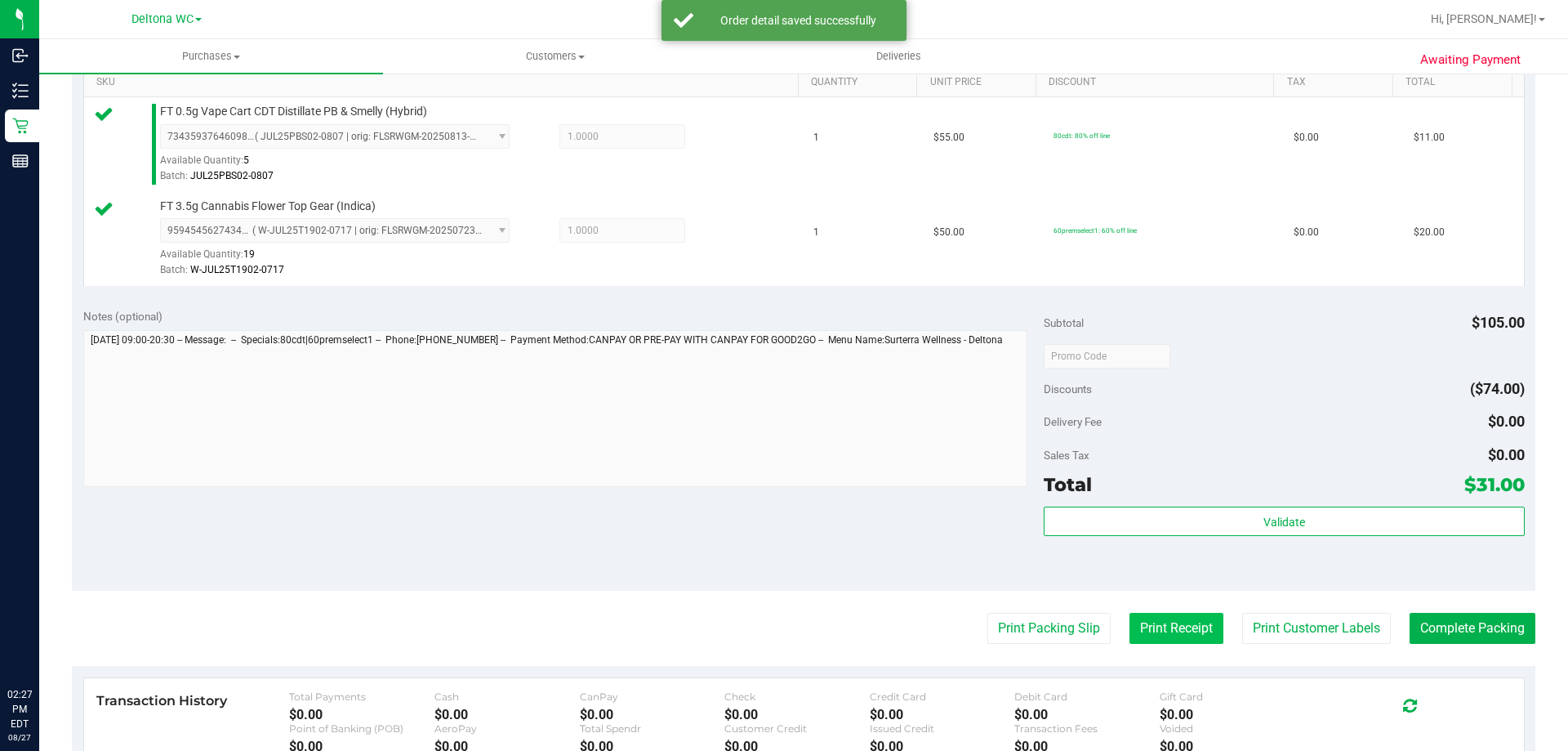
scroll to position [653, 0]
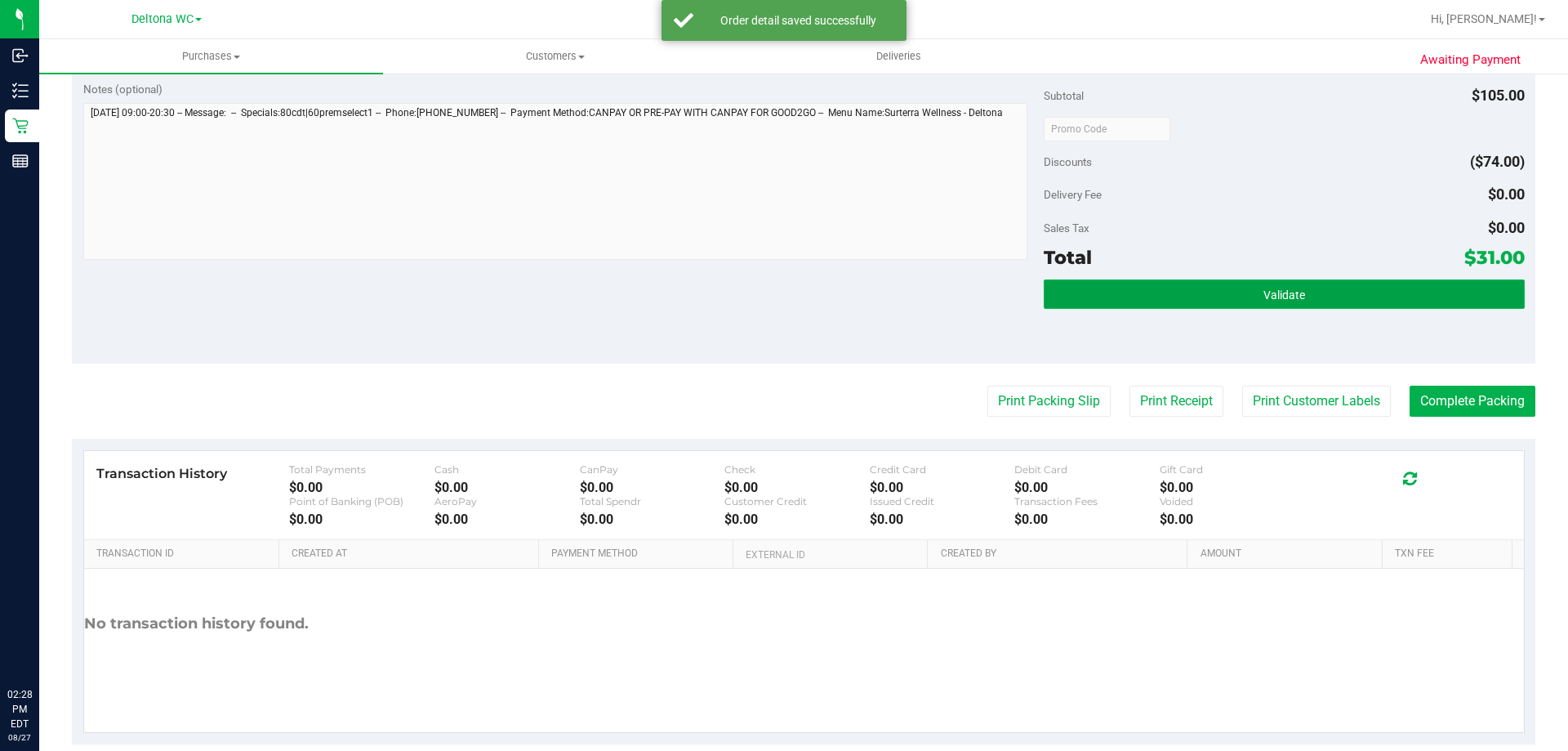
click at [1186, 287] on button "Validate" at bounding box center [1284, 293] width 481 height 29
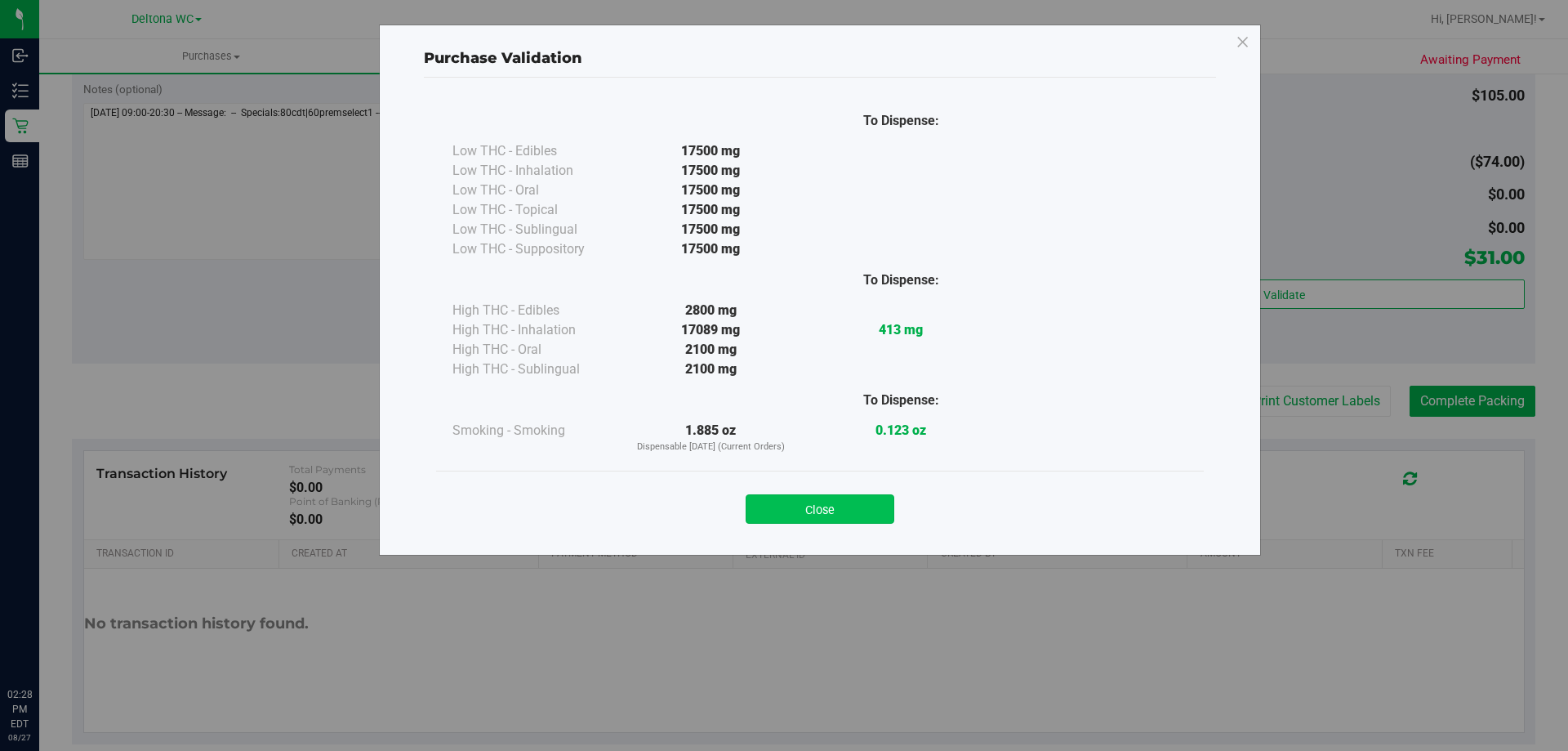
click at [811, 505] on button "Close" at bounding box center [820, 508] width 148 height 29
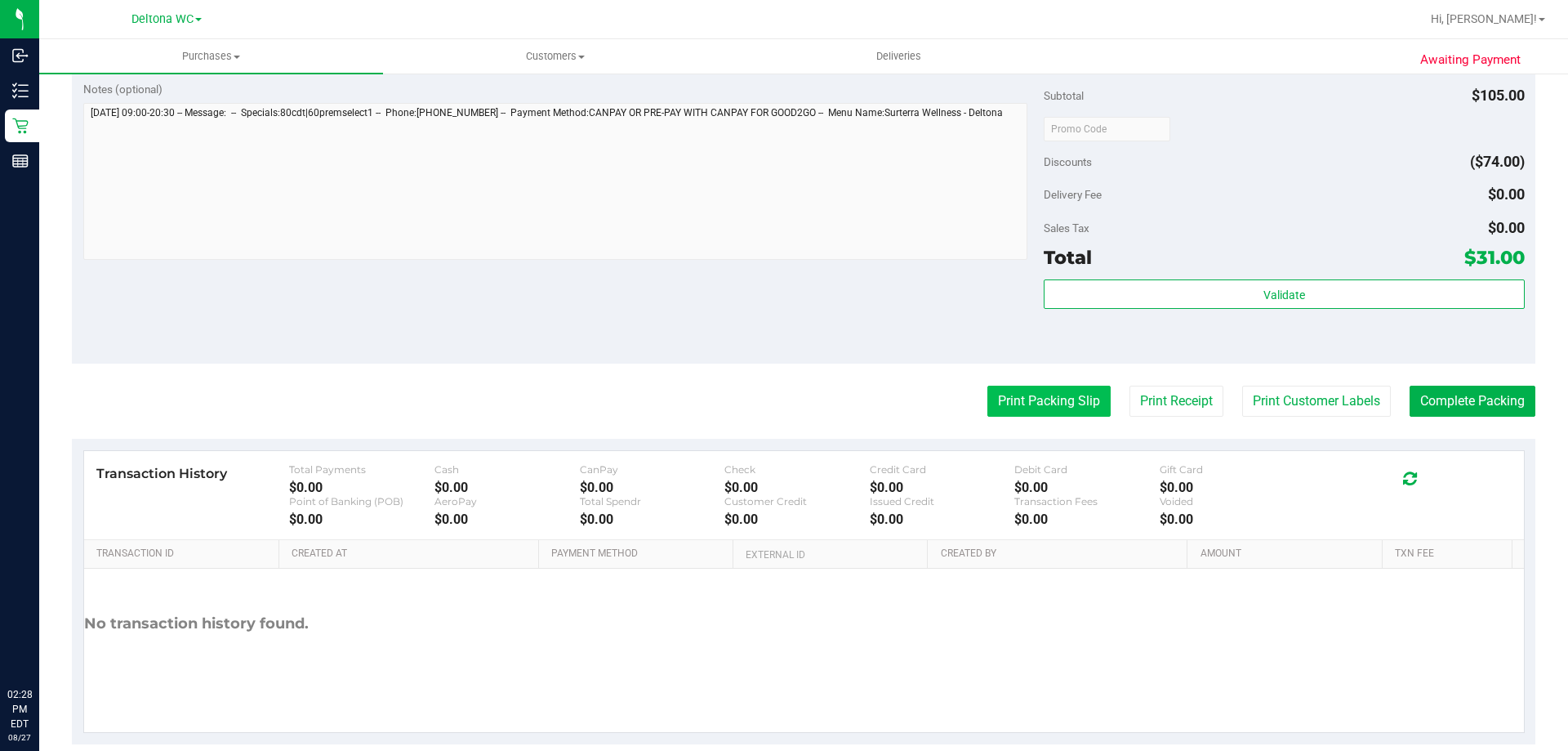
click at [1020, 398] on button "Print Packing Slip" at bounding box center [1049, 401] width 123 height 31
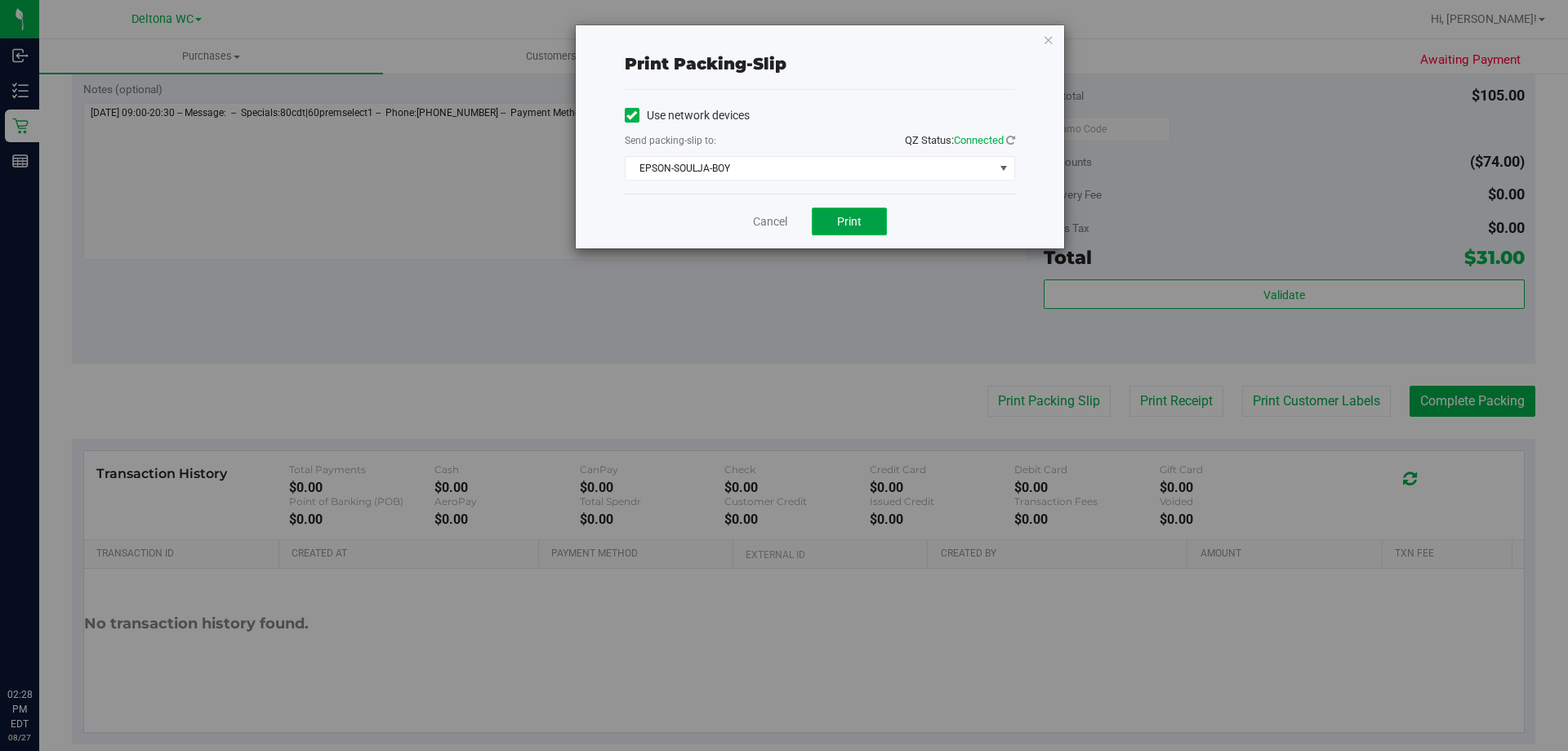
click at [841, 218] on span "Print" at bounding box center [849, 222] width 24 height 13
click at [773, 219] on link "Cancel" at bounding box center [770, 222] width 34 height 18
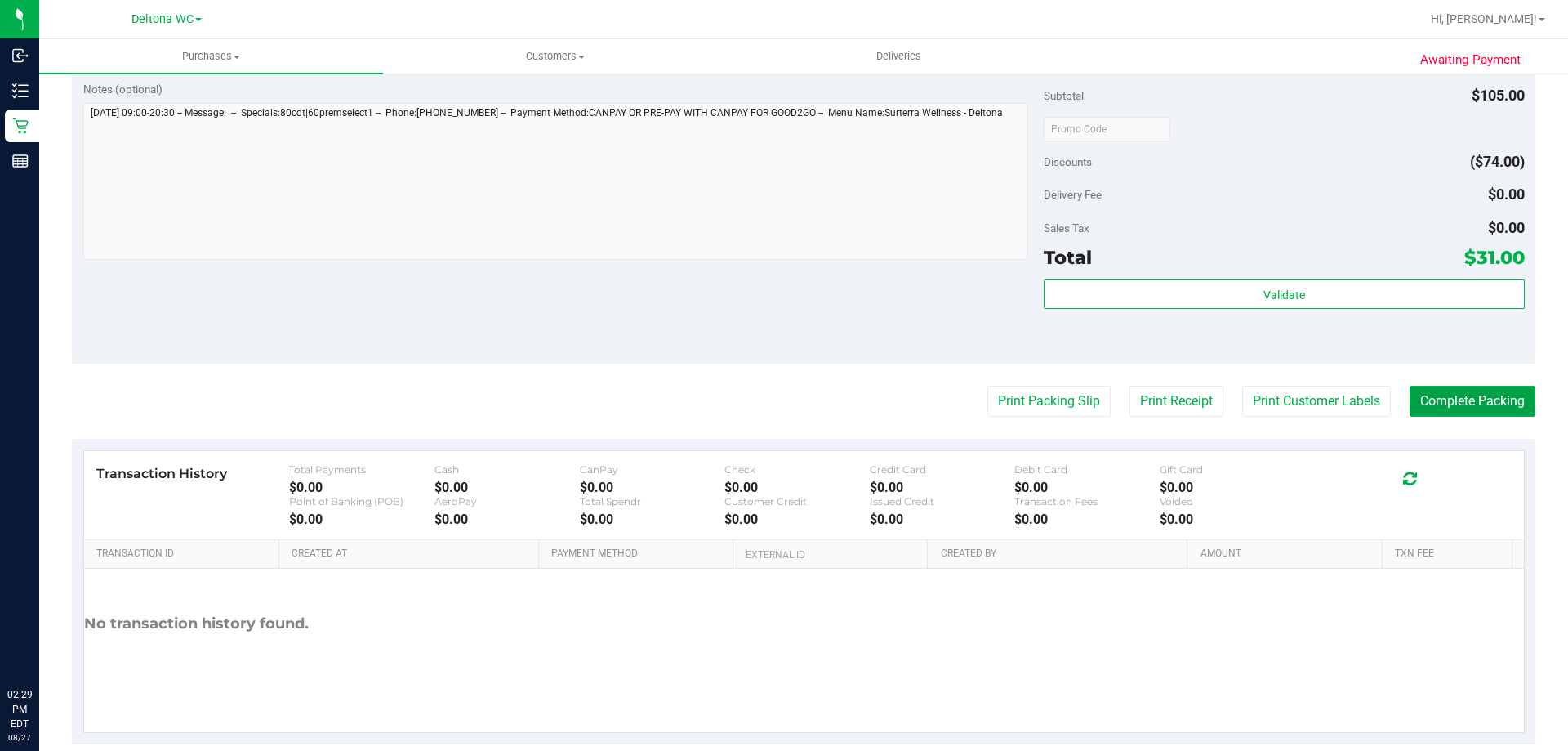
click at [1434, 396] on button "Complete Packing" at bounding box center [1472, 401] width 126 height 31
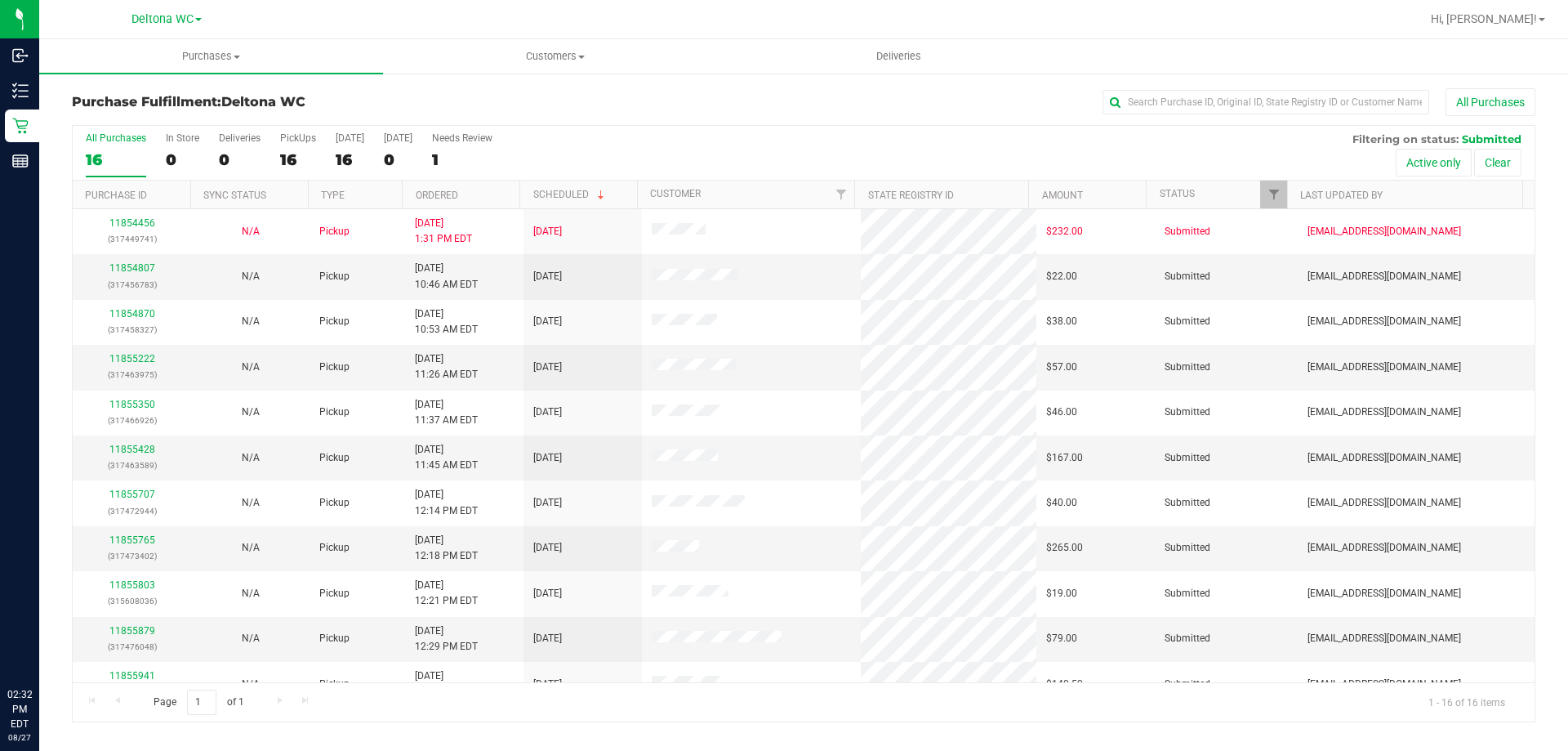
click at [477, 199] on th "Ordered" at bounding box center [460, 195] width 117 height 28
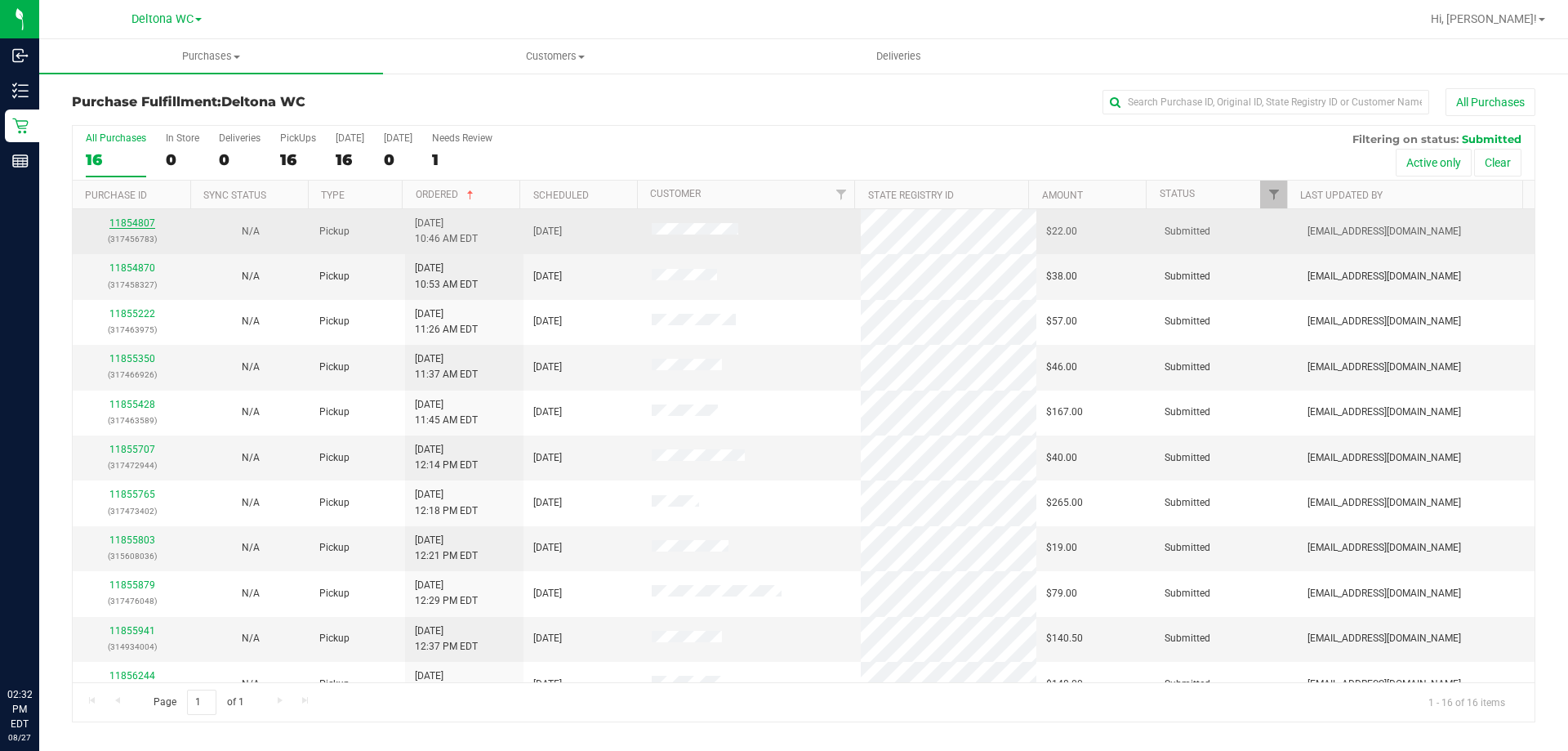
click at [147, 224] on link "11854807" at bounding box center [132, 223] width 46 height 12
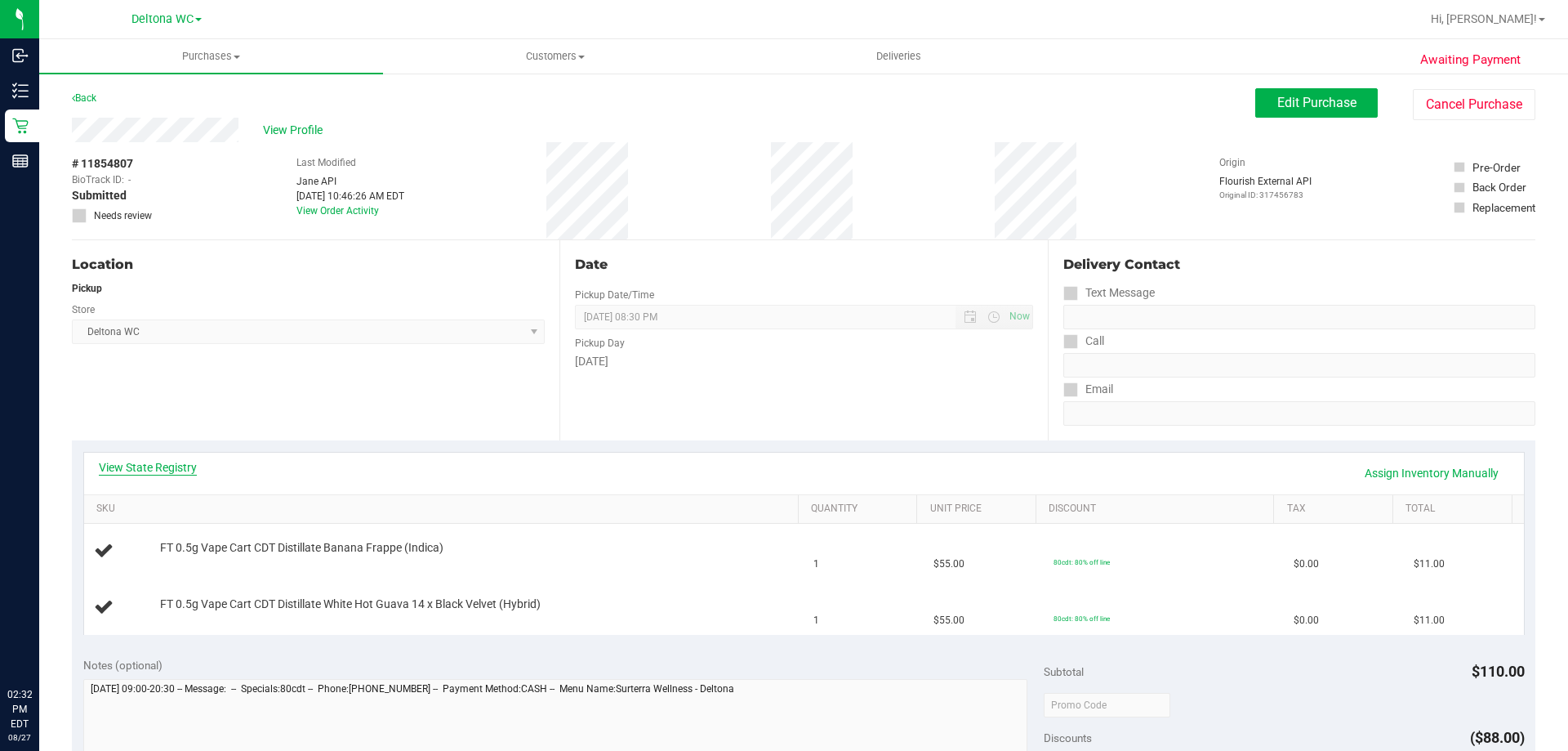
click at [182, 473] on link "View State Registry" at bounding box center [148, 468] width 98 height 17
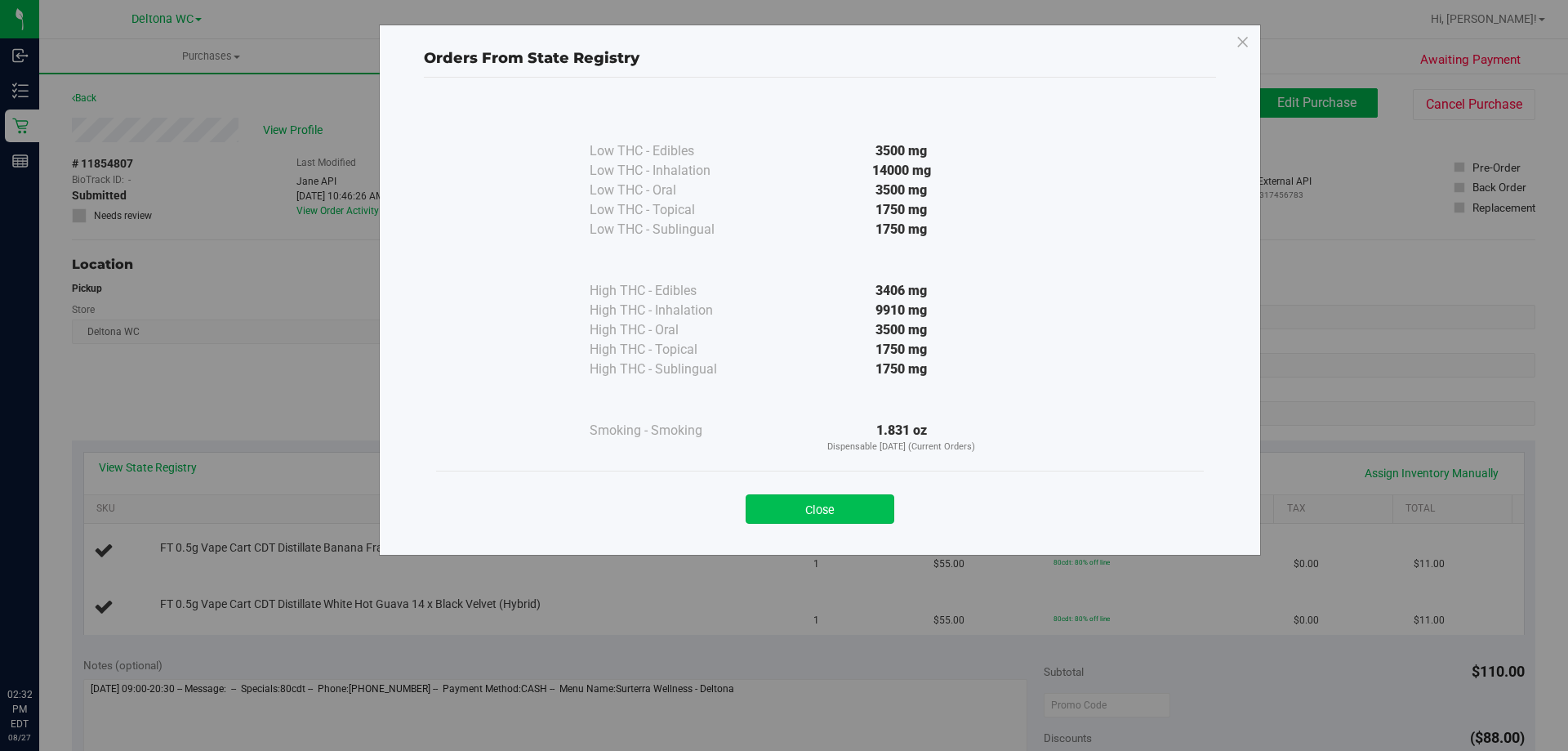
click at [774, 512] on button "Close" at bounding box center [820, 508] width 148 height 29
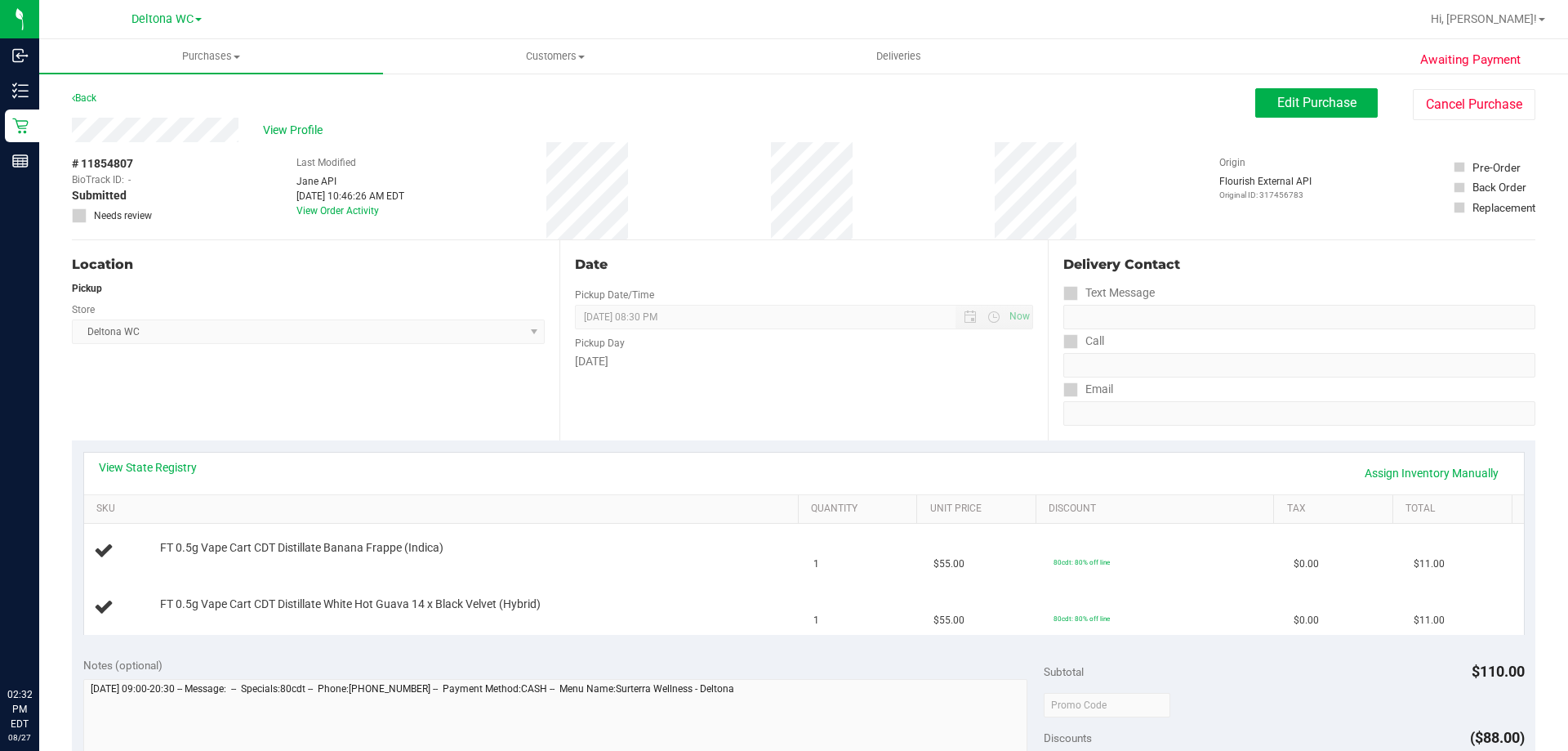
click at [643, 446] on div "View State Registry Assign Inventory Manually SKU Quantity Unit Price Discount …" at bounding box center [803, 543] width 1464 height 205
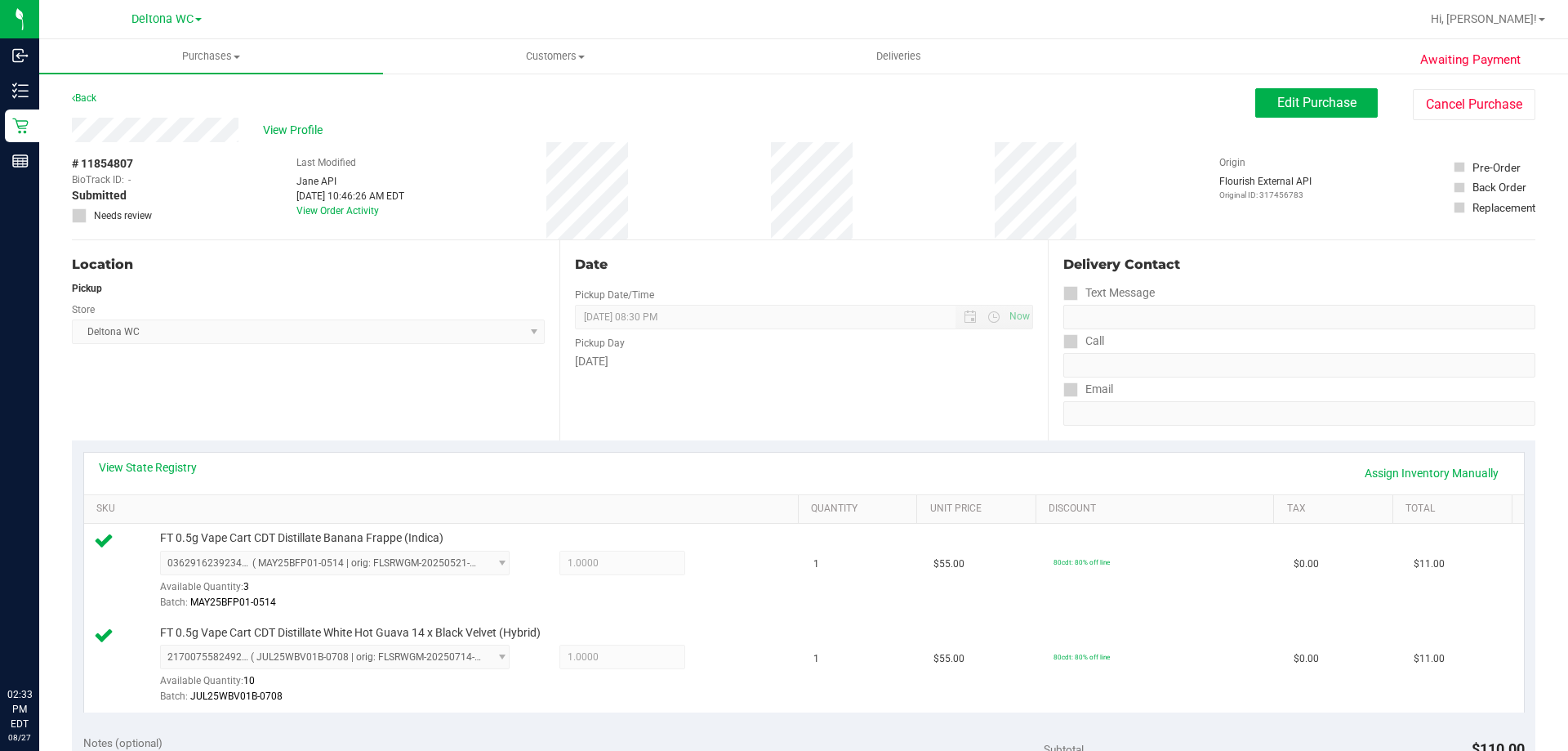
scroll to position [490, 0]
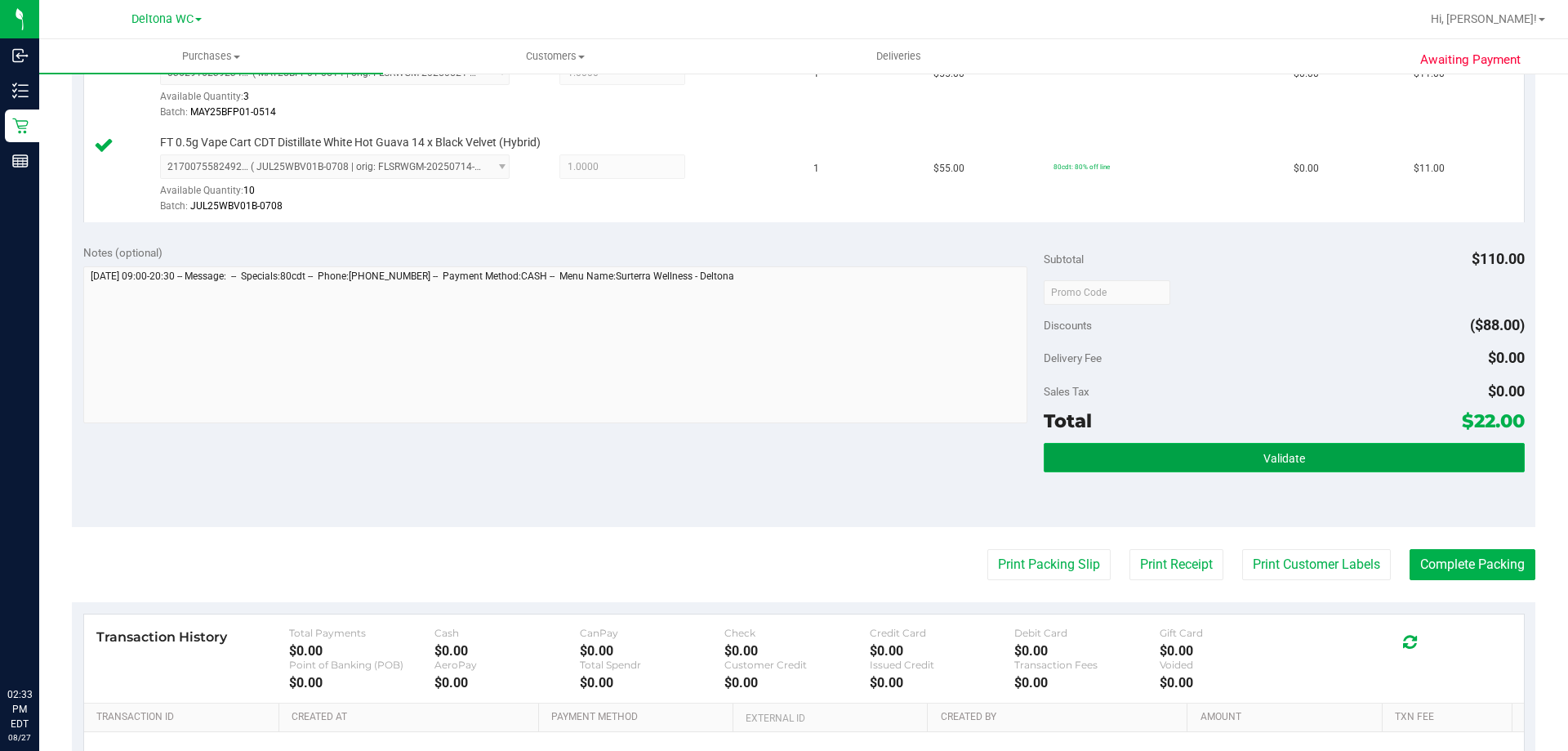
click at [1126, 459] on button "Validate" at bounding box center [1284, 457] width 481 height 29
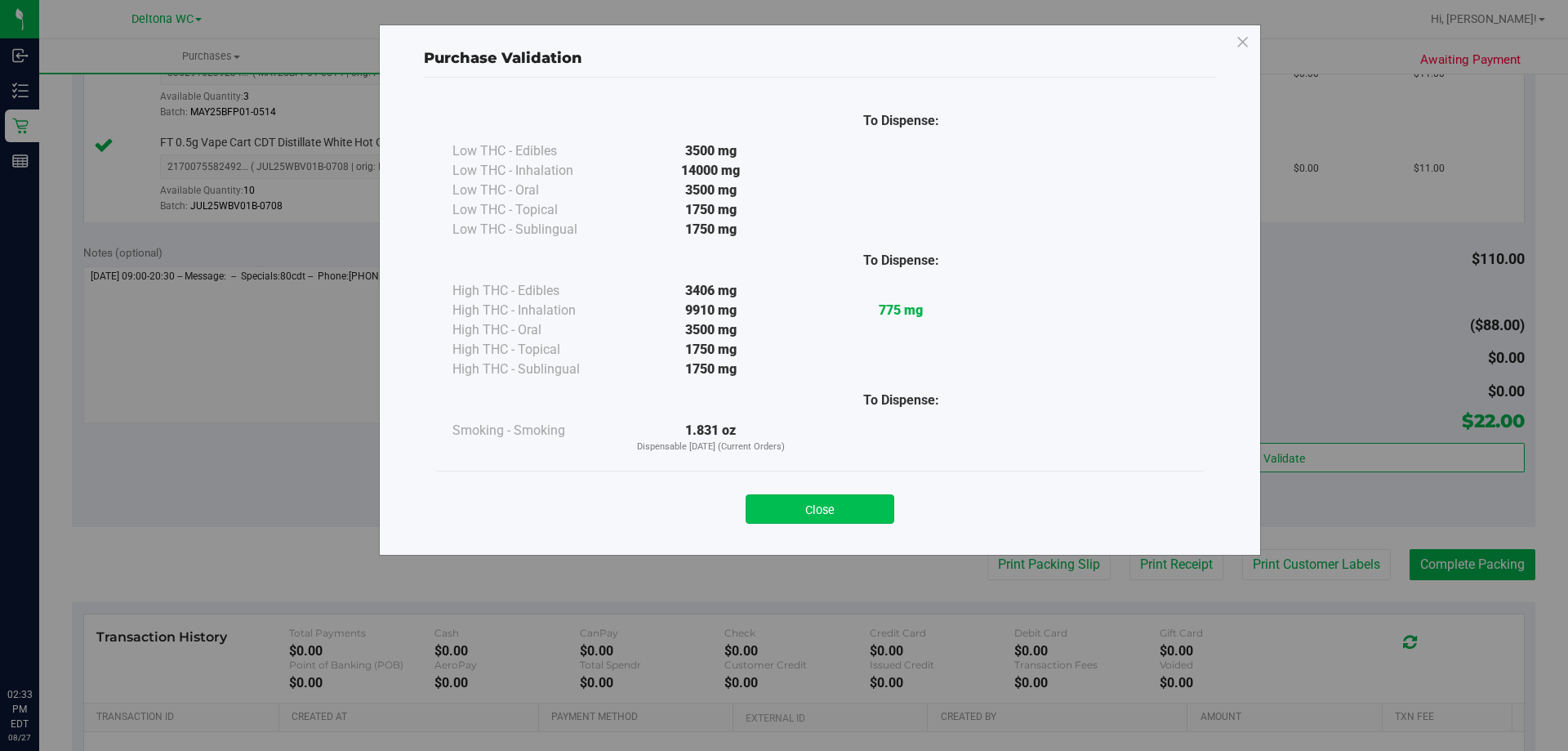
click at [856, 494] on button "Close" at bounding box center [820, 508] width 148 height 29
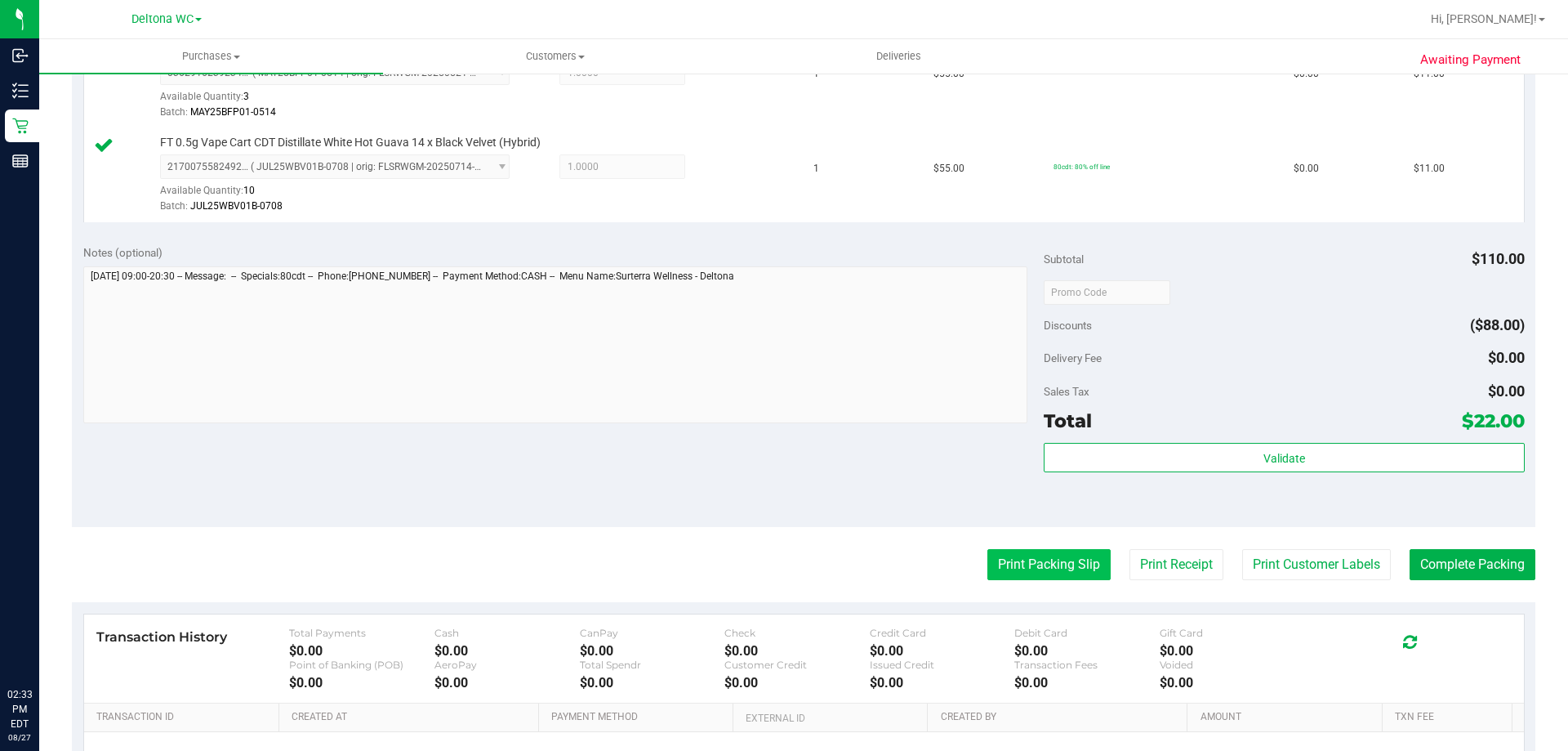
click at [1036, 564] on button "Print Packing Slip" at bounding box center [1049, 564] width 123 height 31
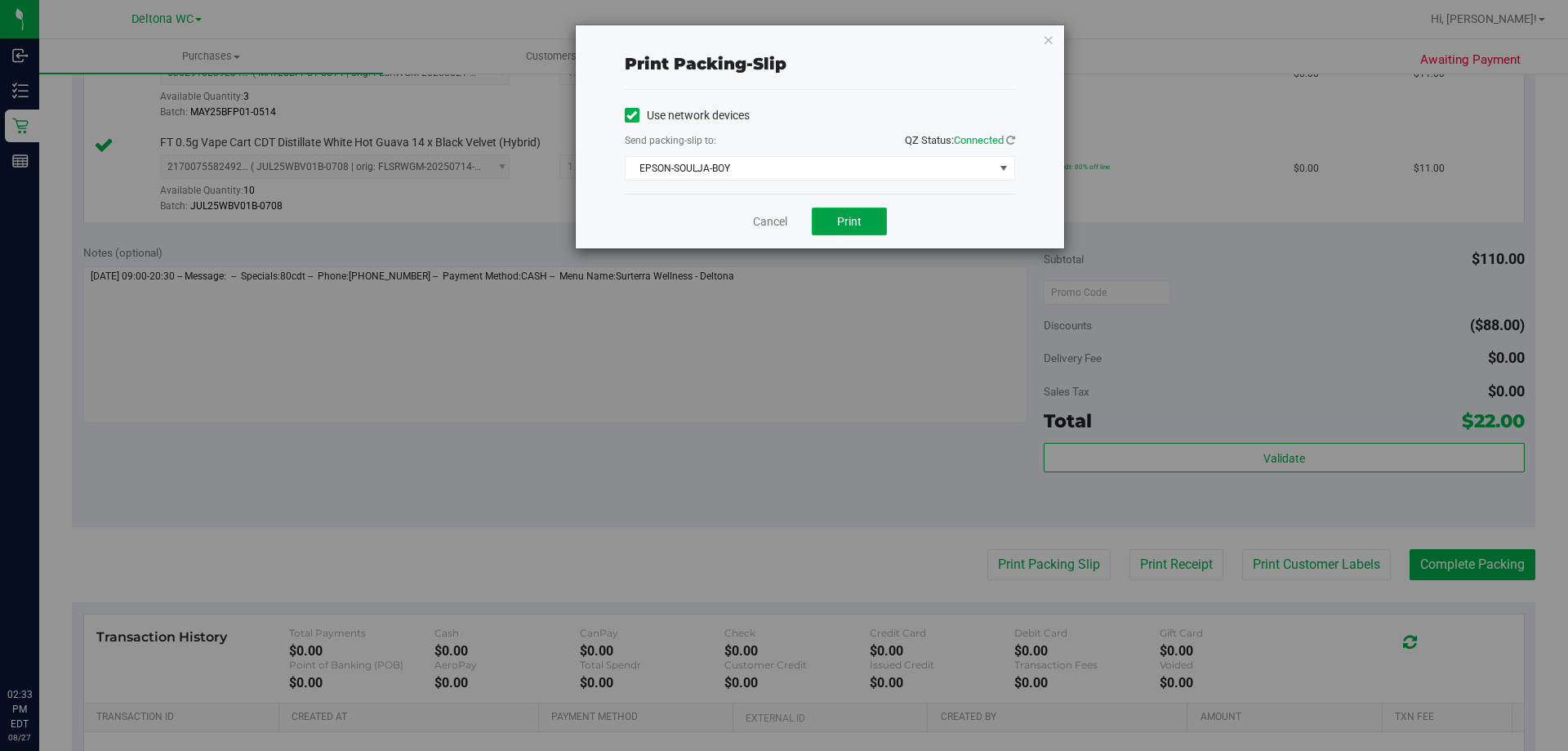
click at [856, 218] on span "Print" at bounding box center [849, 222] width 24 height 13
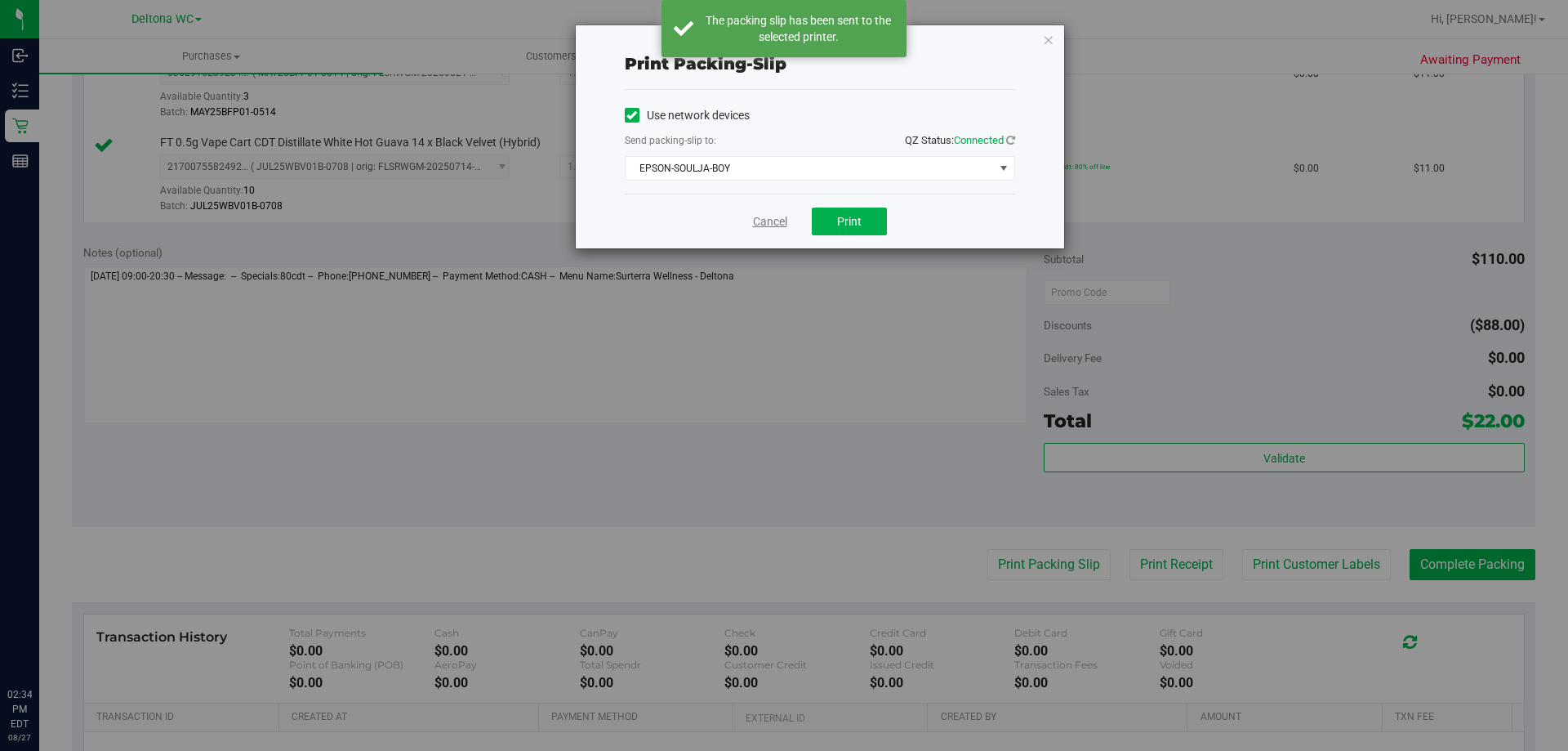
click at [768, 218] on link "Cancel" at bounding box center [770, 222] width 34 height 18
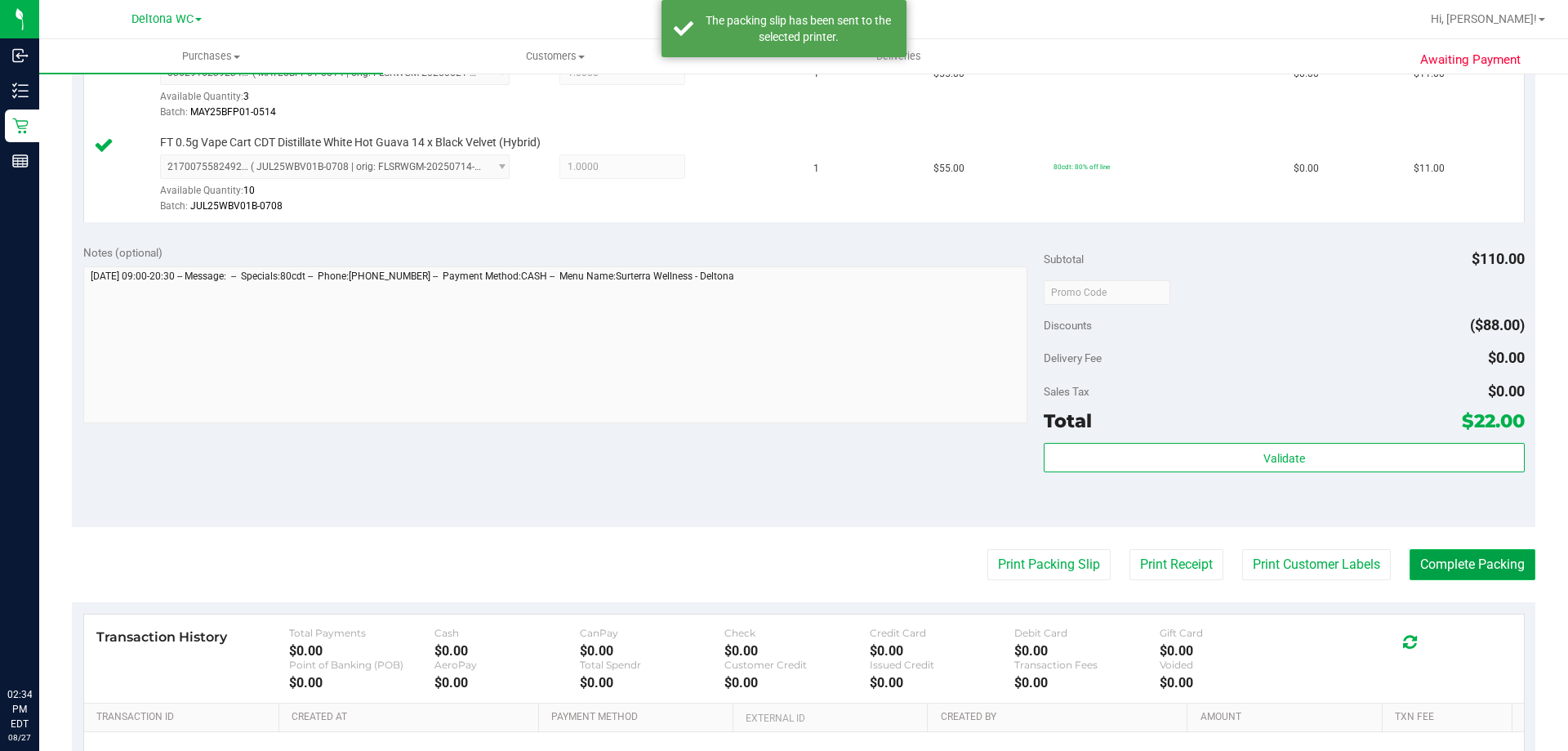
click at [1421, 578] on button "Complete Packing" at bounding box center [1472, 564] width 126 height 31
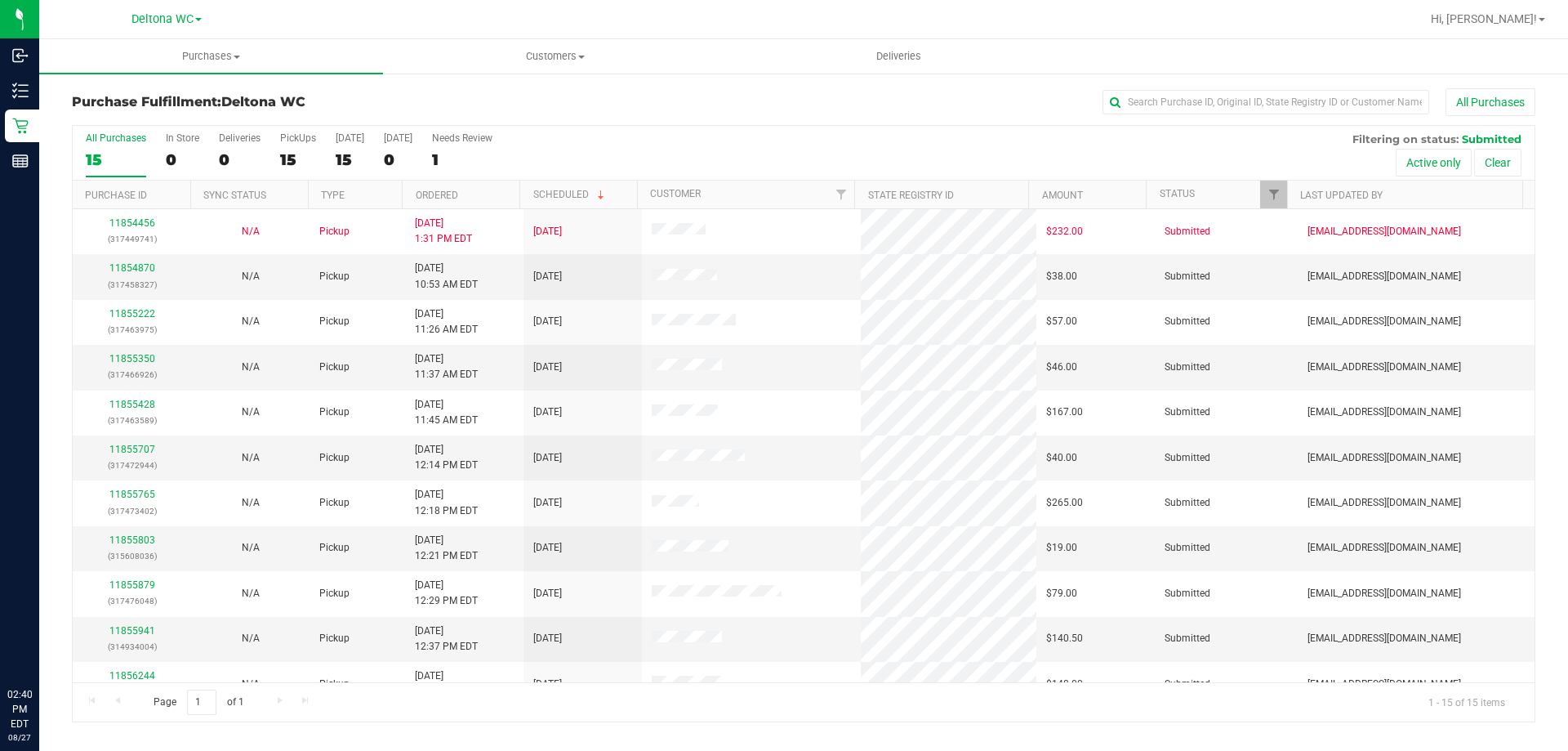
click at [584, 113] on div "All Purchases" at bounding box center [1048, 102] width 976 height 28
click at [487, 198] on th "Ordered" at bounding box center [460, 195] width 117 height 28
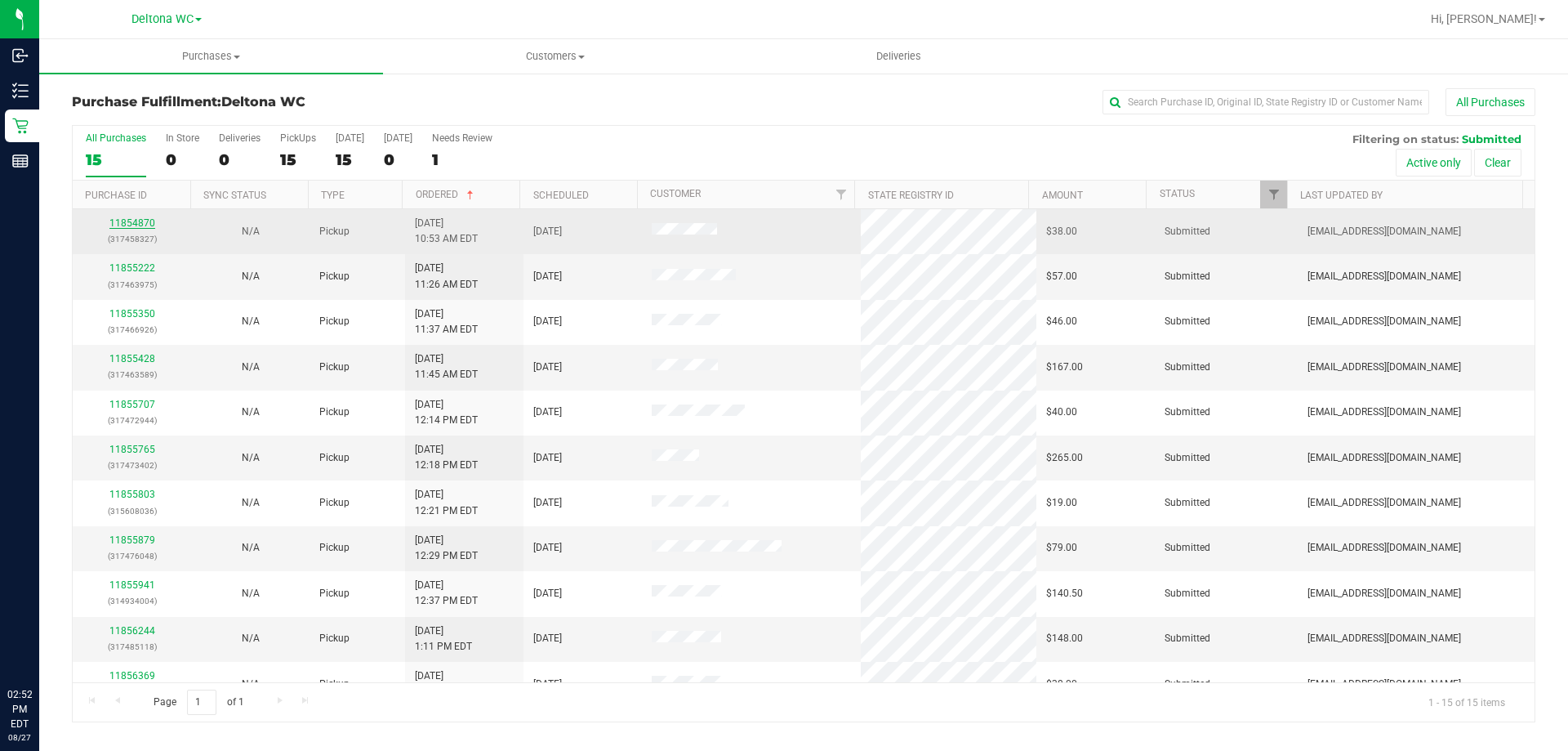
click at [147, 226] on link "11854870" at bounding box center [132, 223] width 46 height 12
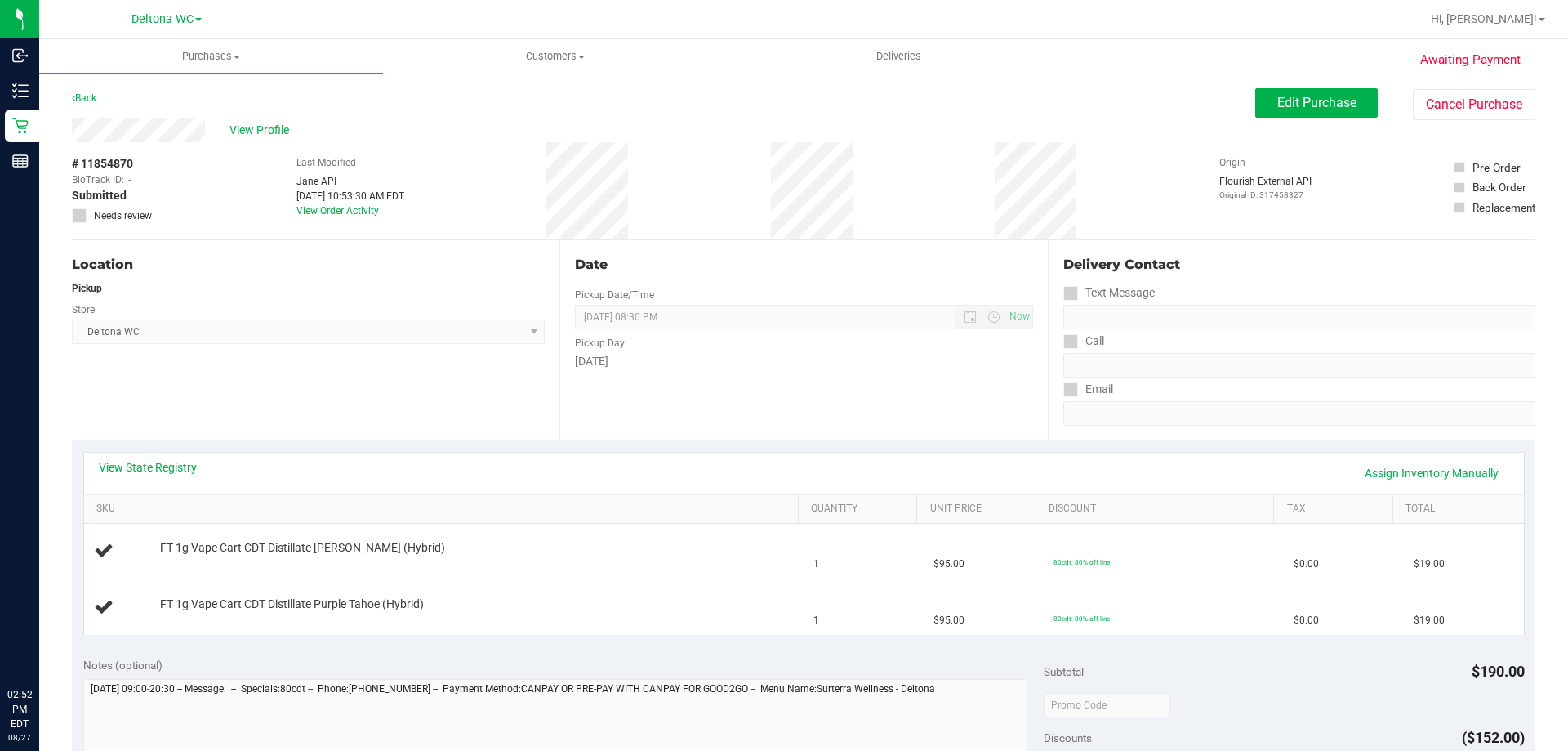
click at [175, 478] on div "View State Registry Assign Inventory Manually" at bounding box center [804, 473] width 1411 height 28
click at [173, 468] on link "View State Registry" at bounding box center [148, 468] width 98 height 17
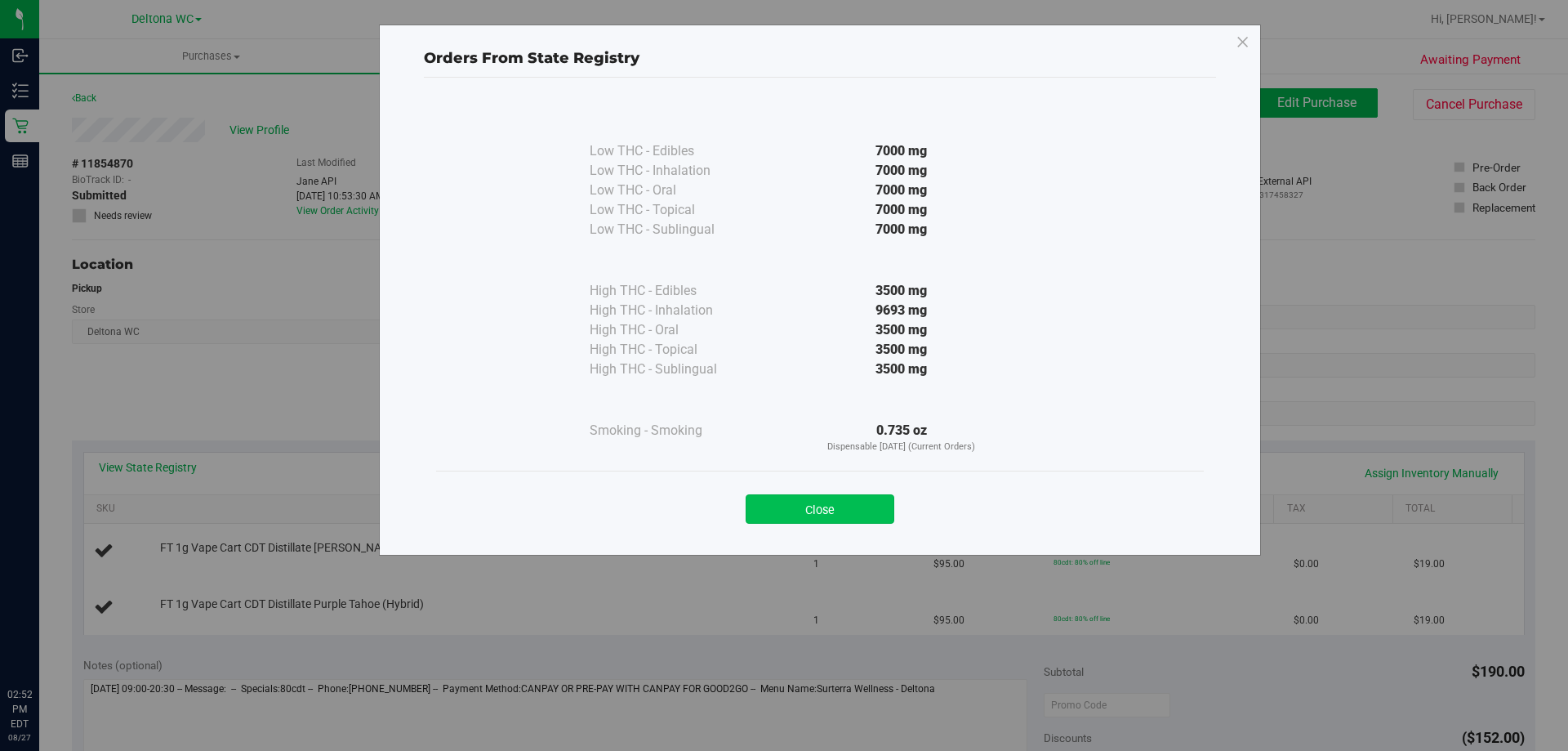
click at [855, 515] on button "Close" at bounding box center [820, 508] width 148 height 29
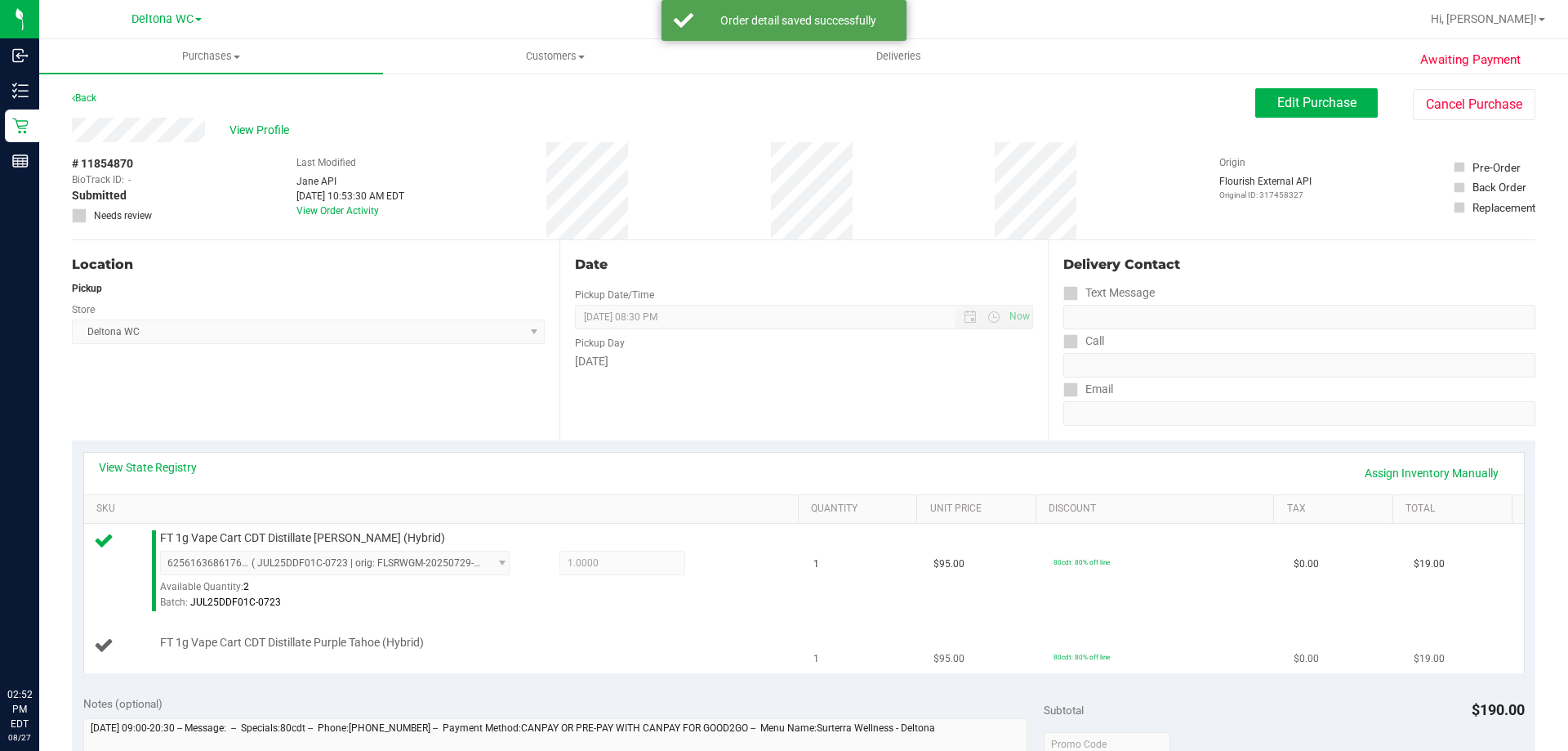
click at [347, 645] on span "FT 1g Vape Cart CDT Distillate Purple Tahoe (Hybrid)" at bounding box center [292, 643] width 264 height 16
copy div "FT 1g Vape Cart CDT Distillate Purple Tahoe (Hybrid)"
click at [328, 409] on div "Location Pickup Store Deltona WC Select Store Bonita Springs WC Boynton Beach W…" at bounding box center [315, 340] width 487 height 200
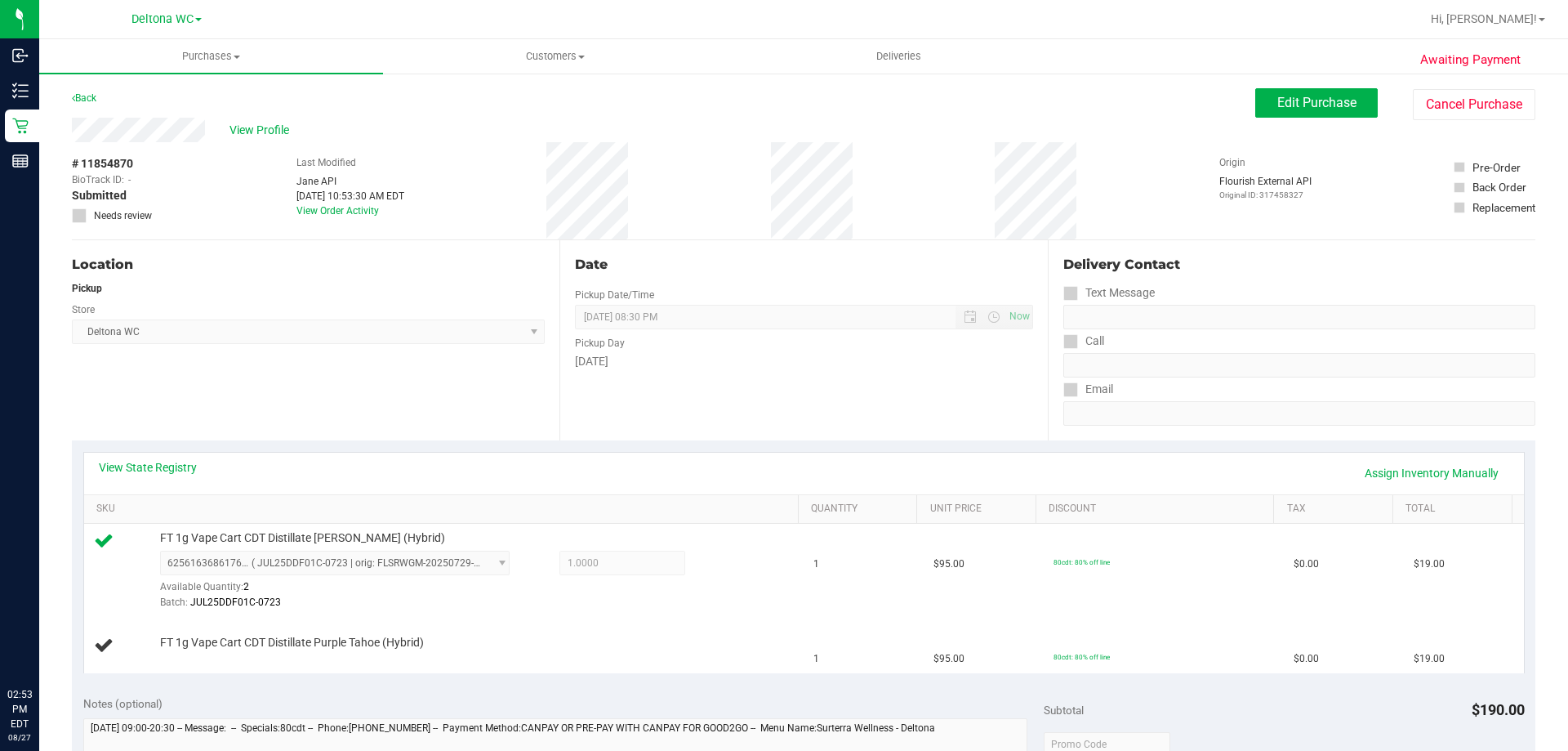
click at [172, 381] on div "Location Pickup Store Deltona WC Select Store Bonita Springs WC Boynton Beach W…" at bounding box center [315, 340] width 487 height 200
click at [1411, 473] on link "Assign Inventory Manually" at bounding box center [1432, 473] width 155 height 28
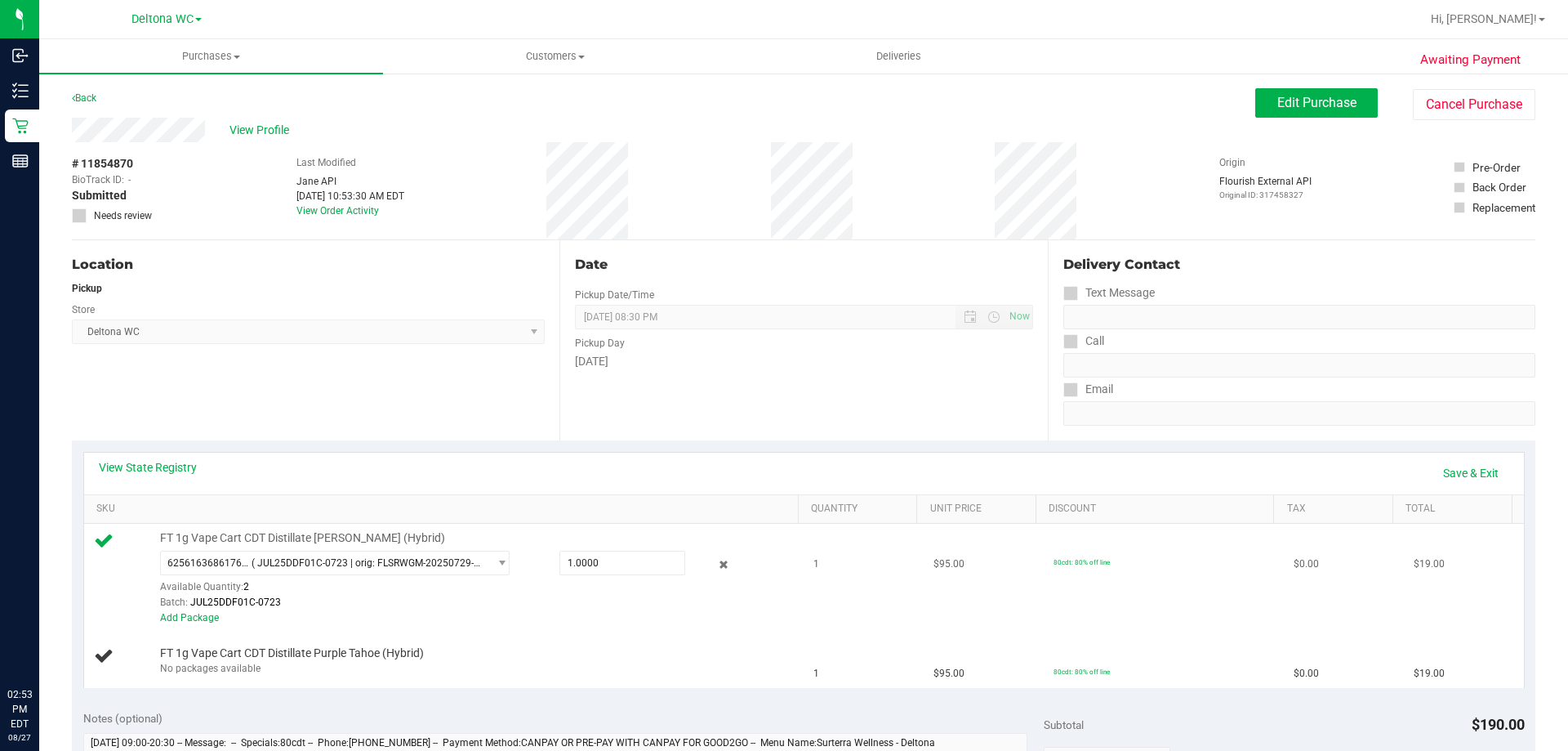
click at [804, 547] on td "1" at bounding box center [864, 578] width 120 height 109
click at [716, 564] on icon at bounding box center [724, 565] width 17 height 19
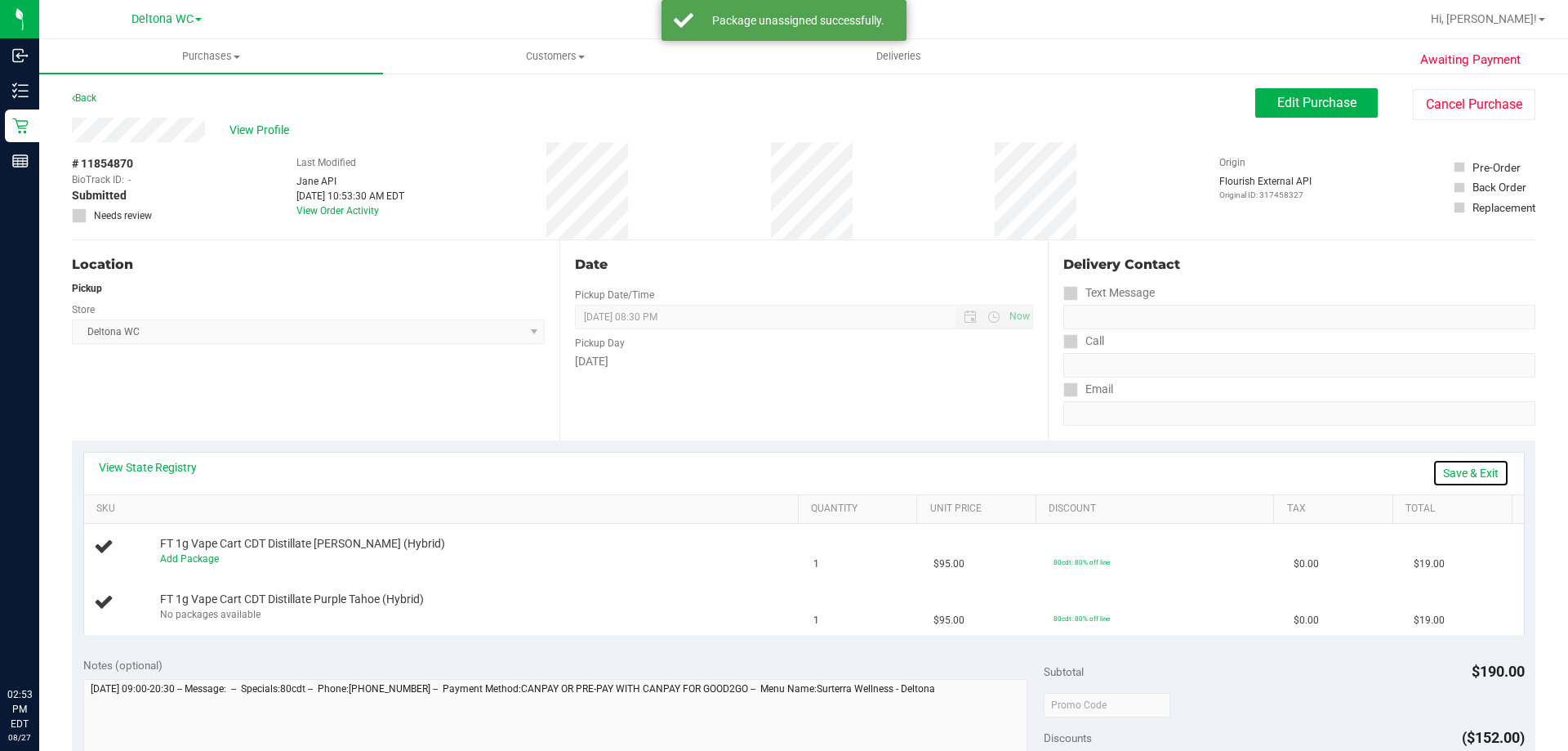
click at [1454, 479] on link "Save & Exit" at bounding box center [1471, 473] width 77 height 28
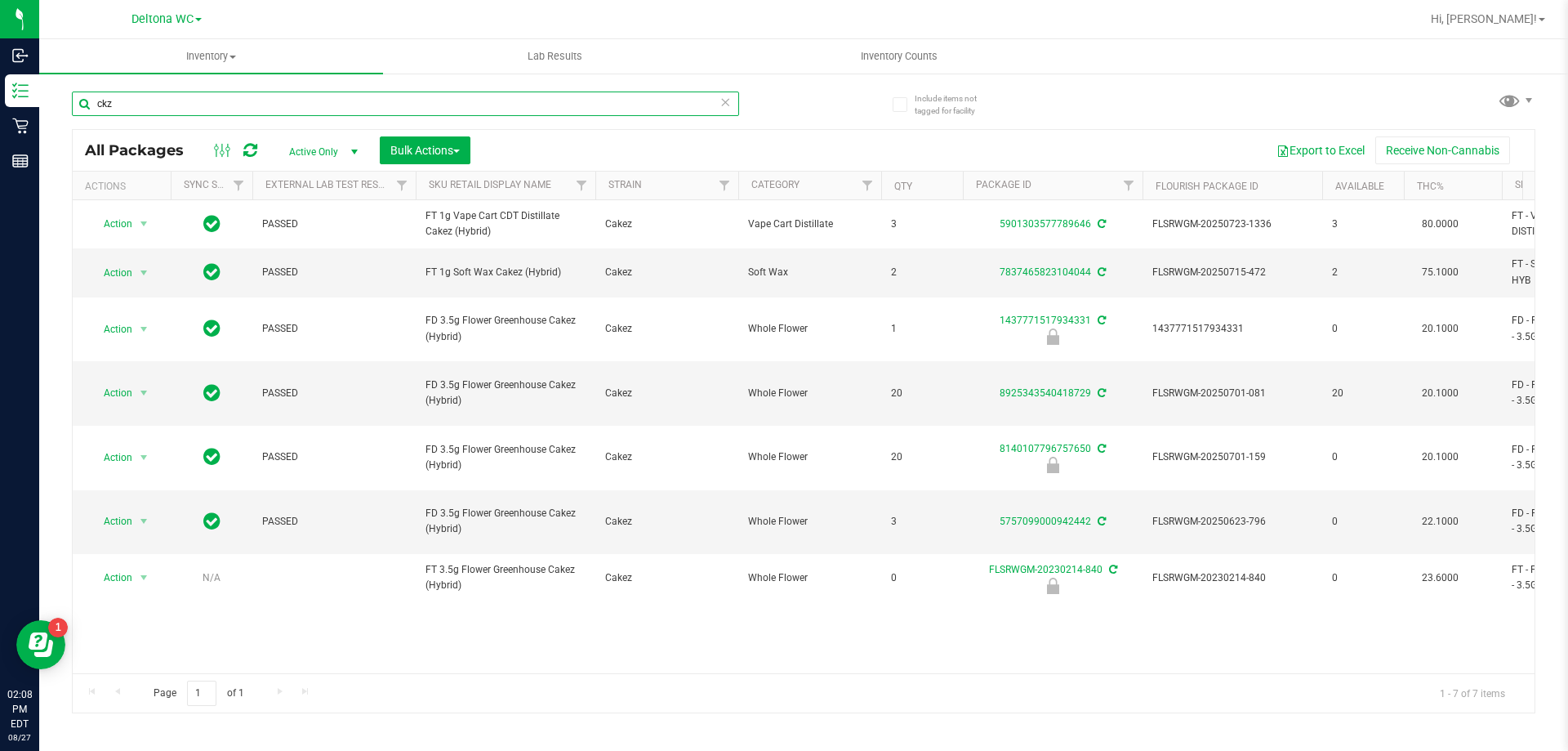
click at [147, 106] on input "ckz" at bounding box center [405, 103] width 667 height 24
type input "c"
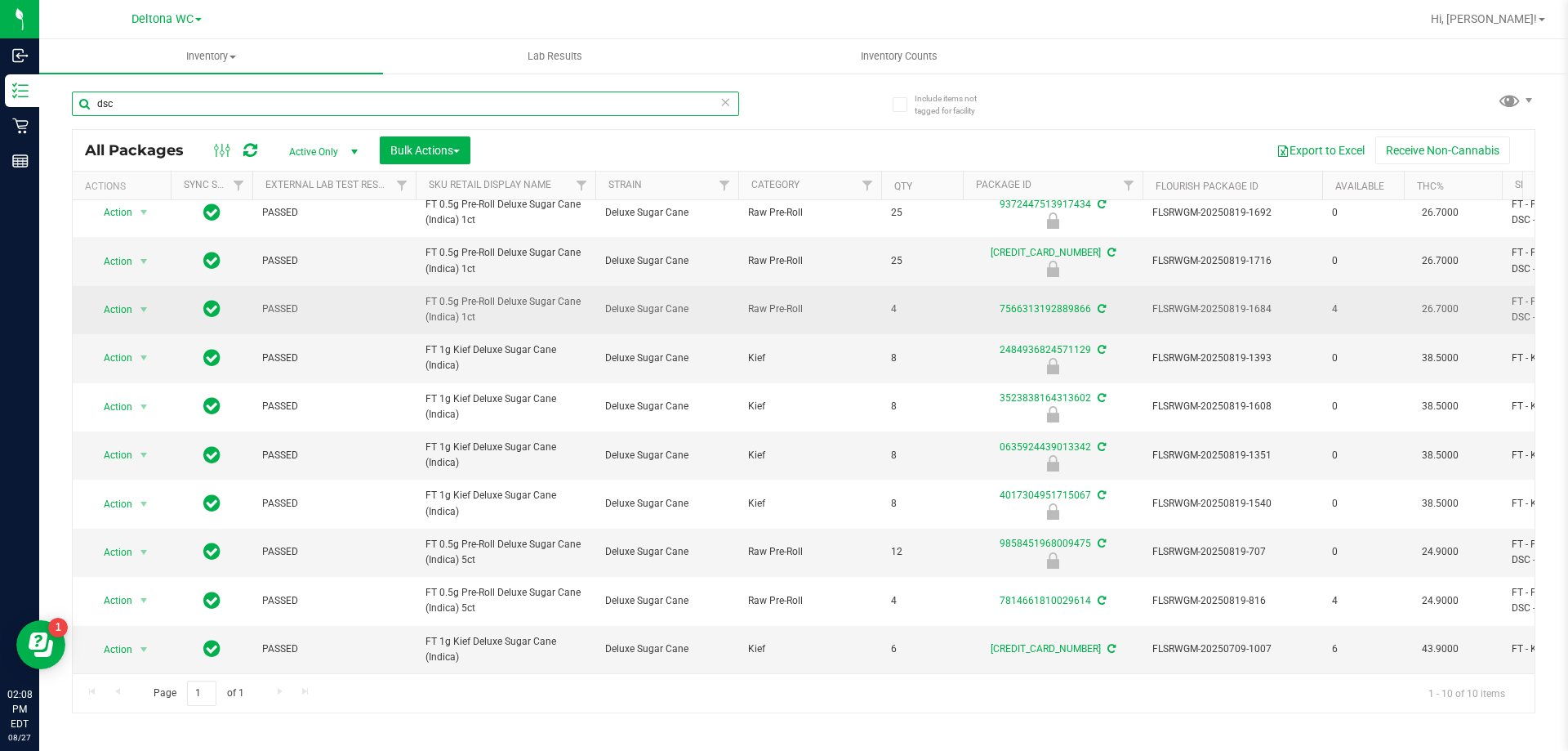
scroll to position [23, 0]
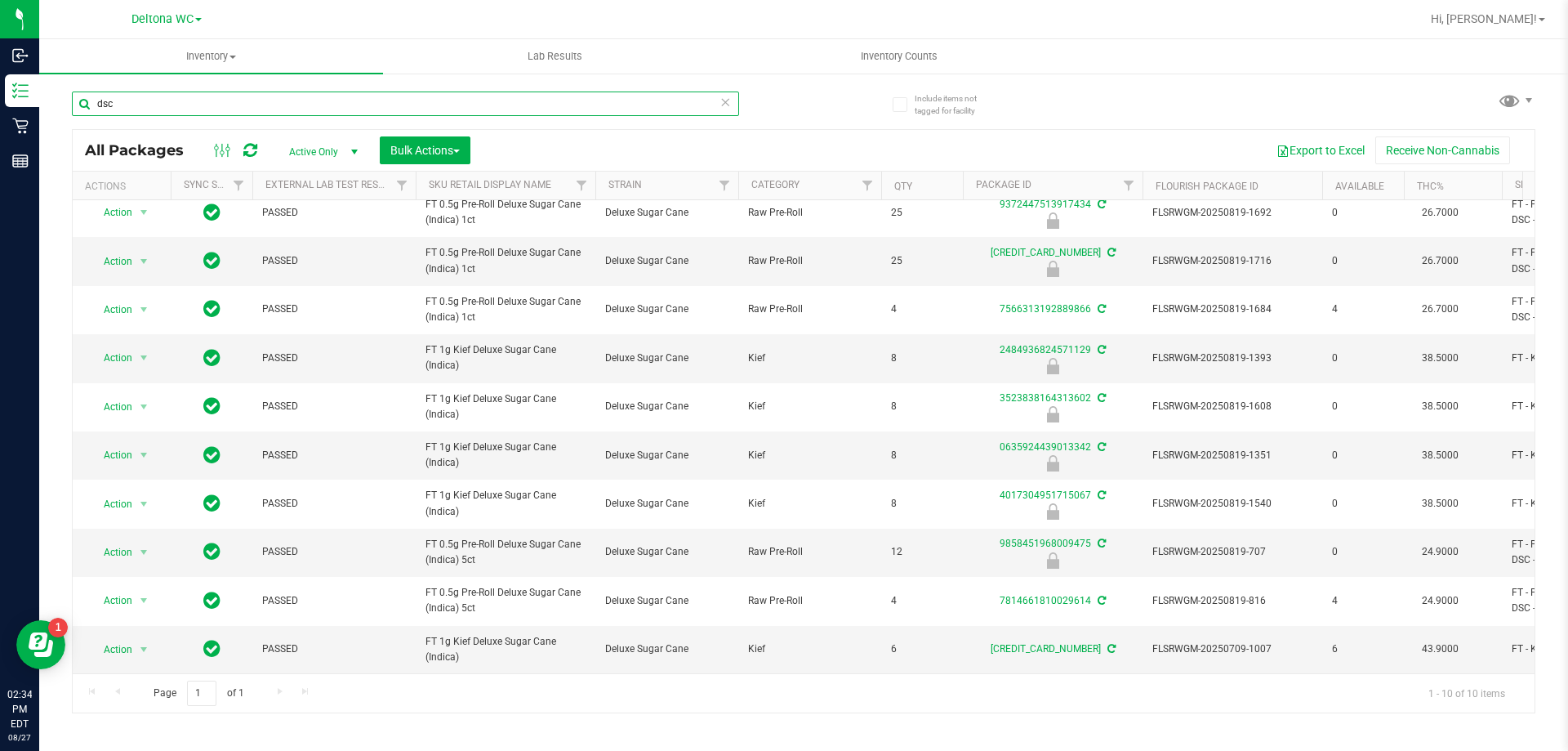
click at [186, 94] on input "dsc" at bounding box center [405, 103] width 667 height 24
type input "d"
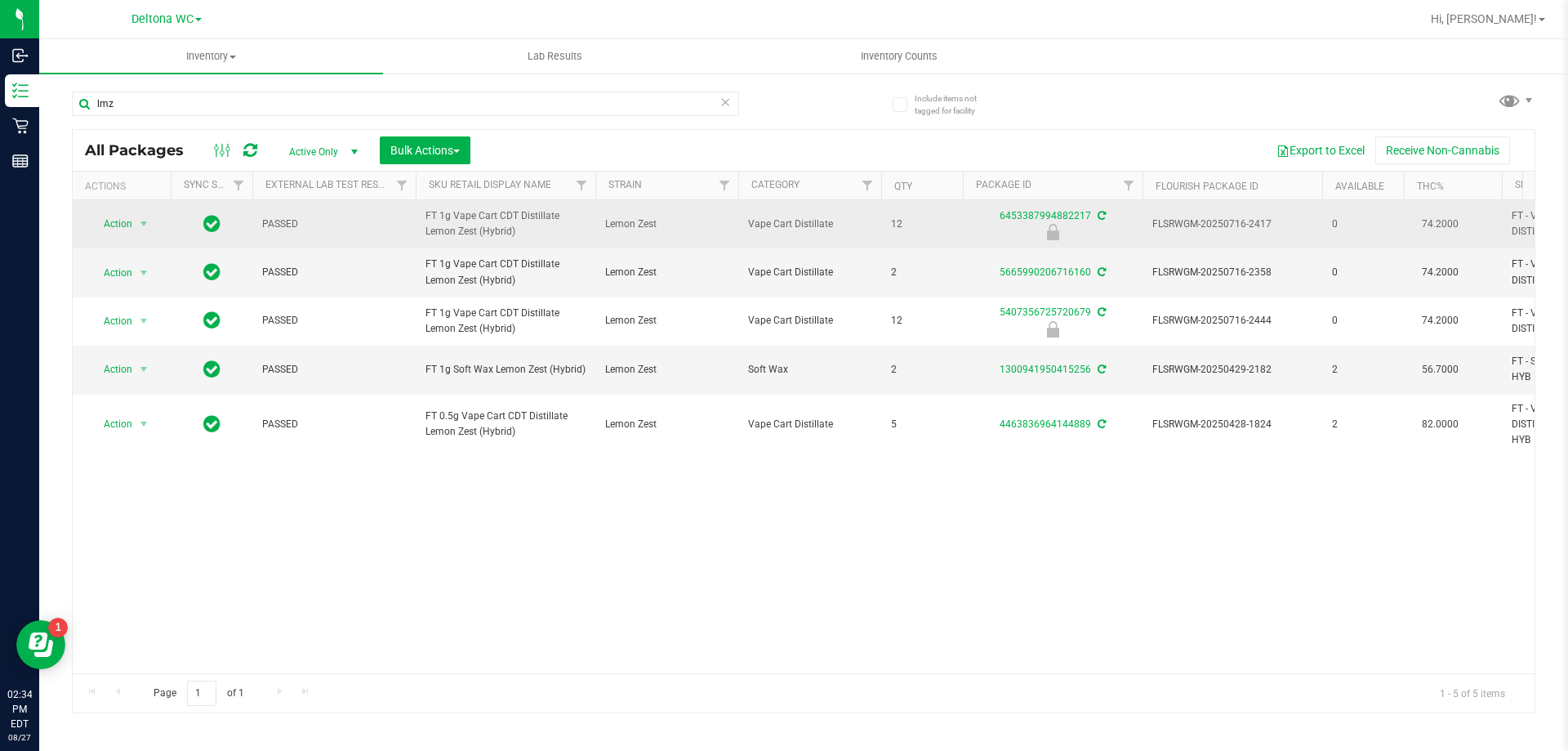
click at [477, 230] on span "FT 1g Vape Cart CDT Distillate Lemon Zest (Hybrid)" at bounding box center [506, 223] width 160 height 31
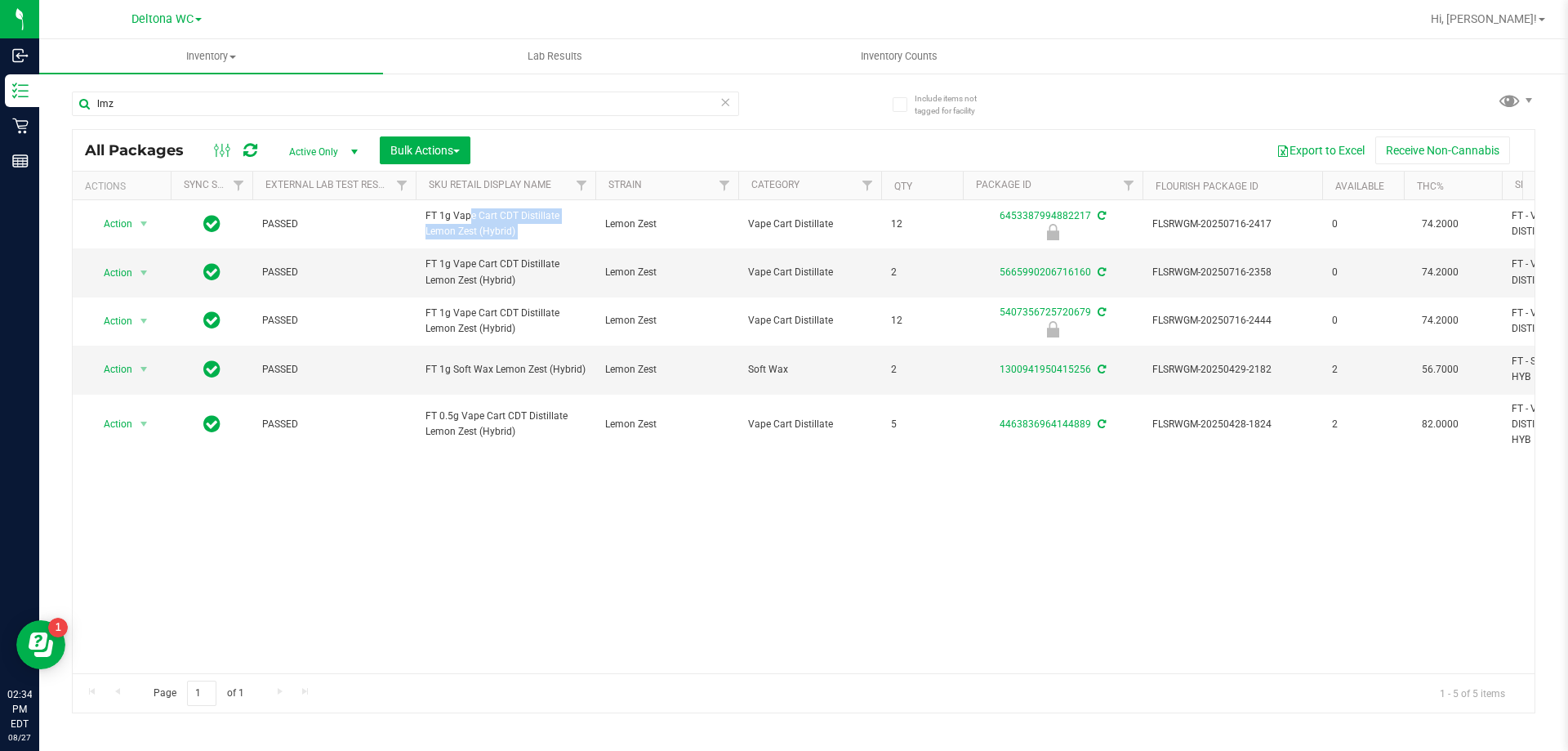
copy tr "FT 1g Vape Cart CDT Distillate Lemon Zest (Hybrid)"
click at [155, 97] on input "lmz" at bounding box center [405, 103] width 667 height 24
click at [155, 98] on input "lmz" at bounding box center [405, 103] width 667 height 24
paste input "FT 1g Vape Cart CDT Distillate Lemon Zest (Hybrid)"
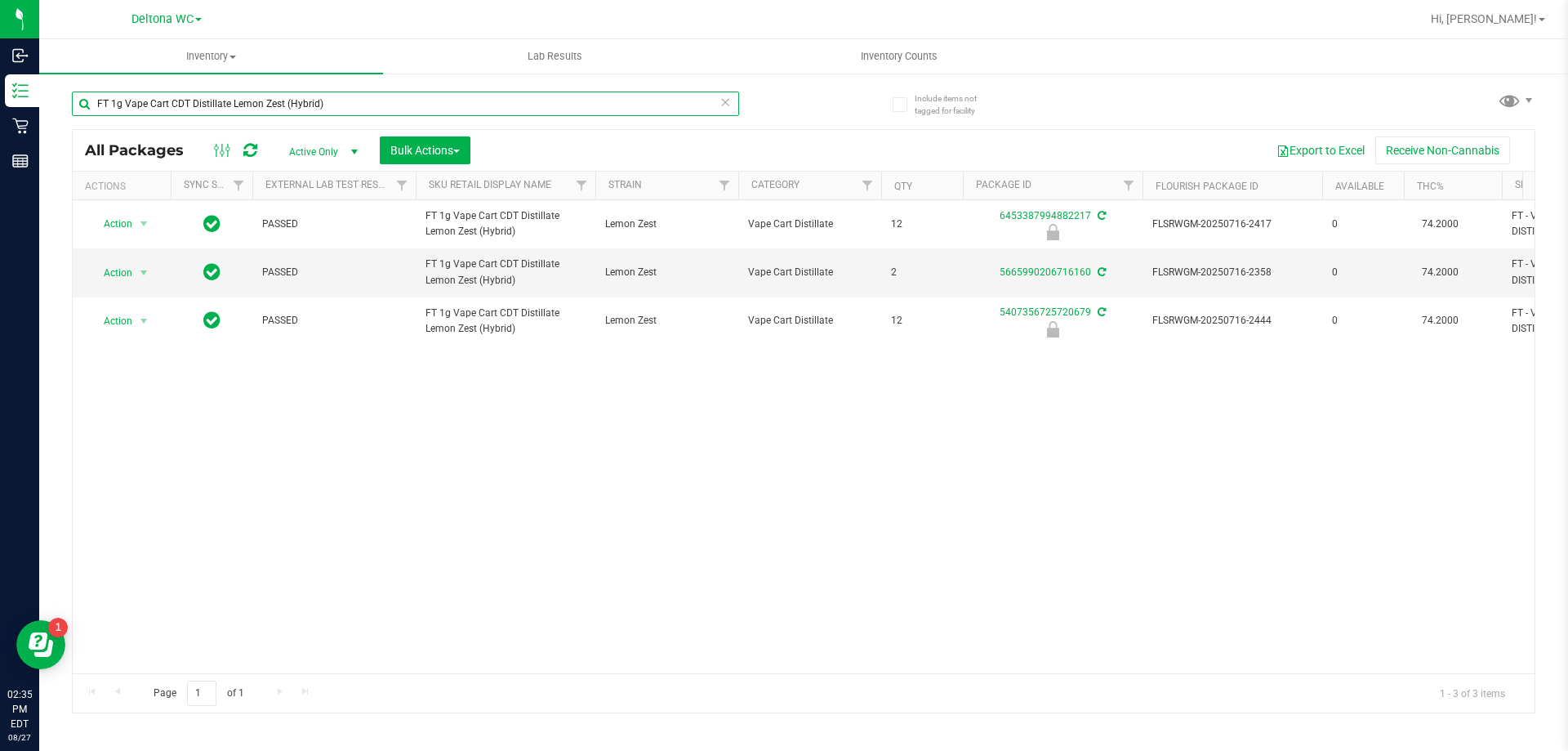
click at [275, 99] on input "FT 1g Vape Cart CDT Distillate Lemon Zest (Hybrid)" at bounding box center [405, 103] width 667 height 24
type input "lnc"
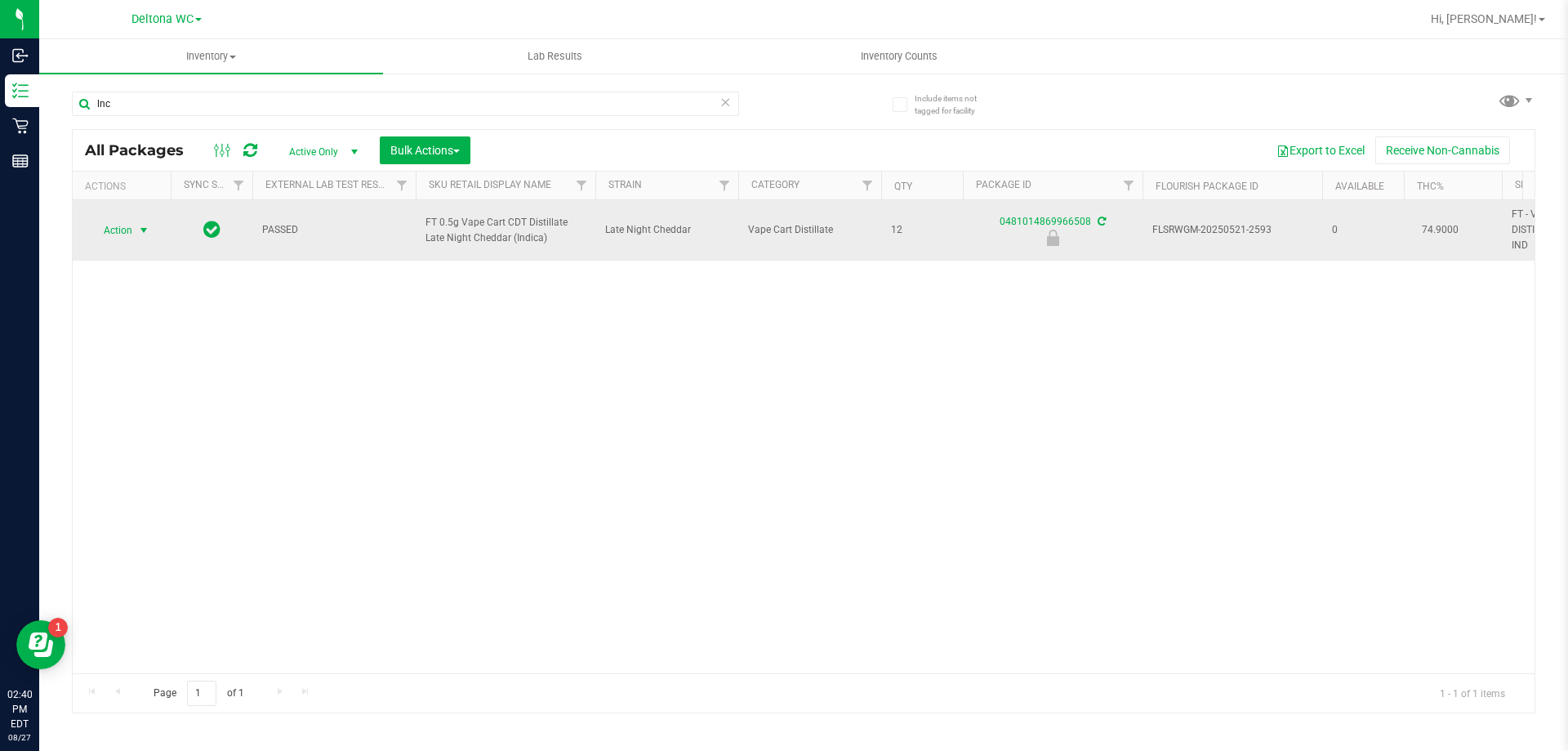
click at [121, 227] on span "Action" at bounding box center [111, 230] width 44 height 23
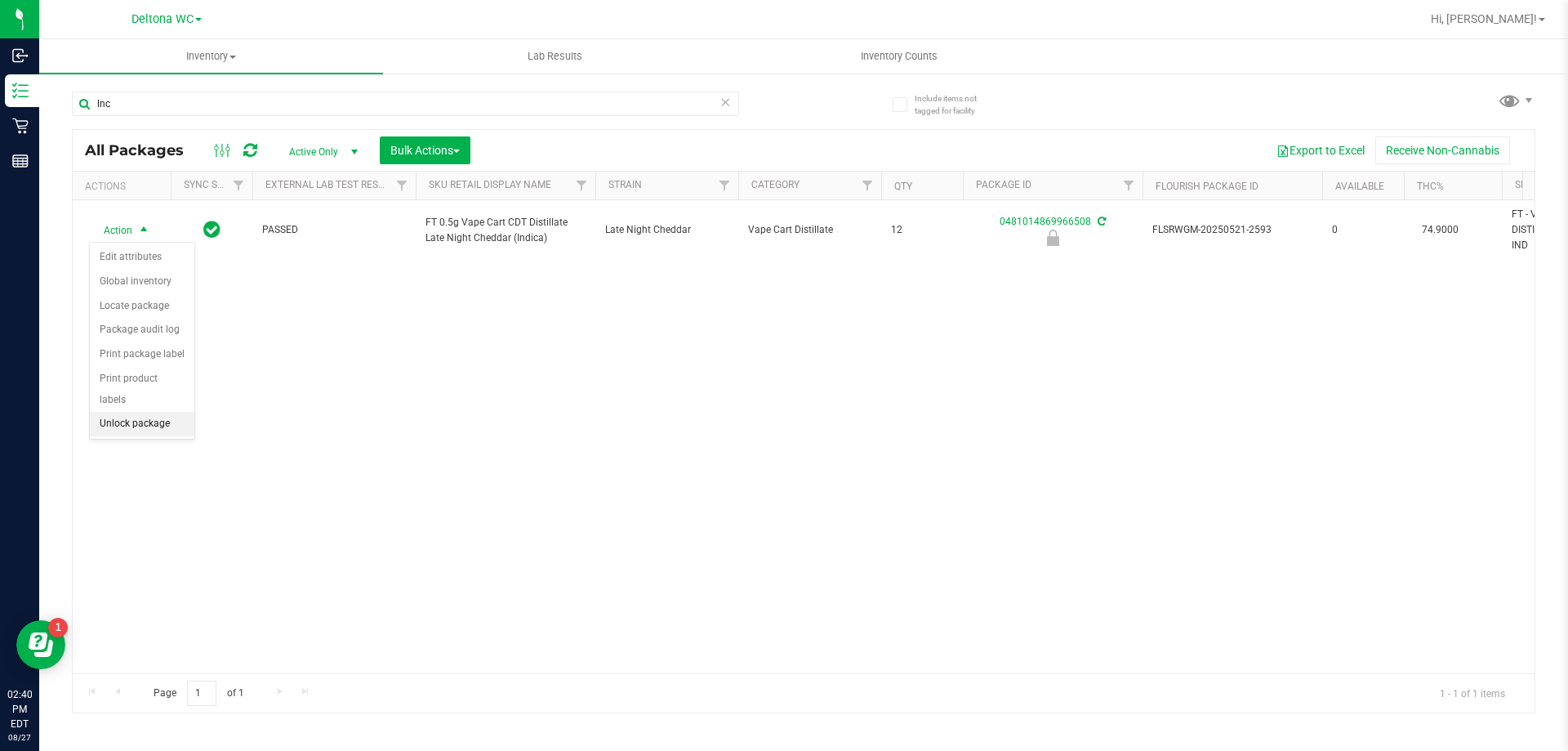
click at [162, 412] on li "Unlock package" at bounding box center [142, 423] width 104 height 24
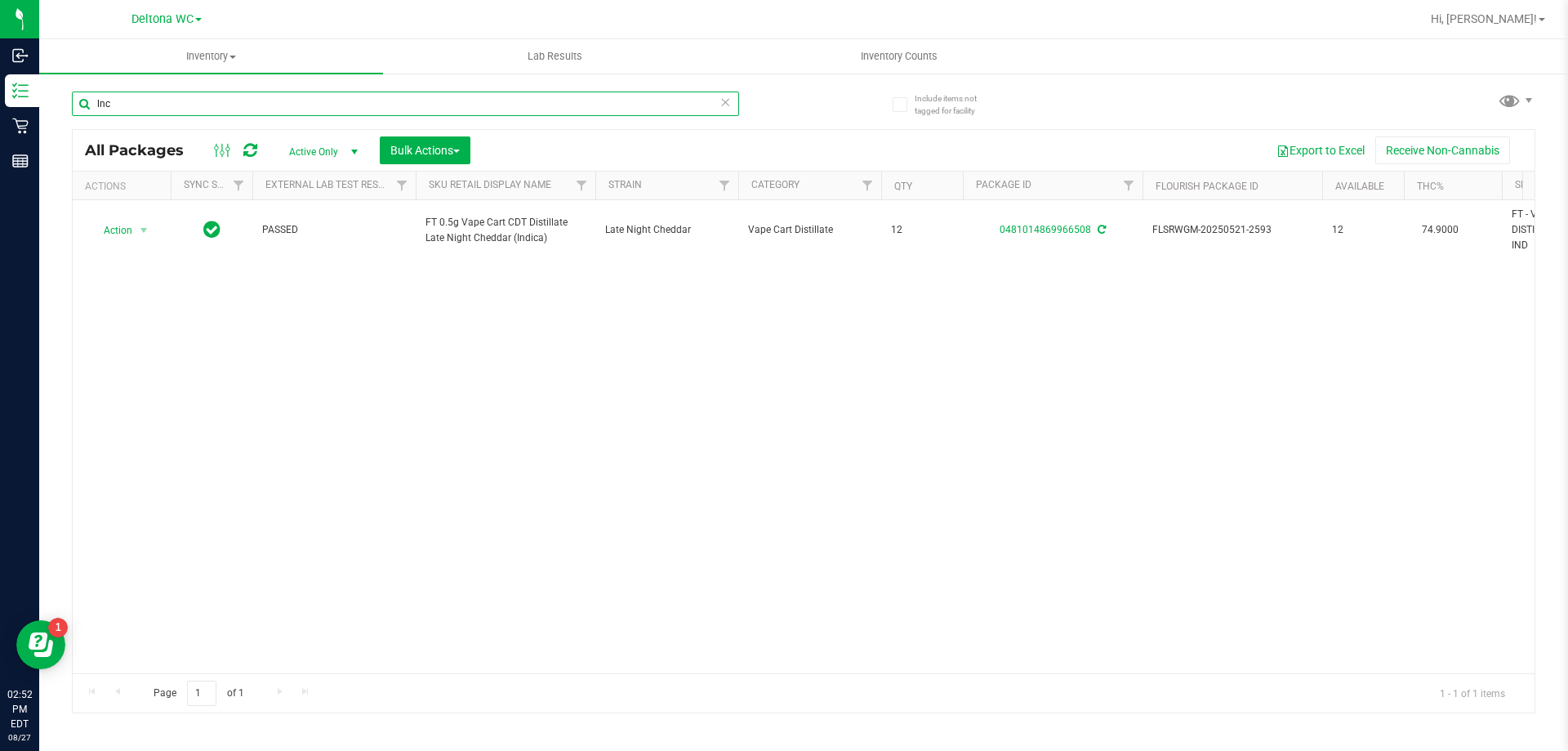
click at [127, 108] on input "lnc" at bounding box center [405, 103] width 667 height 24
paste input "FT 1g Vape Cart CDT Distillate Purple Tahoe (Hybrid)"
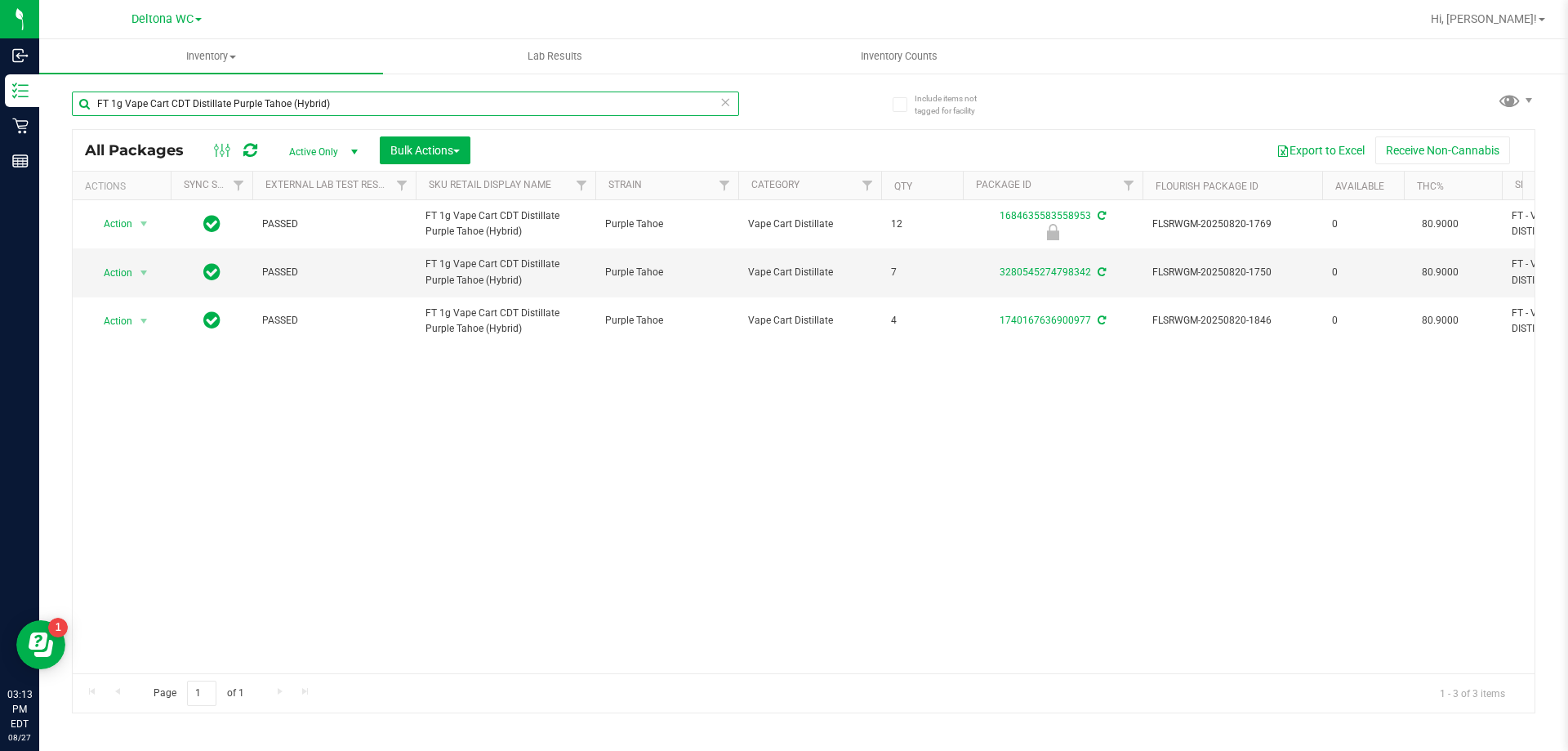
click at [165, 93] on input "FT 1g Vape Cart CDT Distillate Purple Tahoe (Hybrid)" at bounding box center [405, 103] width 667 height 24
click at [169, 103] on input "FT 1g Vape Cart CDT Distillate Purple Tahoe (Hybrid)" at bounding box center [405, 103] width 667 height 24
paste input "Distillate Extract Banana Kush (Hybrid-Indica"
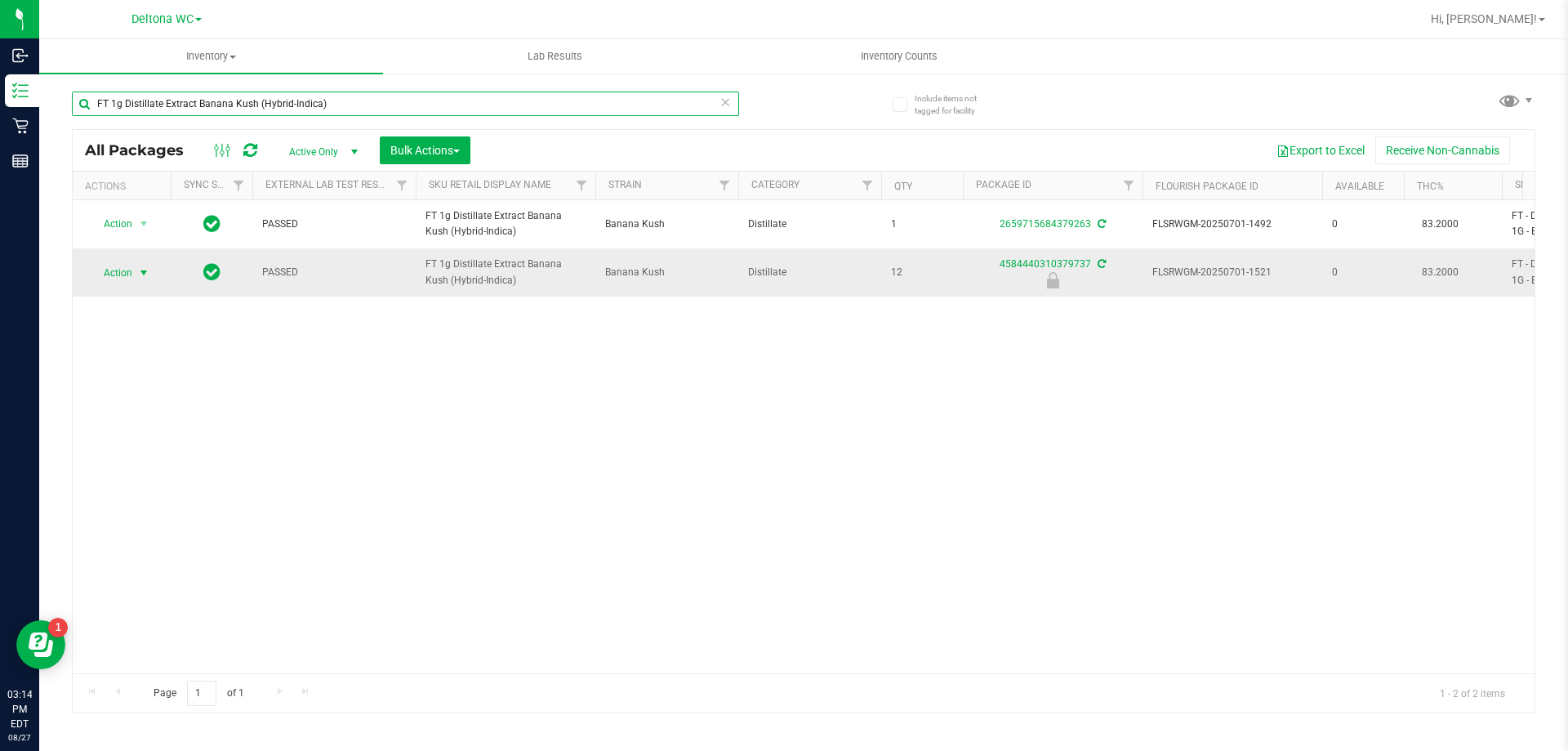
type input "FT 1g Distillate Extract Banana Kush (Hybrid-Indica)"
click at [132, 273] on span "Action" at bounding box center [111, 273] width 44 height 23
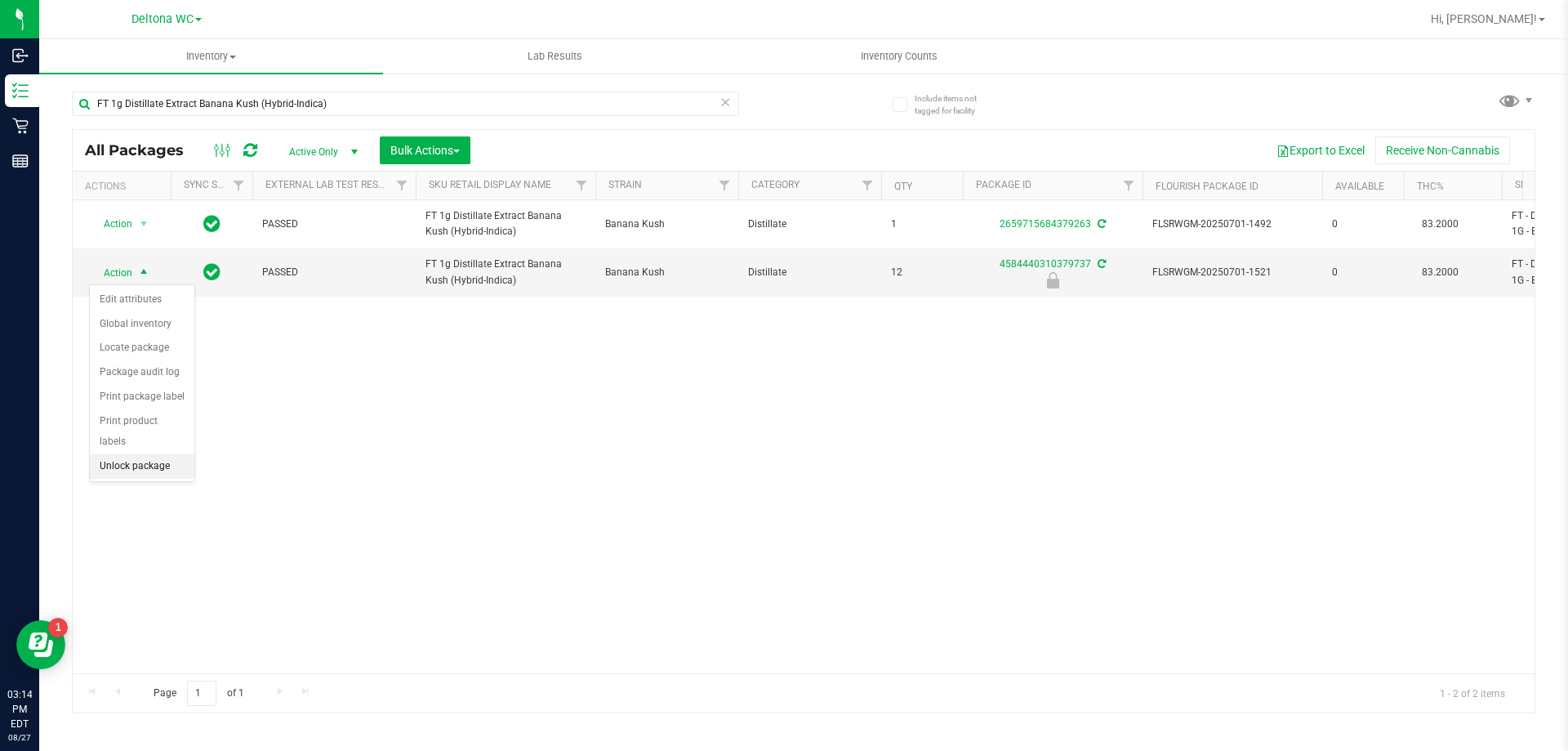
click at [137, 454] on li "Unlock package" at bounding box center [142, 466] width 104 height 24
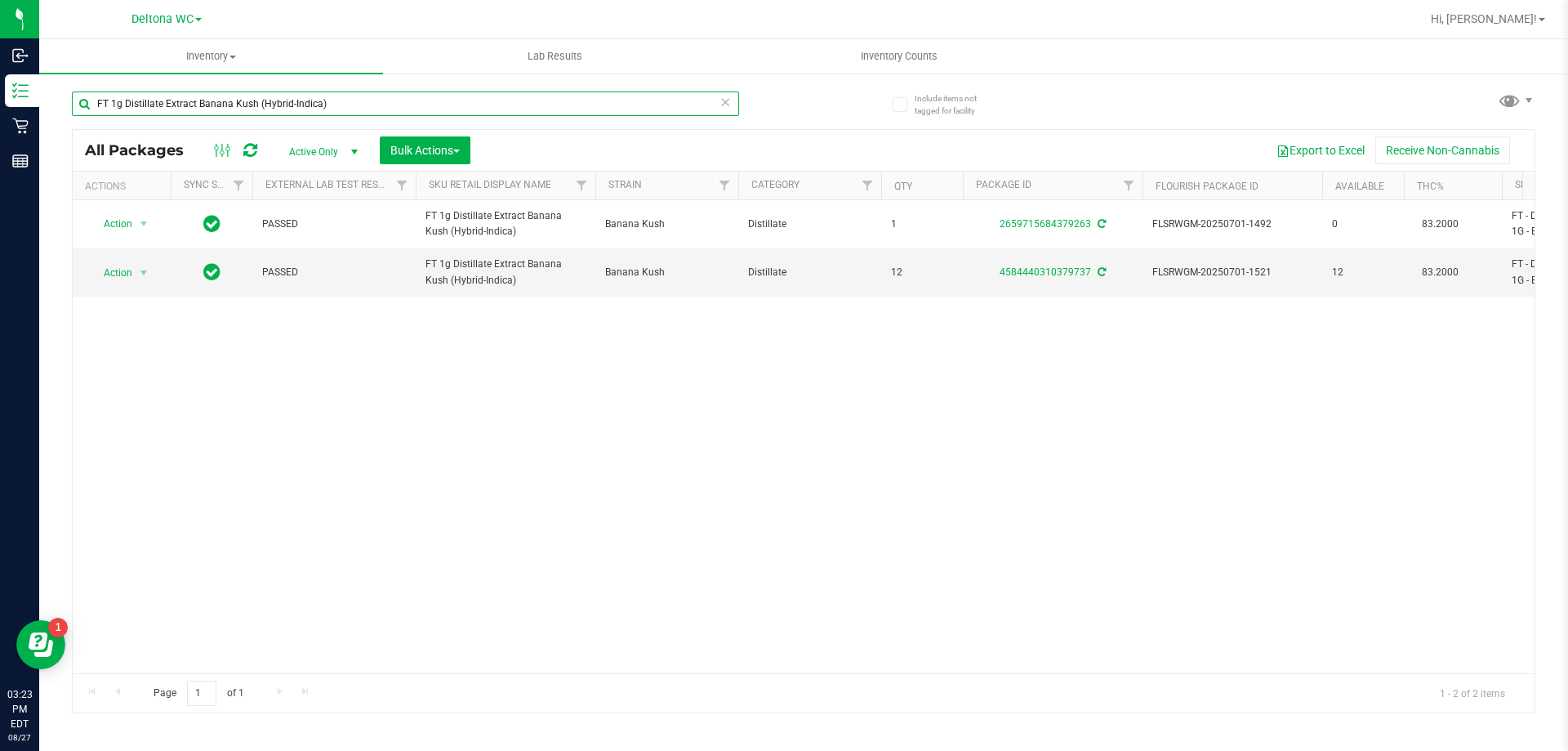
click at [221, 108] on input "FT 1g Distillate Extract Banana Kush (Hybrid-Indica)" at bounding box center [405, 103] width 667 height 24
click at [249, 110] on input "FT 1g Distillate Extract Banana Kush (Hybrid-Indica)" at bounding box center [405, 103] width 667 height 24
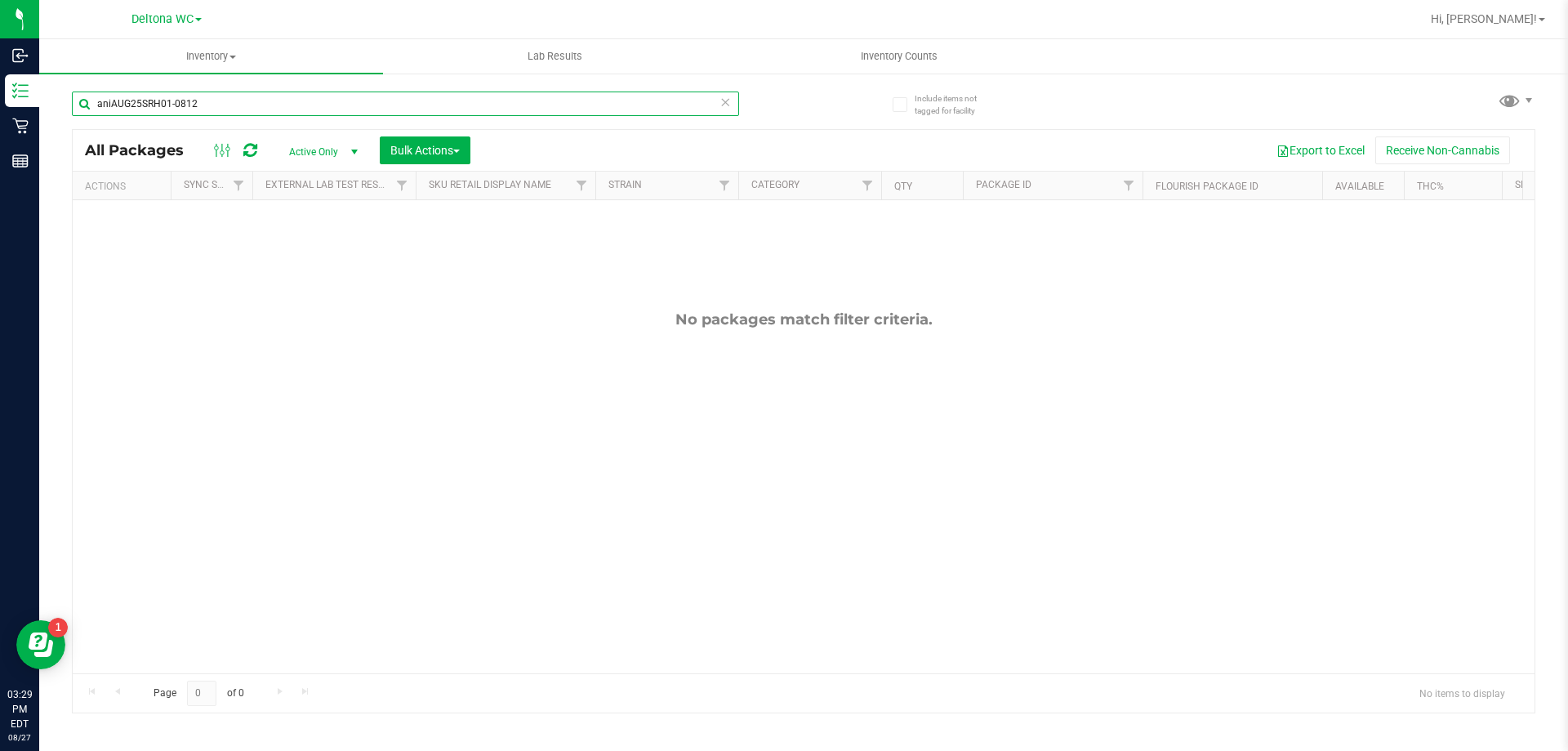
drag, startPoint x: 304, startPoint y: 113, endPoint x: 0, endPoint y: -3, distance: 325.4
click at [0, 0] on html "Inbound Inventory Retail Reports 03:29 PM EDT 08/27/2025 08/27 Deltona WC Hi, A…" at bounding box center [784, 375] width 1568 height 751
type input "pth"
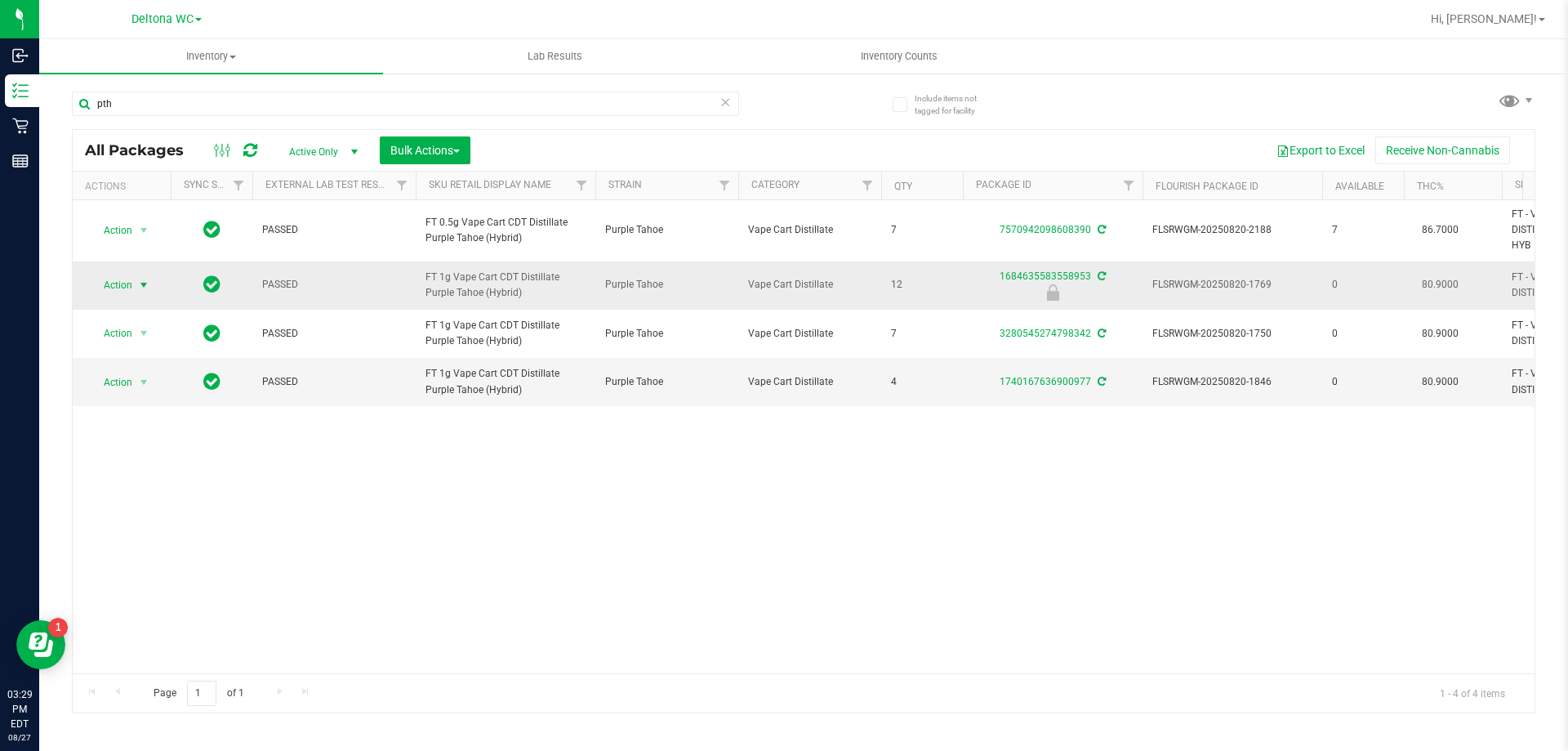
click at [144, 285] on span "select" at bounding box center [144, 285] width 13 height 13
click at [107, 473] on li "Unlock package" at bounding box center [142, 485] width 104 height 24
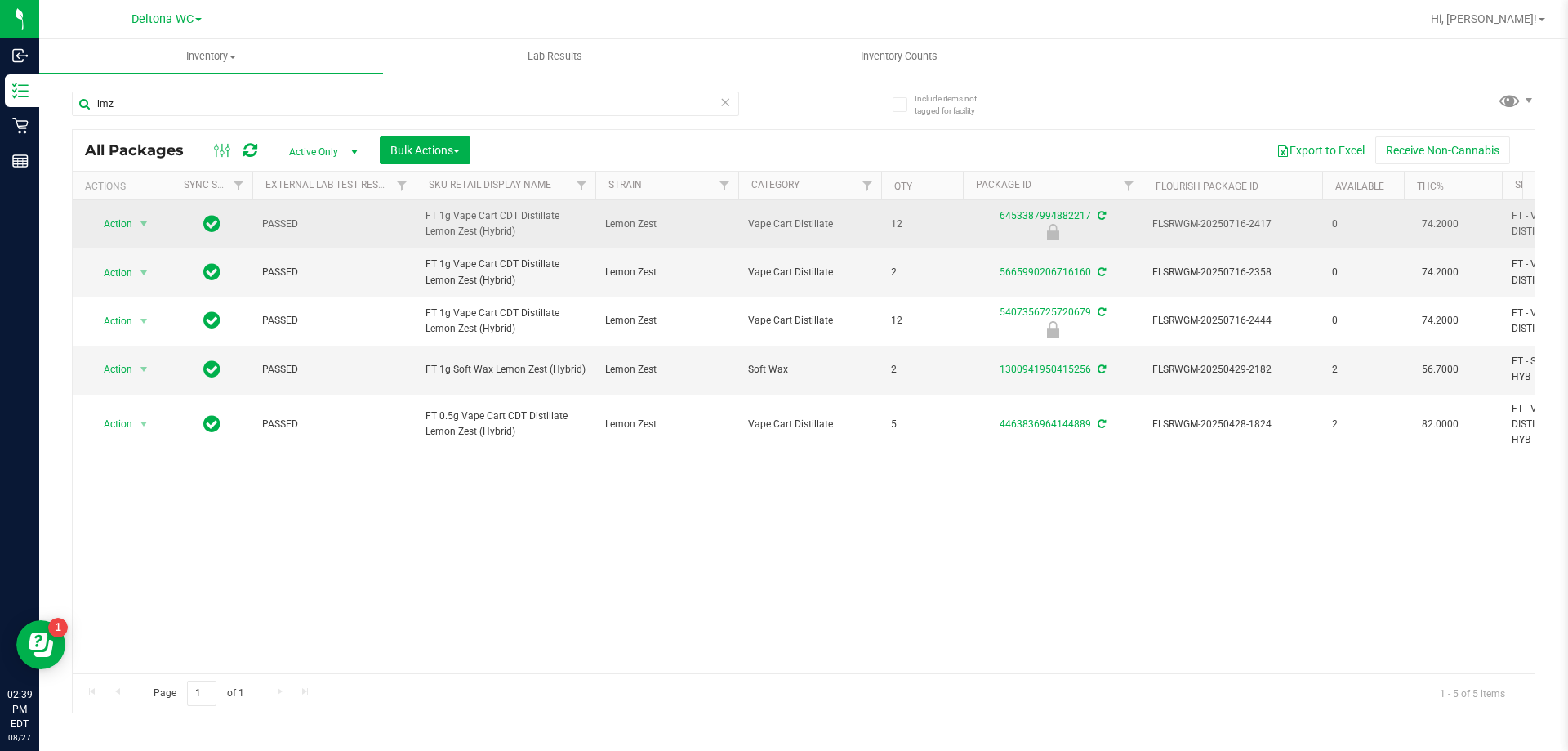
click at [477, 238] on span "FT 1g Vape Cart CDT Distillate Lemon Zest (Hybrid)" at bounding box center [506, 223] width 160 height 31
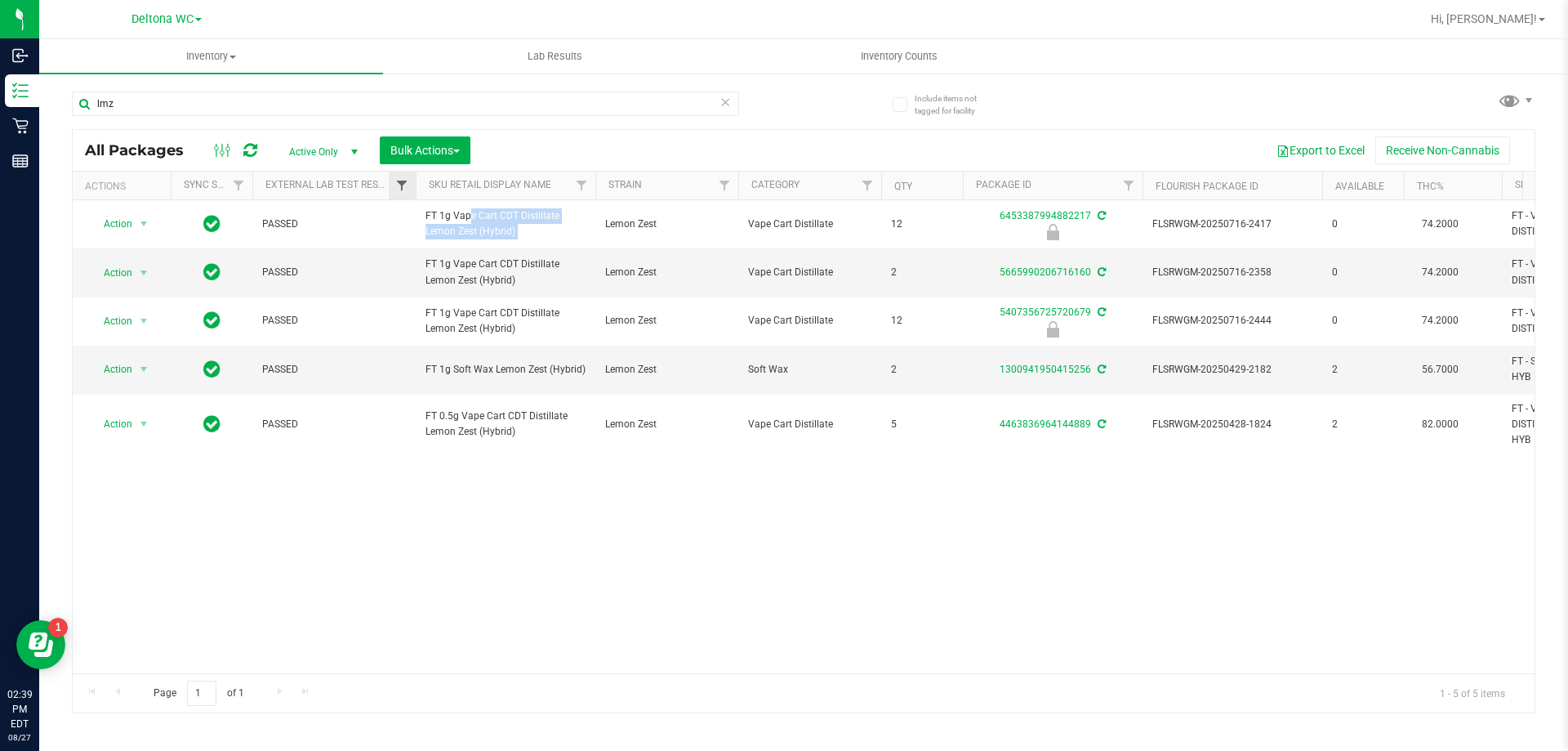
copy tr "FT 1g Vape Cart CDT Distillate Lemon Zest (Hybrid)"
click at [157, 103] on input "lmz" at bounding box center [405, 103] width 667 height 24
paste input "FT 1g Vape Cart CDT Distillate Lemon Zest (Hybrid)"
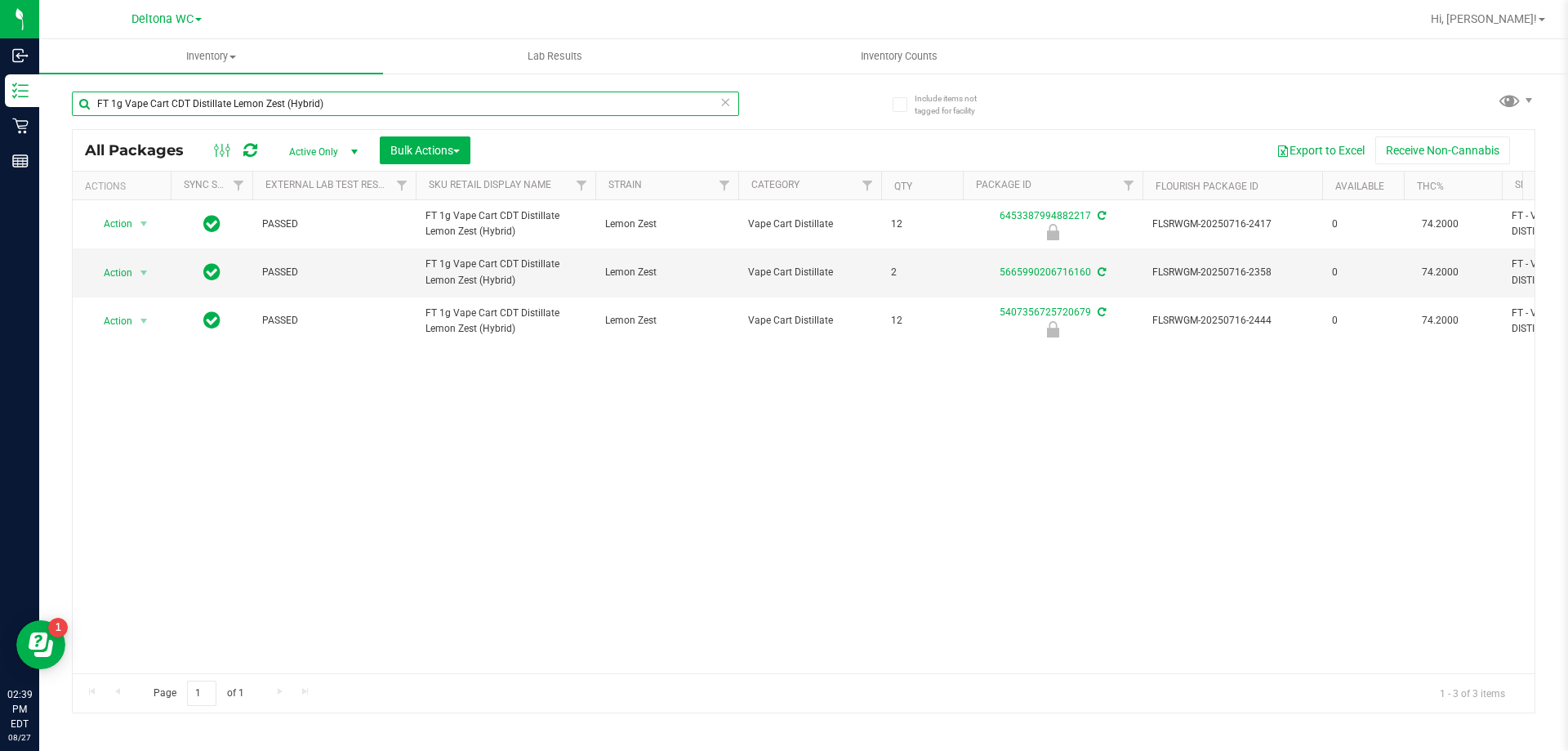
type input "FT 1g Vape Cart CDT Distillate Lemon Zest (Hybrid)"
click at [818, 494] on div "Action Action Edit attributes Global inventory Locate package Package audit log…" at bounding box center [803, 437] width 1462 height 473
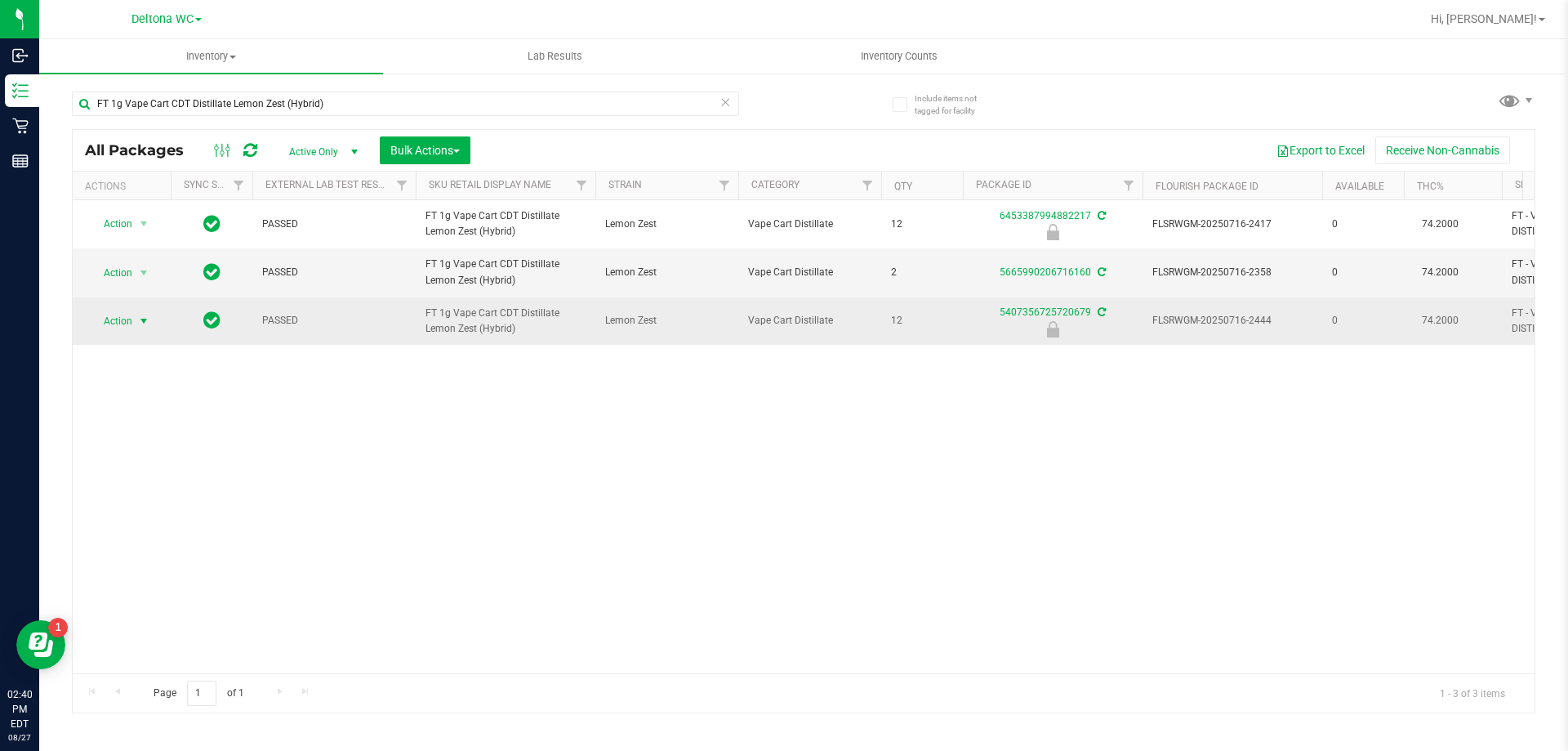
click at [128, 333] on span "Action" at bounding box center [111, 321] width 44 height 23
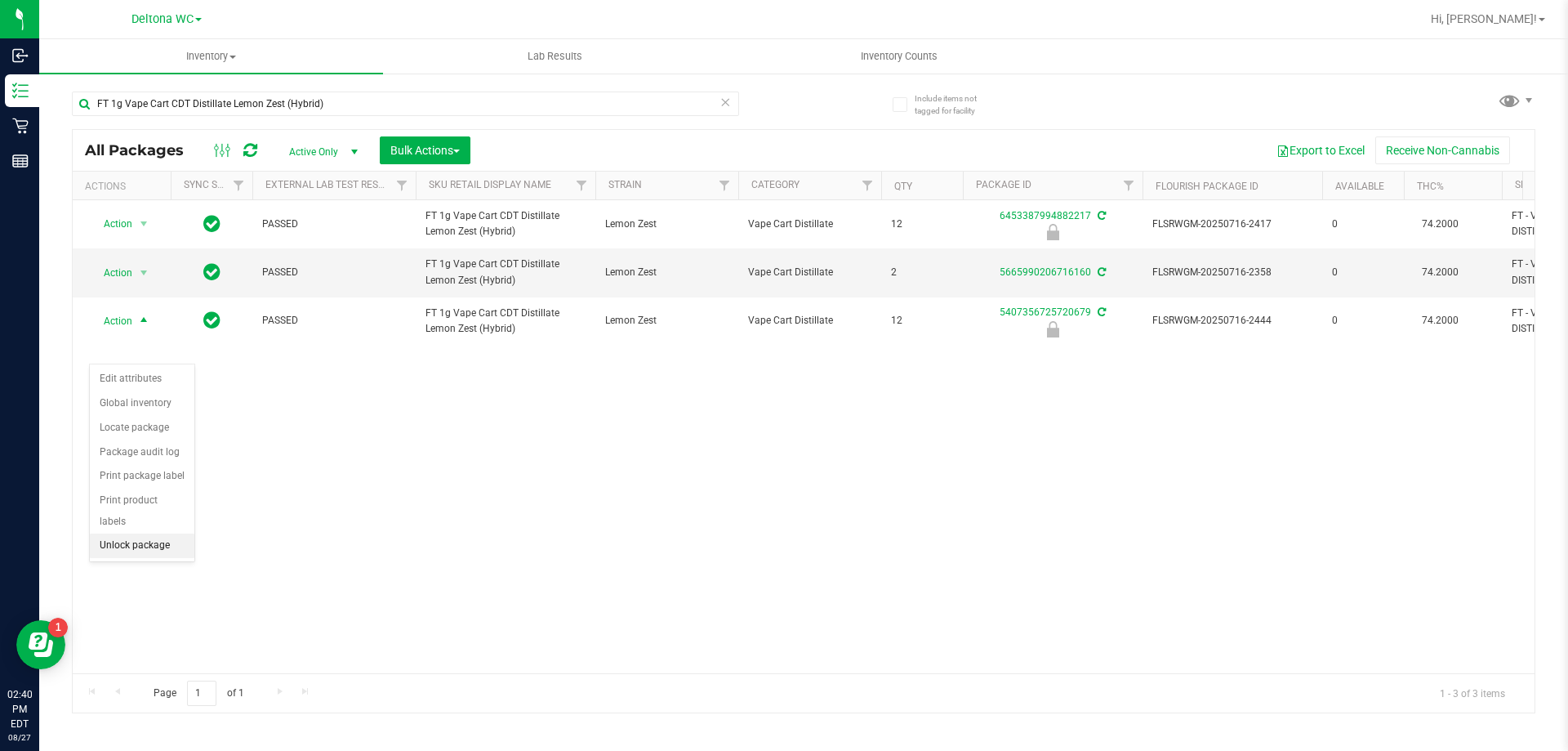
click at [151, 533] on li "Unlock package" at bounding box center [142, 545] width 104 height 24
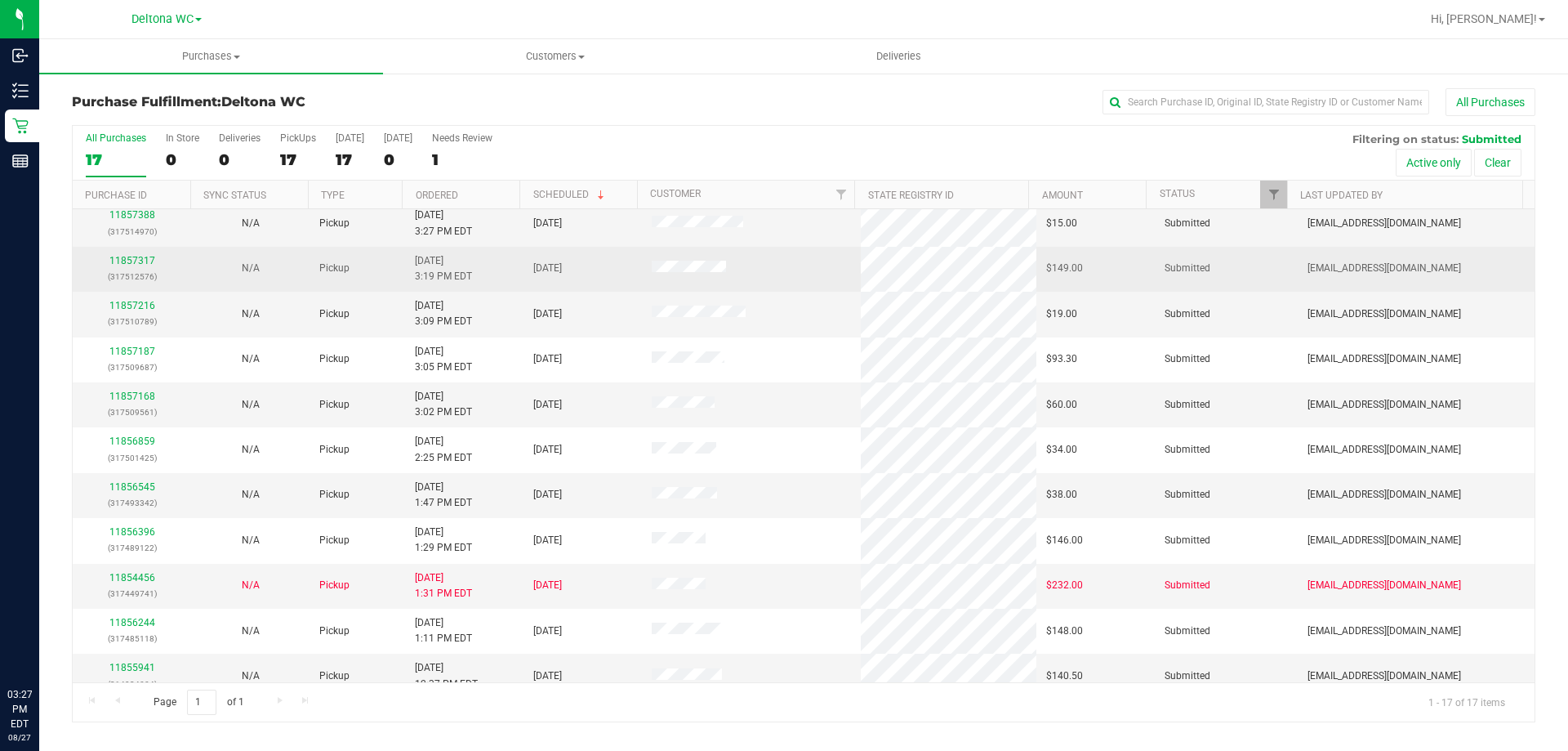
scroll to position [163, 0]
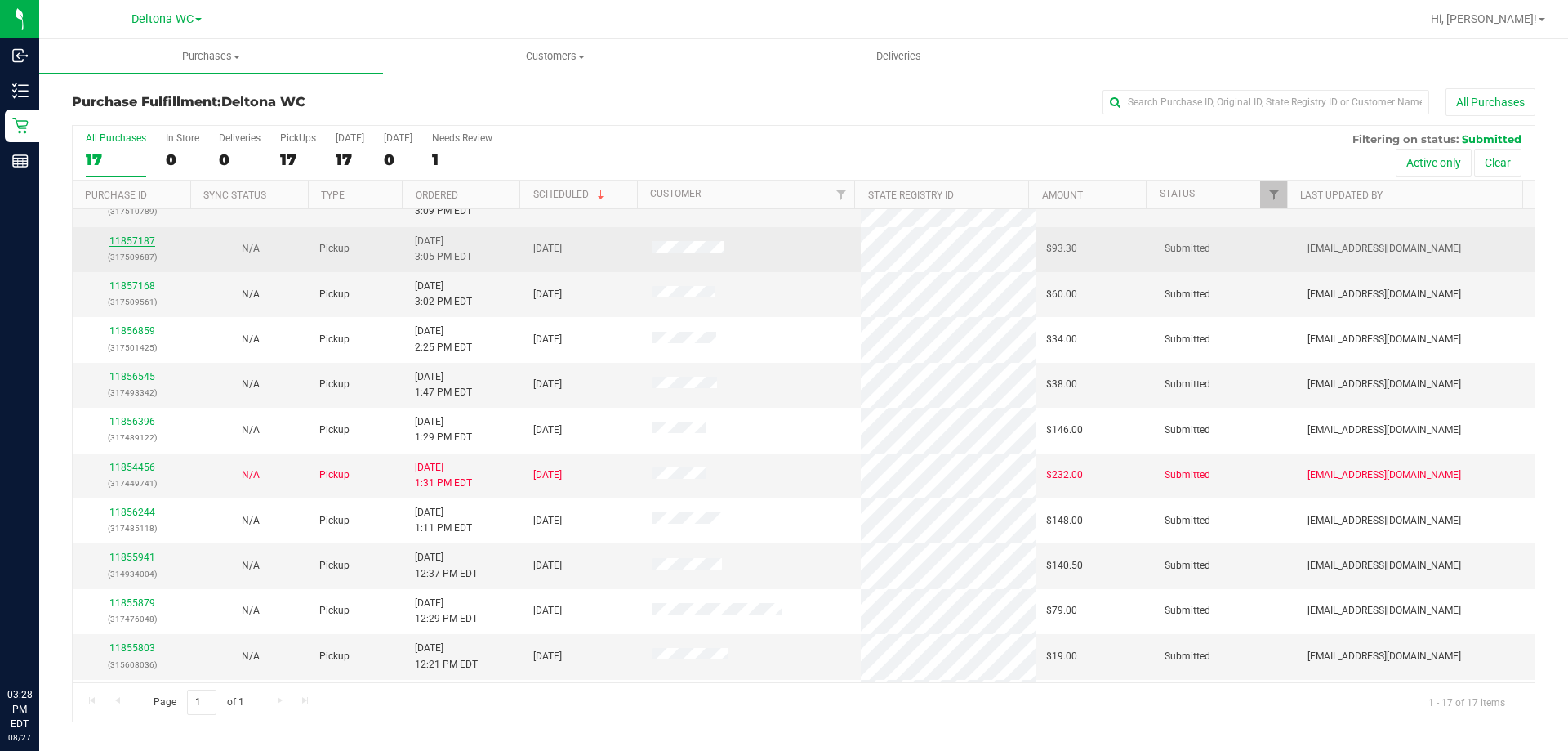
click at [142, 241] on link "11857187" at bounding box center [132, 241] width 46 height 12
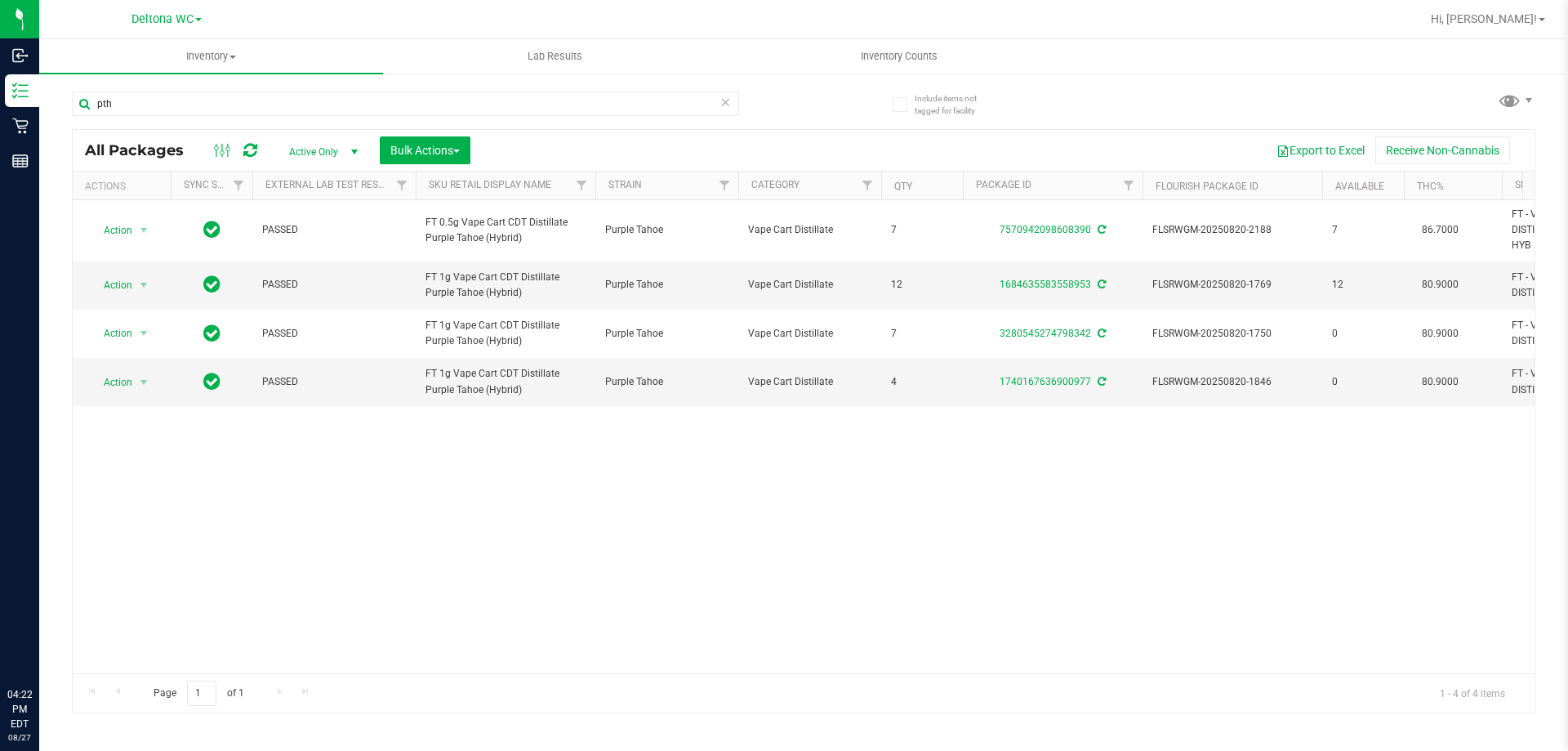
click at [317, 98] on input "pth" at bounding box center [405, 103] width 667 height 24
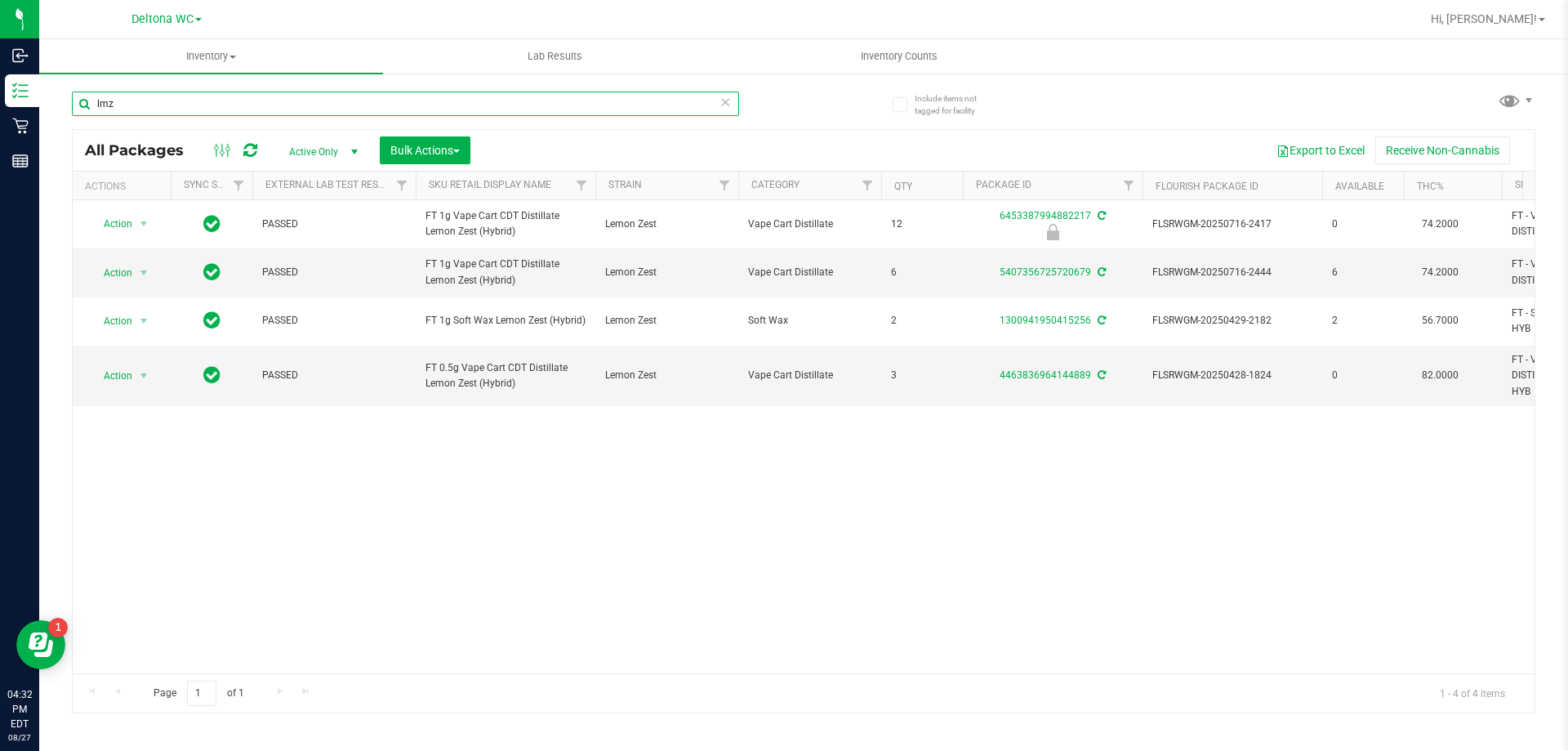
click at [241, 108] on input "lmz" at bounding box center [405, 103] width 667 height 24
type input "pkp"
